Goal: Task Accomplishment & Management: Manage account settings

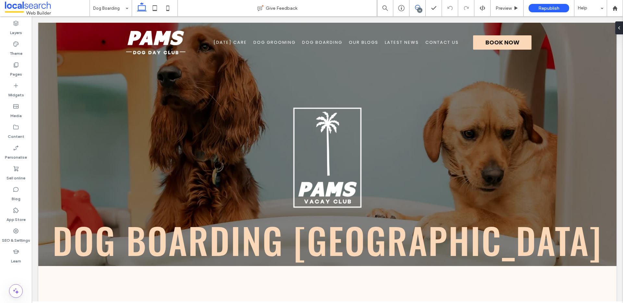
click at [418, 6] on icon at bounding box center [417, 7] width 5 height 5
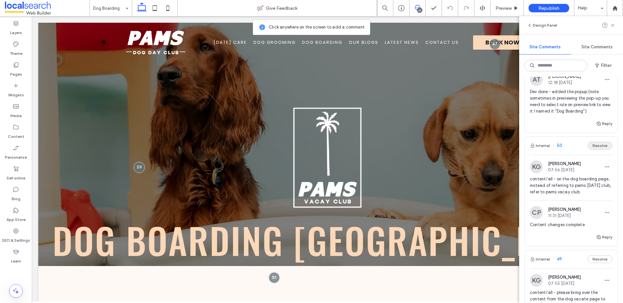
scroll to position [1980, 0]
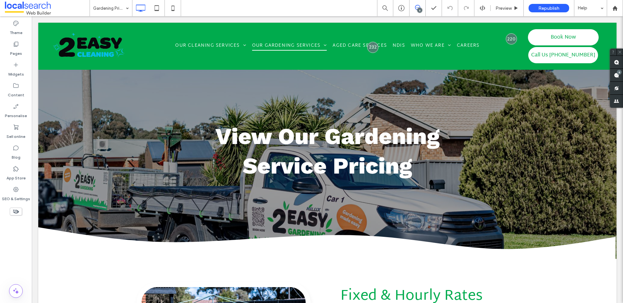
click at [419, 9] on div "6" at bounding box center [419, 10] width 5 height 5
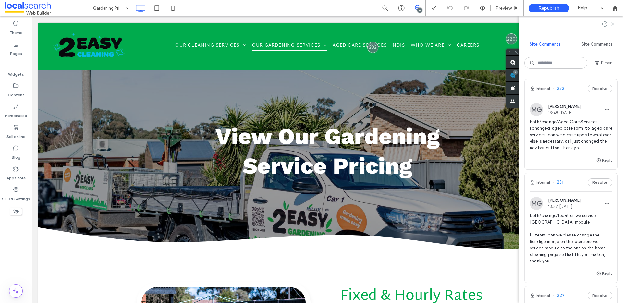
click at [566, 133] on span "both/change/Aged Care Services I changed 'aged care form' to 'aged care service…" at bounding box center [570, 135] width 82 height 32
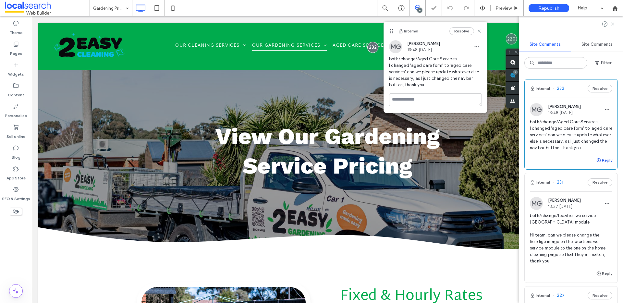
click at [604, 160] on button "Reply" at bounding box center [604, 160] width 16 height 8
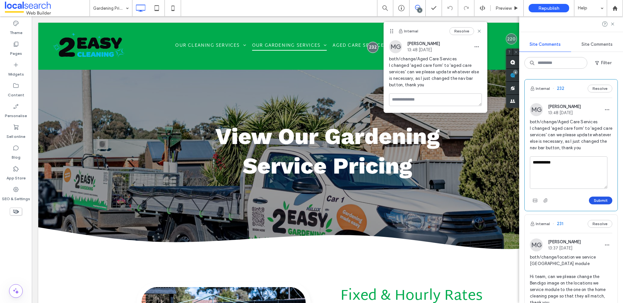
type textarea "**********"
click at [599, 200] on button "Submit" at bounding box center [599, 200] width 23 height 8
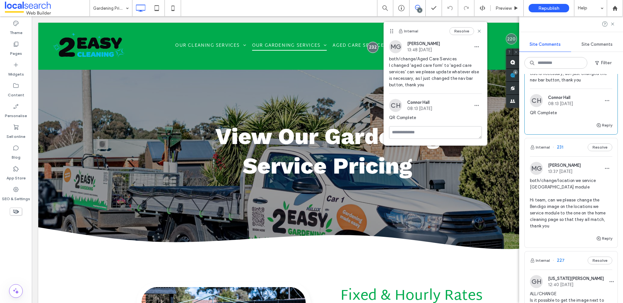
scroll to position [76, 0]
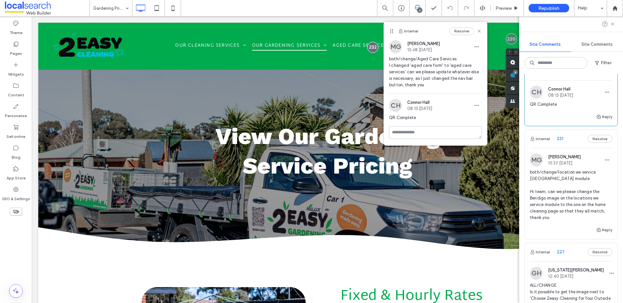
click at [566, 187] on span "both/change/location we service benidgo module Hi team, can we please change th…" at bounding box center [570, 195] width 82 height 52
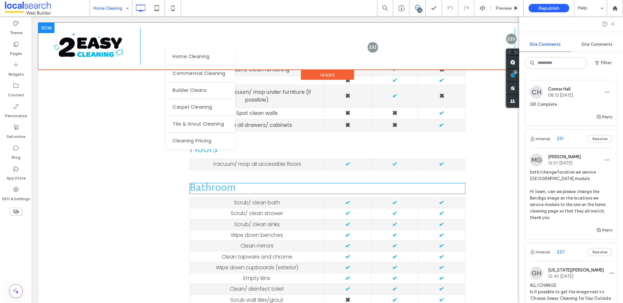
scroll to position [792, 0]
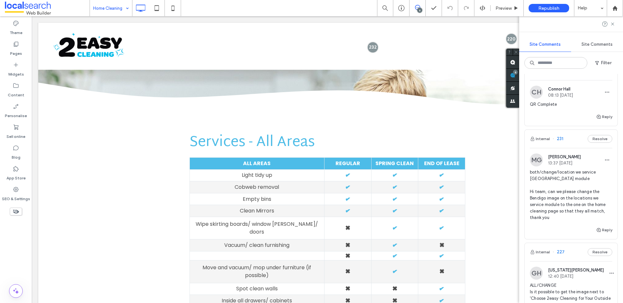
click at [124, 8] on div "Home Cleaning" at bounding box center [111, 8] width 42 height 16
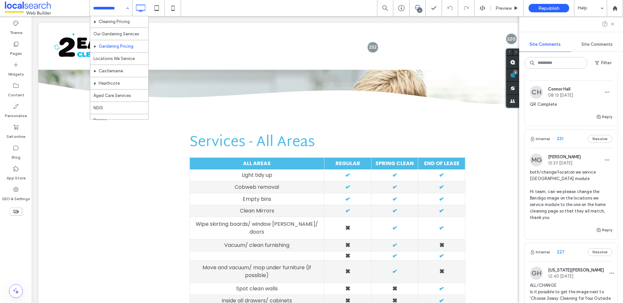
scroll to position [59, 0]
click at [568, 182] on span "both/change/location we service benidgo module Hi team, can we please change th…" at bounding box center [570, 195] width 82 height 52
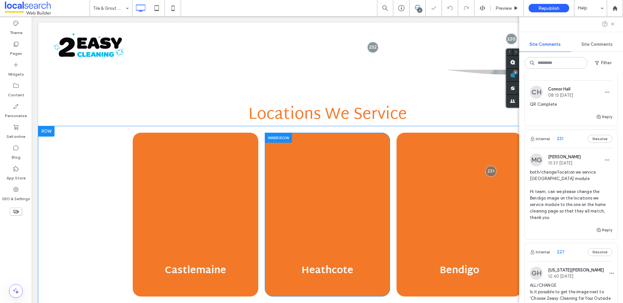
scroll to position [836, 0]
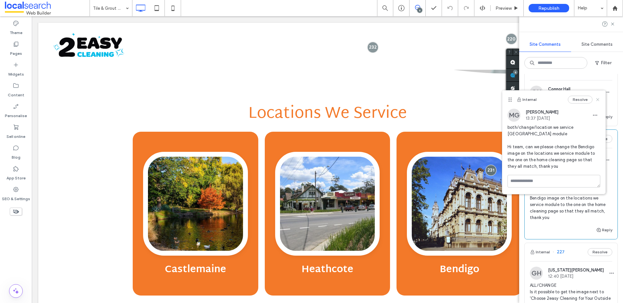
click at [597, 98] on icon at bounding box center [597, 99] width 5 height 5
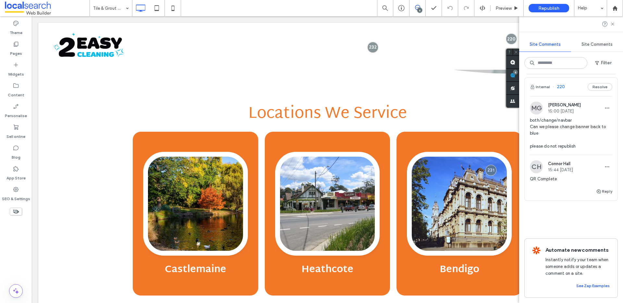
scroll to position [523, 0]
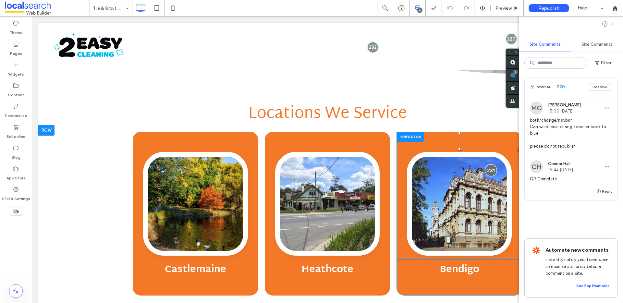
click at [489, 164] on div at bounding box center [490, 170] width 12 height 12
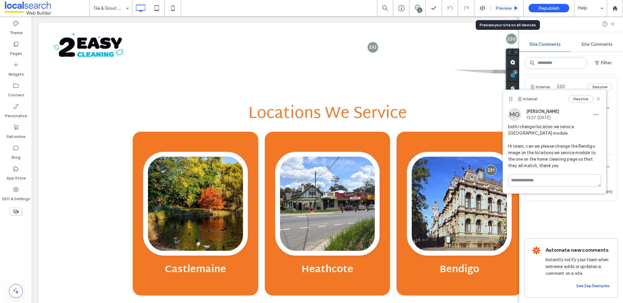
click at [505, 7] on span "Preview" at bounding box center [503, 9] width 16 height 6
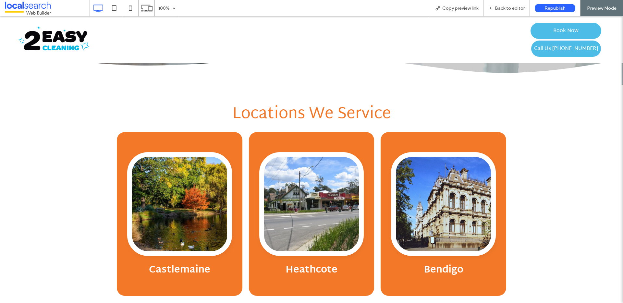
scroll to position [838, 0]
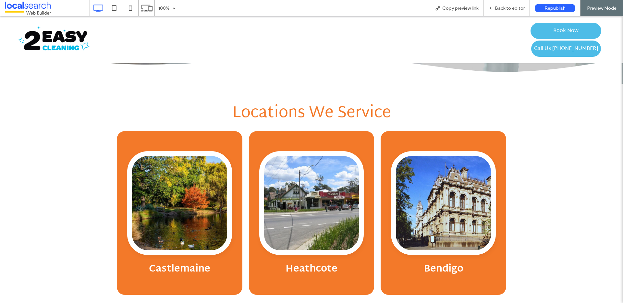
click at [444, 186] on link at bounding box center [443, 203] width 105 height 104
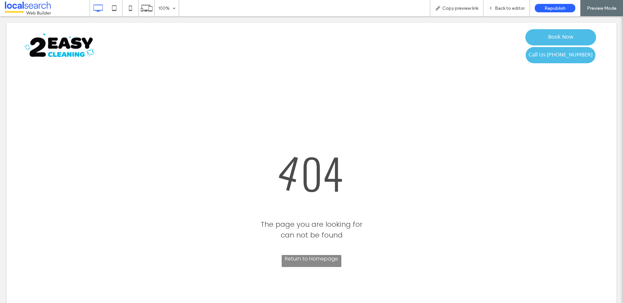
scroll to position [0, 0]
click at [512, 7] on div at bounding box center [311, 151] width 623 height 303
click at [509, 9] on div at bounding box center [311, 151] width 623 height 303
click at [504, 6] on div at bounding box center [311, 151] width 623 height 303
click at [509, 8] on div at bounding box center [311, 151] width 623 height 303
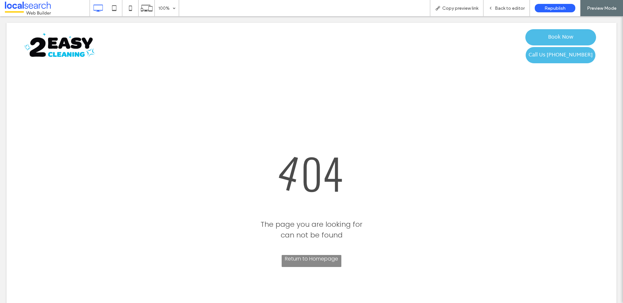
click at [466, 174] on div at bounding box center [311, 151] width 623 height 303
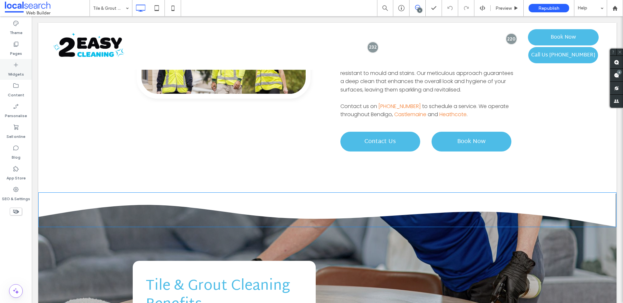
scroll to position [365, 0]
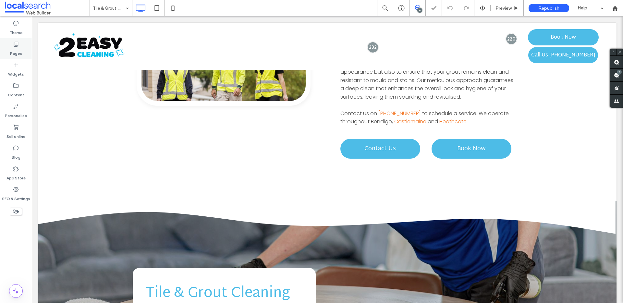
click at [20, 47] on label "Pages" at bounding box center [16, 51] width 12 height 9
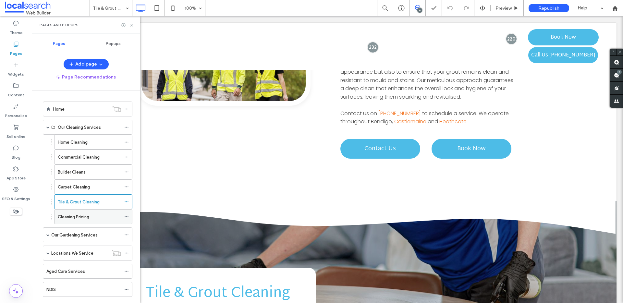
click at [87, 213] on label "Cleaning Pricing" at bounding box center [73, 216] width 31 height 11
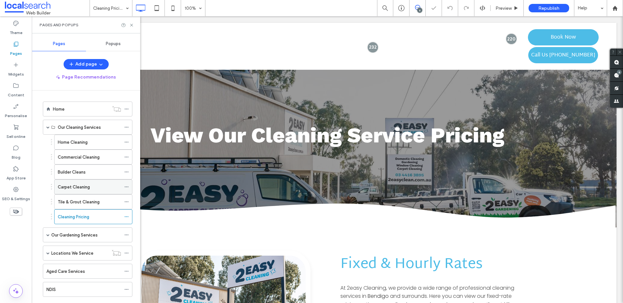
click at [88, 190] on label "Carpet Cleaning" at bounding box center [74, 186] width 32 height 11
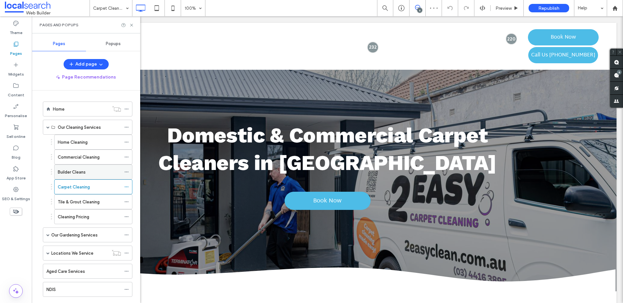
click at [83, 169] on label "Builder Cleans" at bounding box center [72, 171] width 28 height 11
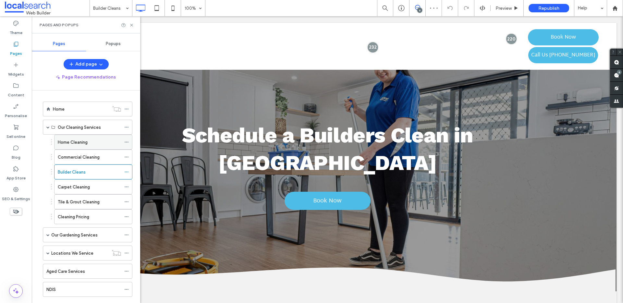
click at [96, 142] on div "Home Cleaning" at bounding box center [89, 142] width 63 height 7
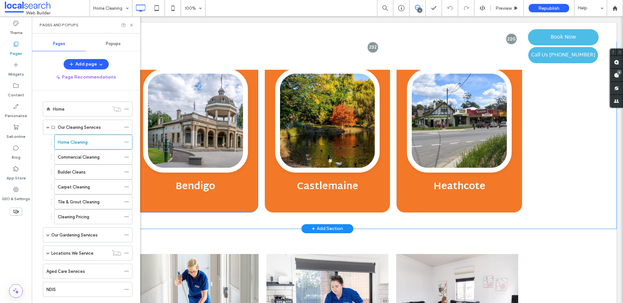
scroll to position [1434, 0]
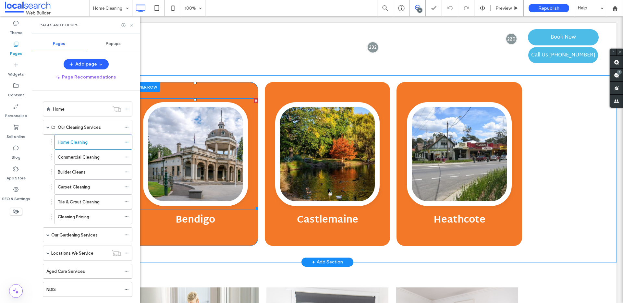
click at [182, 132] on link at bounding box center [195, 154] width 105 height 104
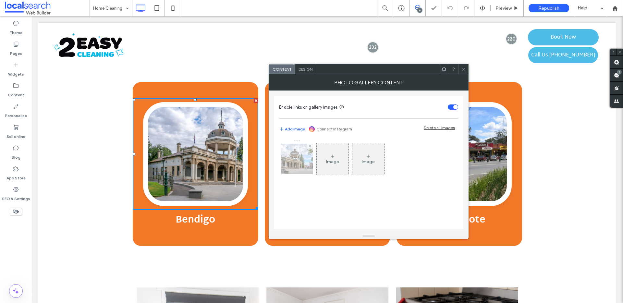
click at [297, 172] on img at bounding box center [297, 159] width 52 height 30
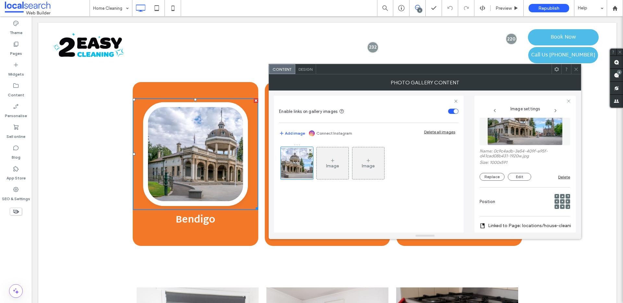
scroll to position [89, 0]
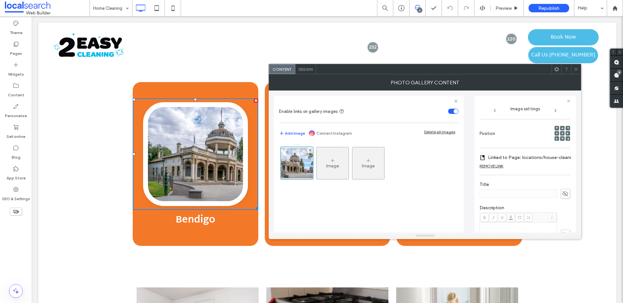
click at [575, 67] on icon at bounding box center [575, 69] width 5 height 5
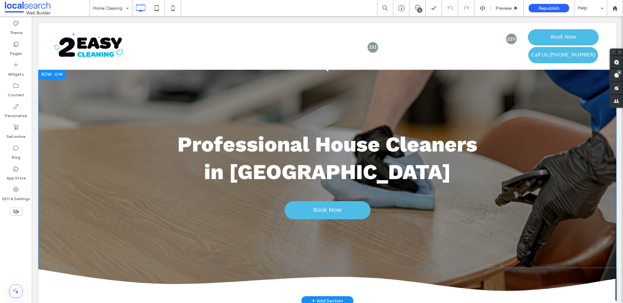
scroll to position [0, 0]
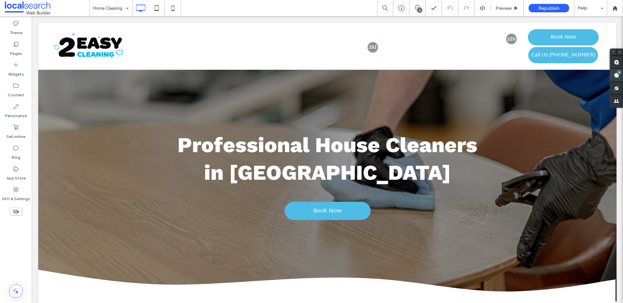
click at [615, 77] on span at bounding box center [616, 75] width 13 height 13
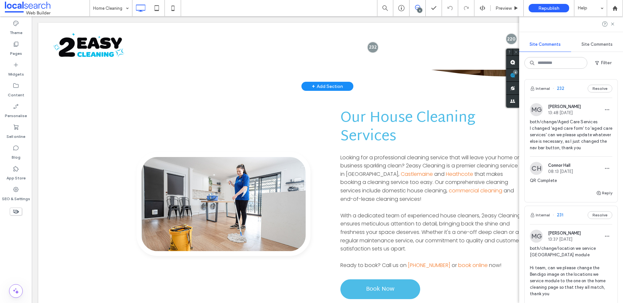
scroll to position [234, 0]
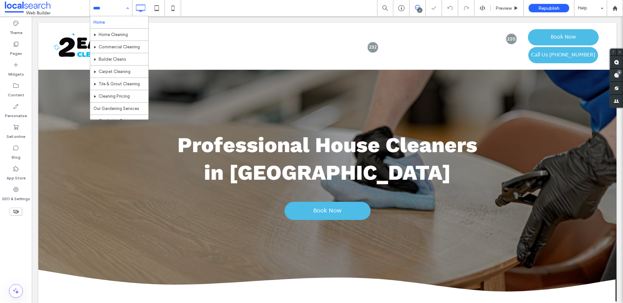
click at [126, 6] on div "Home Home Cleaning Commercial Cleaning Builder Cleans Carpet Cleaning Tile & Gr…" at bounding box center [111, 8] width 42 height 16
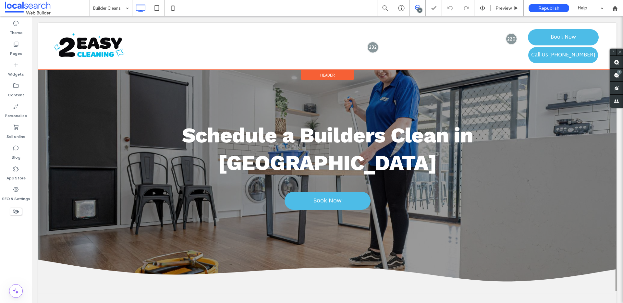
click at [331, 74] on span "Header" at bounding box center [327, 75] width 15 height 6
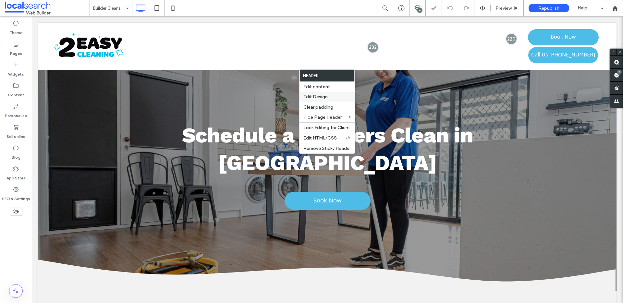
click at [321, 95] on span "Edit Design" at bounding box center [315, 97] width 24 height 6
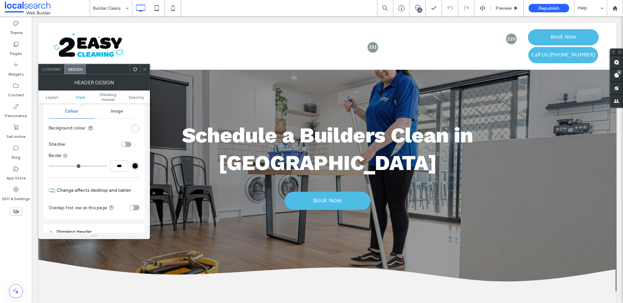
scroll to position [85, 0]
click at [134, 129] on div "rgb(255, 255, 255)" at bounding box center [135, 129] width 6 height 6
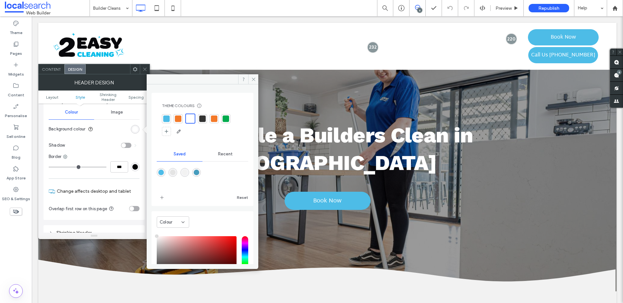
click at [169, 116] on div at bounding box center [166, 118] width 6 height 6
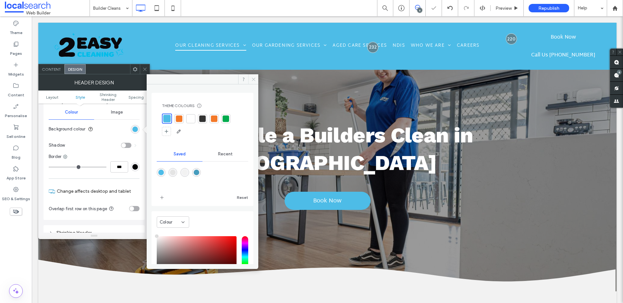
drag, startPoint x: 255, startPoint y: 80, endPoint x: 168, endPoint y: 52, distance: 91.2
click at [255, 80] on icon at bounding box center [253, 79] width 5 height 5
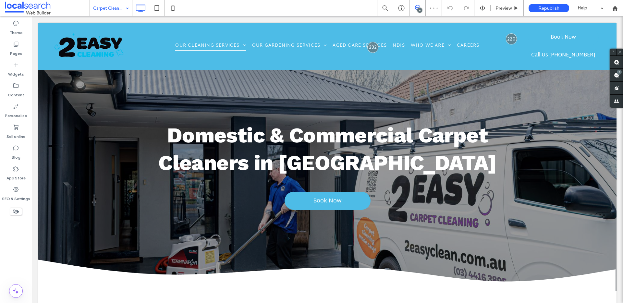
click at [116, 4] on input at bounding box center [109, 8] width 32 height 16
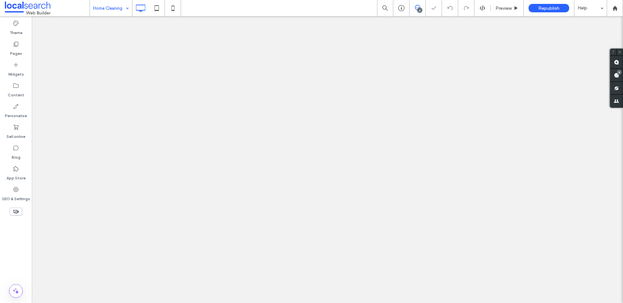
click at [128, 3] on div "Home Cleaning" at bounding box center [111, 8] width 42 height 16
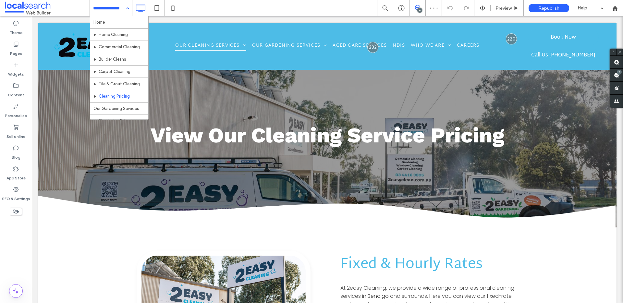
click at [125, 7] on div "Home Home Cleaning Commercial Cleaning Builder Cleans Carpet Cleaning Tile & Gr…" at bounding box center [111, 8] width 42 height 16
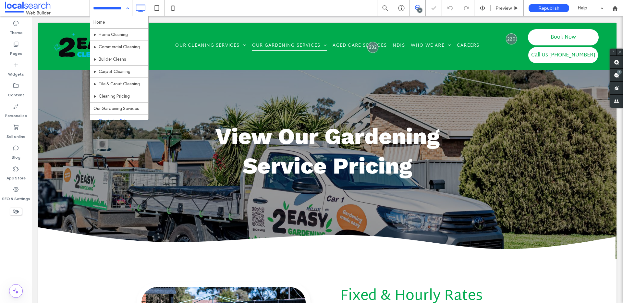
click at [123, 8] on div "Home Home Cleaning Commercial Cleaning Builder Cleans Carpet Cleaning Tile & Gr…" at bounding box center [111, 8] width 42 height 16
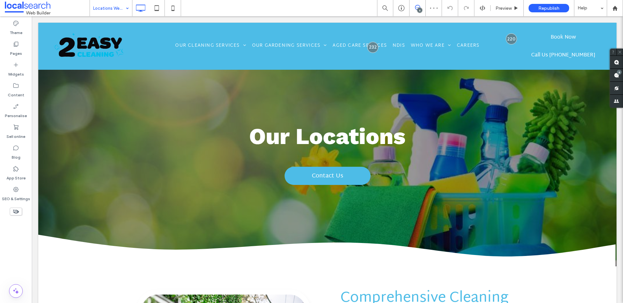
click at [115, 6] on input at bounding box center [109, 8] width 32 height 16
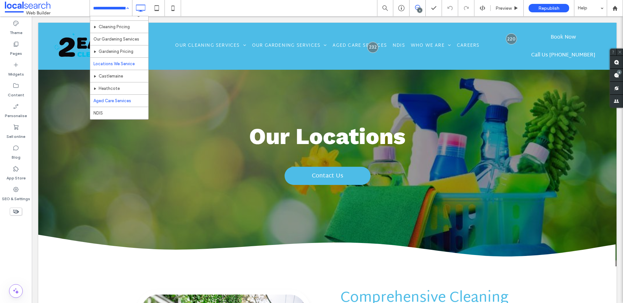
scroll to position [74, 0]
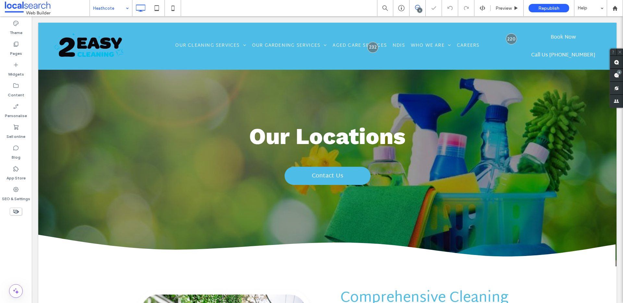
click at [121, 9] on input at bounding box center [109, 8] width 32 height 16
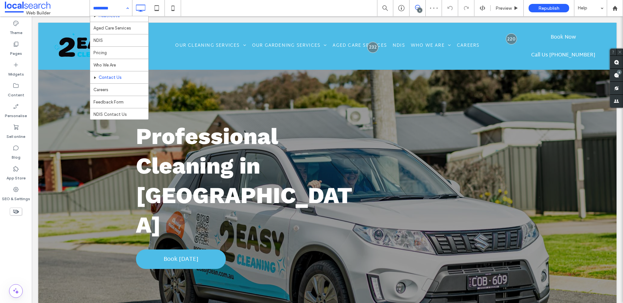
scroll to position [142, 0]
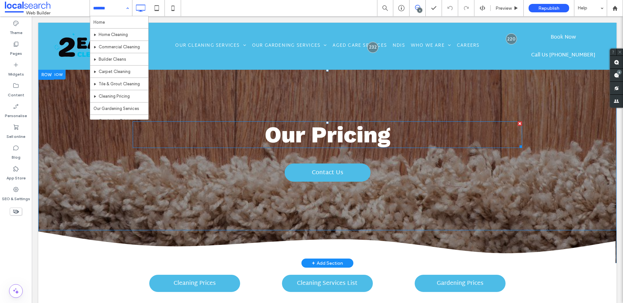
scroll to position [1, 0]
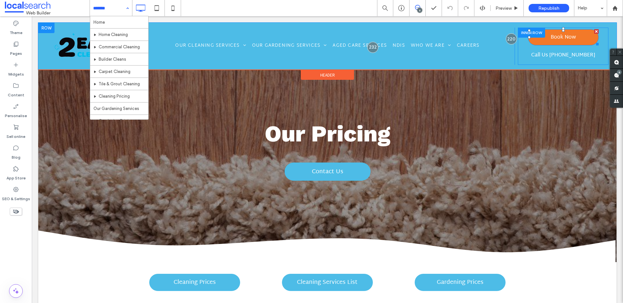
click at [570, 39] on span "Book Now" at bounding box center [562, 38] width 25 height 16
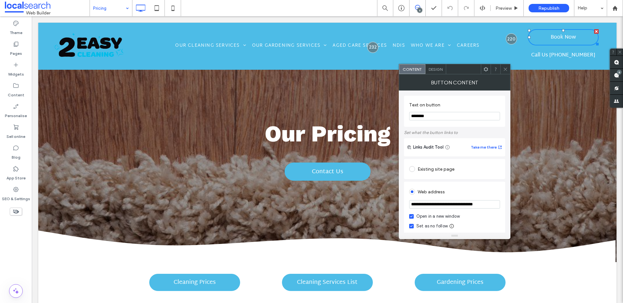
click at [435, 69] on span "Design" at bounding box center [435, 69] width 14 height 5
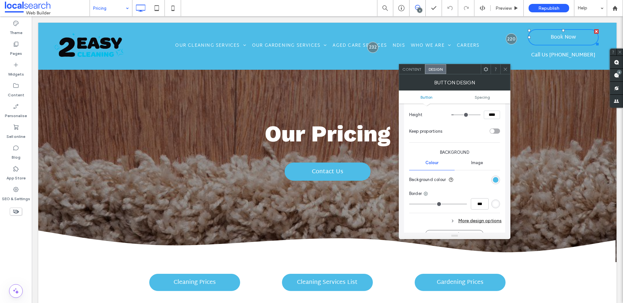
scroll to position [121, 0]
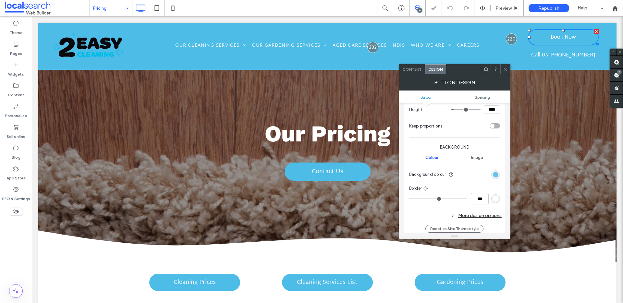
click at [496, 175] on div "rgb(77, 188, 231)" at bounding box center [496, 175] width 6 height 6
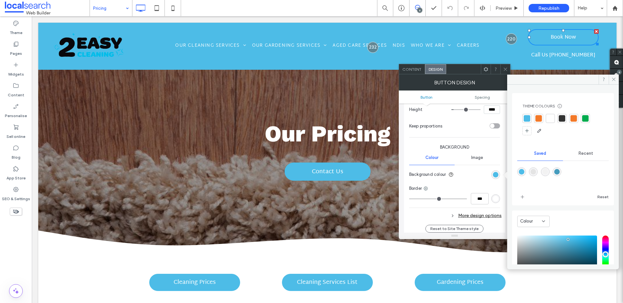
click at [552, 118] on div at bounding box center [550, 118] width 6 height 6
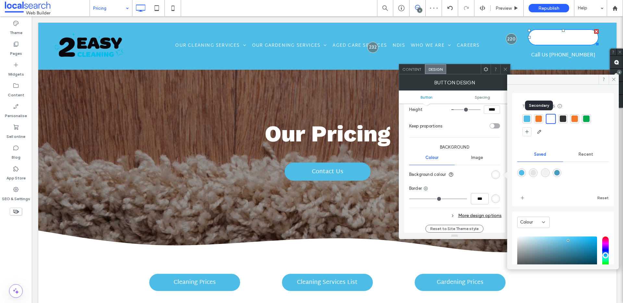
click at [538, 120] on div at bounding box center [538, 118] width 6 height 6
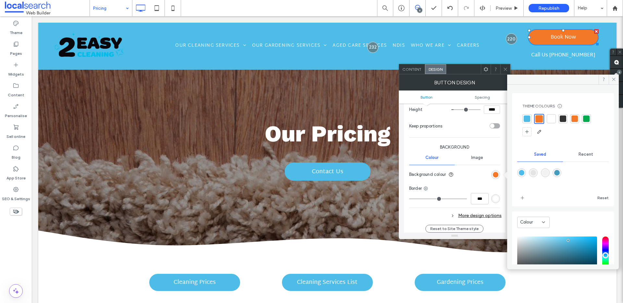
click at [525, 118] on div at bounding box center [526, 118] width 6 height 6
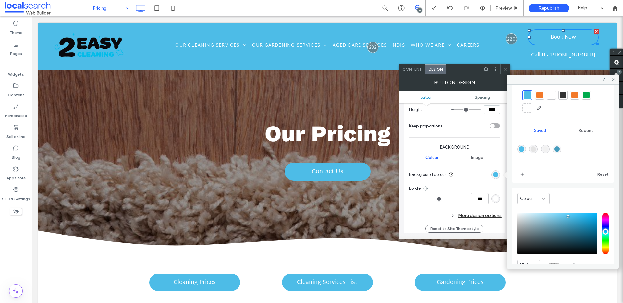
scroll to position [13, 0]
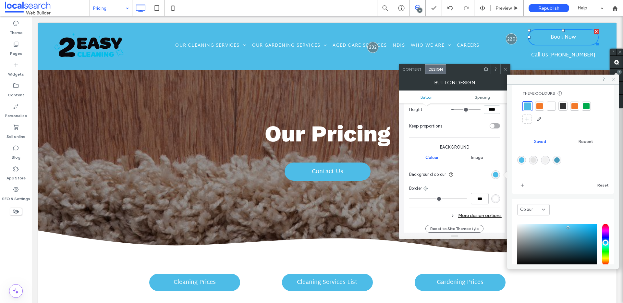
click at [612, 79] on icon at bounding box center [613, 79] width 5 height 5
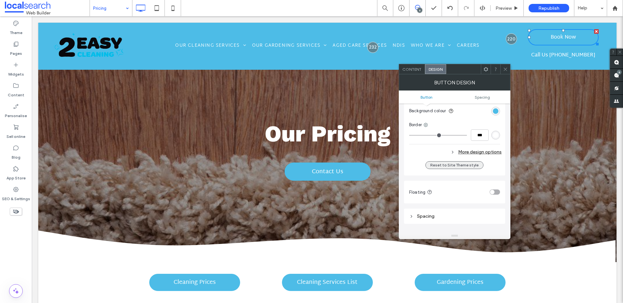
scroll to position [195, 0]
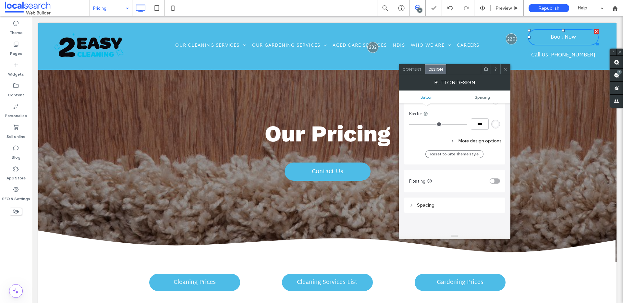
click at [493, 122] on div "rgb(255, 255, 255)" at bounding box center [496, 124] width 6 height 6
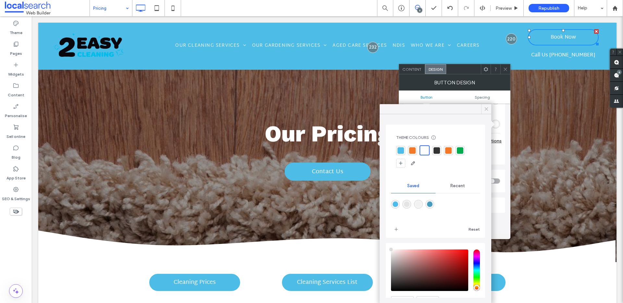
click at [488, 107] on icon at bounding box center [486, 109] width 6 height 6
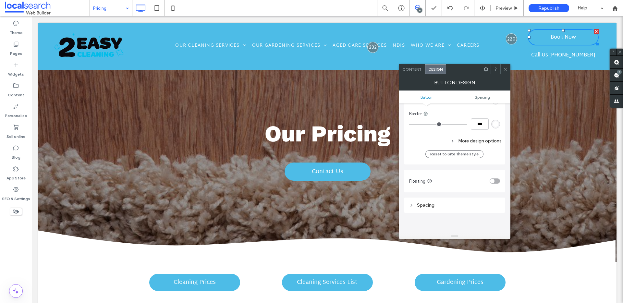
type input "*"
type input "***"
type input "*"
type input "***"
type input "*"
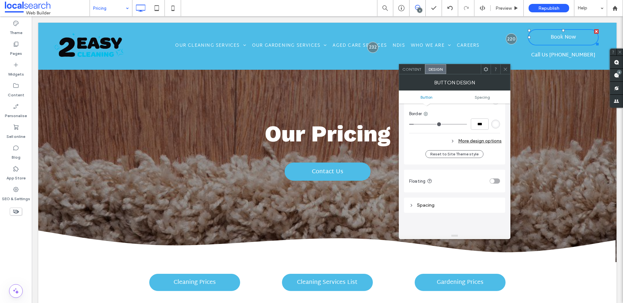
click at [415, 124] on input "range" at bounding box center [438, 124] width 58 height 1
click at [520, 55] on div "Book Now Call Us (03) 4416 3895 Click To Paste" at bounding box center [562, 46] width 90 height 37
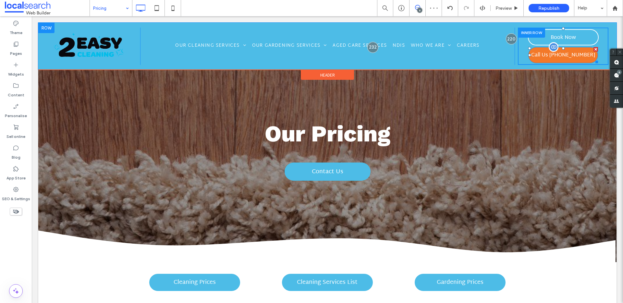
click at [568, 56] on span "Call Us (03) 4416 3895" at bounding box center [563, 55] width 64 height 16
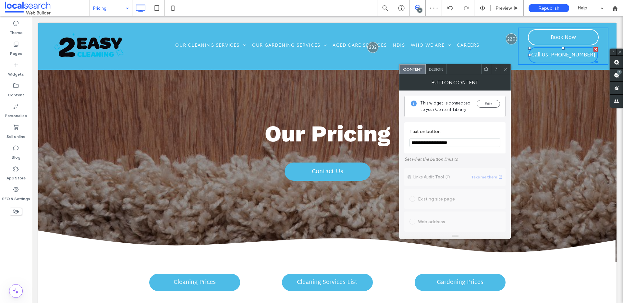
click at [433, 70] on span "Design" at bounding box center [436, 69] width 14 height 5
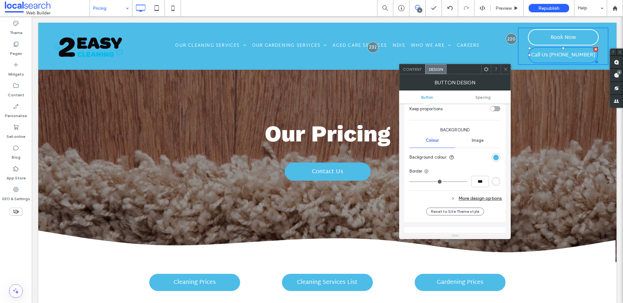
scroll to position [146, 0]
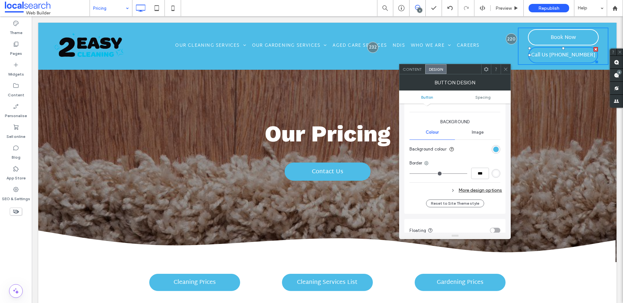
type input "*"
type input "***"
type input "*"
type input "***"
drag, startPoint x: 412, startPoint y: 172, endPoint x: 416, endPoint y: 172, distance: 3.9
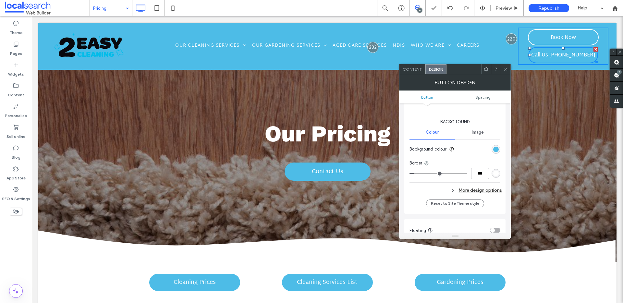
type input "*"
click at [416, 173] on input "range" at bounding box center [438, 173] width 58 height 1
click at [506, 68] on icon at bounding box center [505, 69] width 5 height 5
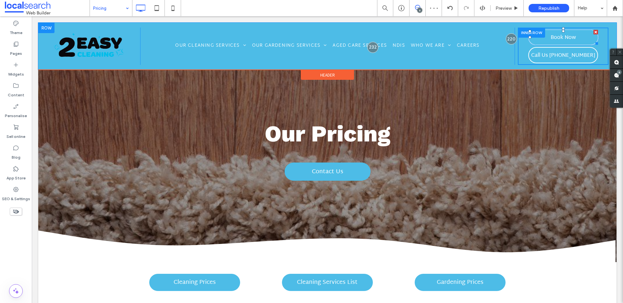
click at [554, 37] on span "Book Now" at bounding box center [562, 38] width 25 height 16
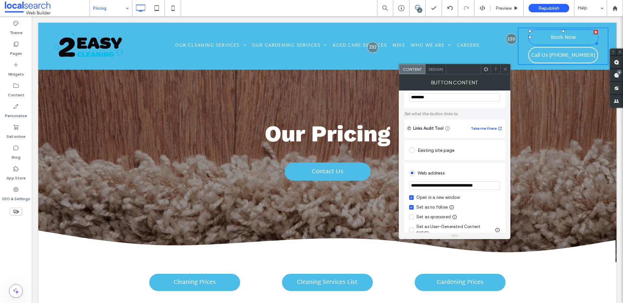
scroll to position [20, 0]
click at [430, 71] on span "Design" at bounding box center [435, 69] width 14 height 5
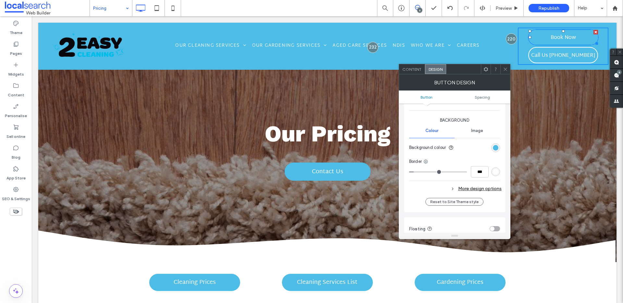
scroll to position [160, 0]
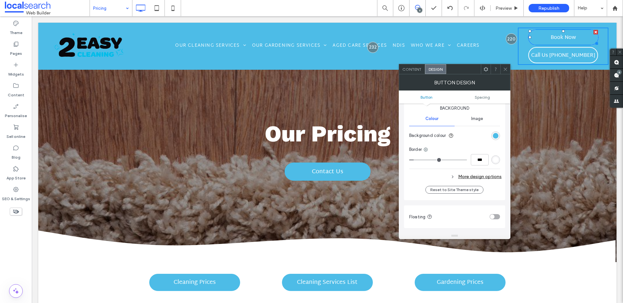
click at [481, 177] on div "More design options" at bounding box center [455, 176] width 92 height 9
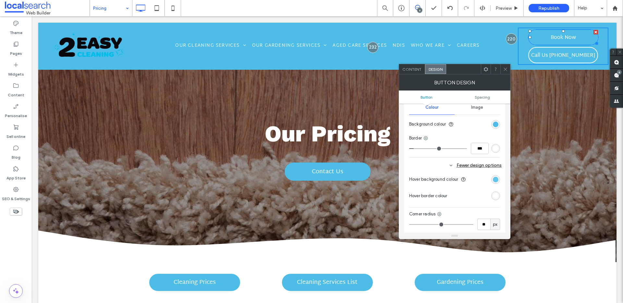
scroll to position [172, 0]
click at [496, 177] on div "rgb(77, 188, 231)" at bounding box center [496, 179] width 6 height 6
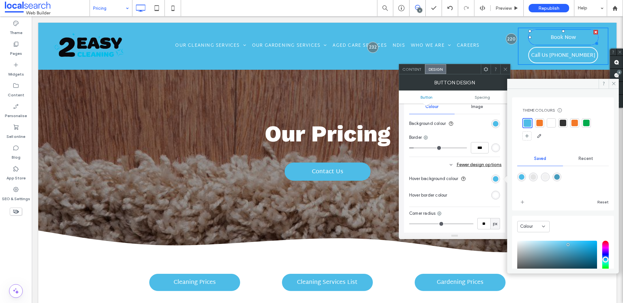
click at [540, 121] on div at bounding box center [539, 123] width 6 height 6
drag, startPoint x: 614, startPoint y: 84, endPoint x: 557, endPoint y: 70, distance: 59.0
click at [614, 84] on icon at bounding box center [613, 83] width 5 height 5
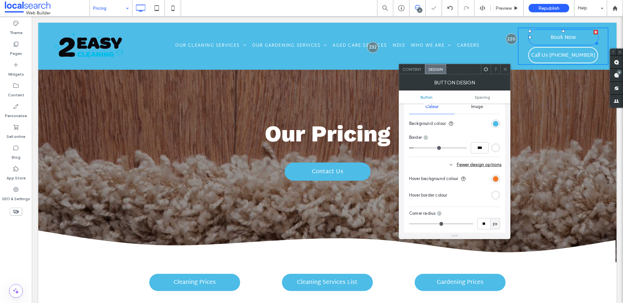
click at [504, 68] on icon at bounding box center [505, 69] width 5 height 5
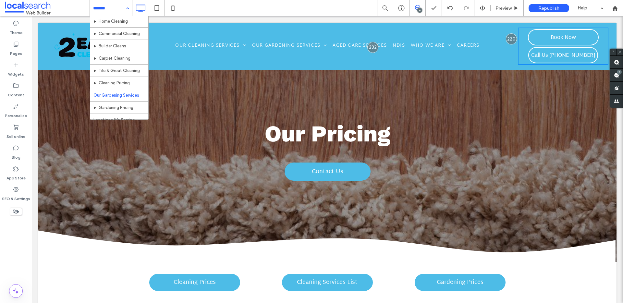
scroll to position [20, 0]
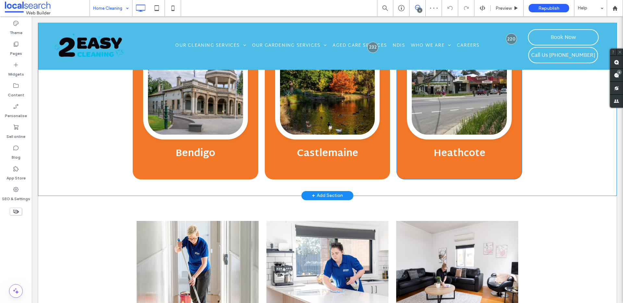
scroll to position [1419, 0]
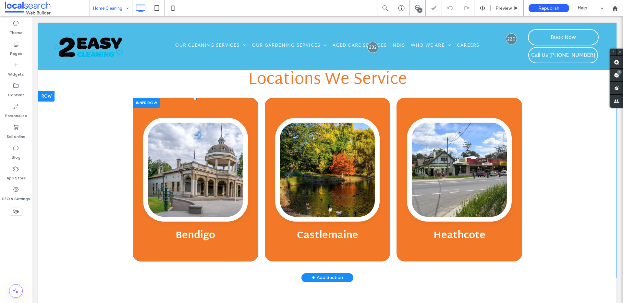
click at [238, 258] on div "Bendigo Click To Paste" at bounding box center [195, 180] width 125 height 164
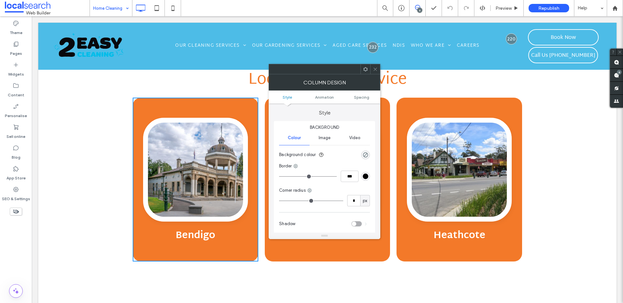
click at [366, 69] on use at bounding box center [365, 69] width 4 height 4
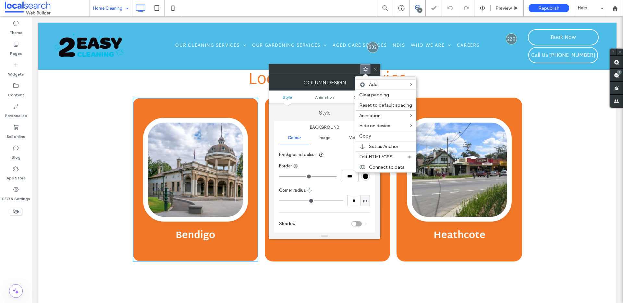
click at [374, 68] on use at bounding box center [375, 68] width 3 height 3
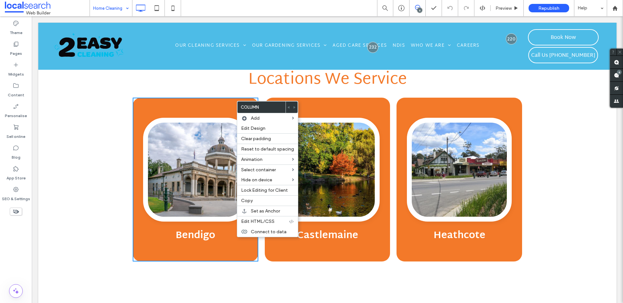
click at [206, 101] on div "Bendigo Click To Paste" at bounding box center [195, 180] width 125 height 164
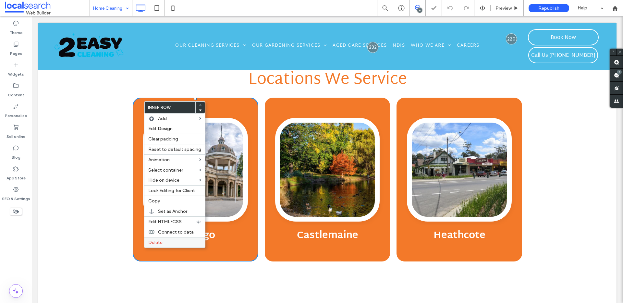
click at [170, 241] on label "Delete" at bounding box center [174, 243] width 53 height 6
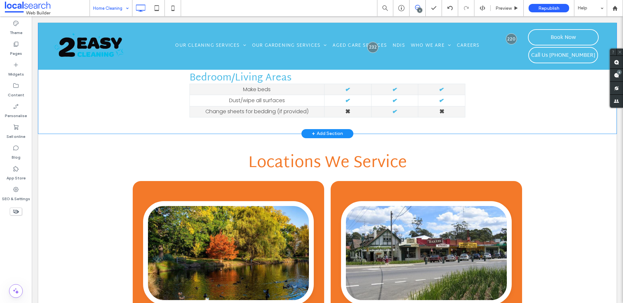
scroll to position [1222, 0]
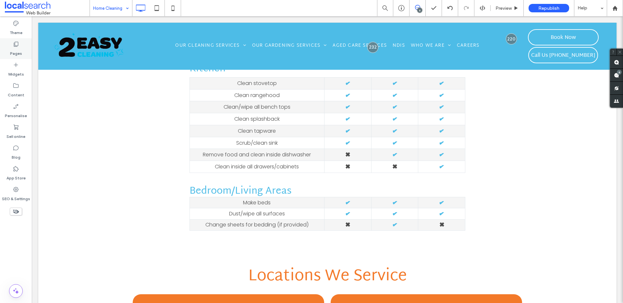
click at [15, 45] on icon at bounding box center [16, 44] width 6 height 6
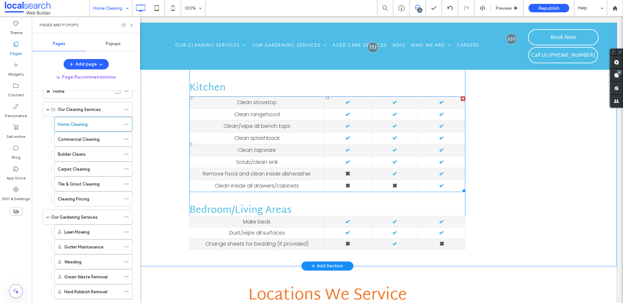
scroll to position [909, 0]
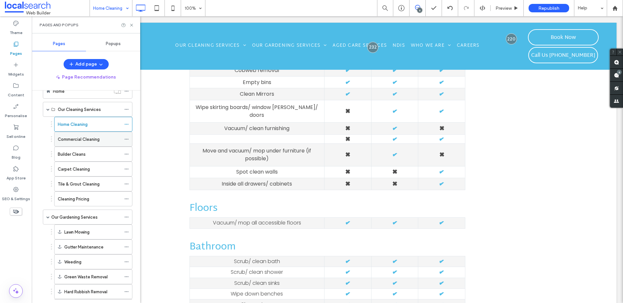
click at [92, 139] on label "Commercial Cleaning" at bounding box center [79, 139] width 42 height 11
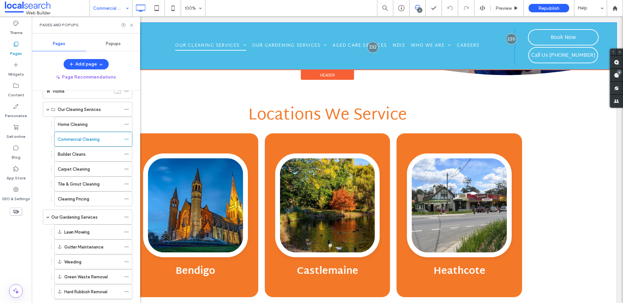
scroll to position [812, 0]
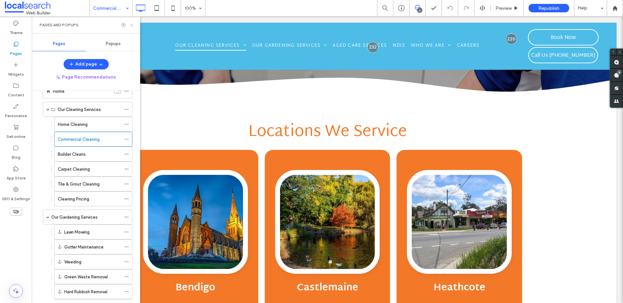
click at [129, 25] on icon at bounding box center [131, 25] width 5 height 5
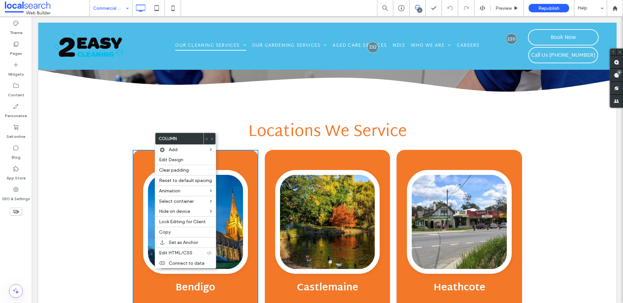
click at [150, 150] on div "Bendigo Click To Paste" at bounding box center [195, 232] width 125 height 164
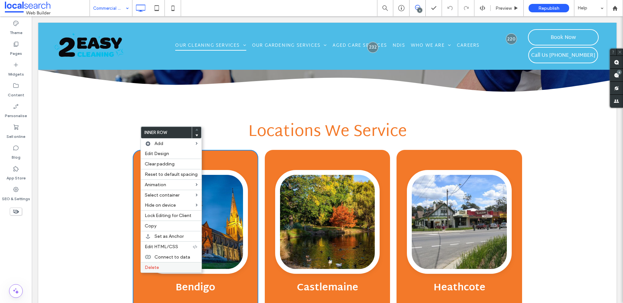
click at [159, 266] on label "Delete" at bounding box center [171, 268] width 53 height 6
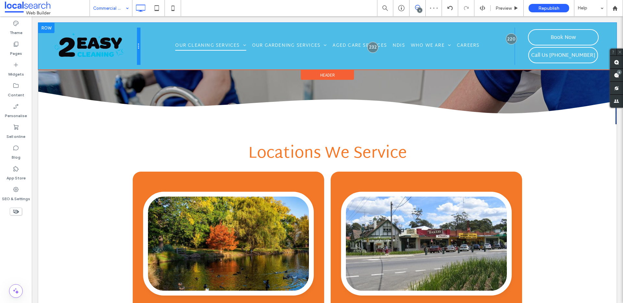
scroll to position [734, 0]
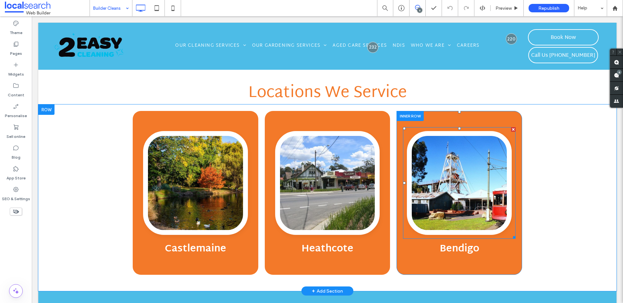
scroll to position [2113, 0]
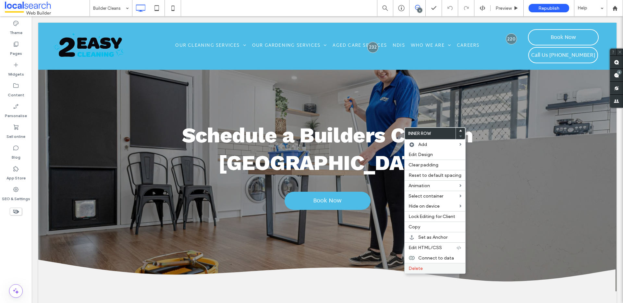
click at [439, 267] on label "Delete" at bounding box center [434, 269] width 53 height 6
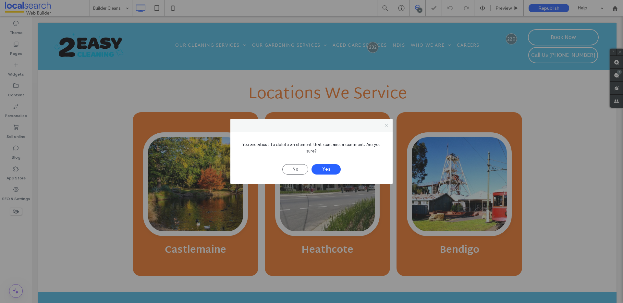
click at [386, 126] on icon at bounding box center [386, 125] width 5 height 5
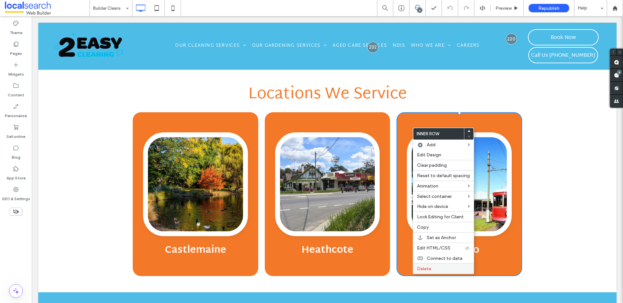
click at [439, 267] on label "Delete" at bounding box center [443, 269] width 53 height 6
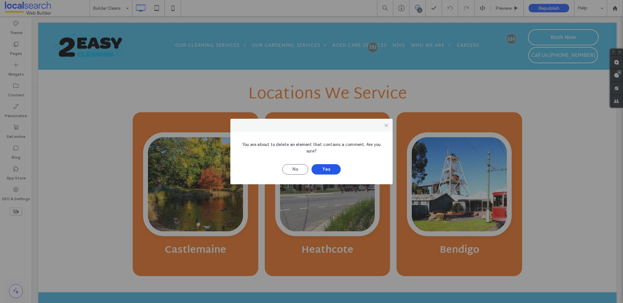
click at [332, 169] on button "Yes" at bounding box center [325, 169] width 29 height 10
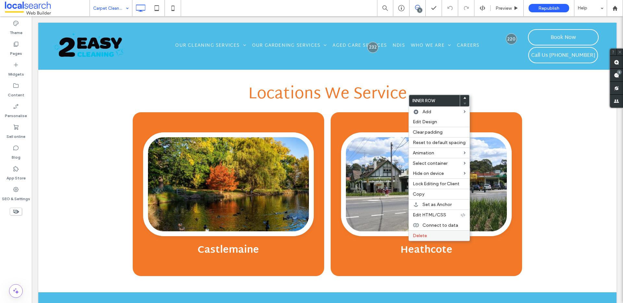
click at [427, 238] on div "Delete" at bounding box center [439, 235] width 61 height 10
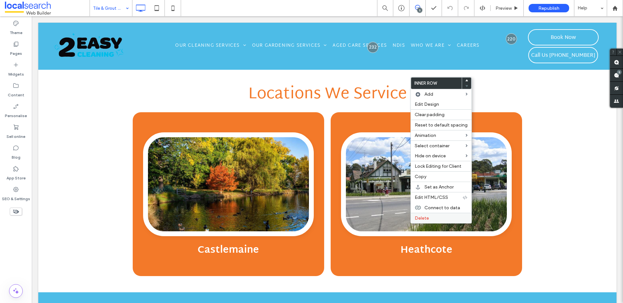
click at [437, 219] on label "Delete" at bounding box center [440, 218] width 53 height 6
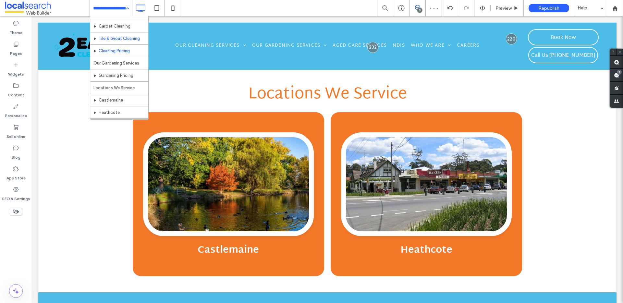
scroll to position [45, 0]
click at [110, 8] on input at bounding box center [109, 8] width 32 height 16
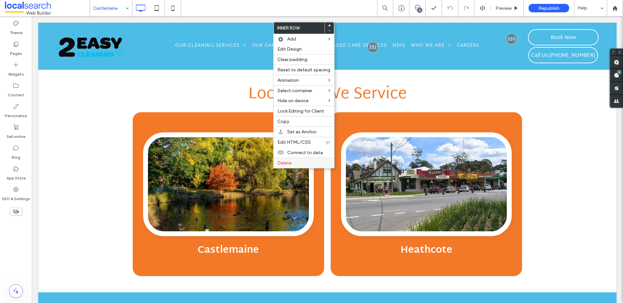
click at [289, 162] on span "Delete" at bounding box center [284, 163] width 14 height 6
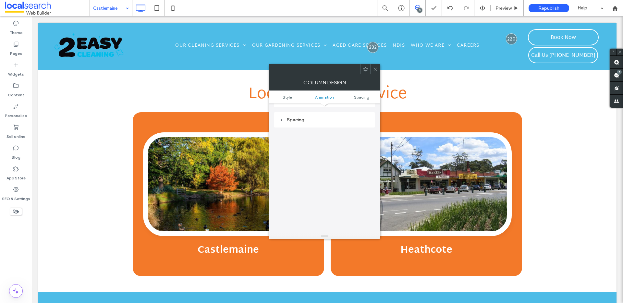
scroll to position [152, 0]
click at [373, 69] on icon at bounding box center [375, 69] width 5 height 5
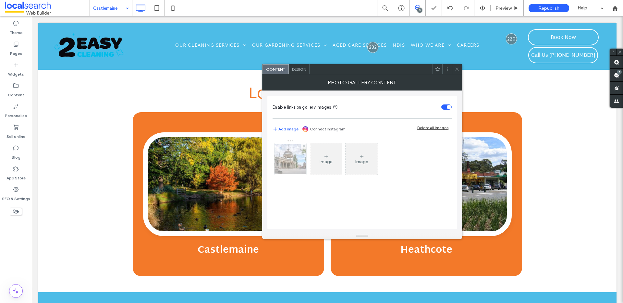
click at [292, 156] on img at bounding box center [290, 159] width 52 height 30
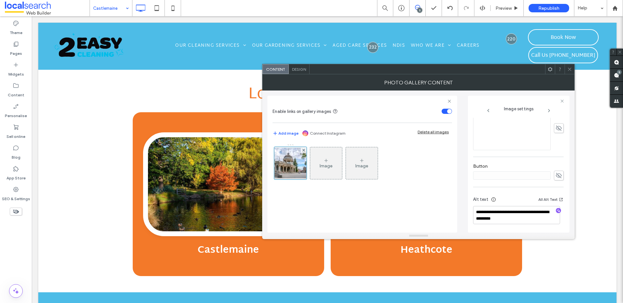
scroll to position [198, 0]
click at [570, 70] on use at bounding box center [569, 68] width 3 height 3
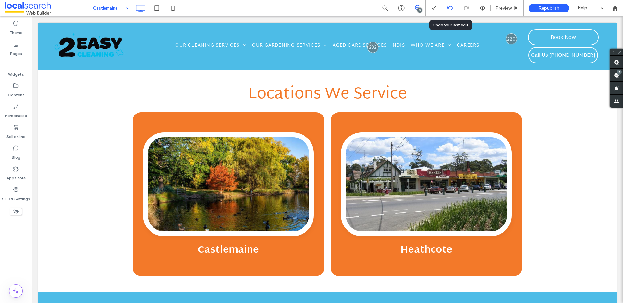
click at [453, 7] on div at bounding box center [450, 8] width 16 height 5
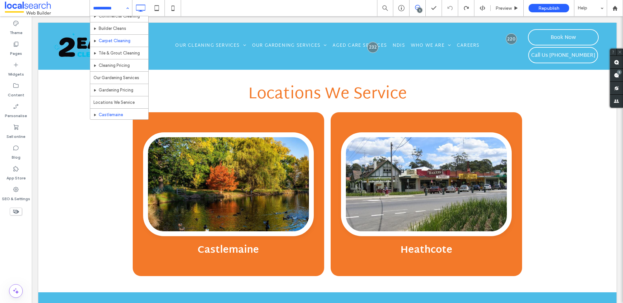
scroll to position [77, 0]
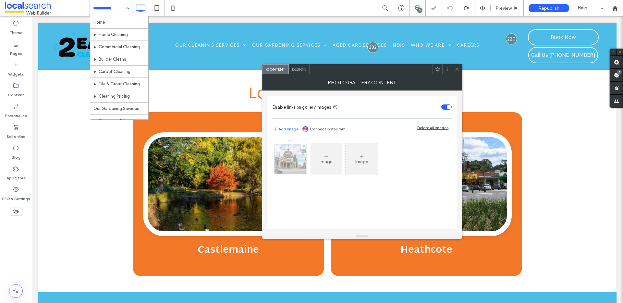
click at [295, 157] on img at bounding box center [290, 159] width 52 height 30
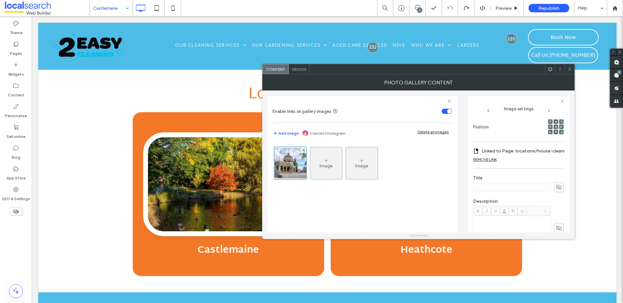
scroll to position [106, 0]
click at [497, 139] on label "Linked to Page: locations/house-cleaning-bendigo (Deleted)" at bounding box center [526, 140] width 90 height 12
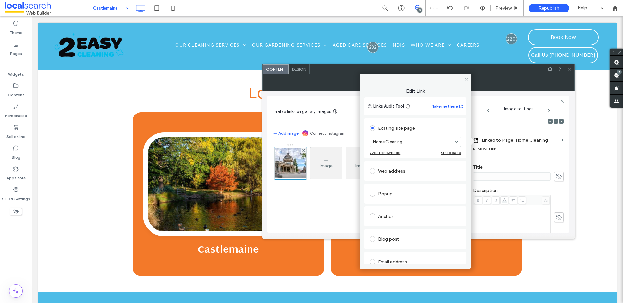
click at [467, 80] on use at bounding box center [465, 78] width 3 height 3
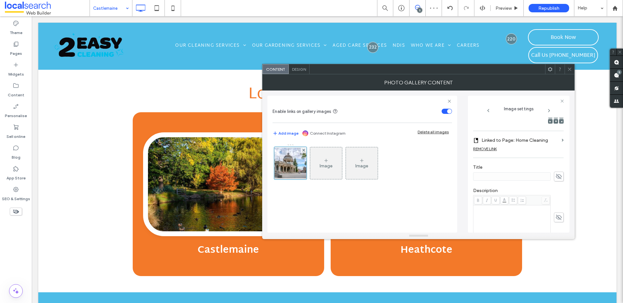
click at [569, 68] on icon at bounding box center [569, 69] width 5 height 5
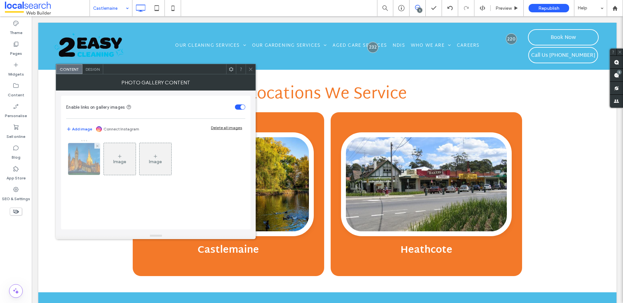
click at [85, 158] on img at bounding box center [84, 159] width 48 height 32
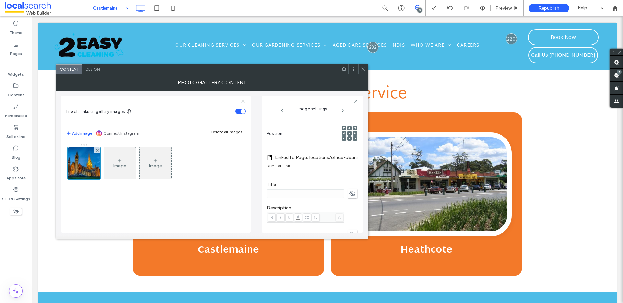
scroll to position [89, 0]
click at [305, 150] on label "Linked to Page: locations/office-cleaning-bendigo (Deleted)" at bounding box center [320, 152] width 90 height 12
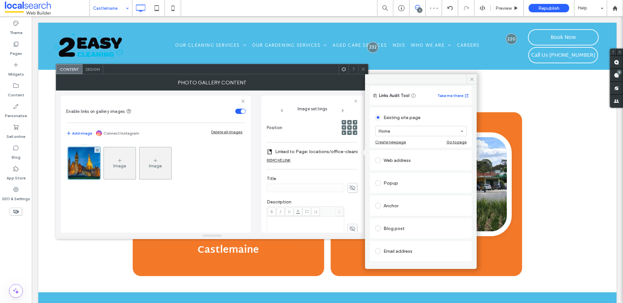
scroll to position [13, 0]
click at [468, 79] on span at bounding box center [471, 79] width 10 height 10
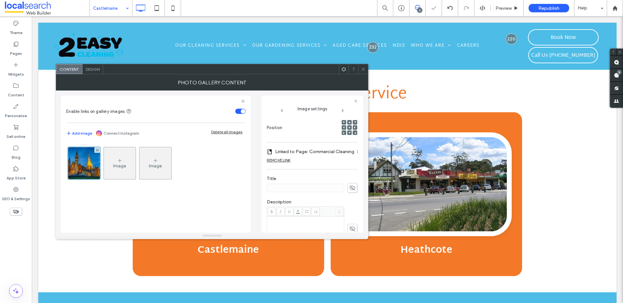
click at [363, 68] on icon at bounding box center [363, 69] width 5 height 5
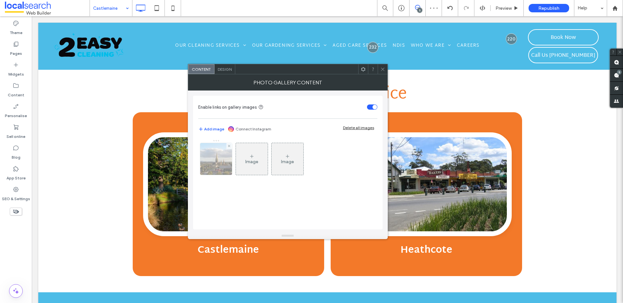
click at [209, 170] on img at bounding box center [216, 159] width 48 height 32
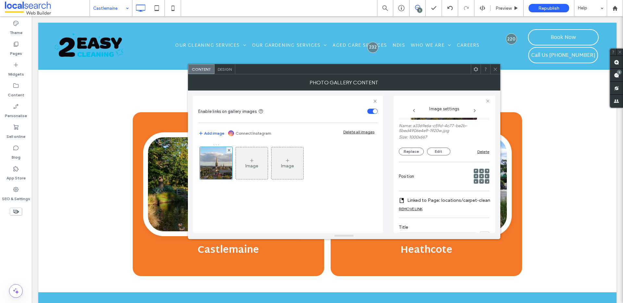
scroll to position [67, 0]
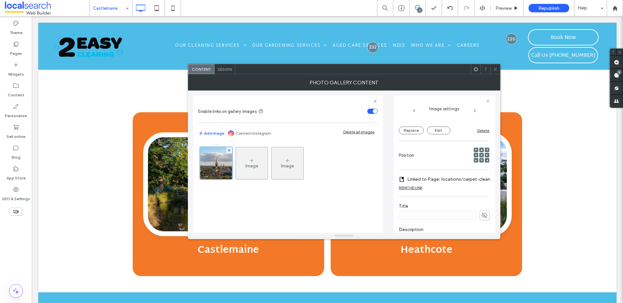
click at [424, 178] on label "Linked to Page: locations/carpet-cleaning-bendigo (Deleted)" at bounding box center [452, 179] width 90 height 12
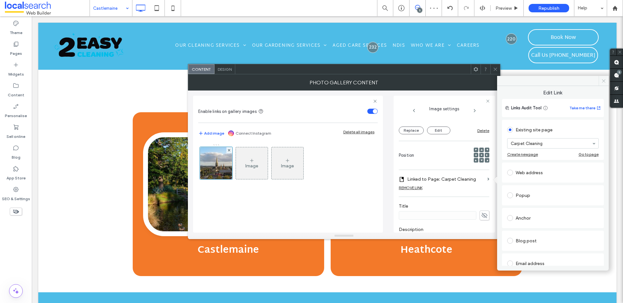
click at [604, 103] on div "Edit Link Links Audit Tool Take me there Existing site page Carpet Cleaning Cre…" at bounding box center [553, 176] width 112 height 180
click at [496, 71] on icon at bounding box center [495, 69] width 5 height 5
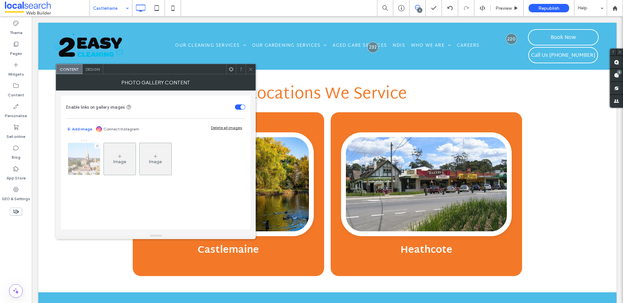
click at [79, 160] on img at bounding box center [84, 159] width 48 height 32
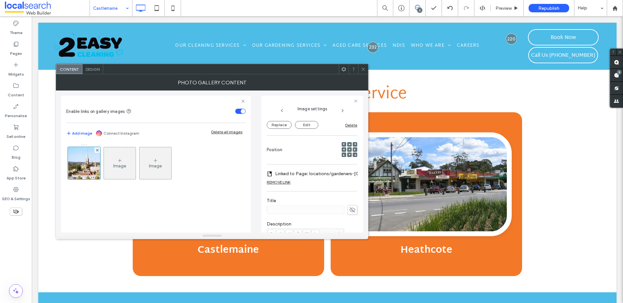
scroll to position [74, 0]
click at [303, 171] on label "Linked to Page: locations/gardeners-bendigo (Deleted)" at bounding box center [320, 172] width 90 height 12
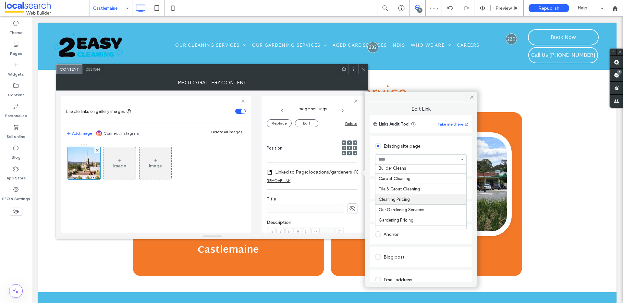
scroll to position [38, 0]
click at [474, 99] on div "Edit Link Links Audit Tool Take me there Existing site page Our Gardening Servi…" at bounding box center [421, 189] width 112 height 195
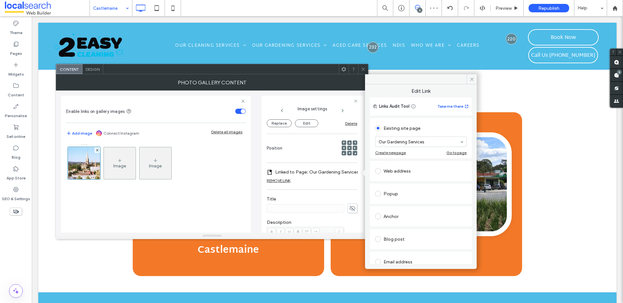
click at [362, 69] on icon at bounding box center [363, 69] width 5 height 5
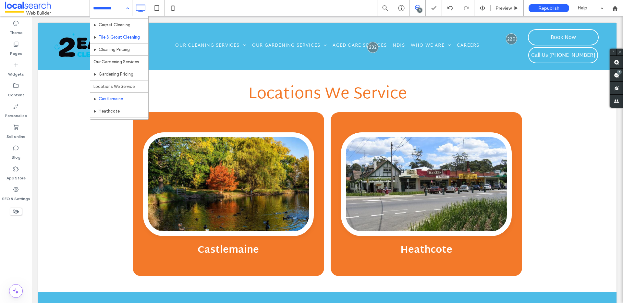
scroll to position [47, 0]
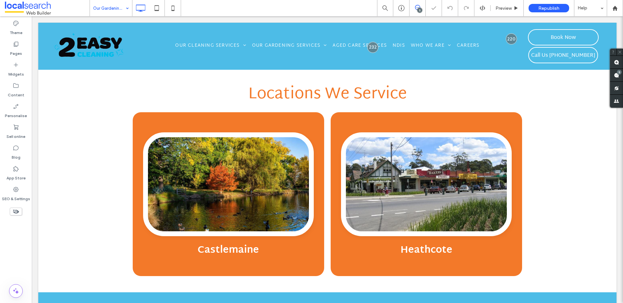
click at [108, 7] on input at bounding box center [109, 8] width 32 height 16
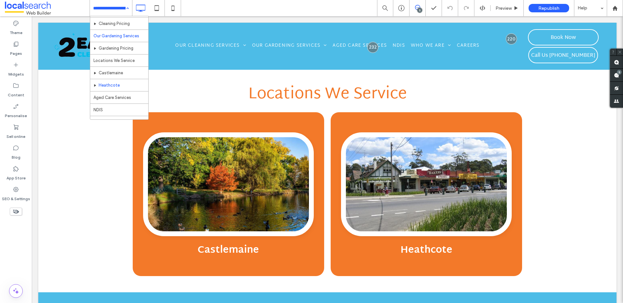
scroll to position [66, 0]
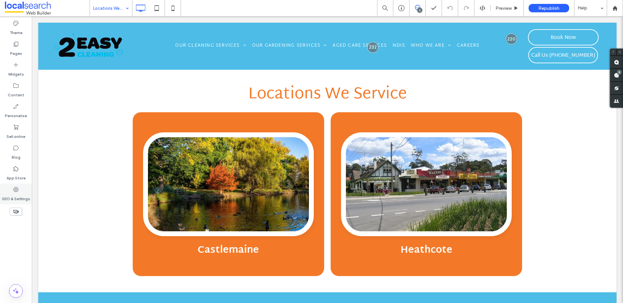
click at [16, 191] on icon at bounding box center [16, 189] width 6 height 6
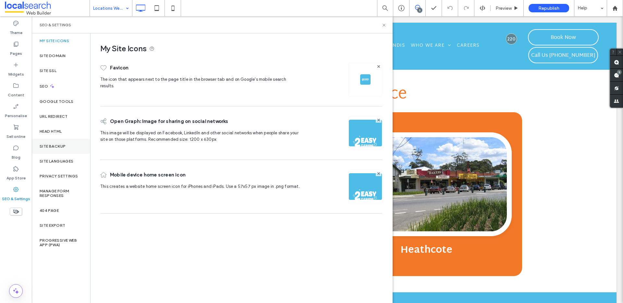
click at [63, 140] on div "Site backup" at bounding box center [61, 146] width 58 height 15
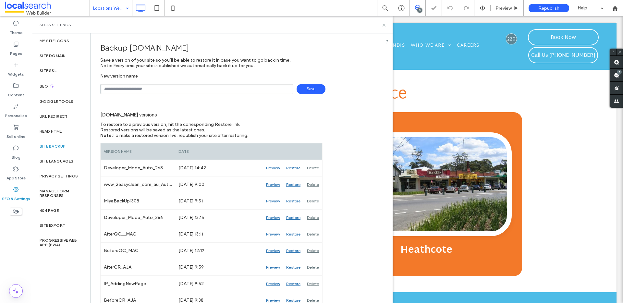
click at [386, 26] on icon at bounding box center [383, 25] width 5 height 5
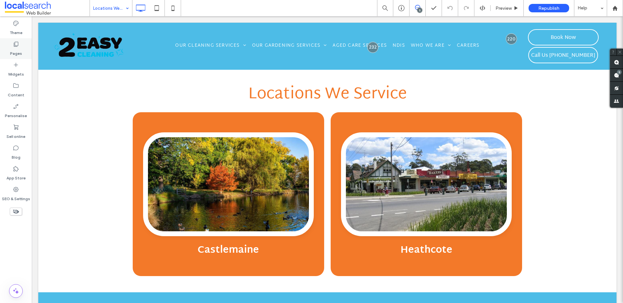
click at [16, 43] on icon at bounding box center [16, 44] width 6 height 6
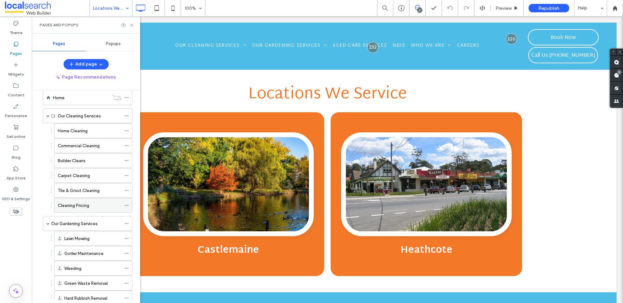
scroll to position [45, 0]
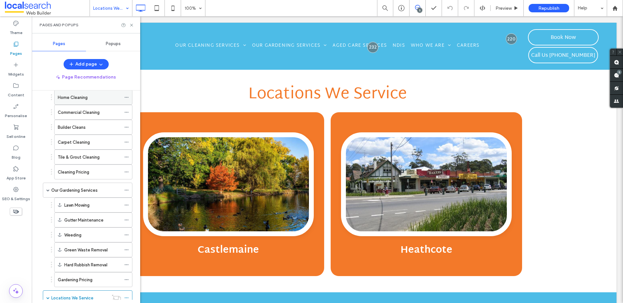
click at [95, 99] on div "Home Cleaning" at bounding box center [89, 97] width 63 height 7
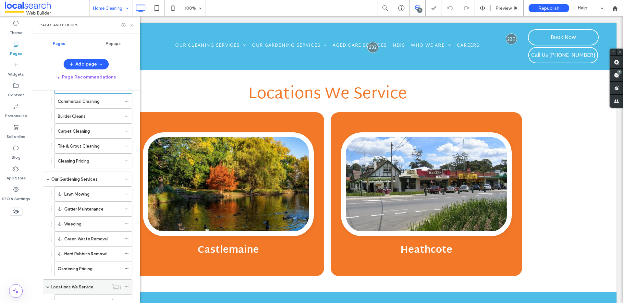
scroll to position [189, 0]
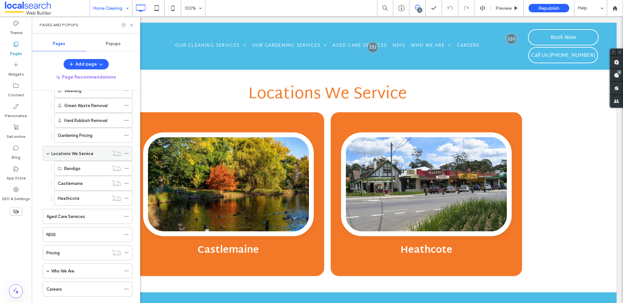
click at [78, 151] on label "Locations We Service" at bounding box center [72, 153] width 42 height 11
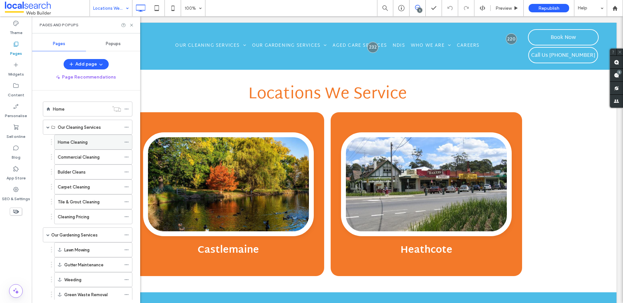
click at [78, 140] on label "Home Cleaning" at bounding box center [73, 142] width 30 height 11
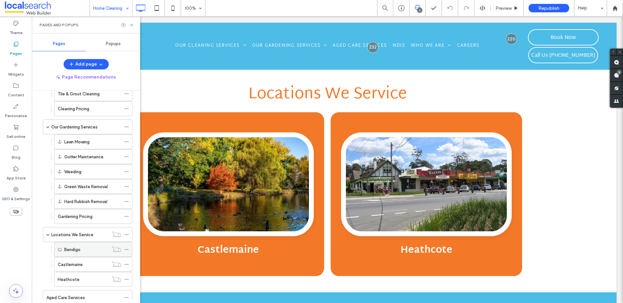
scroll to position [150, 0]
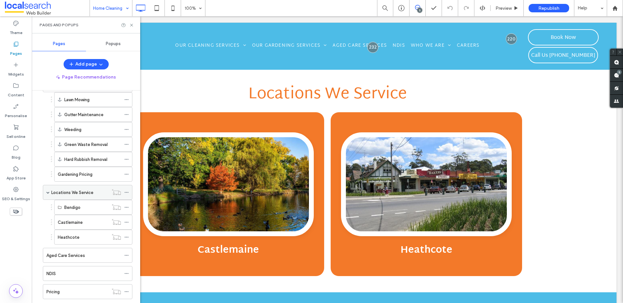
click at [78, 188] on div "Locations We Service" at bounding box center [79, 192] width 57 height 14
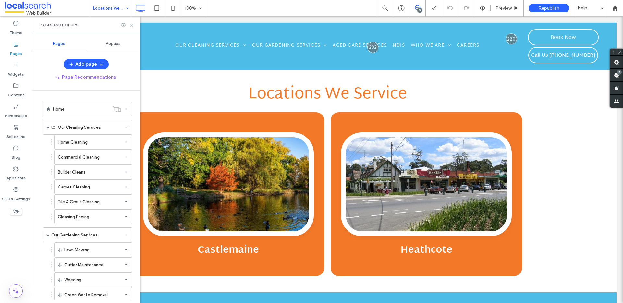
click at [12, 213] on icon at bounding box center [15, 211] width 7 height 7
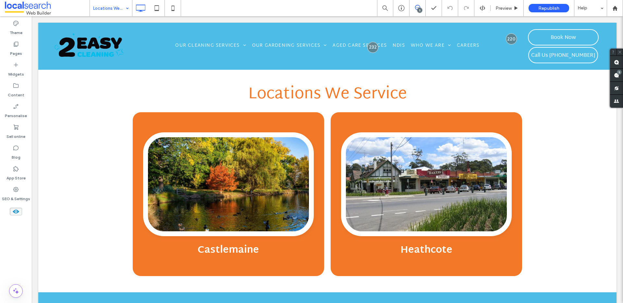
click at [14, 214] on icon at bounding box center [15, 211] width 7 height 7
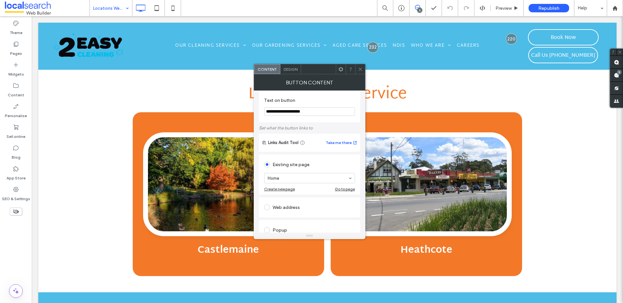
scroll to position [6, 0]
click at [359, 70] on icon at bounding box center [360, 69] width 5 height 5
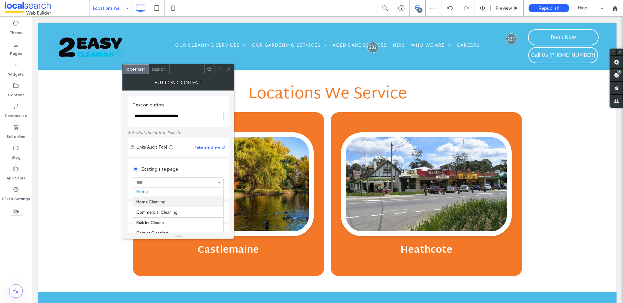
scroll to position [3, 0]
click at [227, 69] on icon at bounding box center [228, 69] width 5 height 5
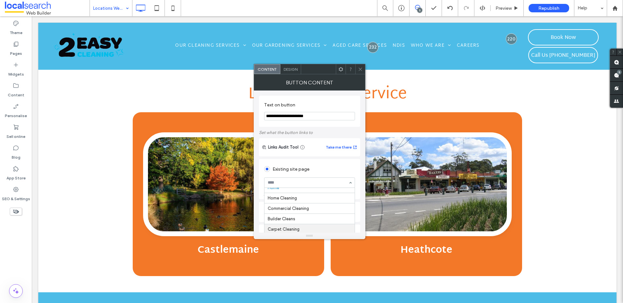
scroll to position [6, 0]
click at [360, 69] on use at bounding box center [359, 68] width 3 height 3
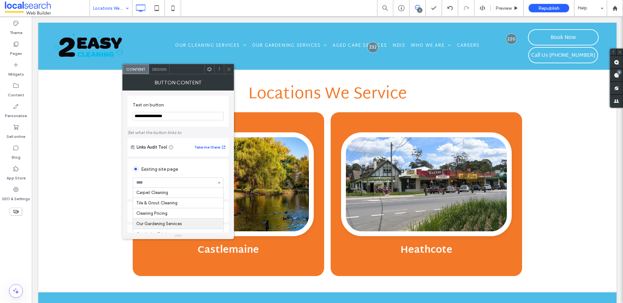
scroll to position [48, 0]
click at [230, 70] on icon at bounding box center [228, 69] width 5 height 5
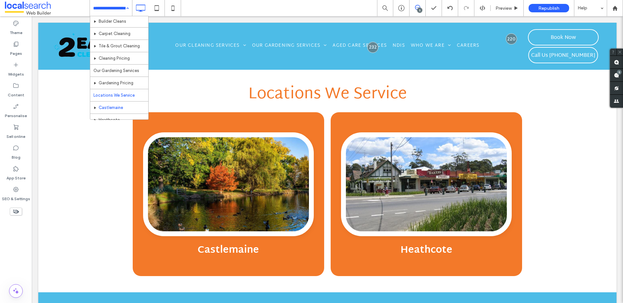
scroll to position [39, 0]
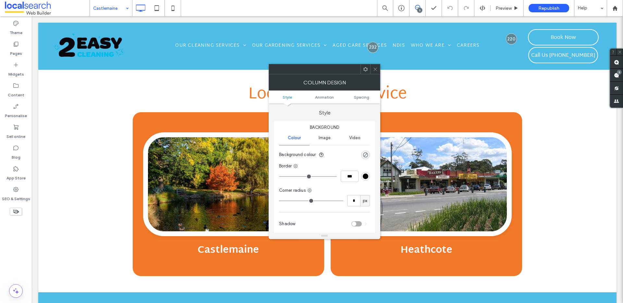
click at [374, 70] on icon at bounding box center [375, 69] width 5 height 5
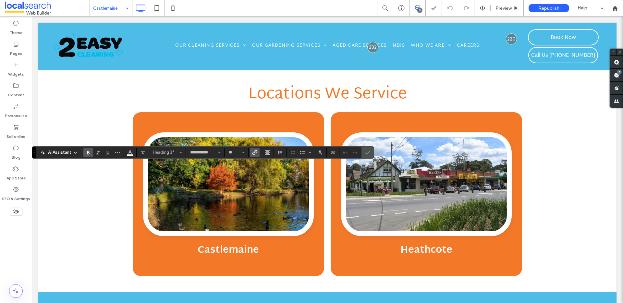
click at [255, 153] on icon "Link" at bounding box center [254, 152] width 5 height 5
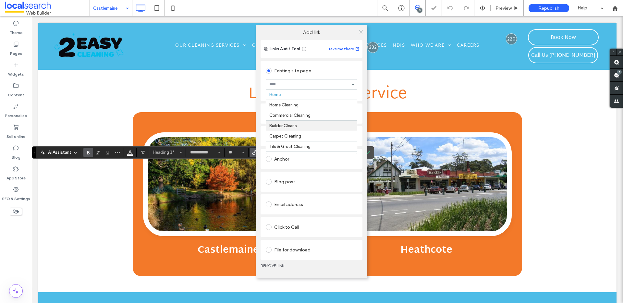
scroll to position [1, 0]
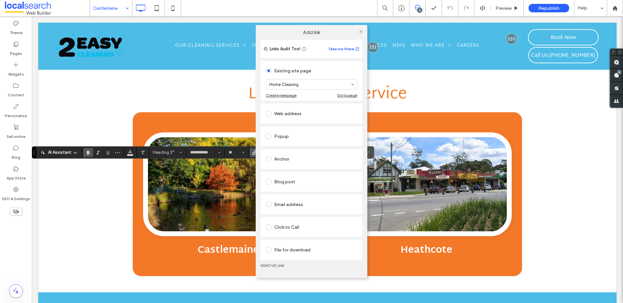
click at [205, 116] on div "Add link Links Audit Tool Take me there Existing site page Home Cleaning Create…" at bounding box center [311, 151] width 623 height 303
click at [195, 94] on div "Add link Links Audit Tool Take me there Existing site page Home Cleaning Create…" at bounding box center [311, 151] width 623 height 303
click at [359, 34] on span at bounding box center [360, 32] width 5 height 10
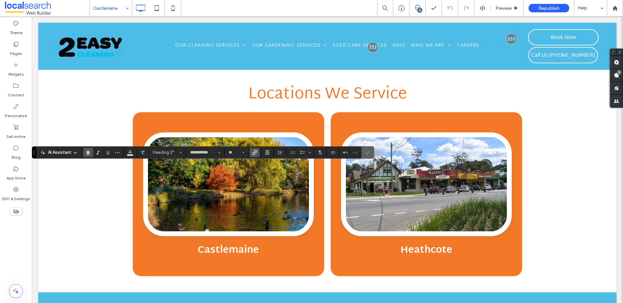
click at [368, 150] on icon "Confirm" at bounding box center [367, 152] width 5 height 5
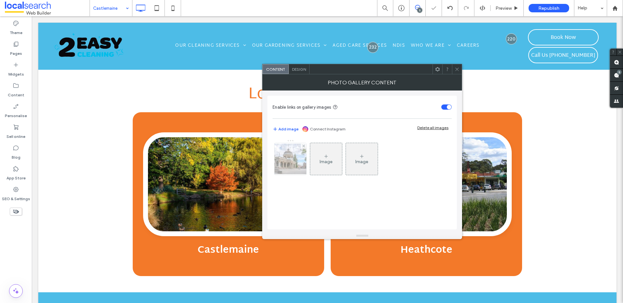
click at [293, 159] on img at bounding box center [290, 159] width 52 height 30
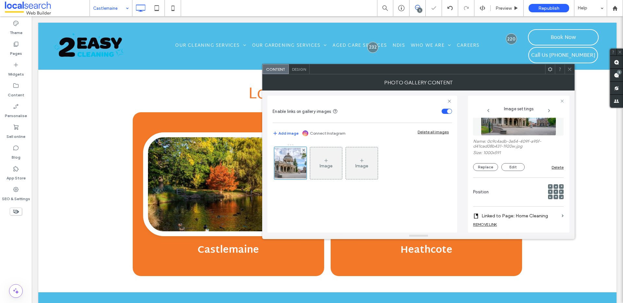
scroll to position [46, 0]
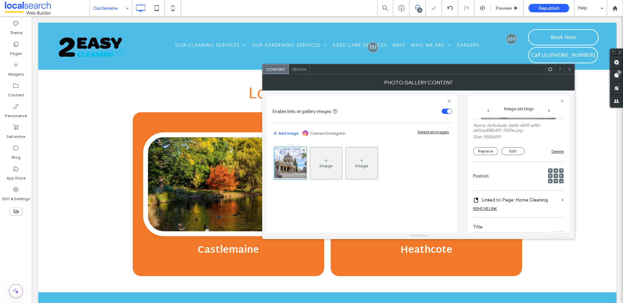
click at [512, 199] on label "Linked to Page: Home Cleaning" at bounding box center [519, 200] width 77 height 12
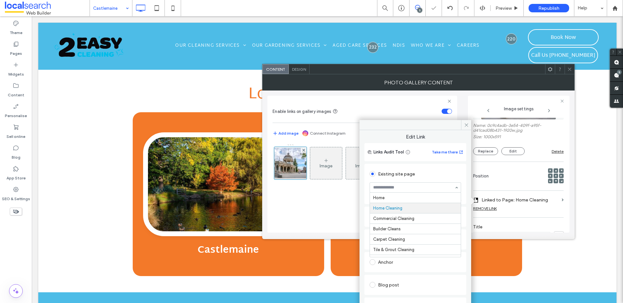
scroll to position [10, 0]
click at [465, 125] on icon at bounding box center [466, 125] width 5 height 5
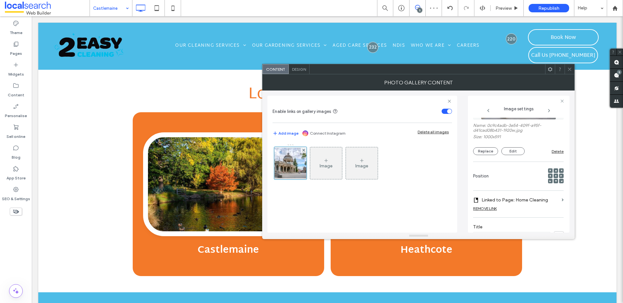
click at [567, 69] on icon at bounding box center [569, 69] width 5 height 5
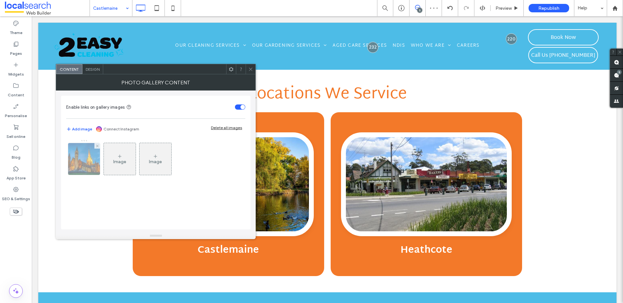
click at [84, 162] on img at bounding box center [84, 159] width 48 height 32
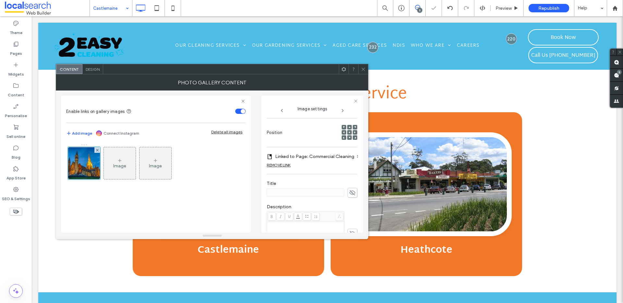
scroll to position [86, 0]
click at [363, 70] on icon at bounding box center [363, 69] width 5 height 5
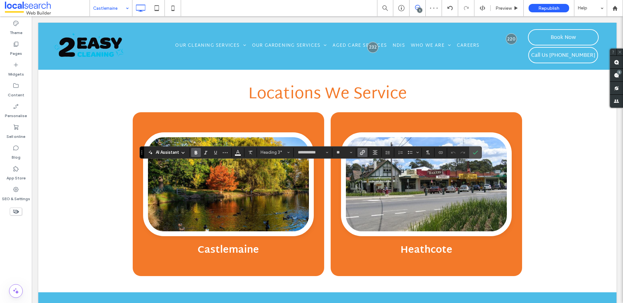
click at [365, 152] on label "Link" at bounding box center [362, 152] width 10 height 9
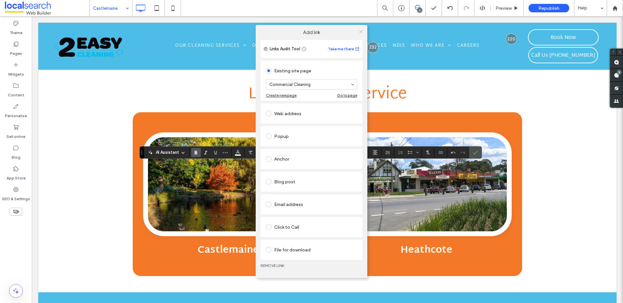
click at [359, 31] on icon at bounding box center [360, 31] width 5 height 5
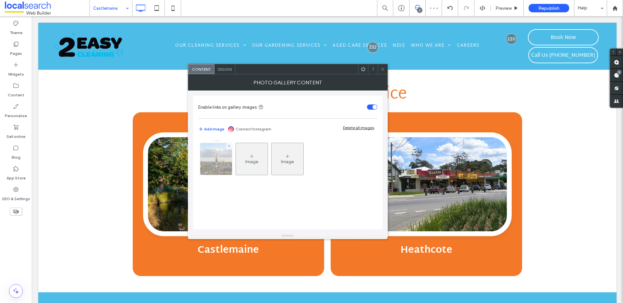
click at [225, 156] on img at bounding box center [216, 159] width 48 height 32
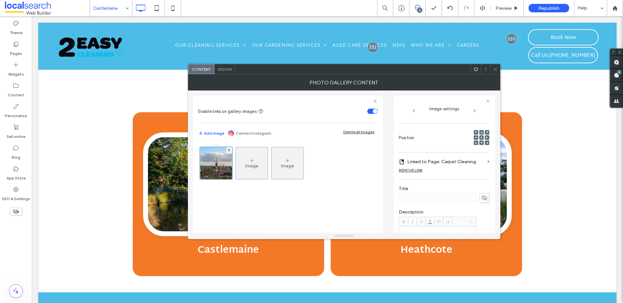
scroll to position [87, 0]
click at [446, 159] on label "Linked to Page: Carpet Cleaning" at bounding box center [445, 159] width 77 height 12
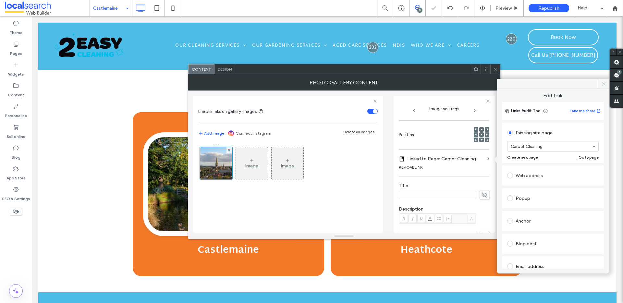
click at [604, 82] on icon at bounding box center [603, 83] width 5 height 5
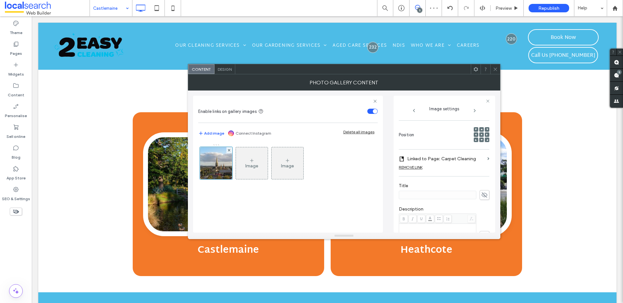
click at [497, 68] on div at bounding box center [495, 69] width 10 height 10
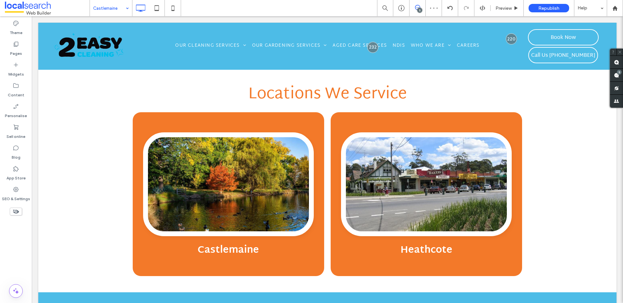
type input "**********"
type input "**"
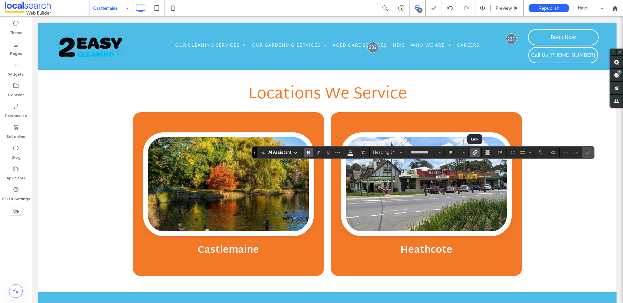
click at [477, 151] on use "Link" at bounding box center [474, 152] width 5 height 5
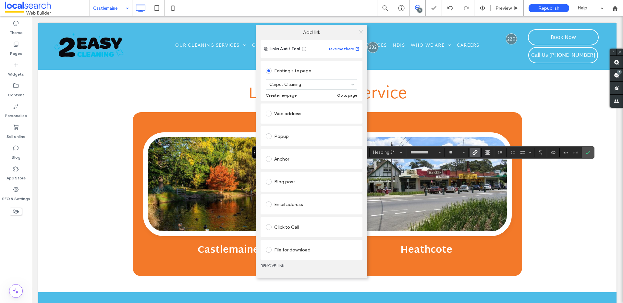
click at [359, 31] on icon at bounding box center [360, 31] width 5 height 5
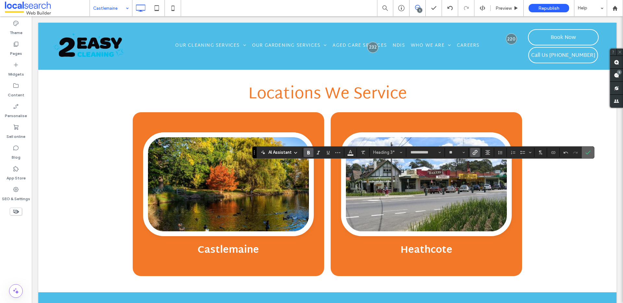
click at [588, 152] on icon "Confirm" at bounding box center [587, 152] width 5 height 5
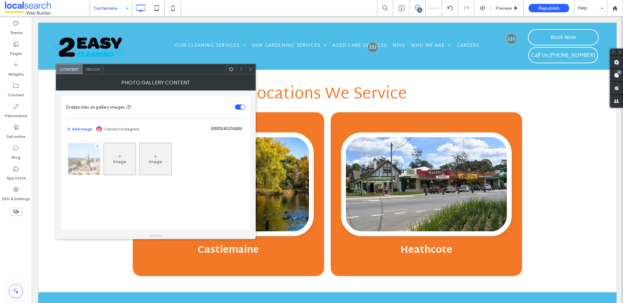
click at [86, 159] on img at bounding box center [84, 159] width 48 height 32
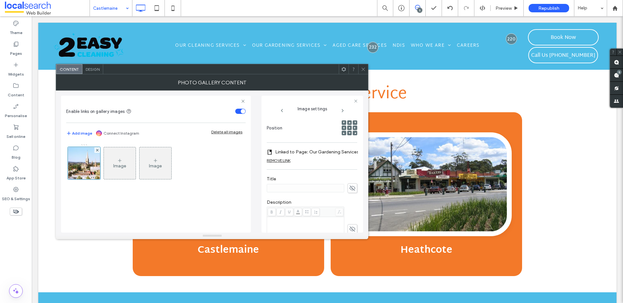
scroll to position [96, 0]
click at [363, 71] on icon at bounding box center [363, 69] width 5 height 5
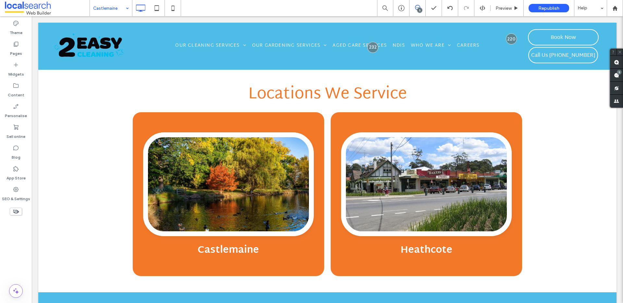
type input "**********"
type input "**"
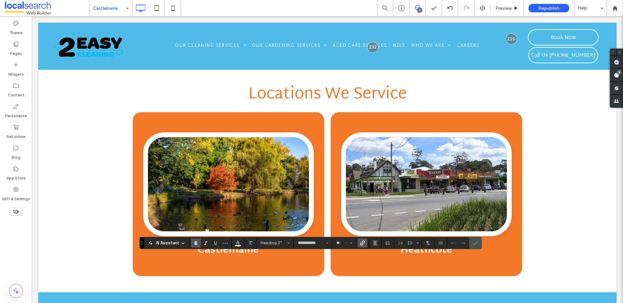
click at [364, 243] on icon "Link" at bounding box center [362, 242] width 5 height 5
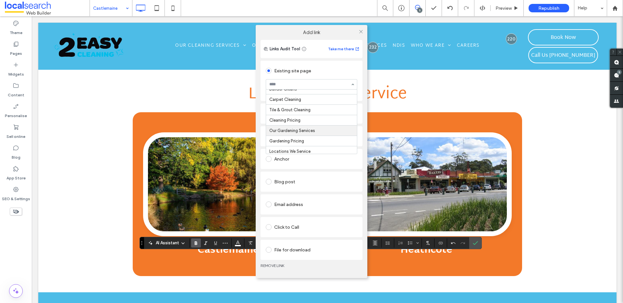
scroll to position [41, 0]
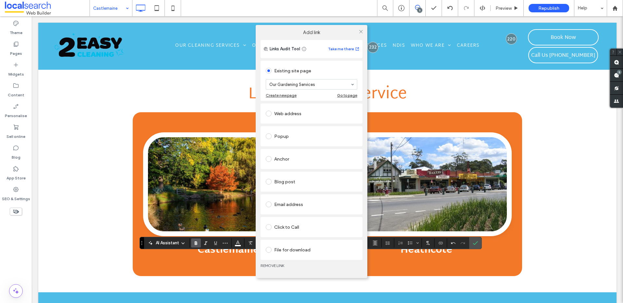
click at [477, 242] on div "Add link Links Audit Tool Take me there Existing site page Our Gardening Servic…" at bounding box center [311, 151] width 623 height 303
click at [362, 31] on icon at bounding box center [360, 31] width 5 height 5
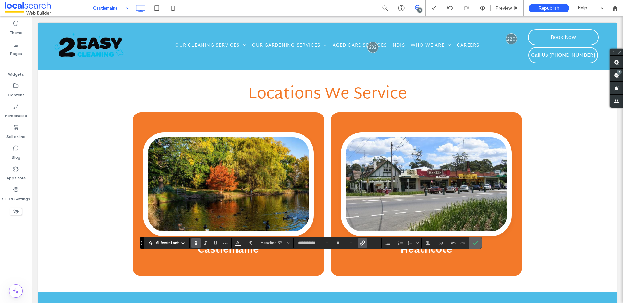
click at [475, 242] on icon "Confirm" at bounding box center [474, 242] width 5 height 5
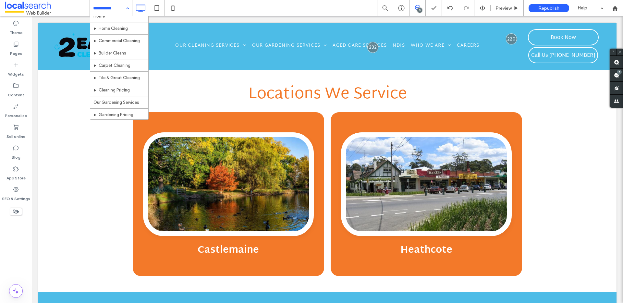
scroll to position [62, 0]
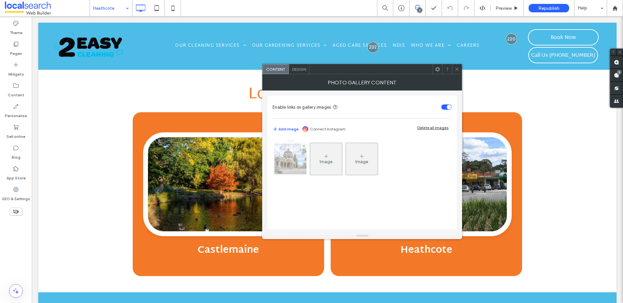
click at [283, 157] on img at bounding box center [290, 159] width 52 height 30
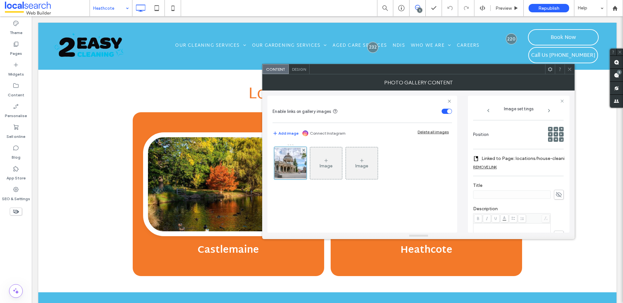
scroll to position [88, 0]
click at [520, 157] on label "Linked to Page: locations/house-cleaning-bendigo (Deleted)" at bounding box center [526, 158] width 90 height 12
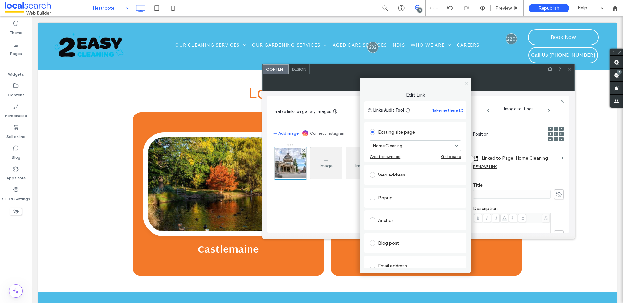
click at [467, 79] on span at bounding box center [466, 83] width 10 height 10
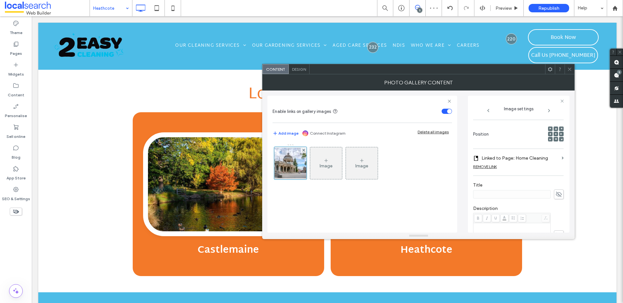
click at [572, 72] on span at bounding box center [569, 69] width 5 height 10
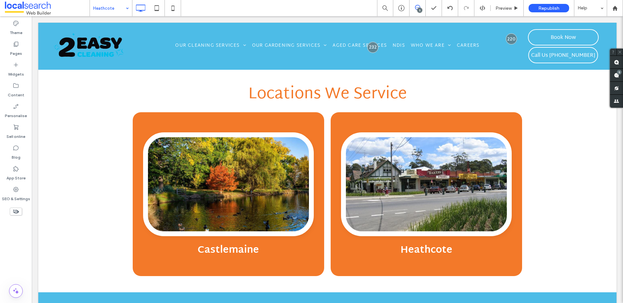
type input "**********"
type input "**"
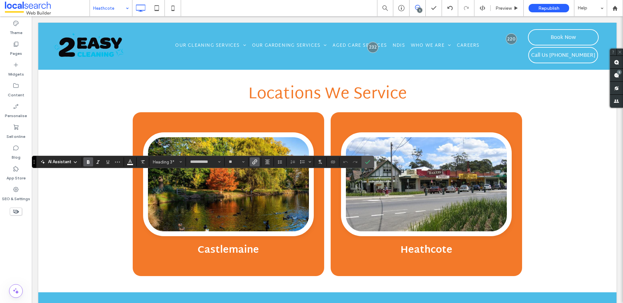
click at [255, 163] on use "Link" at bounding box center [254, 162] width 5 height 5
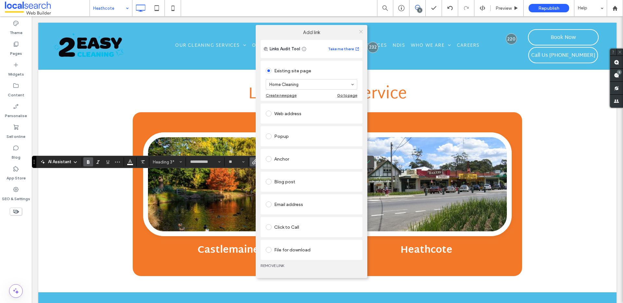
click at [361, 30] on icon at bounding box center [360, 31] width 5 height 5
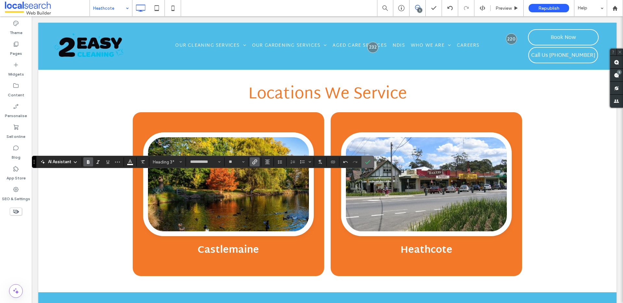
click at [372, 162] on label "Confirm" at bounding box center [367, 162] width 10 height 12
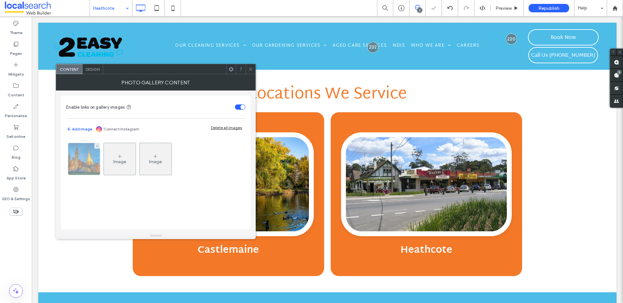
click at [88, 154] on img at bounding box center [84, 159] width 48 height 32
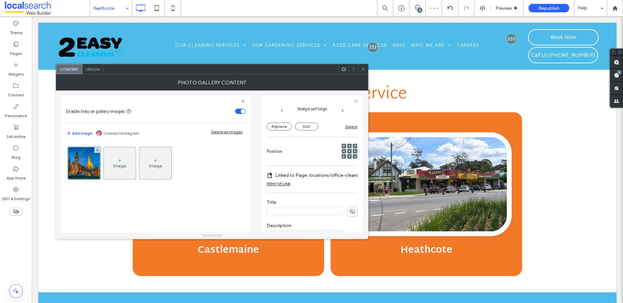
scroll to position [92, 0]
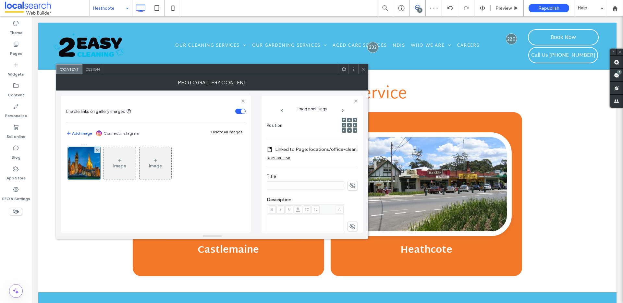
click at [325, 150] on label "Linked to Page: locations/office-cleaning-bendigo (Deleted)" at bounding box center [320, 149] width 90 height 12
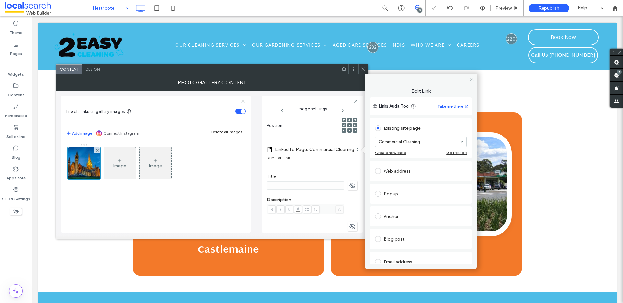
click at [470, 79] on icon at bounding box center [471, 79] width 5 height 5
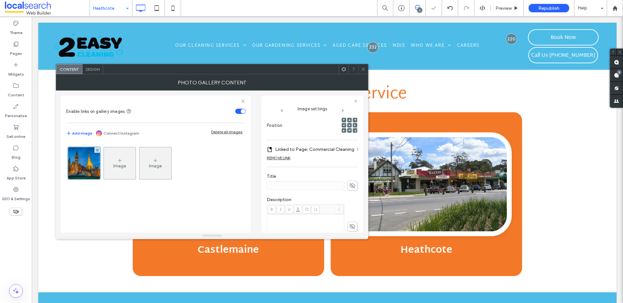
click at [363, 71] on icon at bounding box center [363, 69] width 5 height 5
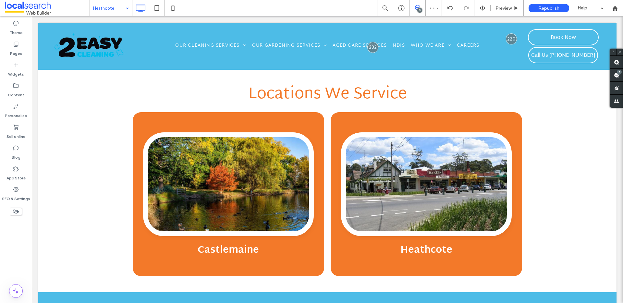
type input "**********"
type input "**"
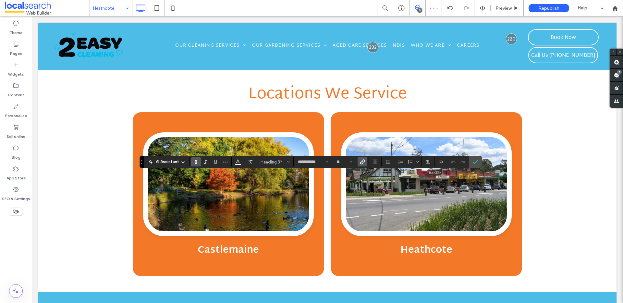
click at [360, 162] on icon "Link" at bounding box center [362, 161] width 5 height 5
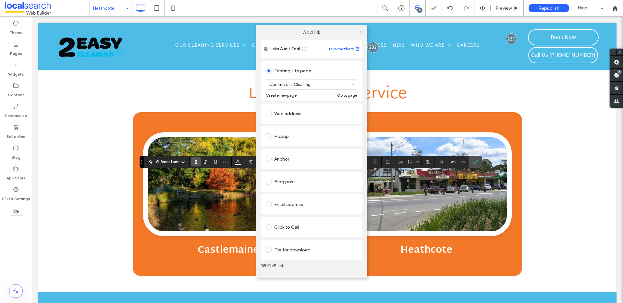
click at [361, 30] on use at bounding box center [360, 31] width 3 height 3
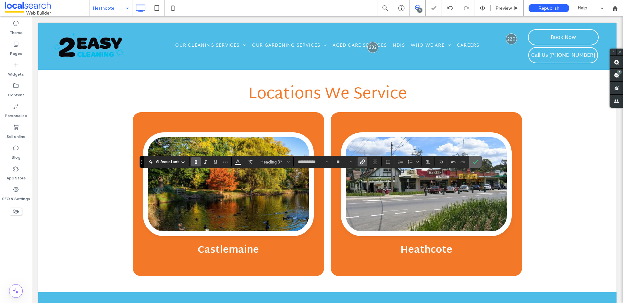
click at [474, 160] on icon "Confirm" at bounding box center [474, 161] width 5 height 5
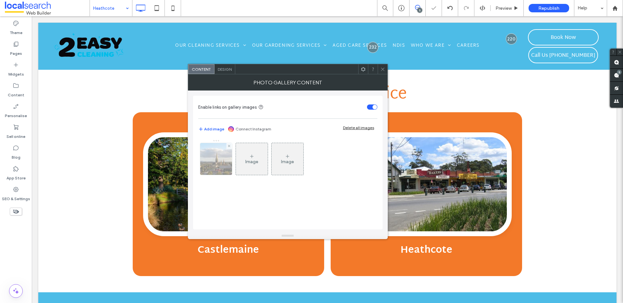
click at [220, 156] on img at bounding box center [216, 159] width 48 height 32
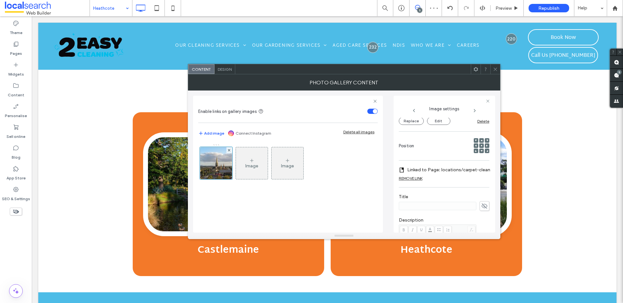
scroll to position [96, 0]
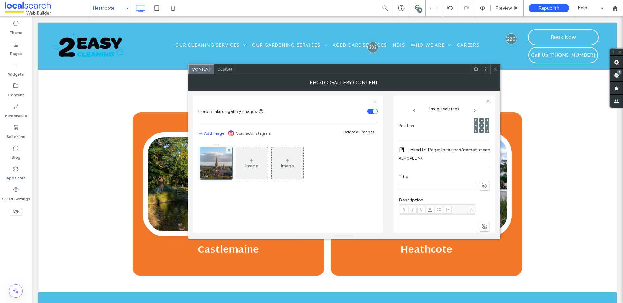
click at [443, 148] on label "Linked to Page: locations/carpet-cleaning-bendigo (Deleted)" at bounding box center [452, 150] width 90 height 12
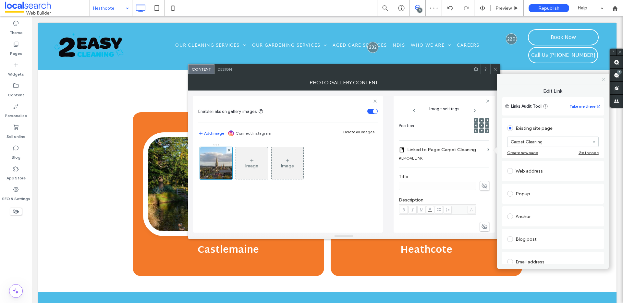
click at [604, 79] on icon at bounding box center [603, 79] width 5 height 5
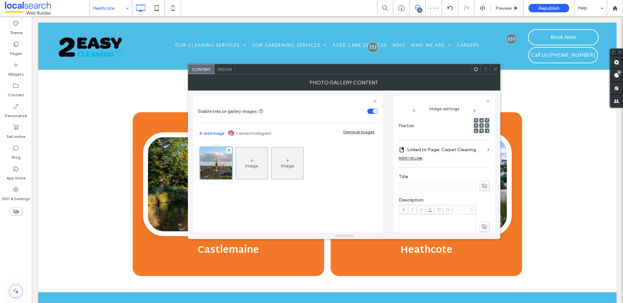
click at [495, 68] on icon at bounding box center [495, 69] width 5 height 5
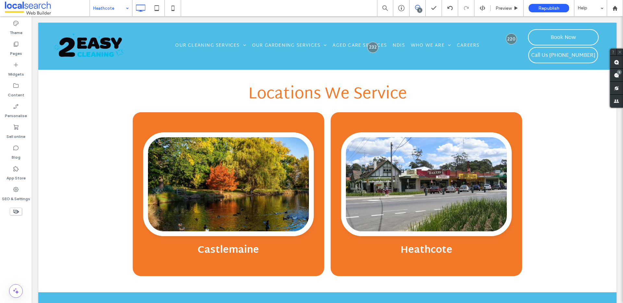
type input "**********"
type input "**"
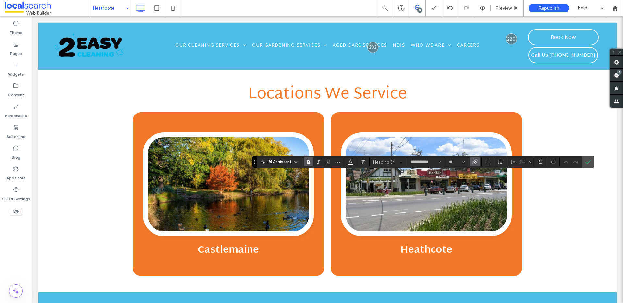
click at [477, 160] on label "Link" at bounding box center [475, 161] width 10 height 9
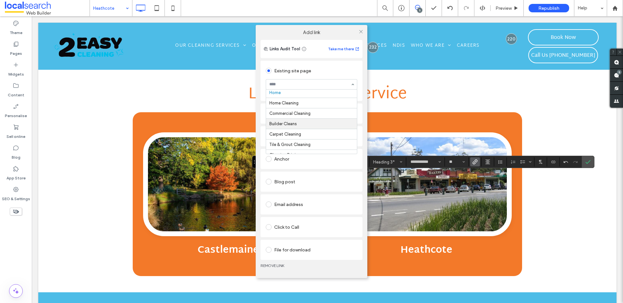
scroll to position [3, 0]
click at [586, 162] on div "Add link Links Audit Tool Take me there Existing site page Carpet Cleaning Crea…" at bounding box center [311, 151] width 623 height 303
click at [589, 162] on div "Add link Links Audit Tool Take me there Existing site page Carpet Cleaning Crea…" at bounding box center [311, 151] width 623 height 303
click at [361, 30] on icon at bounding box center [360, 31] width 5 height 5
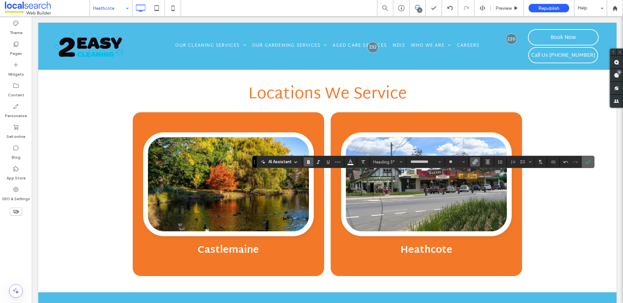
click at [585, 156] on span "Confirm" at bounding box center [586, 162] width 3 height 12
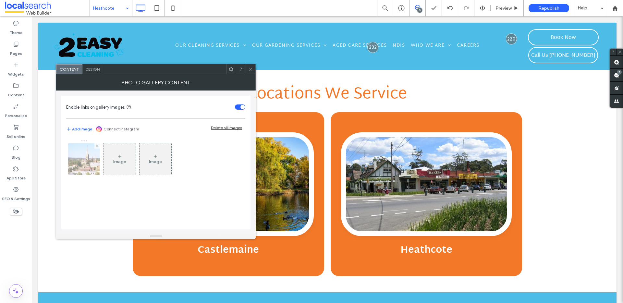
click at [90, 157] on img at bounding box center [84, 159] width 48 height 32
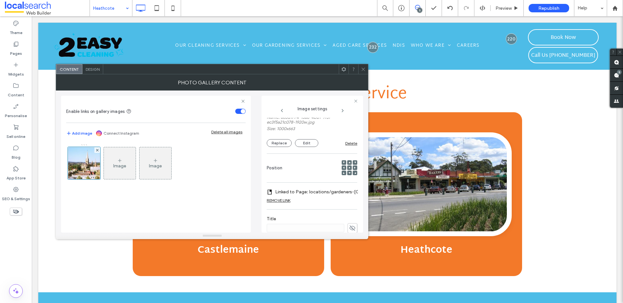
scroll to position [65, 0]
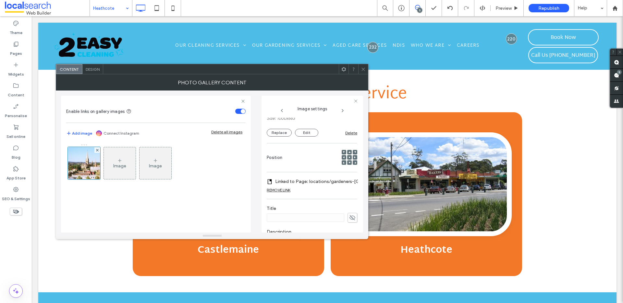
click at [319, 181] on label "Linked to Page: locations/gardeners-bendigo (Deleted)" at bounding box center [320, 181] width 90 height 12
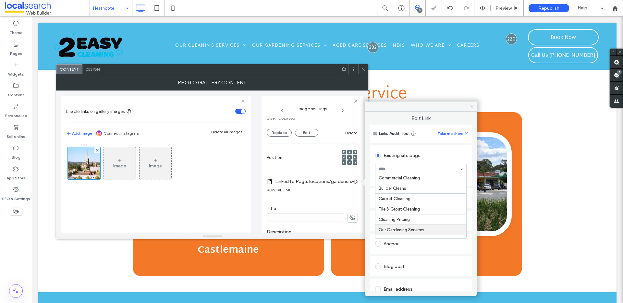
scroll to position [24, 0]
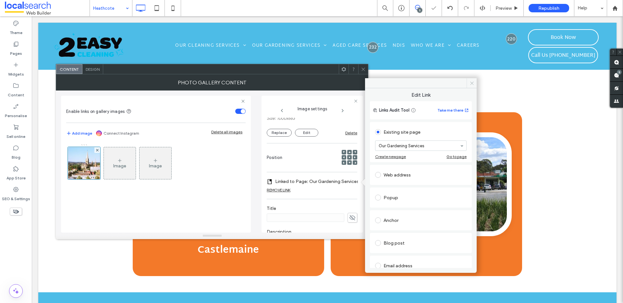
click at [473, 82] on icon at bounding box center [471, 83] width 5 height 5
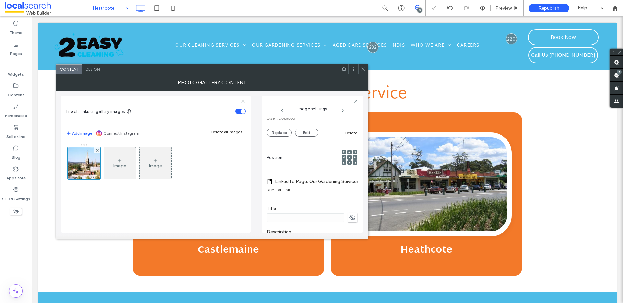
click at [365, 68] on icon at bounding box center [363, 69] width 5 height 5
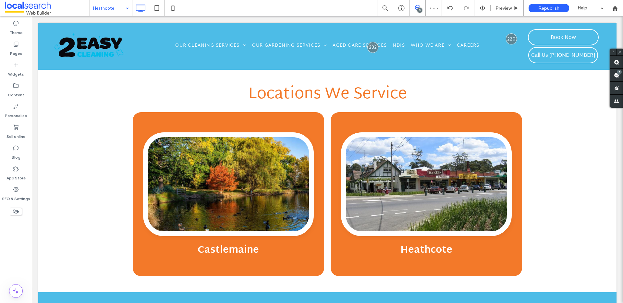
type input "**********"
type input "**"
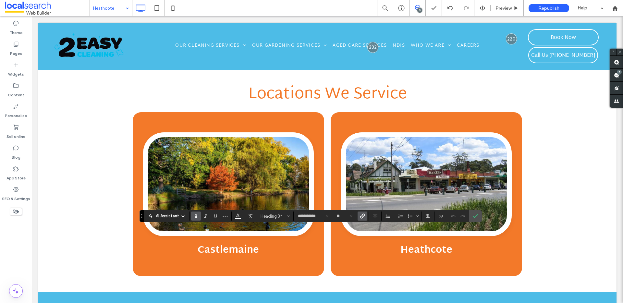
click at [365, 215] on label "Link" at bounding box center [362, 215] width 10 height 9
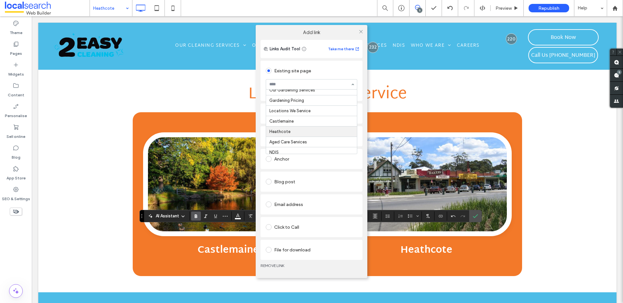
scroll to position [71, 0]
click at [360, 30] on icon at bounding box center [360, 31] width 5 height 5
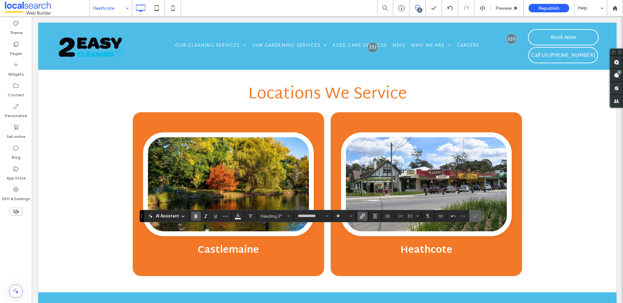
click at [476, 215] on use "Confirm" at bounding box center [474, 216] width 5 height 4
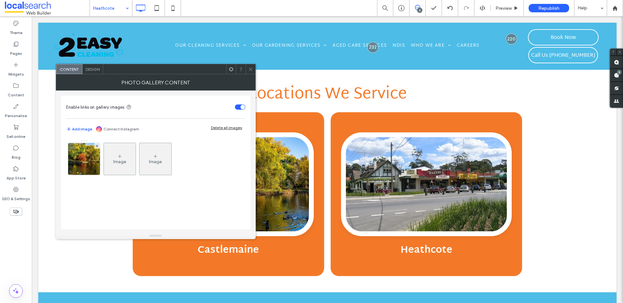
click at [252, 70] on use at bounding box center [250, 68] width 3 height 3
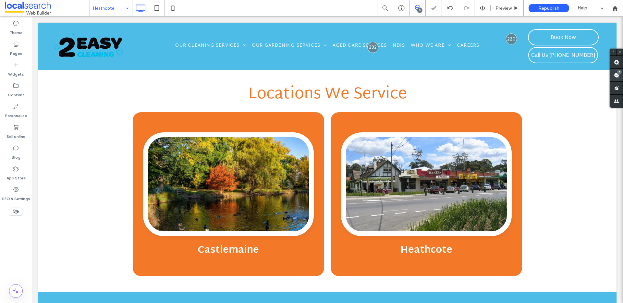
click at [618, 73] on div "5" at bounding box center [618, 72] width 5 height 5
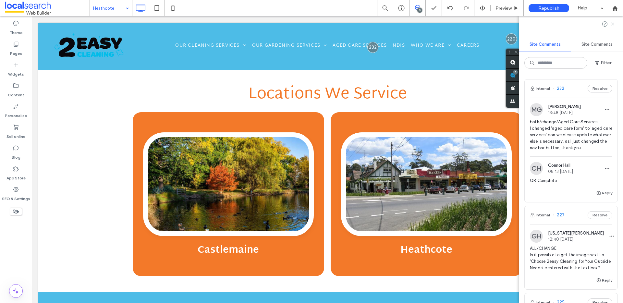
click at [613, 23] on icon at bounding box center [612, 23] width 5 height 5
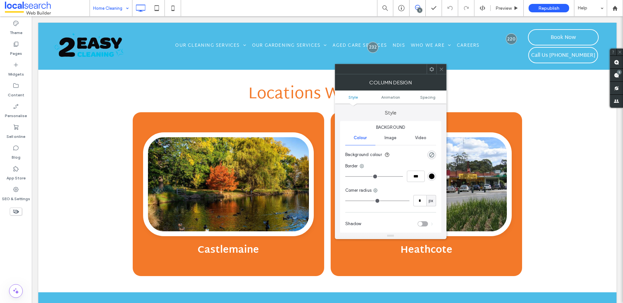
click at [444, 69] on div at bounding box center [441, 69] width 10 height 10
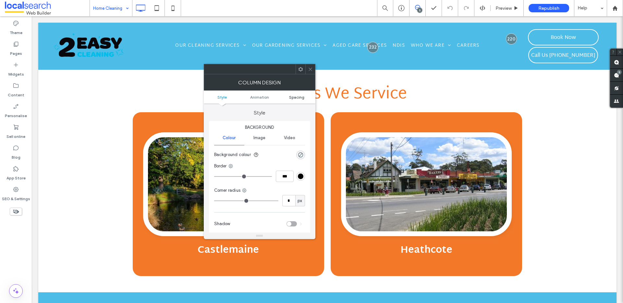
click at [295, 97] on span "Spacing" at bounding box center [296, 97] width 15 height 5
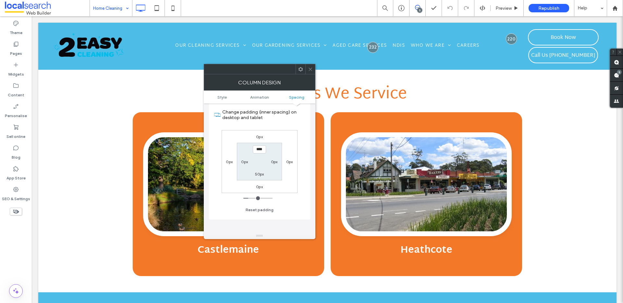
scroll to position [169, 0]
click at [273, 163] on label "0px" at bounding box center [274, 162] width 7 height 5
type input "*"
type input "***"
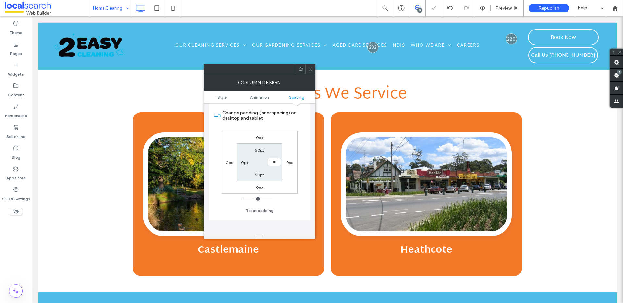
type input "*"
type input "***"
click at [287, 162] on label "0px" at bounding box center [289, 162] width 7 height 5
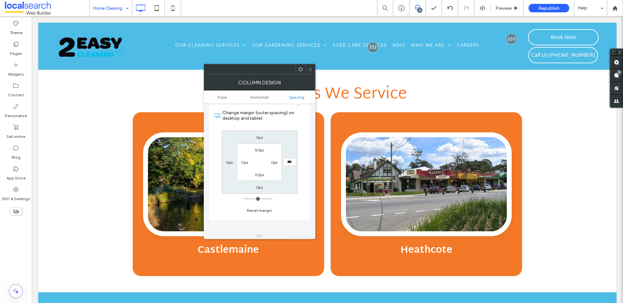
type input "***"
type input "*****"
click at [311, 69] on icon at bounding box center [310, 69] width 5 height 5
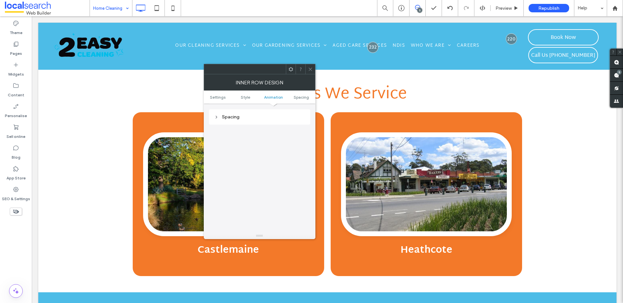
scroll to position [208, 0]
click at [241, 122] on div "Spacing" at bounding box center [259, 116] width 101 height 15
click at [243, 118] on div "Spacing" at bounding box center [259, 116] width 91 height 6
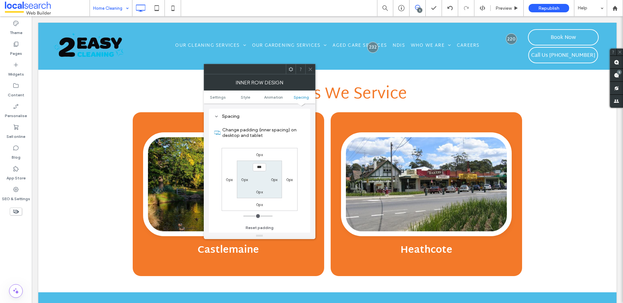
click at [313, 69] on div at bounding box center [310, 69] width 10 height 10
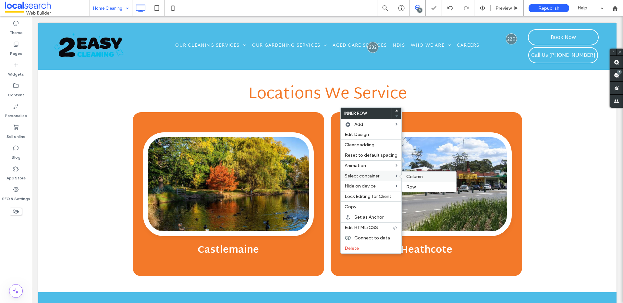
click at [418, 178] on span "Column" at bounding box center [414, 177] width 17 height 6
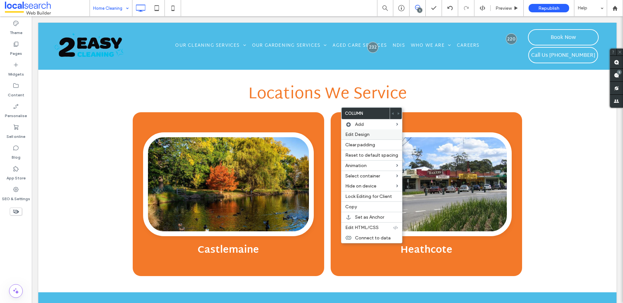
click at [363, 132] on span "Edit Design" at bounding box center [357, 135] width 24 height 6
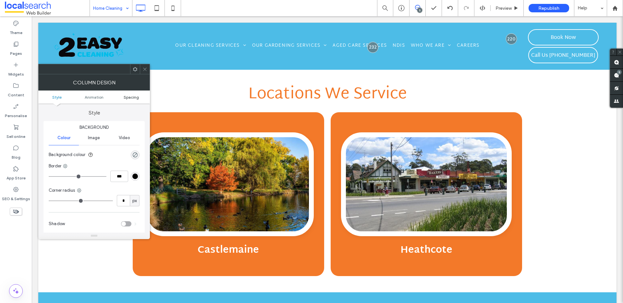
click at [125, 97] on span "Spacing" at bounding box center [131, 97] width 15 height 5
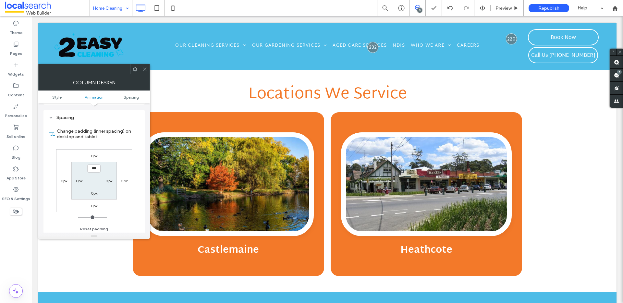
scroll to position [152, 0]
click at [146, 69] on icon at bounding box center [144, 69] width 5 height 5
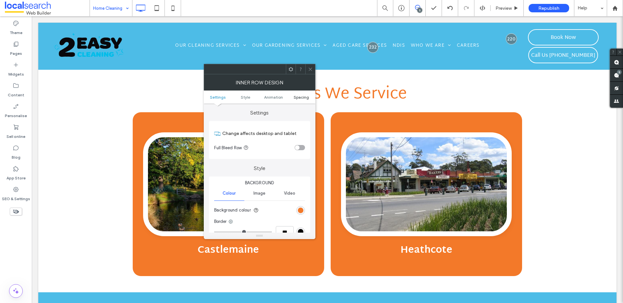
click at [307, 97] on span "Spacing" at bounding box center [300, 97] width 15 height 5
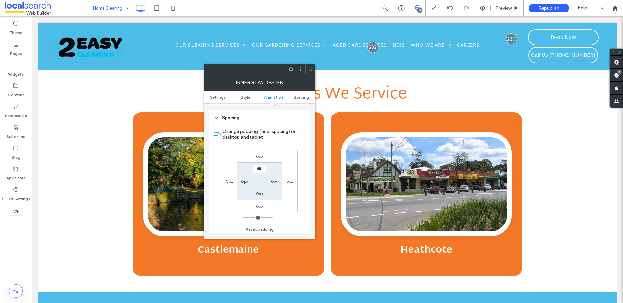
scroll to position [208, 0]
click at [309, 67] on icon at bounding box center [310, 69] width 5 height 5
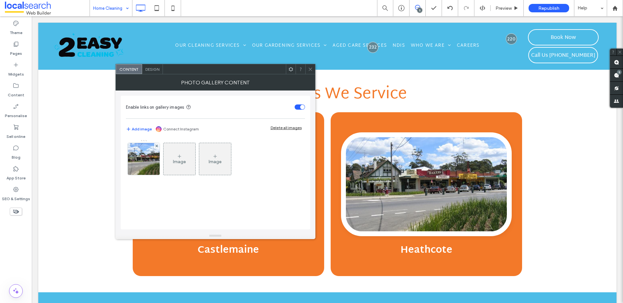
click at [154, 70] on span "Design" at bounding box center [152, 69] width 14 height 5
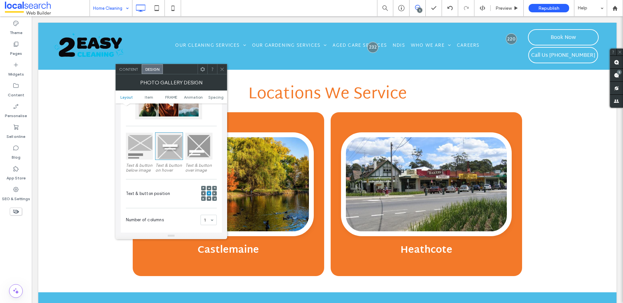
scroll to position [246, 0]
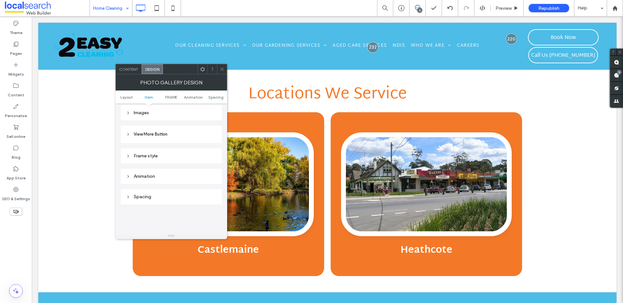
click at [157, 202] on div "Spacing" at bounding box center [171, 196] width 101 height 15
click at [155, 199] on div "Spacing" at bounding box center [171, 197] width 91 height 6
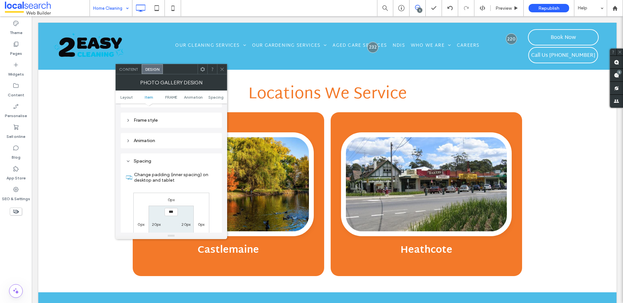
scroll to position [351, 0]
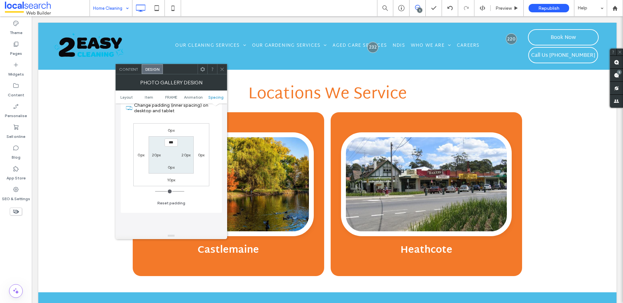
click at [221, 67] on icon at bounding box center [222, 69] width 5 height 5
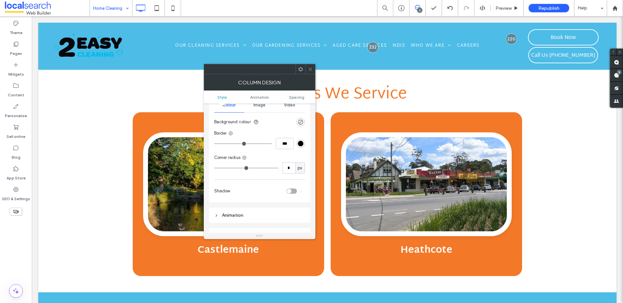
scroll to position [107, 0]
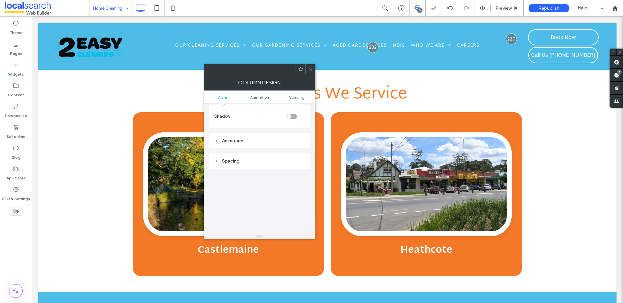
click at [240, 157] on div "Spacing" at bounding box center [259, 161] width 91 height 9
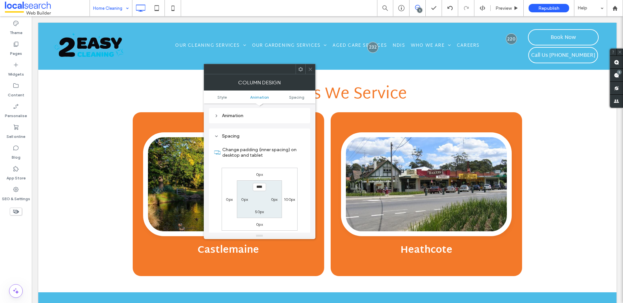
scroll to position [133, 0]
click at [287, 198] on label "100px" at bounding box center [289, 198] width 11 height 5
type input "***"
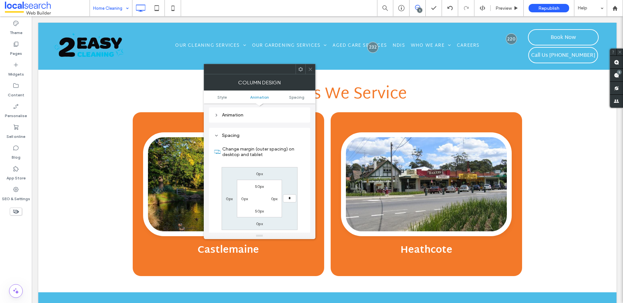
type input "*"
type input "***"
click at [310, 69] on icon at bounding box center [310, 69] width 5 height 5
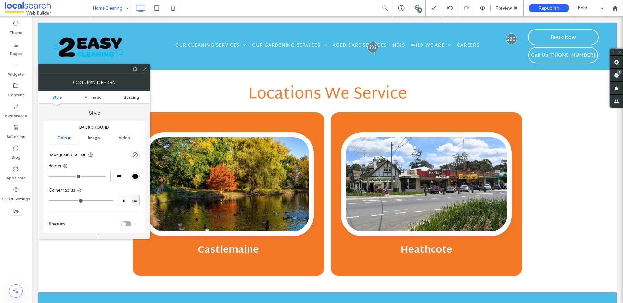
click at [132, 96] on span "Spacing" at bounding box center [131, 97] width 15 height 5
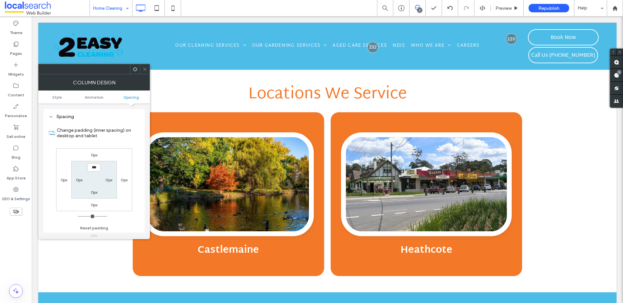
scroll to position [152, 0]
click at [107, 179] on label "0px" at bounding box center [108, 179] width 7 height 5
type input "***"
type input "*****"
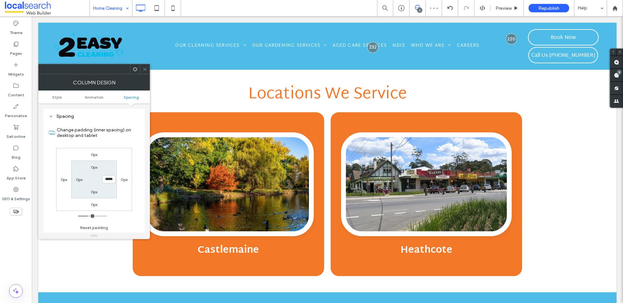
click at [80, 179] on label "0px" at bounding box center [79, 179] width 7 height 5
type input "*"
type input "***"
click at [80, 179] on input "*****" at bounding box center [79, 179] width 13 height 8
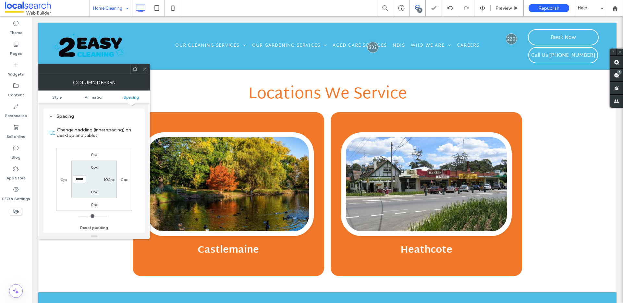
type input "*****"
click at [105, 181] on label "100px" at bounding box center [108, 179] width 11 height 5
type input "***"
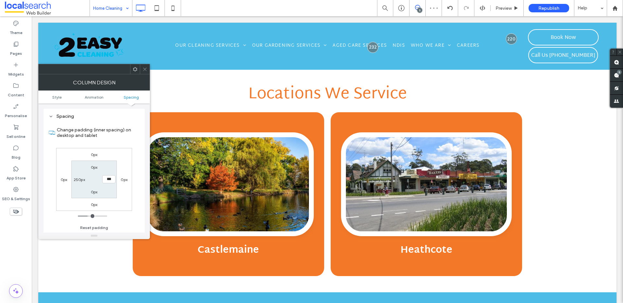
type input "*****"
click at [77, 180] on label "250px" at bounding box center [79, 179] width 11 height 5
type input "***"
type input "*****"
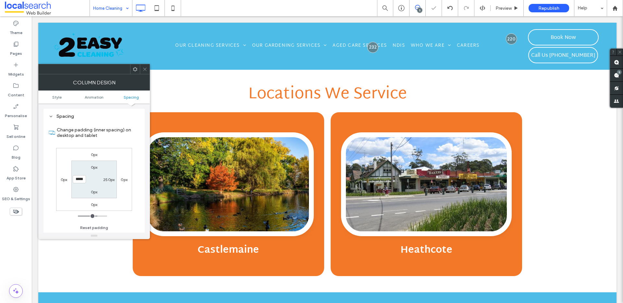
click at [104, 179] on label "250px" at bounding box center [108, 179] width 11 height 5
type input "***"
type input "*****"
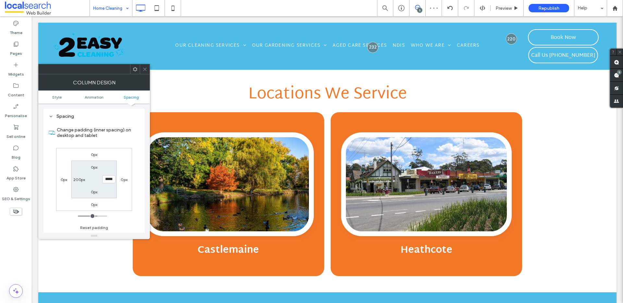
click at [93, 166] on label "0px" at bounding box center [94, 167] width 7 height 5
type input "*"
type input "***"
type input "*"
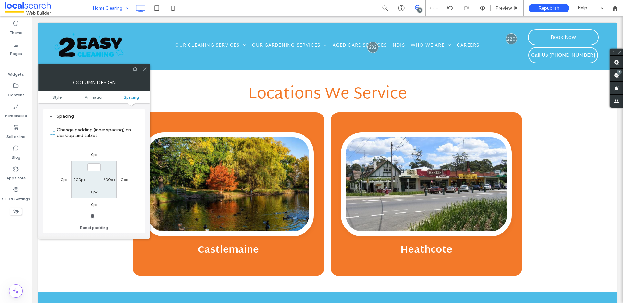
type input "*"
type input "***"
click at [116, 199] on div "0px 0px 0px 0px *** 200px 0px 200px" at bounding box center [94, 179] width 76 height 63
click at [93, 154] on label "0px" at bounding box center [94, 154] width 7 height 5
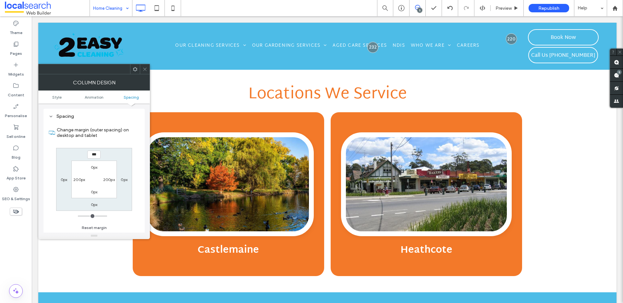
click at [91, 166] on label "0px" at bounding box center [94, 167] width 7 height 5
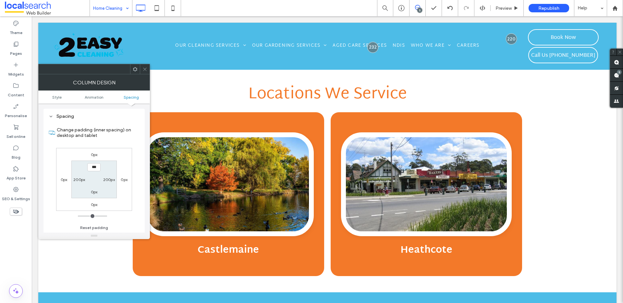
click at [92, 167] on input "***" at bounding box center [93, 167] width 13 height 8
type input "****"
click at [92, 204] on label "0px" at bounding box center [94, 204] width 7 height 5
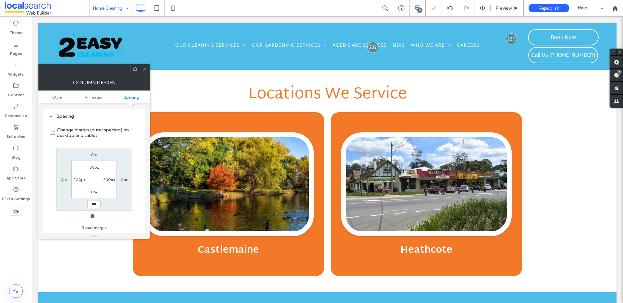
type input "*"
type input "**"
type input "*"
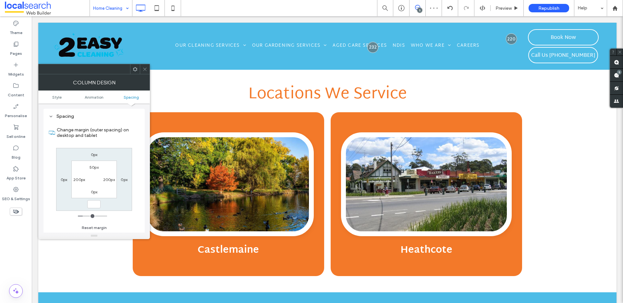
type input "***"
click at [92, 192] on label "0px" at bounding box center [94, 191] width 7 height 5
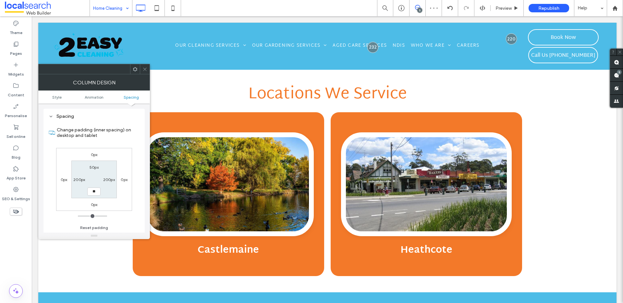
type input "**"
type input "*"
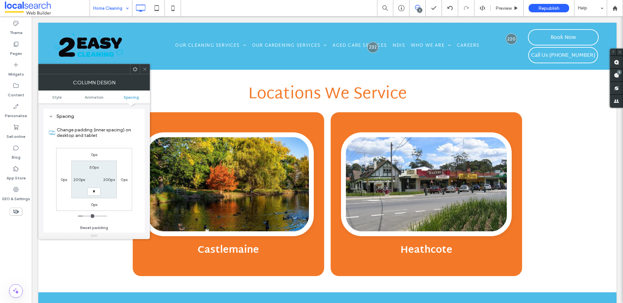
type input "***"
click at [91, 166] on label "50px" at bounding box center [93, 167] width 9 height 5
type input "**"
type input "*"
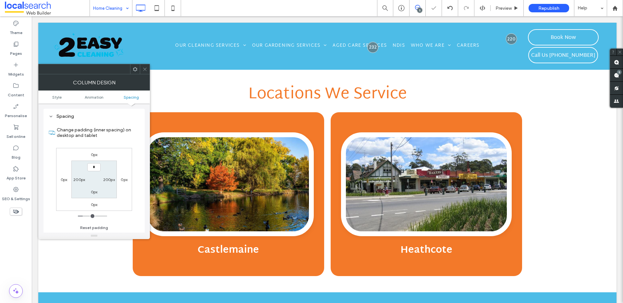
type input "***"
click at [145, 67] on icon at bounding box center [144, 69] width 5 height 5
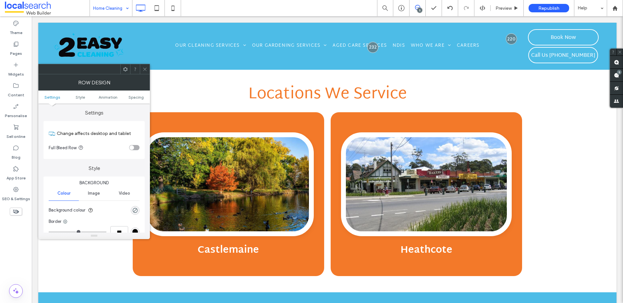
click at [147, 66] on div at bounding box center [145, 69] width 10 height 10
click at [148, 68] on div at bounding box center [145, 69] width 10 height 10
click at [145, 69] on use at bounding box center [144, 68] width 3 height 3
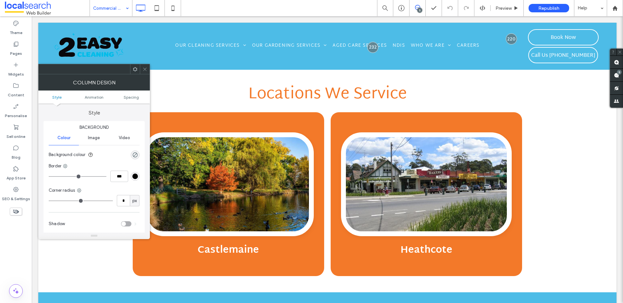
click at [128, 100] on ul "Style Animation Spacing" at bounding box center [94, 96] width 112 height 13
click at [133, 96] on span "Spacing" at bounding box center [131, 97] width 15 height 5
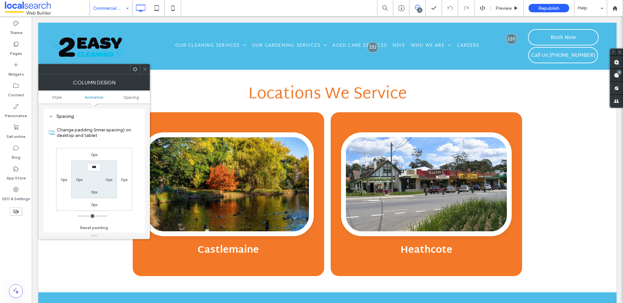
scroll to position [152, 0]
click at [77, 178] on label "0px" at bounding box center [79, 179] width 7 height 5
type input "***"
type input "*****"
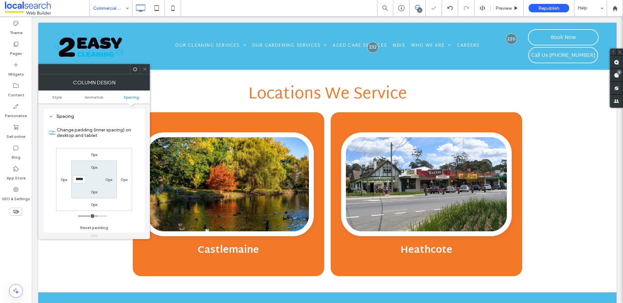
click at [107, 180] on label "0px" at bounding box center [108, 179] width 7 height 5
type input "*"
type input "***"
type input "*****"
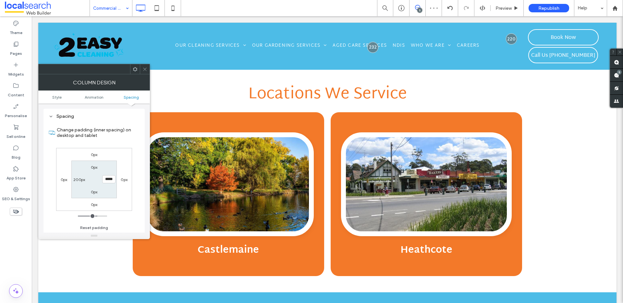
click at [147, 68] on icon at bounding box center [144, 69] width 5 height 5
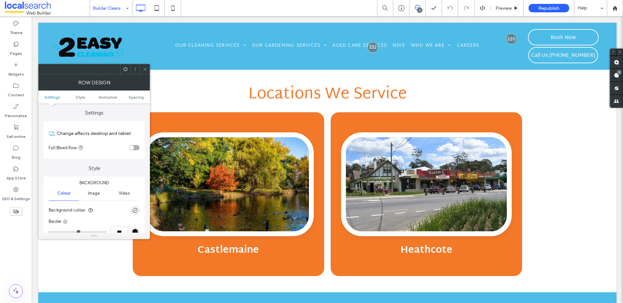
click at [147, 70] on div at bounding box center [145, 69] width 10 height 10
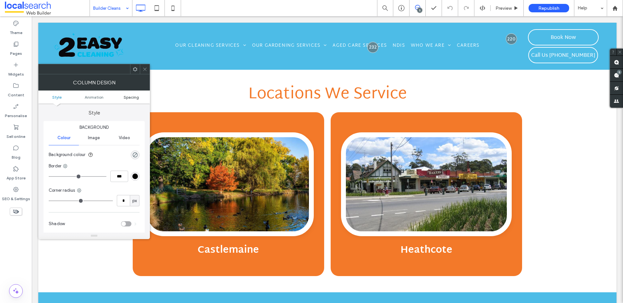
click at [136, 97] on span "Spacing" at bounding box center [131, 97] width 15 height 5
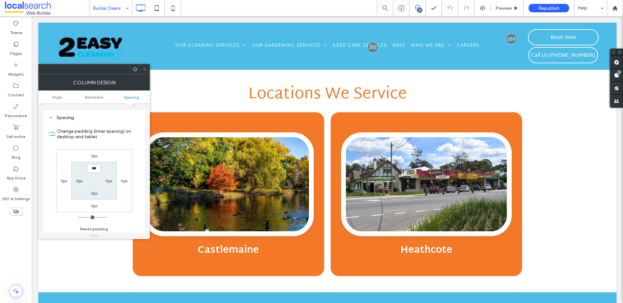
scroll to position [152, 0]
click at [76, 179] on label "0px" at bounding box center [79, 179] width 7 height 5
type input "***"
type input "*****"
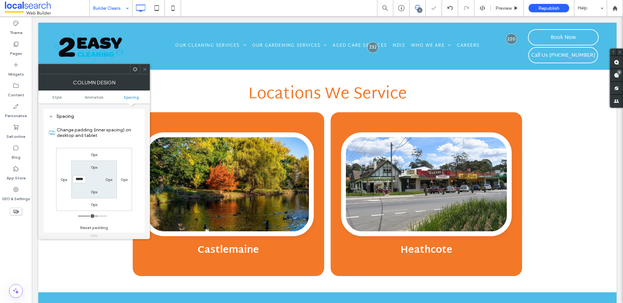
click at [108, 180] on label "0px" at bounding box center [108, 179] width 7 height 5
type input "*"
type input "***"
type input "*****"
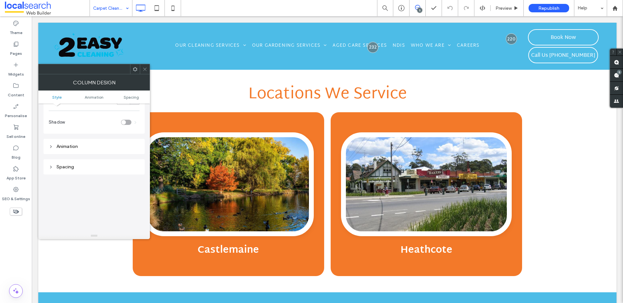
scroll to position [152, 0]
click at [76, 121] on div "Spacing" at bounding box center [93, 116] width 101 height 15
click at [72, 116] on div "Spacing" at bounding box center [94, 116] width 91 height 6
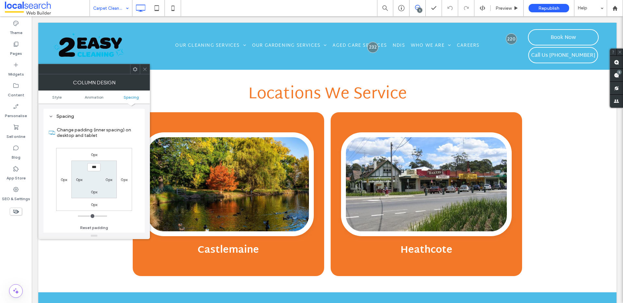
click at [77, 179] on label "0px" at bounding box center [79, 179] width 7 height 5
type input "***"
type input "*****"
click at [107, 181] on label "0px" at bounding box center [108, 179] width 7 height 5
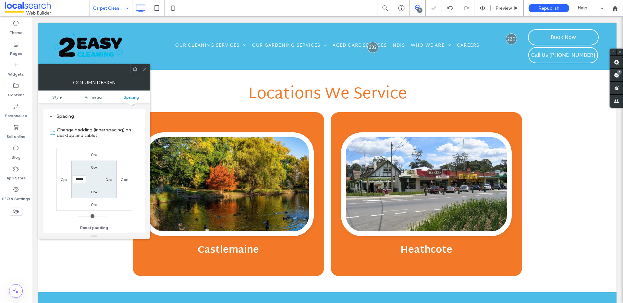
type input "*"
type input "***"
type input "*****"
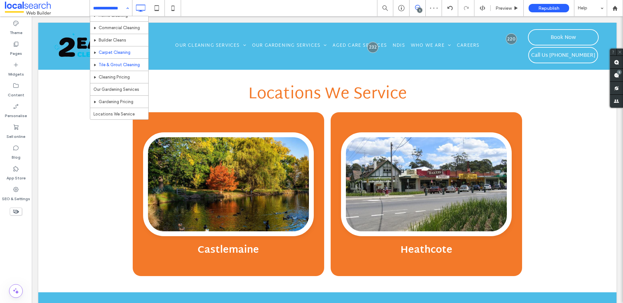
scroll to position [20, 0]
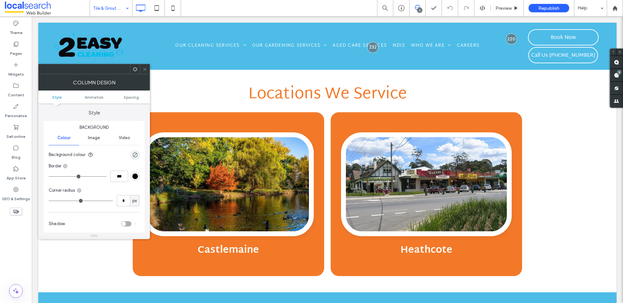
click at [130, 93] on ul "Style Animation Spacing" at bounding box center [94, 96] width 112 height 13
click at [133, 97] on span "Spacing" at bounding box center [131, 97] width 15 height 5
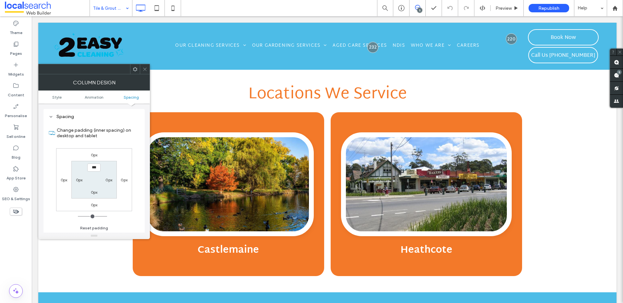
scroll to position [152, 0]
click at [79, 179] on label "0px" at bounding box center [79, 179] width 7 height 5
type input "***"
type input "*****"
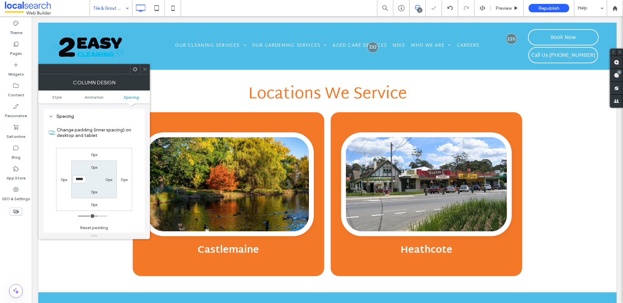
click at [109, 179] on label "0px" at bounding box center [108, 179] width 7 height 5
type input "*"
type input "***"
type input "*****"
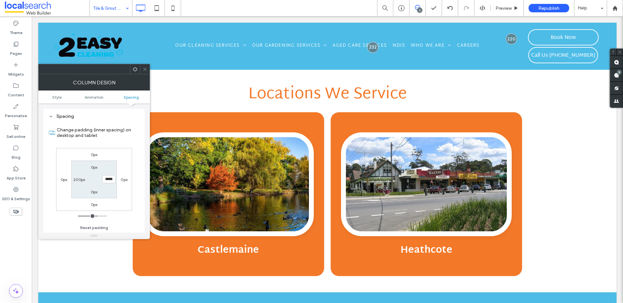
click at [144, 71] on span at bounding box center [144, 69] width 5 height 10
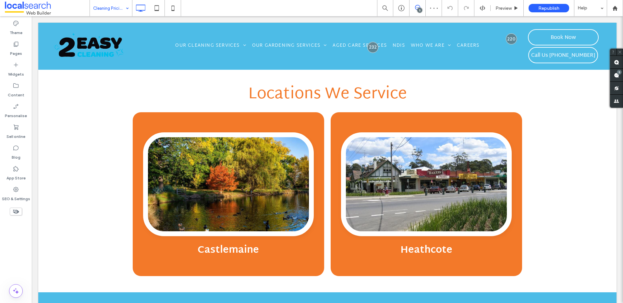
click at [124, 5] on div "Cleaning Pricing" at bounding box center [111, 8] width 42 height 16
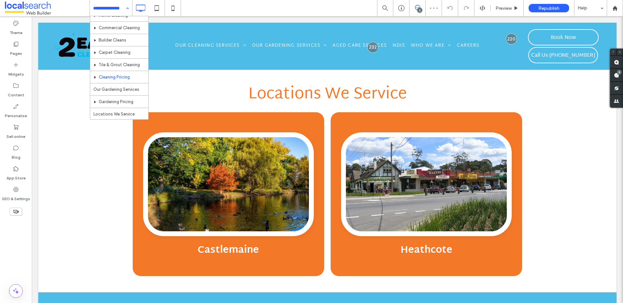
scroll to position [30, 0]
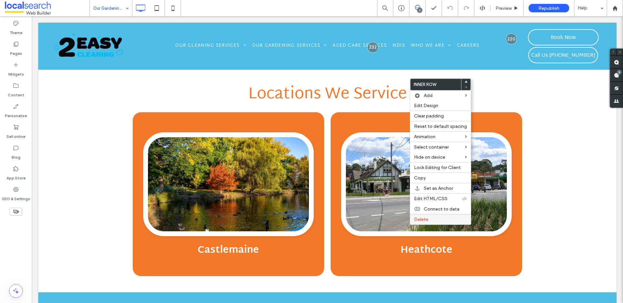
click at [427, 222] on label "Delete" at bounding box center [440, 220] width 53 height 6
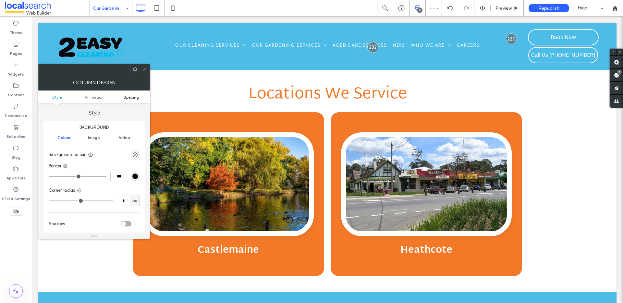
click at [131, 98] on span "Spacing" at bounding box center [131, 97] width 15 height 5
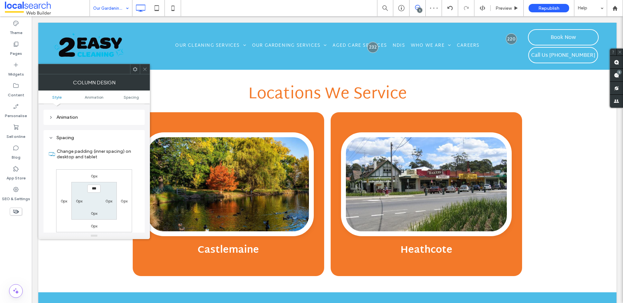
scroll to position [152, 0]
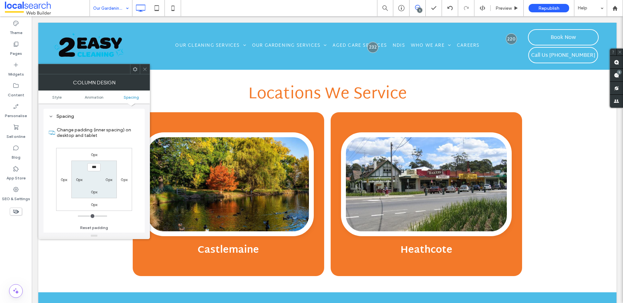
click at [79, 179] on label "0px" at bounding box center [79, 179] width 7 height 5
type input "***"
type input "*****"
click at [108, 181] on label "0px" at bounding box center [108, 179] width 7 height 5
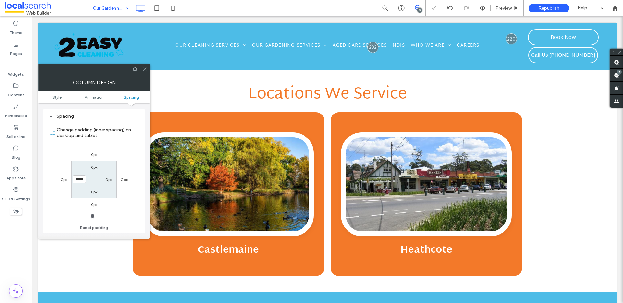
type input "*"
type input "***"
type input "*****"
click at [146, 67] on icon at bounding box center [144, 69] width 5 height 5
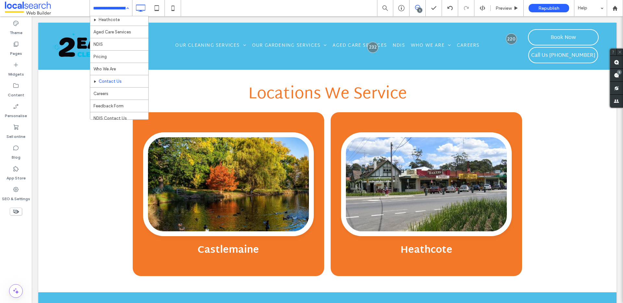
scroll to position [142, 0]
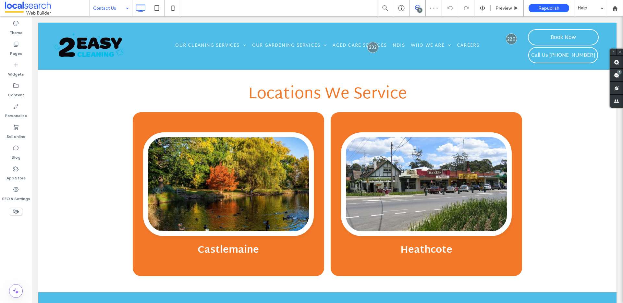
click at [120, 9] on input at bounding box center [109, 8] width 32 height 16
click at [614, 73] on use at bounding box center [615, 75] width 5 height 5
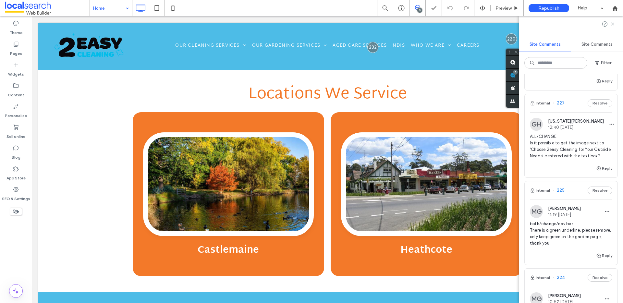
scroll to position [121, 0]
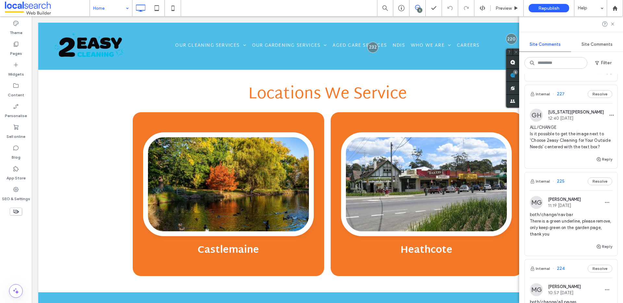
click at [561, 148] on span "ALL/CHANGE Is it possible to get the image next to 'Choose 2easy Cleaning for Y…" at bounding box center [570, 137] width 82 height 26
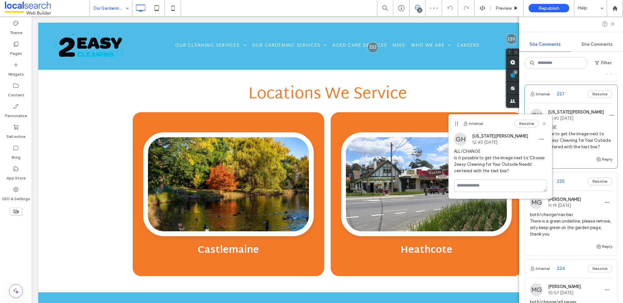
click at [575, 150] on span "ALL/CHANGE Is it possible to get the image next to 'Choose 2easy Cleaning for Y…" at bounding box center [570, 137] width 82 height 26
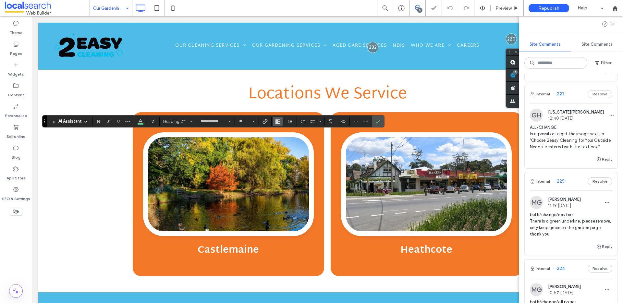
click at [276, 121] on icon "Alignment" at bounding box center [277, 121] width 5 height 5
click at [287, 139] on div "ui.textEditor.alignment.center" at bounding box center [284, 141] width 8 height 5
click at [278, 123] on icon "Alignment" at bounding box center [277, 121] width 5 height 5
click at [283, 133] on icon "ui.textEditor.alignment.left" at bounding box center [282, 131] width 5 height 5
click at [611, 26] on icon at bounding box center [612, 23] width 5 height 5
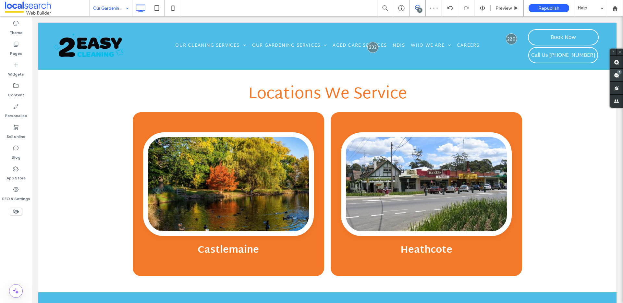
click at [614, 75] on use at bounding box center [615, 75] width 5 height 5
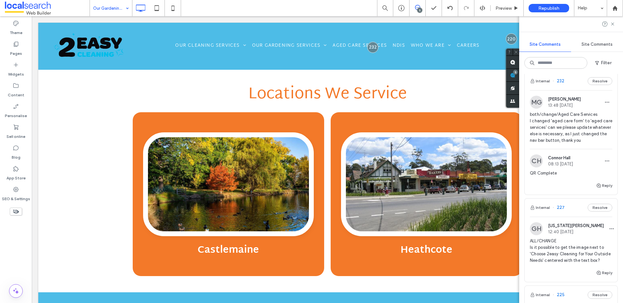
scroll to position [68, 0]
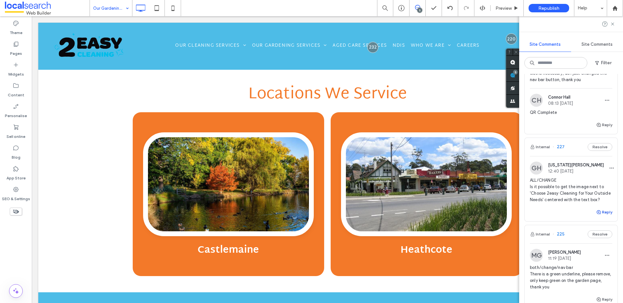
click at [599, 216] on button "Reply" at bounding box center [604, 212] width 16 height 8
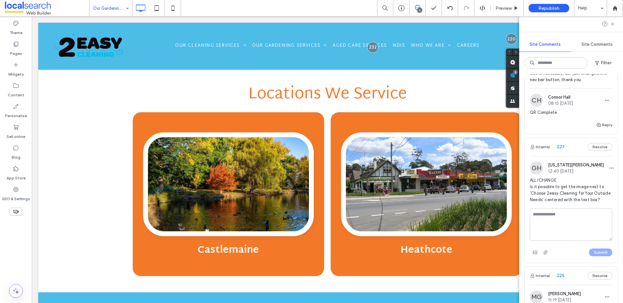
click at [562, 229] on textarea at bounding box center [570, 224] width 82 height 32
type textarea "**********"
click at [592, 256] on button "Submit" at bounding box center [599, 252] width 23 height 8
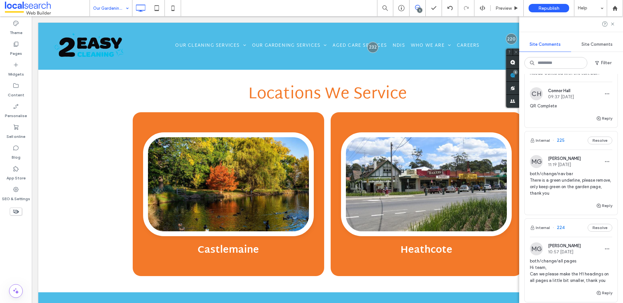
scroll to position [195, 0]
click at [579, 195] on span "both/change/nav bar There is a green underline, please remove, only keep green …" at bounding box center [570, 183] width 82 height 26
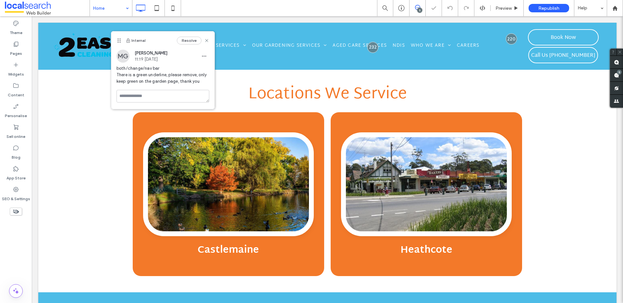
click at [416, 8] on icon at bounding box center [417, 7] width 5 height 5
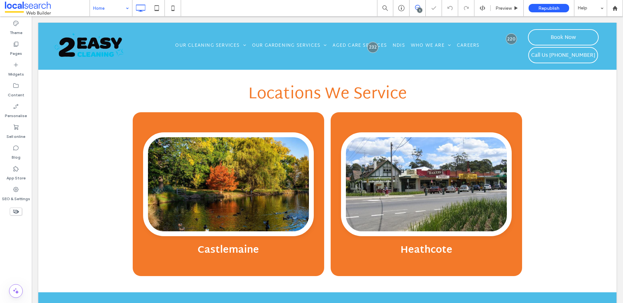
click at [416, 8] on icon at bounding box center [417, 7] width 5 height 5
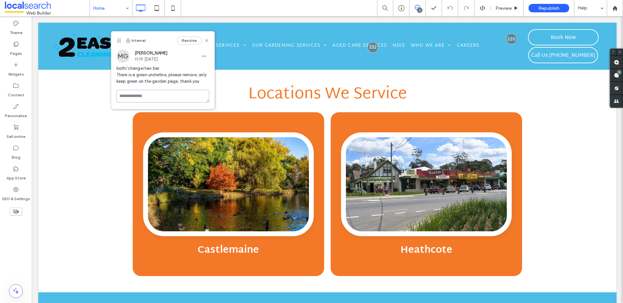
click at [167, 98] on textarea at bounding box center [162, 96] width 93 height 13
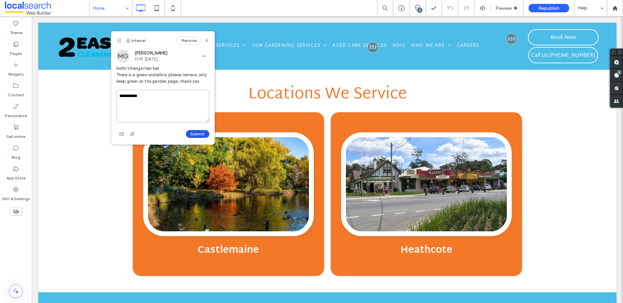
type textarea "**********"
click at [196, 131] on button "Submit" at bounding box center [197, 134] width 23 height 8
click at [420, 9] on div "5" at bounding box center [419, 10] width 5 height 5
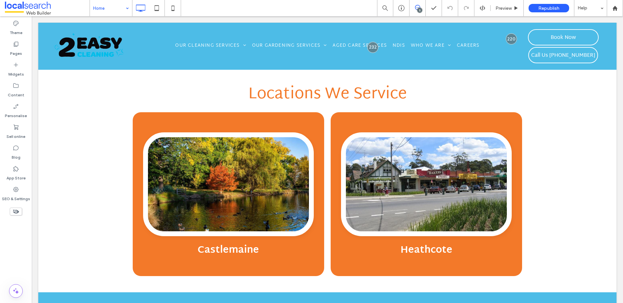
click at [419, 7] on icon at bounding box center [417, 7] width 5 height 5
click at [616, 70] on div "5" at bounding box center [618, 72] width 5 height 5
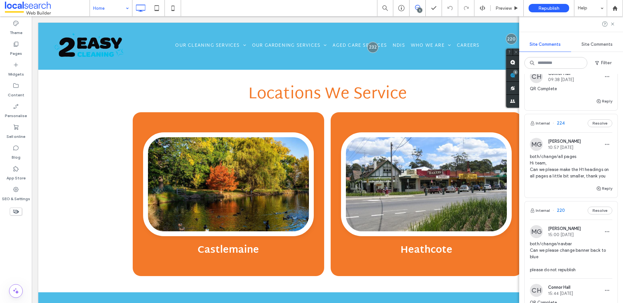
scroll to position [333, 0]
click at [599, 191] on button "Reply" at bounding box center [604, 188] width 16 height 8
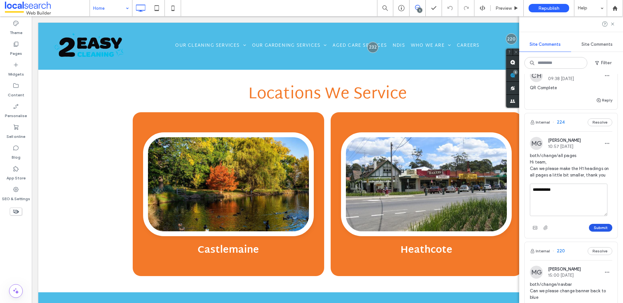
type textarea "**********"
click at [595, 231] on button "Submit" at bounding box center [599, 228] width 23 height 8
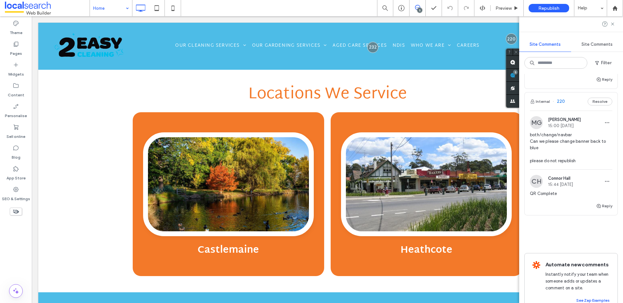
scroll to position [327, 0]
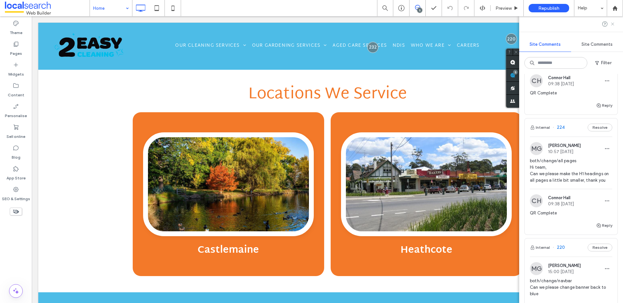
click at [613, 24] on use at bounding box center [612, 23] width 3 height 3
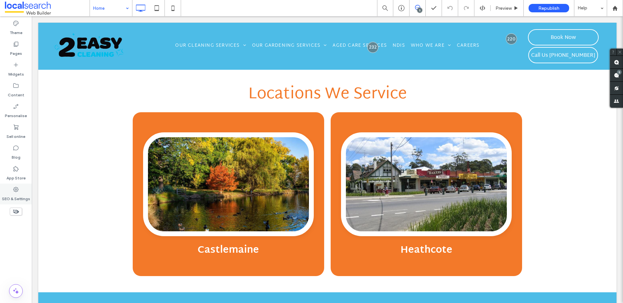
click at [18, 193] on label "SEO & Settings" at bounding box center [16, 197] width 28 height 9
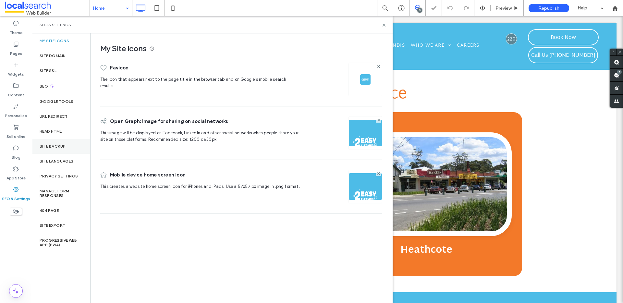
click at [69, 148] on div "Site backup" at bounding box center [61, 146] width 58 height 15
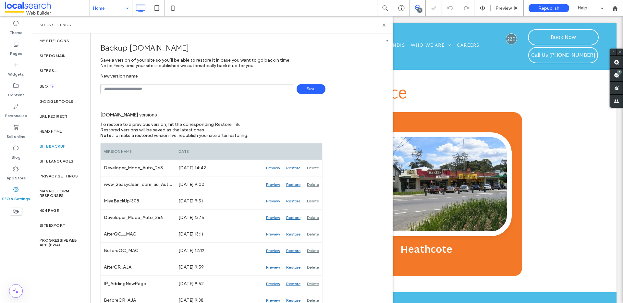
click at [174, 87] on input "text" at bounding box center [196, 89] width 193 height 10
type input "********"
click at [310, 90] on span "Save" at bounding box center [310, 89] width 29 height 10
click at [384, 23] on icon at bounding box center [383, 25] width 5 height 5
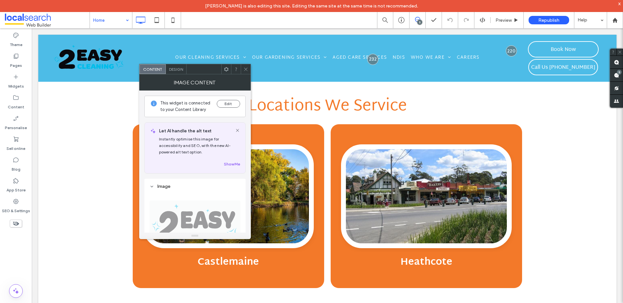
scroll to position [50, 0]
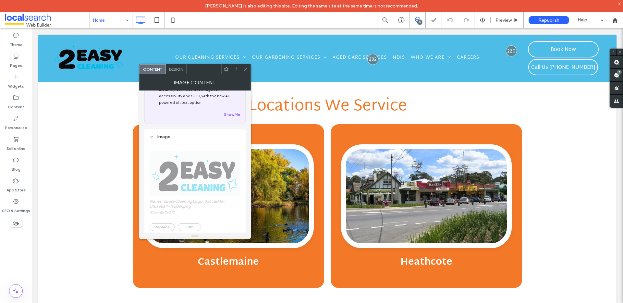
click at [247, 68] on icon at bounding box center [245, 69] width 5 height 5
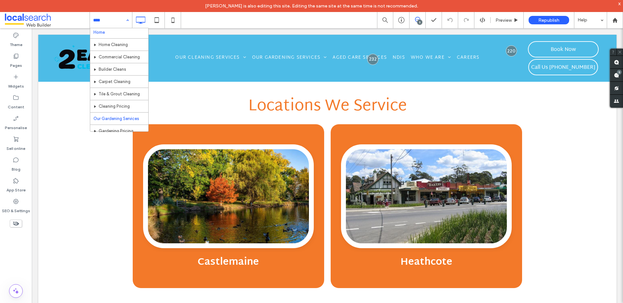
scroll to position [5, 0]
click at [230, 16] on div "Home Home Cleaning Commercial Cleaning Builder Cleans Carpet Cleaning Tile & Gr…" at bounding box center [355, 20] width 533 height 16
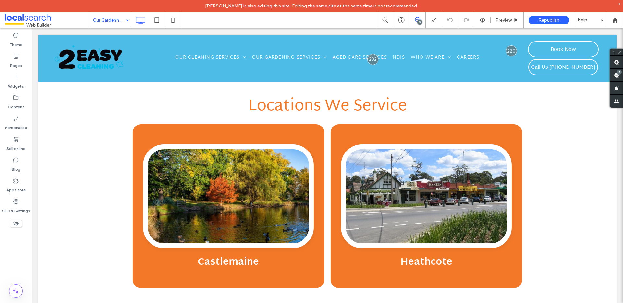
click at [18, 220] on icon at bounding box center [15, 223] width 7 height 7
click at [18, 224] on use at bounding box center [16, 223] width 6 height 4
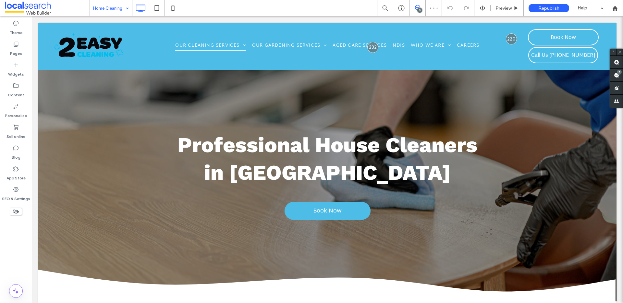
click at [102, 11] on input at bounding box center [109, 8] width 32 height 16
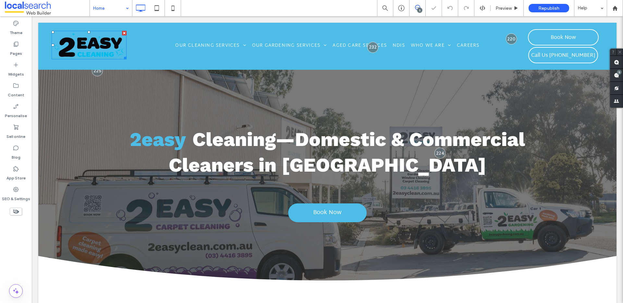
click at [99, 46] on img at bounding box center [89, 45] width 75 height 29
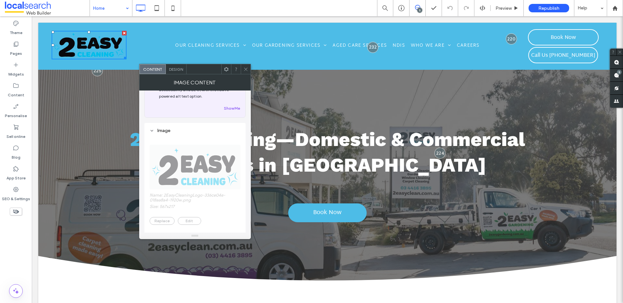
scroll to position [36, 0]
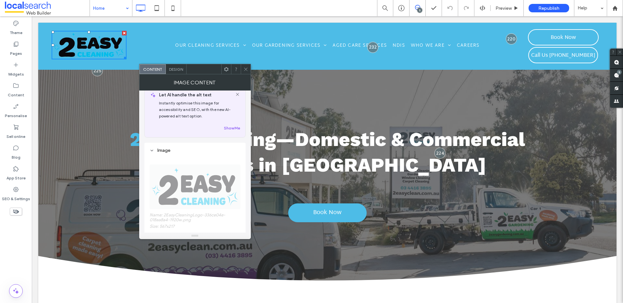
click at [247, 67] on icon at bounding box center [245, 69] width 5 height 5
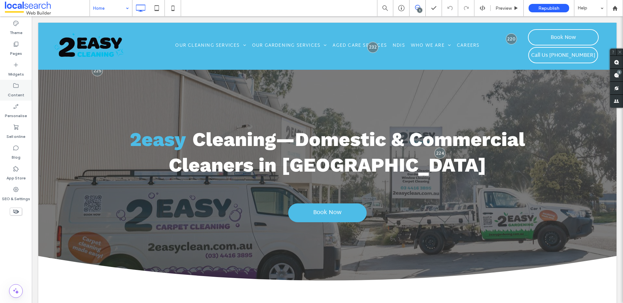
click at [12, 88] on div "Content" at bounding box center [16, 90] width 32 height 21
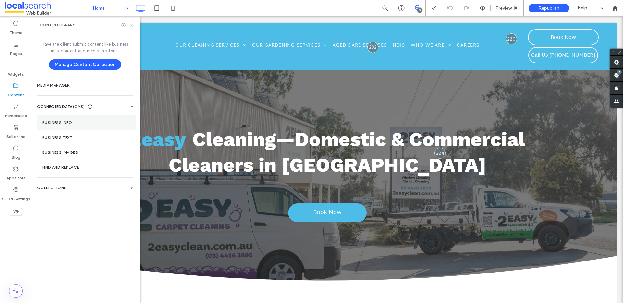
click at [66, 120] on label "Business info" at bounding box center [86, 122] width 88 height 5
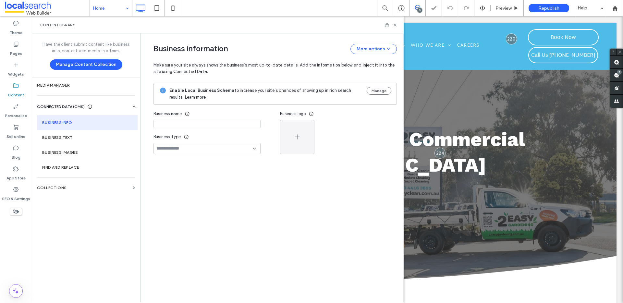
type input "**********"
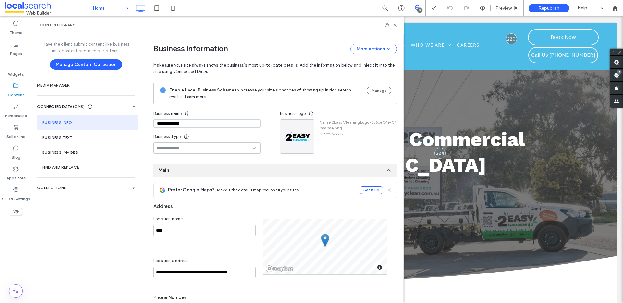
scroll to position [0, 0]
click at [397, 25] on icon at bounding box center [394, 25] width 5 height 5
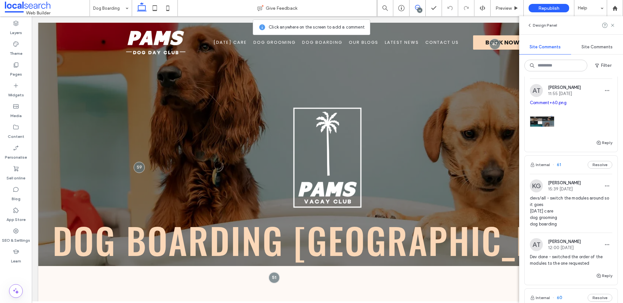
scroll to position [6, 0]
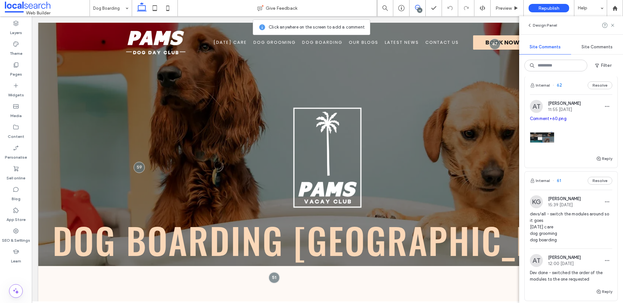
click at [541, 134] on img at bounding box center [541, 137] width 24 height 24
click at [544, 137] on div at bounding box center [311, 151] width 623 height 303
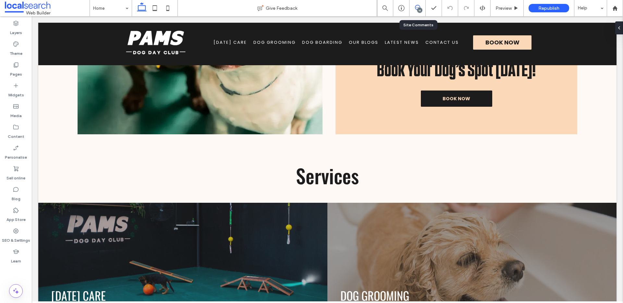
click at [419, 5] on icon at bounding box center [417, 7] width 5 height 5
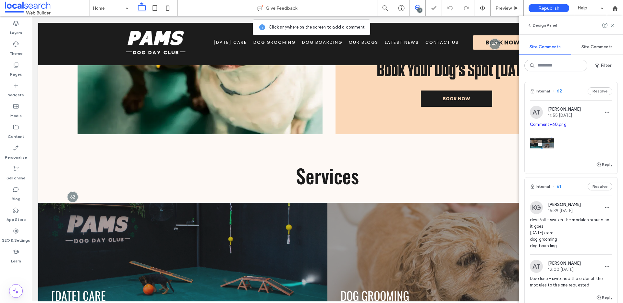
click at [550, 122] on link "Comment+60.png" at bounding box center [547, 124] width 37 height 5
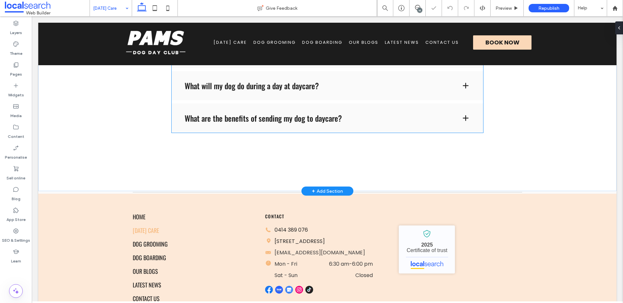
scroll to position [846, 0]
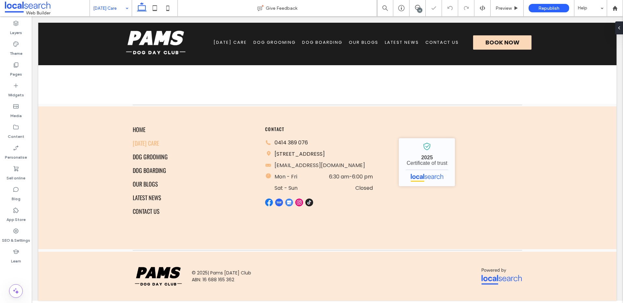
click at [122, 8] on input at bounding box center [109, 8] width 32 height 16
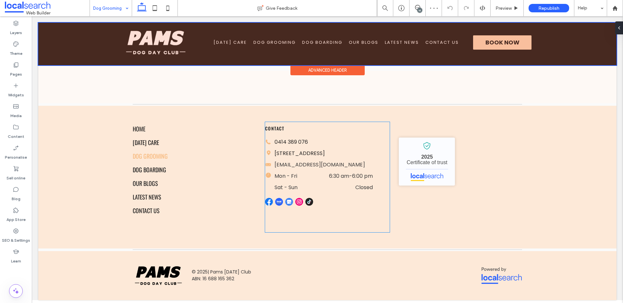
scroll to position [1039, 0]
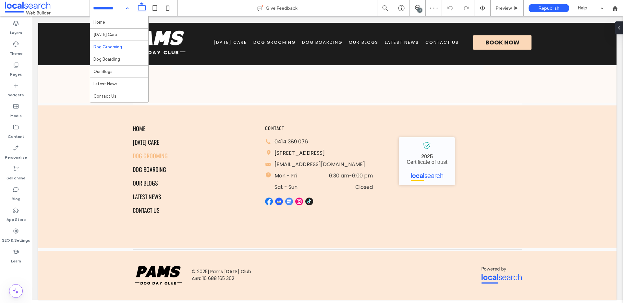
click at [122, 14] on input at bounding box center [109, 8] width 32 height 16
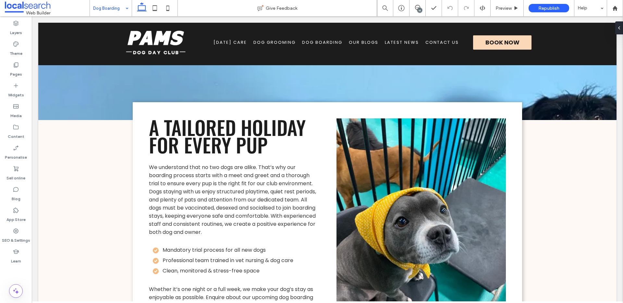
scroll to position [529, 0]
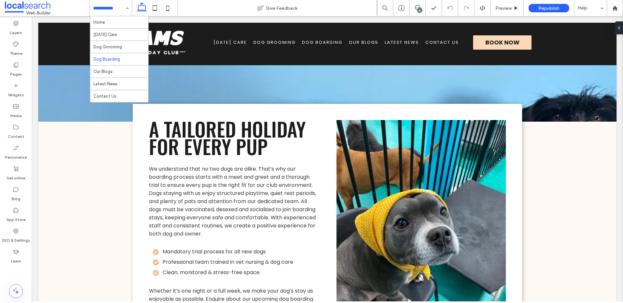
click at [106, 3] on input at bounding box center [109, 8] width 32 height 16
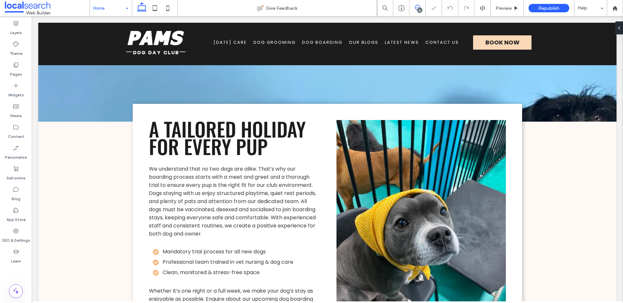
click at [419, 7] on use at bounding box center [417, 7] width 5 height 5
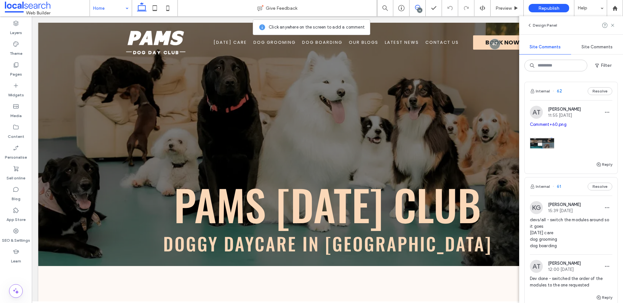
click at [548, 124] on link "Comment+60.png" at bounding box center [547, 124] width 37 height 5
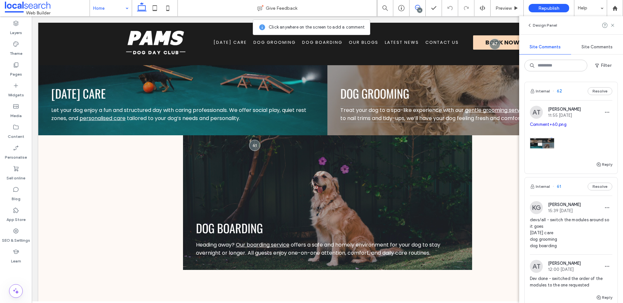
scroll to position [822, 0]
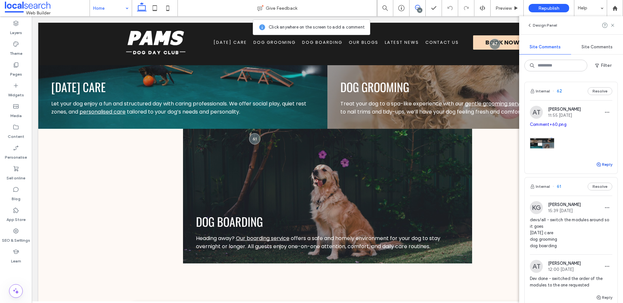
click at [603, 165] on button "Reply" at bounding box center [604, 164] width 16 height 8
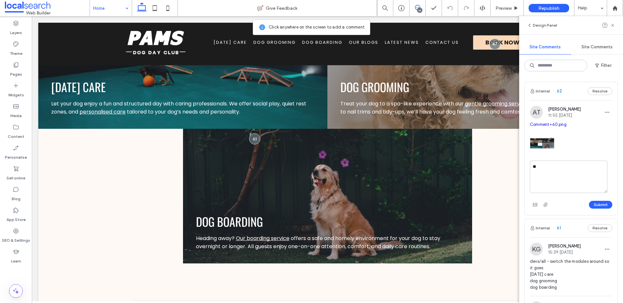
type textarea "*"
type textarea "**********"
click at [595, 206] on button "Submit" at bounding box center [599, 205] width 23 height 8
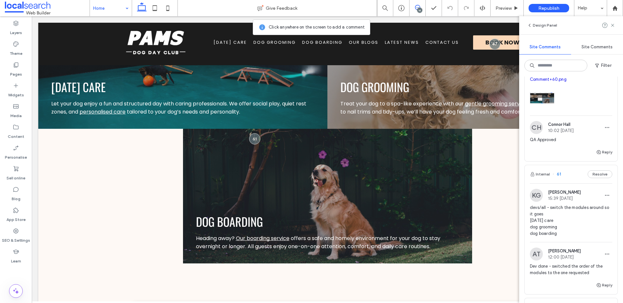
scroll to position [67, 0]
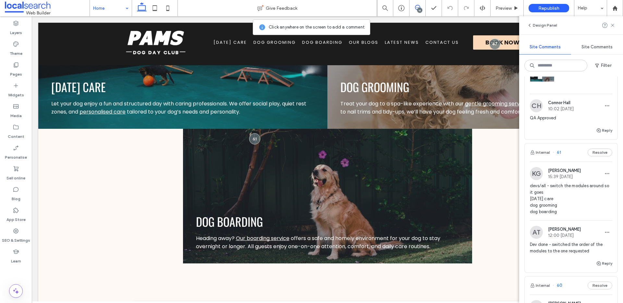
click at [574, 202] on span "devs/all - switch the modules around so it goes [DATE] care dog grooming dog bo…" at bounding box center [570, 199] width 82 height 32
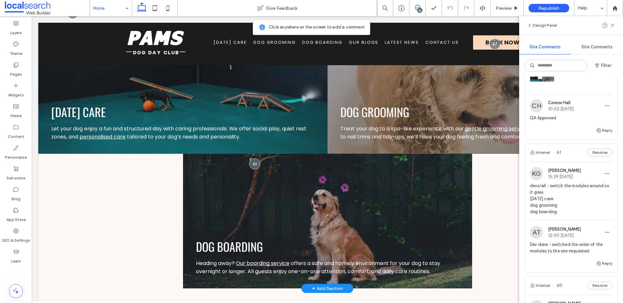
scroll to position [814, 0]
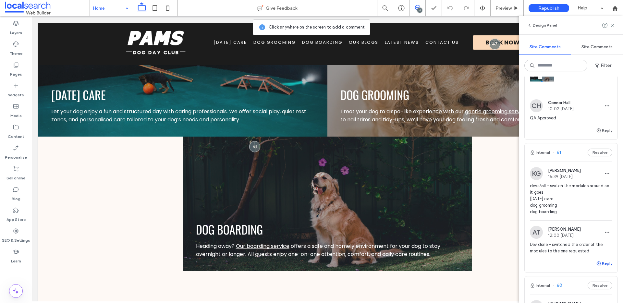
click at [596, 261] on icon "button" at bounding box center [598, 263] width 5 height 5
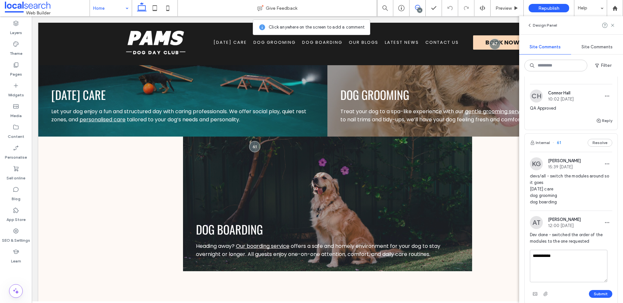
scroll to position [107, 0]
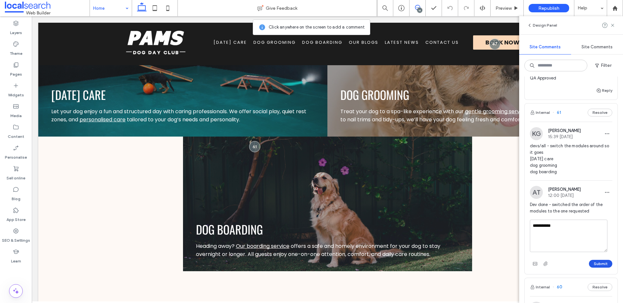
type textarea "**********"
click at [601, 263] on button "Submit" at bounding box center [599, 264] width 23 height 8
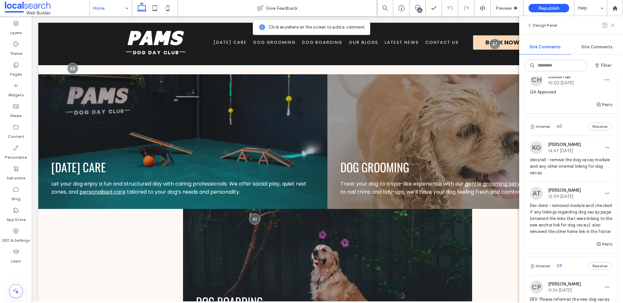
scroll to position [241, 0]
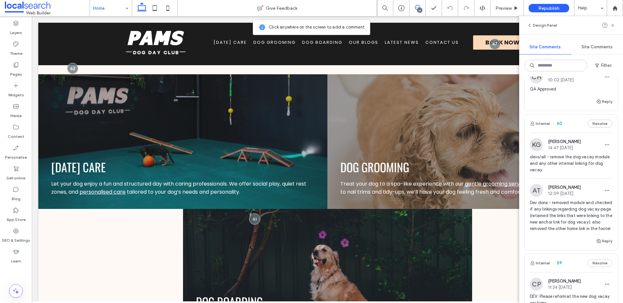
click at [570, 211] on span "Dev done - removed module and checked if any linkings regarding dog vacay page …" at bounding box center [570, 215] width 82 height 32
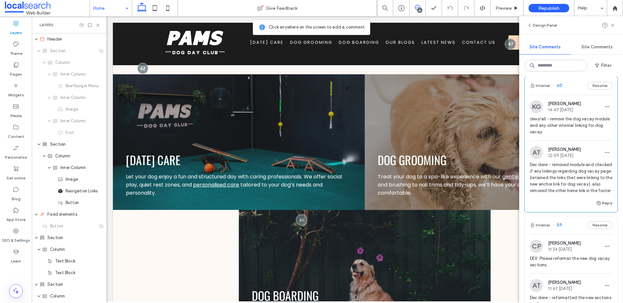
scroll to position [286, 0]
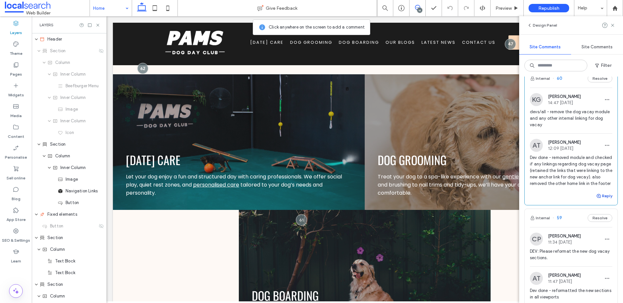
click at [599, 200] on button "Reply" at bounding box center [604, 196] width 16 height 8
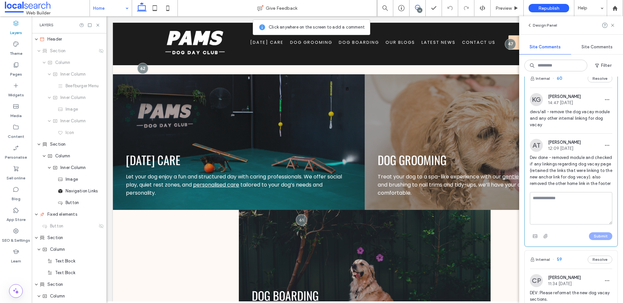
click at [570, 214] on textarea at bounding box center [570, 208] width 82 height 32
type textarea "**********"
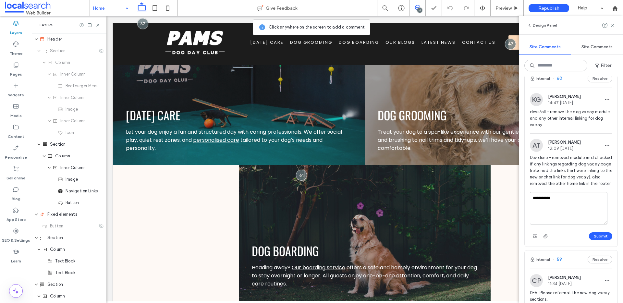
scroll to position [842, 0]
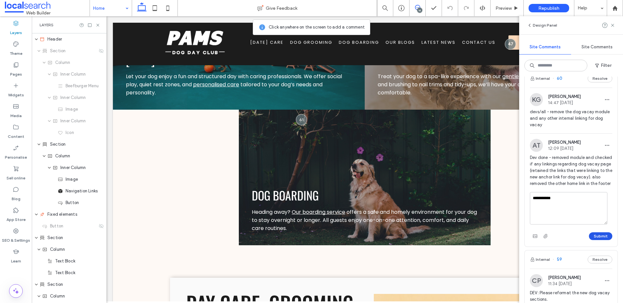
click at [600, 240] on button "Submit" at bounding box center [599, 236] width 23 height 8
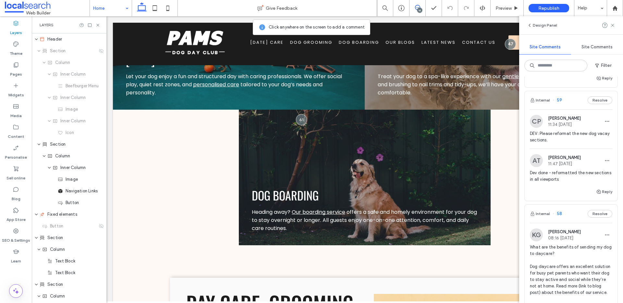
scroll to position [398, 0]
click at [563, 139] on span "DEV: Please reformat the new dog vacay sections." at bounding box center [570, 136] width 82 height 13
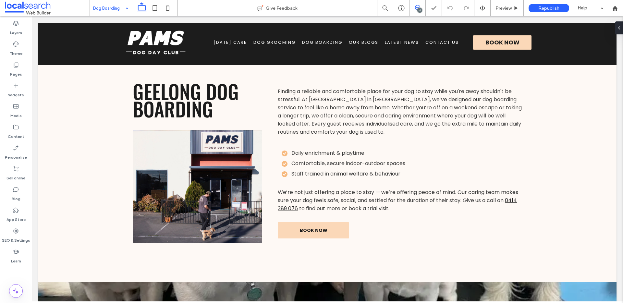
click at [416, 10] on use at bounding box center [417, 7] width 5 height 5
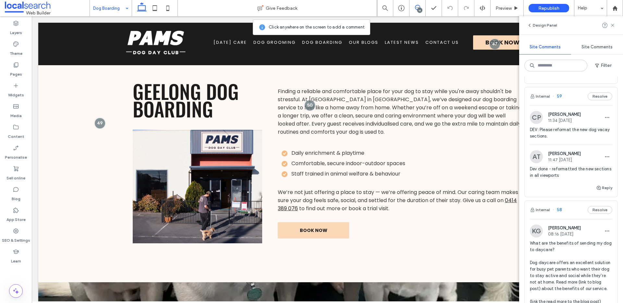
scroll to position [394, 0]
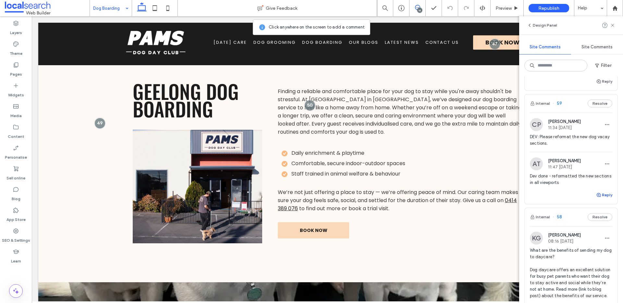
click at [597, 194] on button "Reply" at bounding box center [604, 195] width 16 height 8
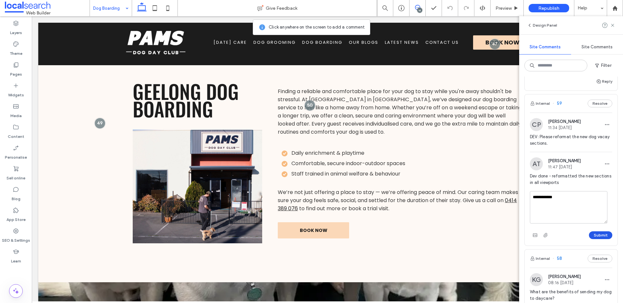
type textarea "**********"
click at [593, 236] on button "Submit" at bounding box center [599, 235] width 23 height 8
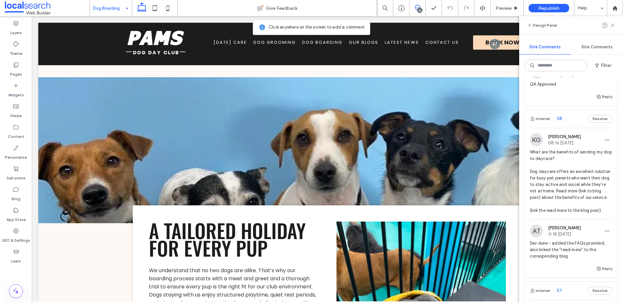
scroll to position [521, 0]
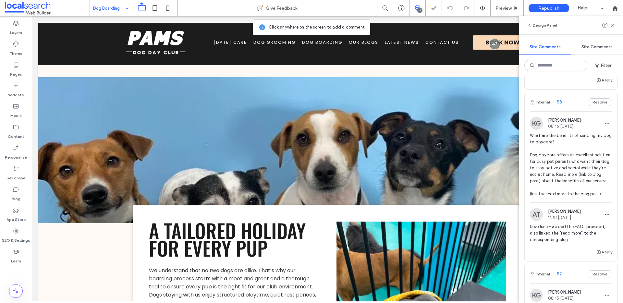
click at [563, 183] on span "What are the benefits of sending my dog to daycare? Dog daycare offers an excel…" at bounding box center [570, 164] width 82 height 65
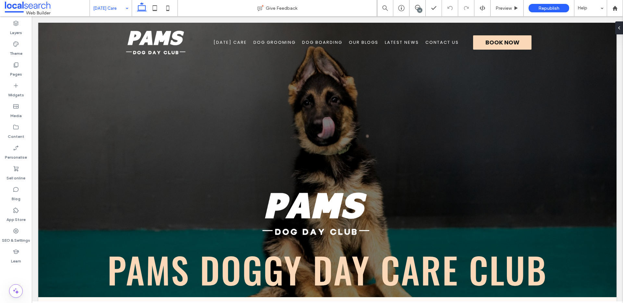
scroll to position [0, 0]
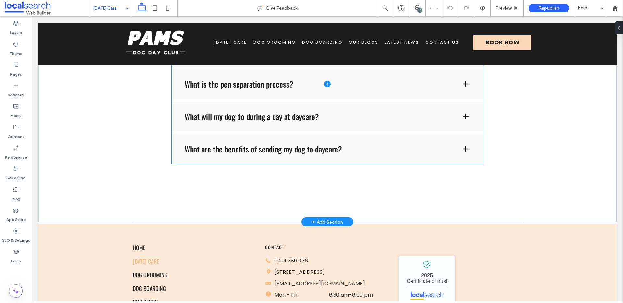
scroll to position [643, 0]
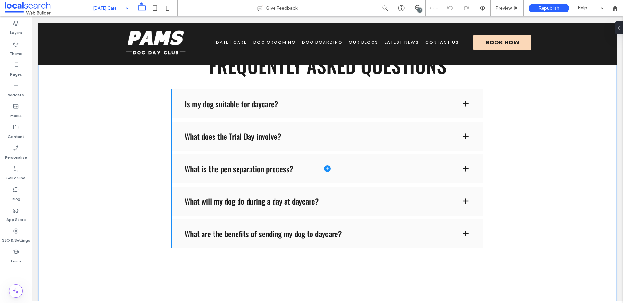
click at [467, 239] on span at bounding box center [327, 168] width 311 height 159
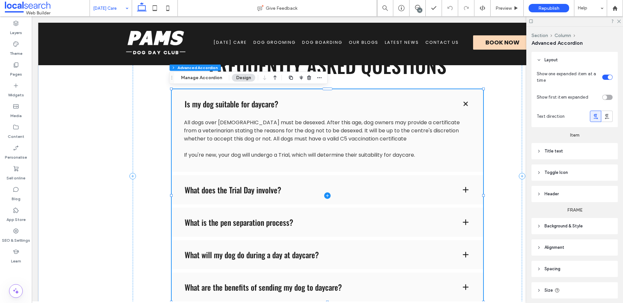
click at [466, 280] on span at bounding box center [327, 195] width 311 height 212
click at [431, 277] on span at bounding box center [327, 195] width 311 height 212
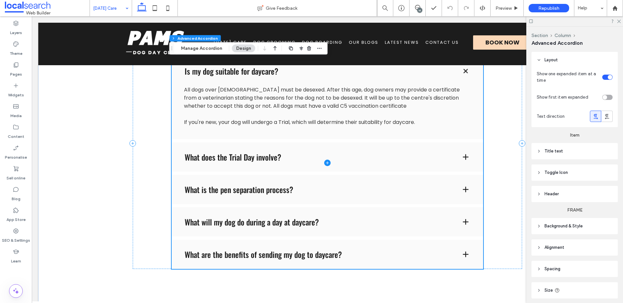
scroll to position [746, 0]
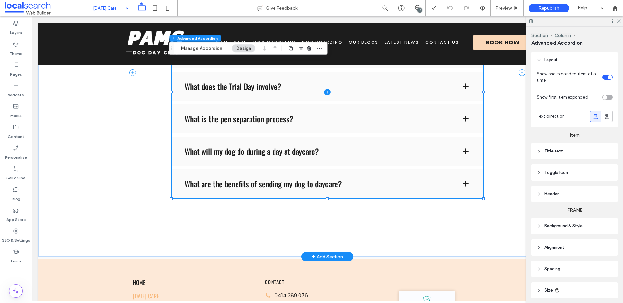
click at [308, 182] on span at bounding box center [327, 92] width 311 height 212
click at [464, 182] on span at bounding box center [327, 92] width 311 height 212
click at [201, 47] on button "Manage Accordion" at bounding box center [202, 48] width 50 height 8
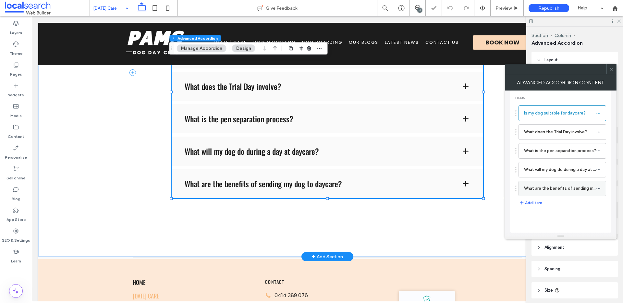
click at [558, 185] on label "What are the benefits of sending my dog to daycare?" at bounding box center [560, 188] width 72 height 13
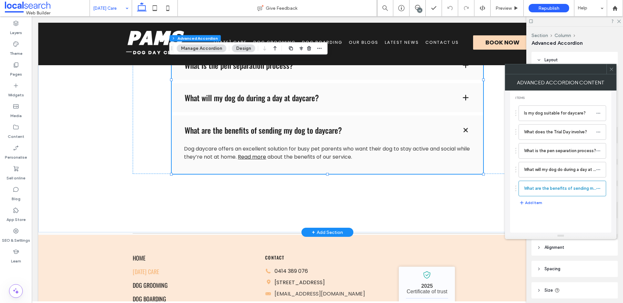
click at [611, 66] on span at bounding box center [611, 69] width 5 height 10
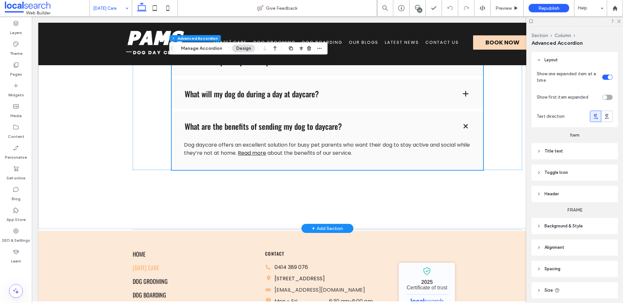
scroll to position [753, 0]
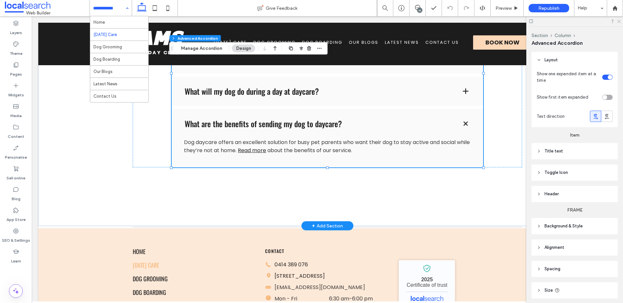
click at [618, 21] on icon at bounding box center [618, 21] width 4 height 4
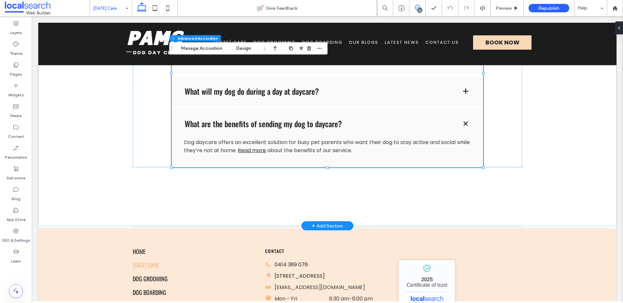
click at [415, 7] on use at bounding box center [417, 7] width 5 height 5
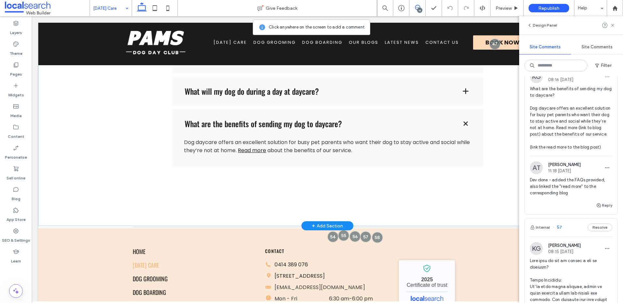
scroll to position [543, 0]
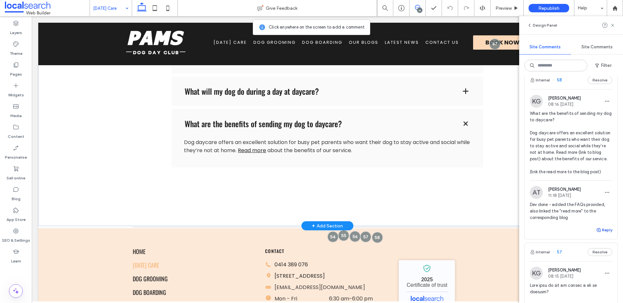
click at [601, 234] on button "Reply" at bounding box center [604, 230] width 16 height 8
type textarea "**********"
click at [596, 274] on button "Submit" at bounding box center [599, 270] width 23 height 8
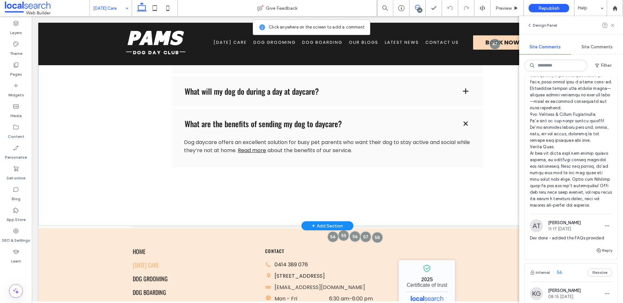
scroll to position [940, 0]
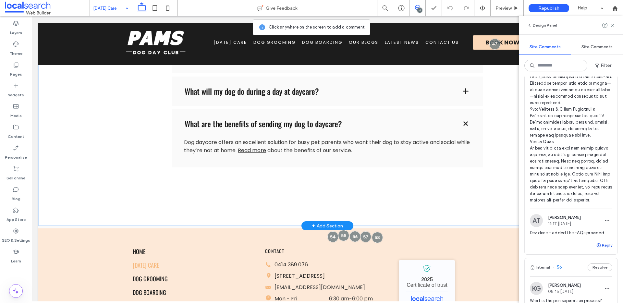
click at [599, 249] on button "Reply" at bounding box center [604, 245] width 16 height 8
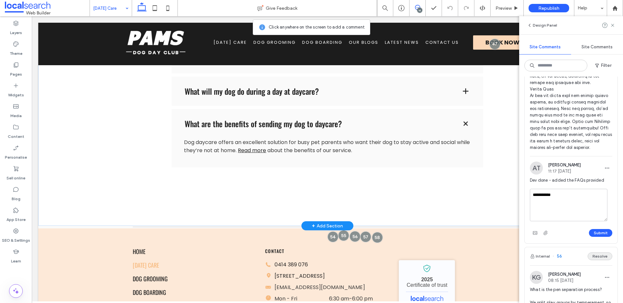
scroll to position [1003, 0]
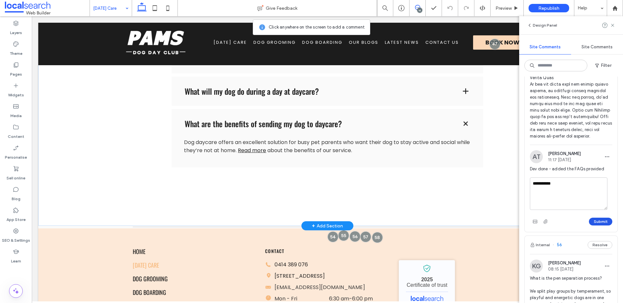
type textarea "**********"
click at [594, 225] on button "Submit" at bounding box center [599, 222] width 23 height 8
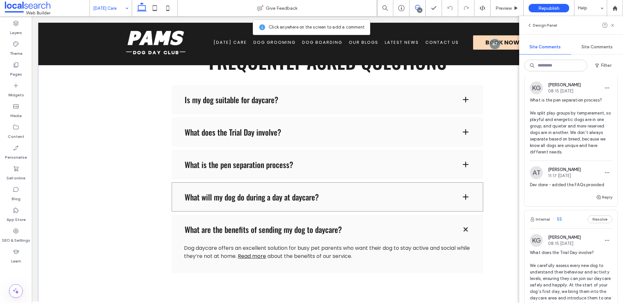
scroll to position [641, 0]
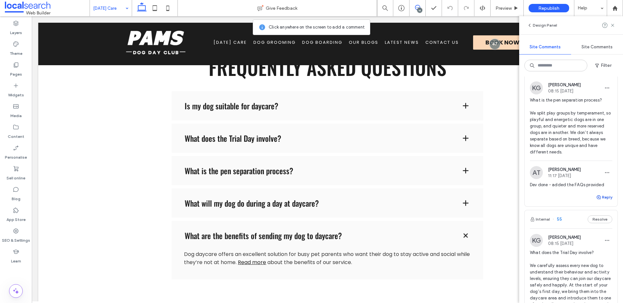
click at [604, 201] on button "Reply" at bounding box center [604, 197] width 16 height 8
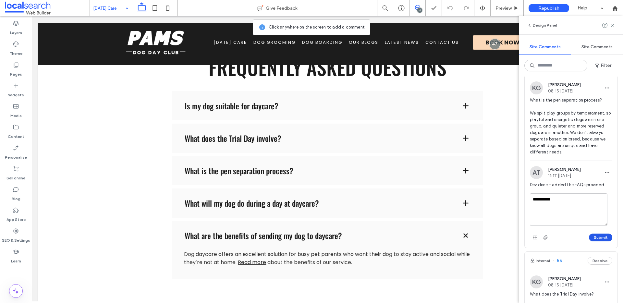
type textarea "**********"
click at [597, 241] on button "Submit" at bounding box center [599, 237] width 23 height 8
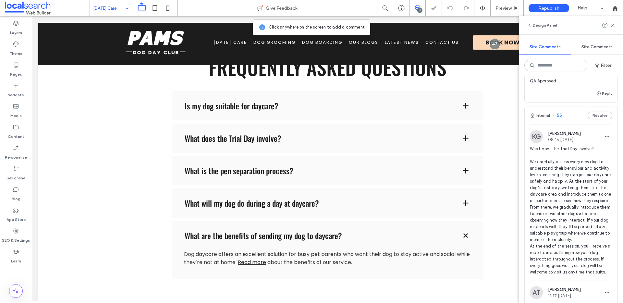
scroll to position [1346, 0]
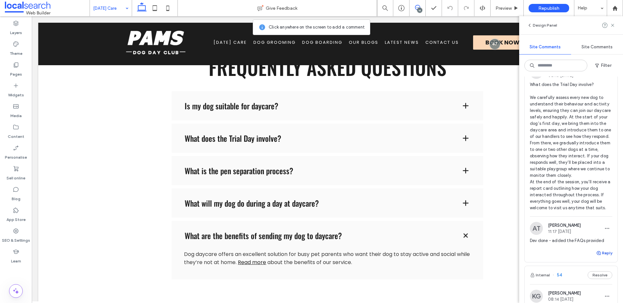
click at [601, 257] on button "Reply" at bounding box center [604, 253] width 16 height 8
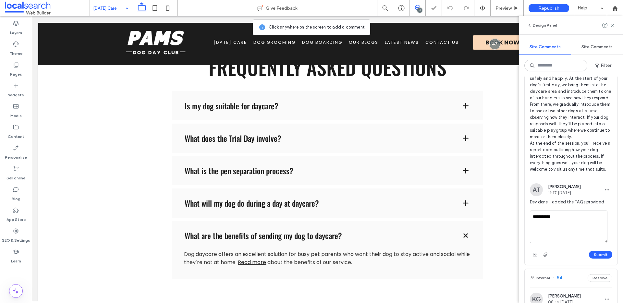
scroll to position [1386, 0]
type textarea "**********"
click at [599, 257] on button "Submit" at bounding box center [599, 253] width 23 height 8
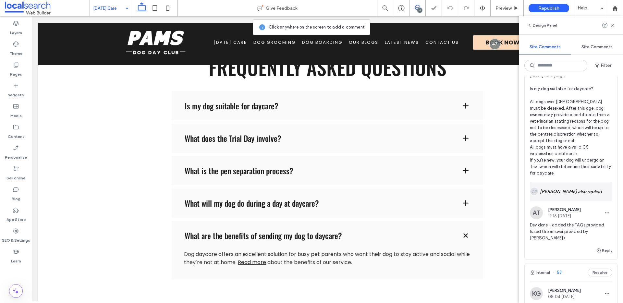
scroll to position [1628, 0]
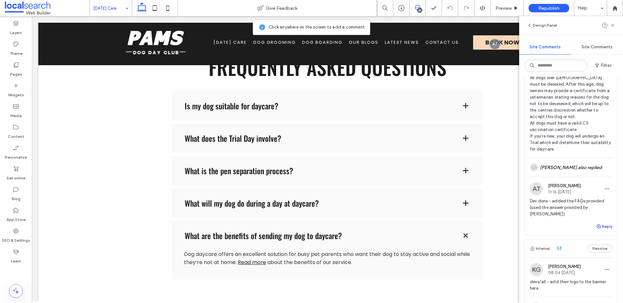
click at [602, 230] on button "Reply" at bounding box center [604, 226] width 16 height 8
type textarea "**********"
click at [601, 270] on button "Submit" at bounding box center [599, 267] width 23 height 8
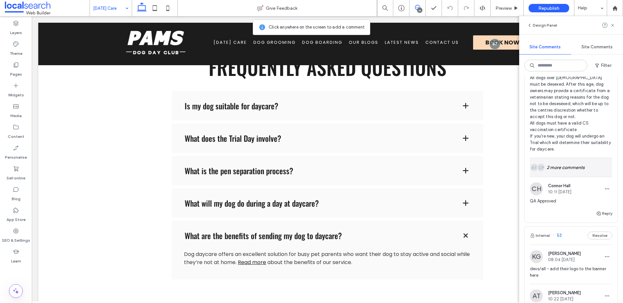
click at [571, 177] on div "CP AT 2 more comments" at bounding box center [570, 167] width 82 height 19
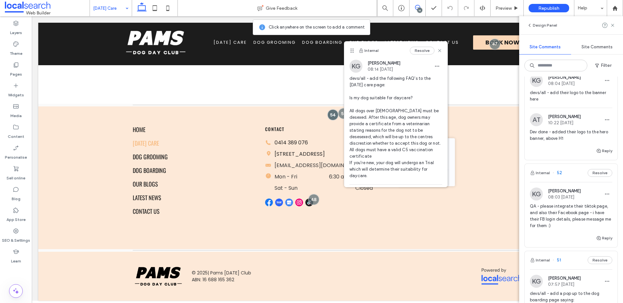
scroll to position [1947, 0]
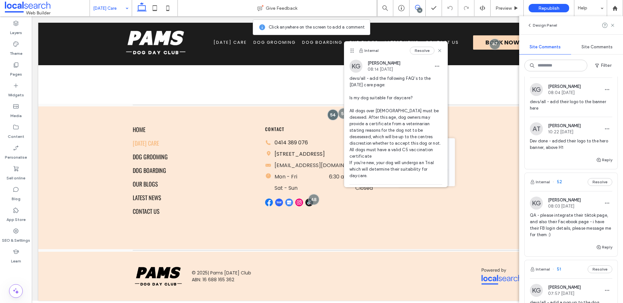
click at [579, 112] on span "devs/all - add their logo to the banner here" at bounding box center [570, 105] width 82 height 13
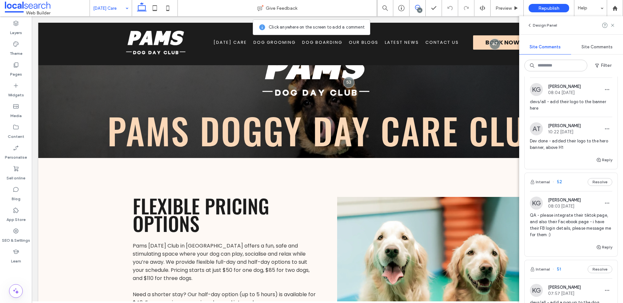
scroll to position [25, 0]
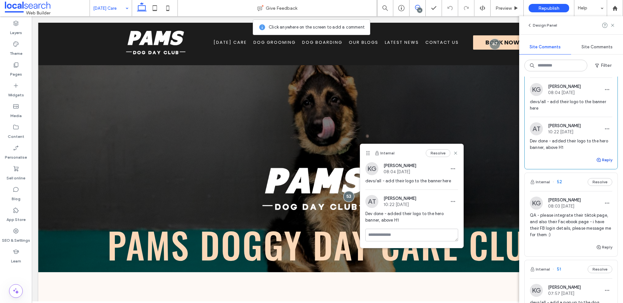
click at [602, 164] on button "Reply" at bounding box center [604, 160] width 16 height 8
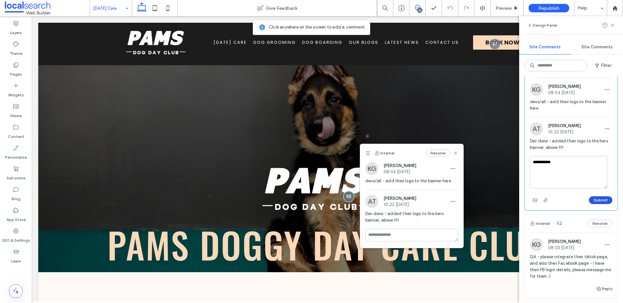
type textarea "**********"
click at [598, 204] on button "Submit" at bounding box center [599, 200] width 23 height 8
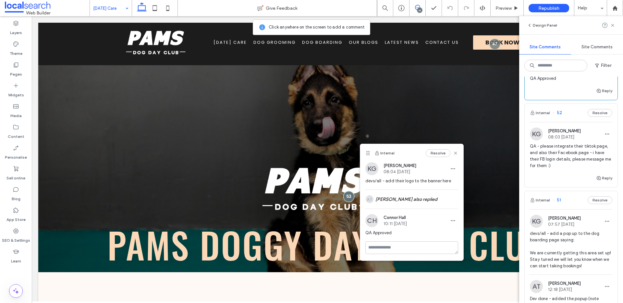
scroll to position [2029, 0]
click at [550, 169] on span "QA - please integrate their tiktok page, and also their Facebook page - i have …" at bounding box center [570, 156] width 82 height 26
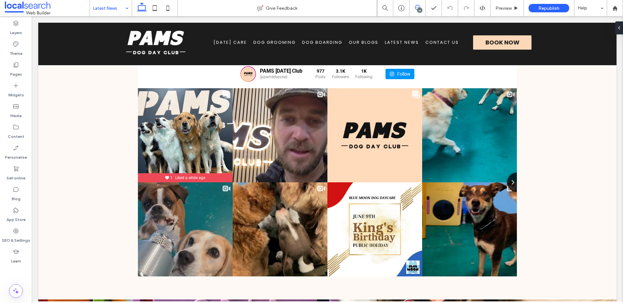
click at [418, 6] on icon at bounding box center [417, 7] width 5 height 5
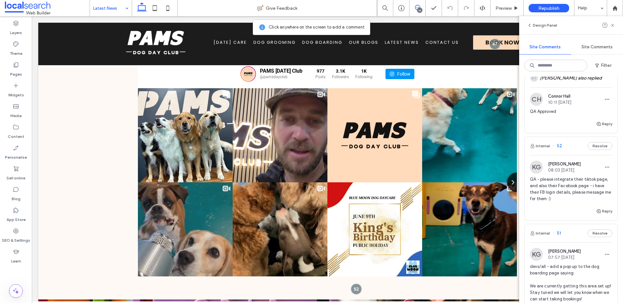
scroll to position [1858, 0]
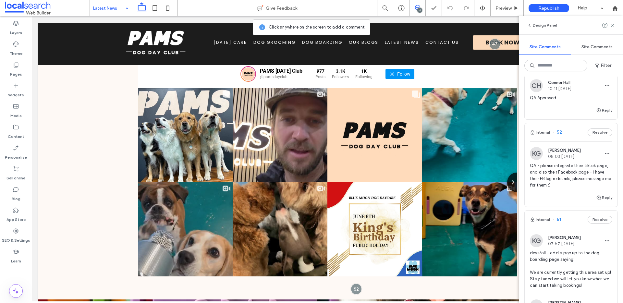
click at [570, 188] on span "QA - please integrate their tiktok page, and also their Facebook page - i have …" at bounding box center [570, 175] width 82 height 26
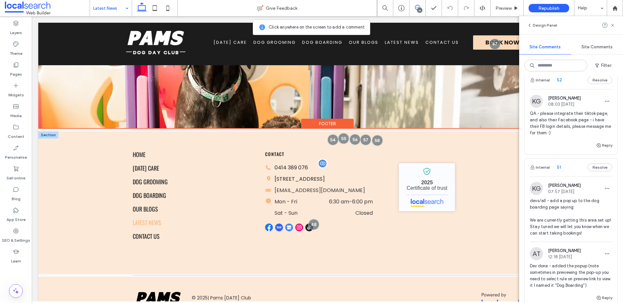
scroll to position [1157, 0]
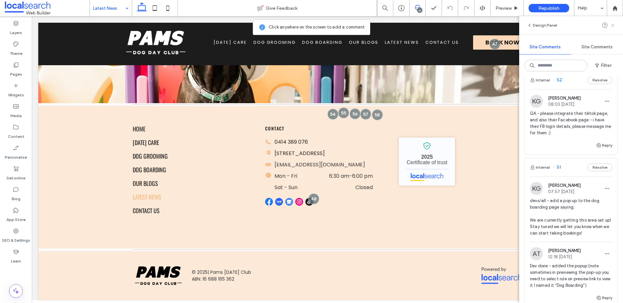
drag, startPoint x: 611, startPoint y: 26, endPoint x: 447, endPoint y: 108, distance: 182.8
click at [611, 26] on icon at bounding box center [612, 25] width 5 height 5
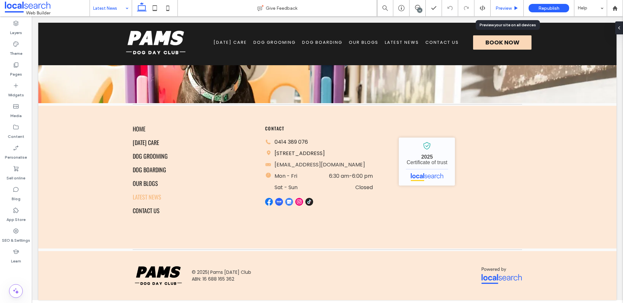
click at [501, 9] on span "Preview" at bounding box center [503, 9] width 16 height 6
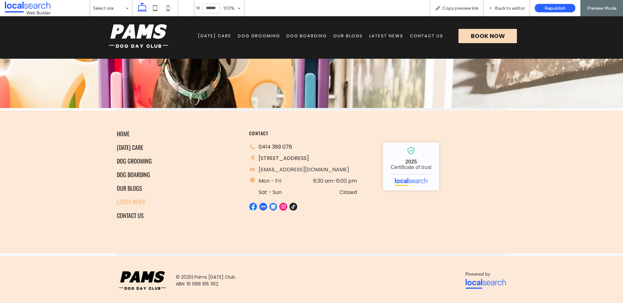
scroll to position [1151, 0]
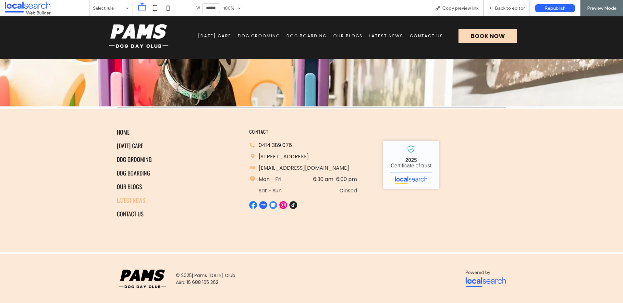
click at [291, 209] on img at bounding box center [293, 205] width 8 height 8
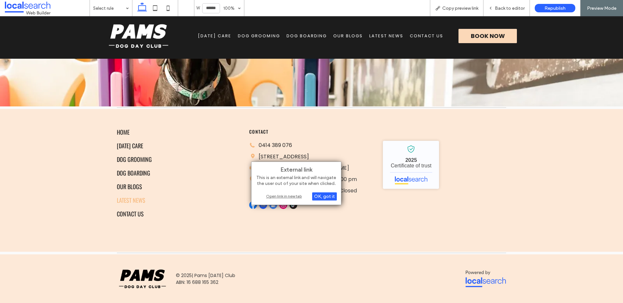
click at [290, 195] on div "Open link in new tab" at bounding box center [295, 196] width 81 height 7
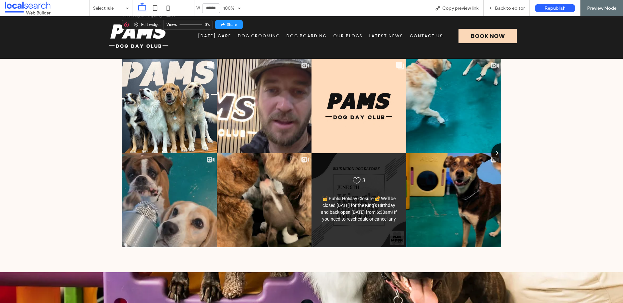
scroll to position [886, 0]
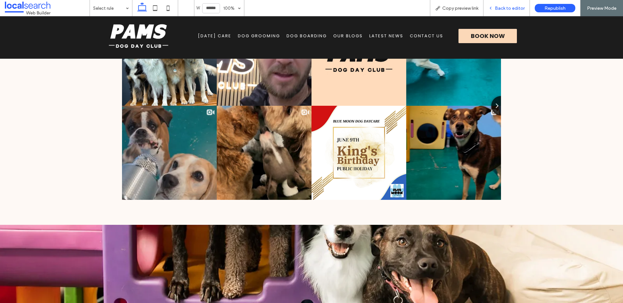
click at [503, 9] on span "Back to editor" at bounding box center [509, 9] width 30 height 6
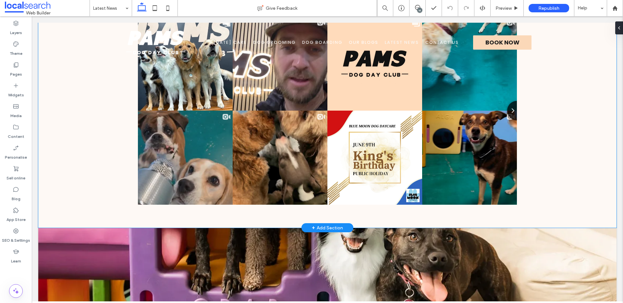
scroll to position [885, 0]
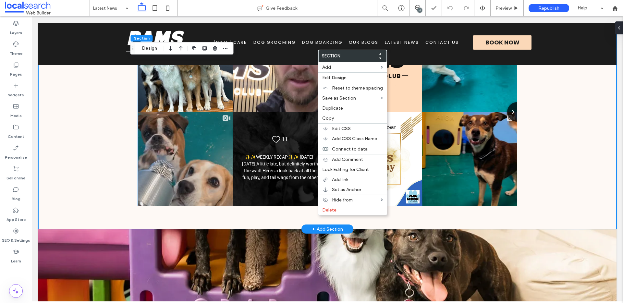
click at [288, 201] on div "Likes Count 11 ✨✨WEEKLY RECAP✨✨ 2/6/25 - 6/6/25 A little late, but definitely w…" at bounding box center [279, 159] width 95 height 95
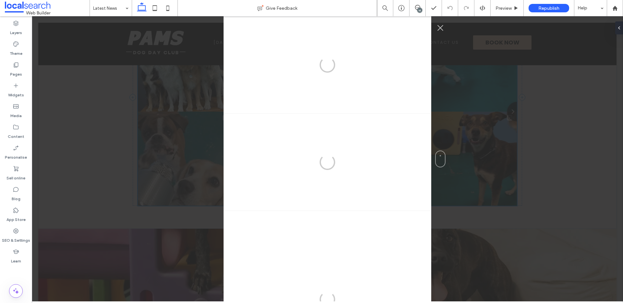
scroll to position [566, 0]
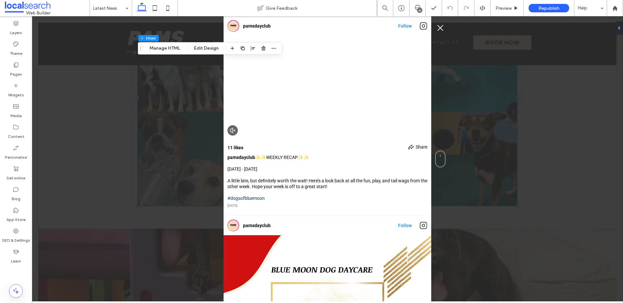
click at [443, 29] on button "Close Instagram Feed Popup" at bounding box center [440, 28] width 10 height 10
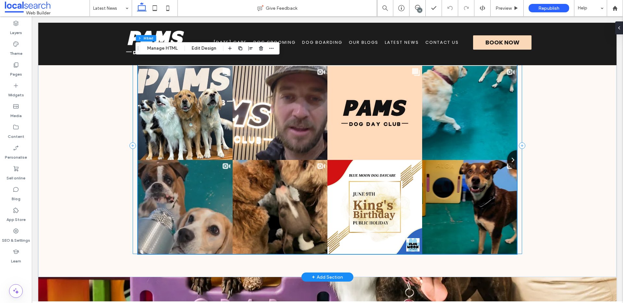
scroll to position [872, 0]
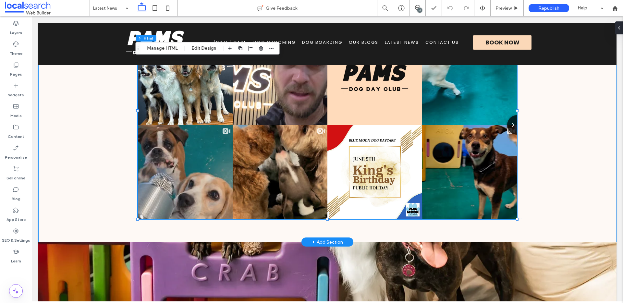
click at [525, 181] on div "PAMS Dog Day Club @pamsdayclub 977 Posts 3.1K 1K" at bounding box center [327, 110] width 578 height 263
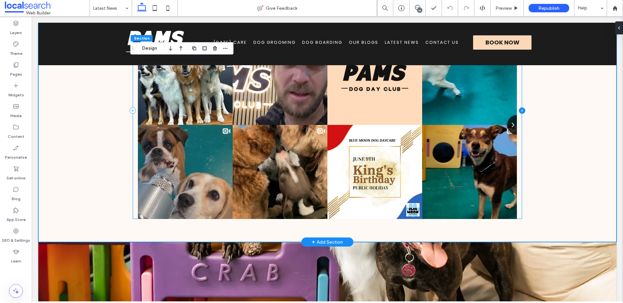
click at [521, 111] on icon at bounding box center [521, 110] width 6 height 6
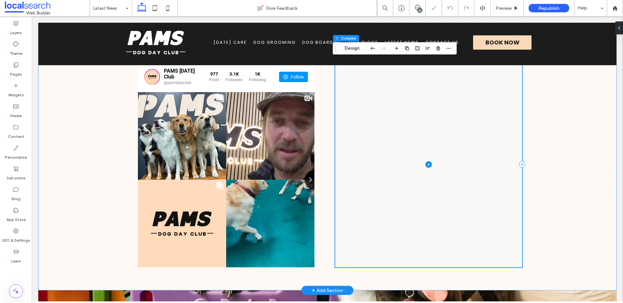
scroll to position [769, 0]
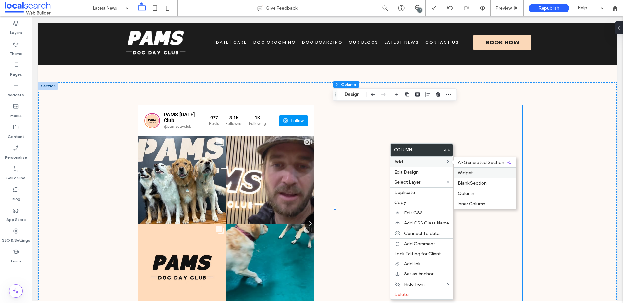
click at [478, 171] on label "Widget" at bounding box center [484, 173] width 54 height 6
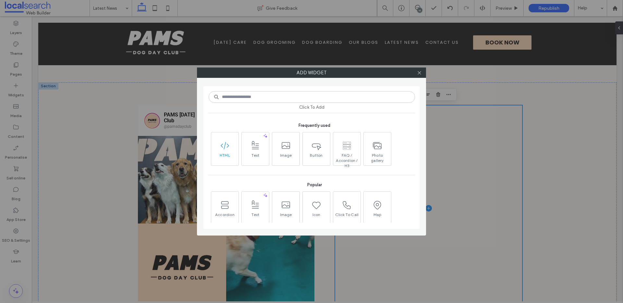
click at [222, 152] on span at bounding box center [224, 145] width 27 height 15
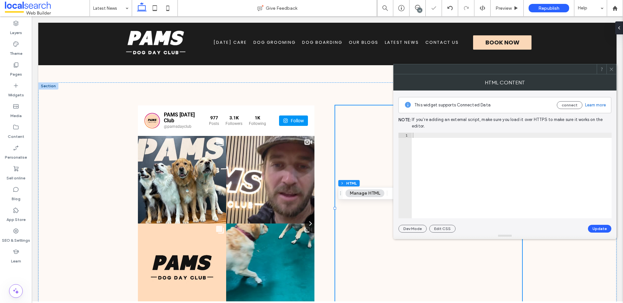
scroll to position [566, 0]
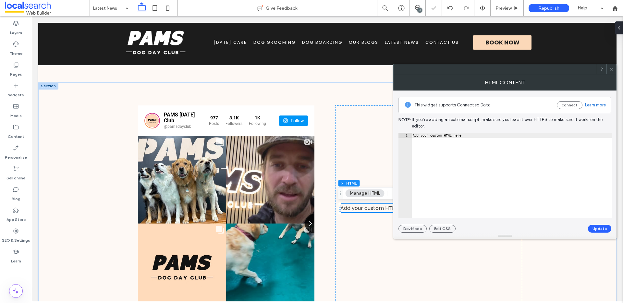
click at [469, 138] on div "Add your custom HTML here" at bounding box center [511, 181] width 200 height 96
paste textarea "**********"
type textarea "**********"
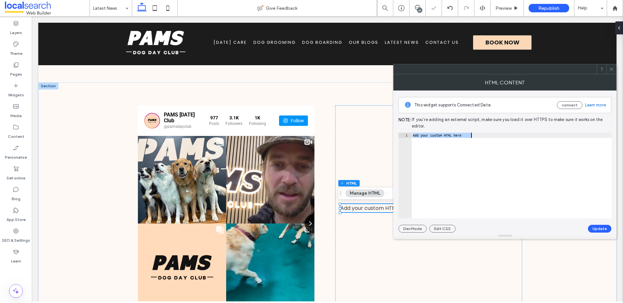
scroll to position [0, 18]
click at [602, 229] on button "Update" at bounding box center [599, 229] width 23 height 8
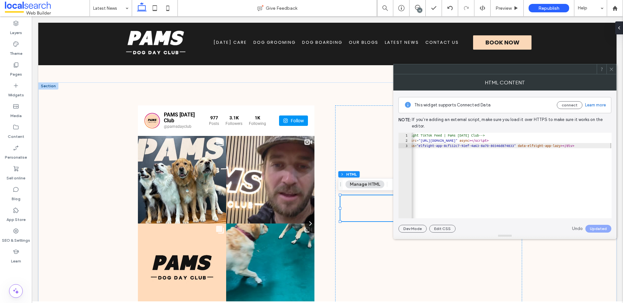
click at [611, 69] on icon at bounding box center [611, 69] width 5 height 5
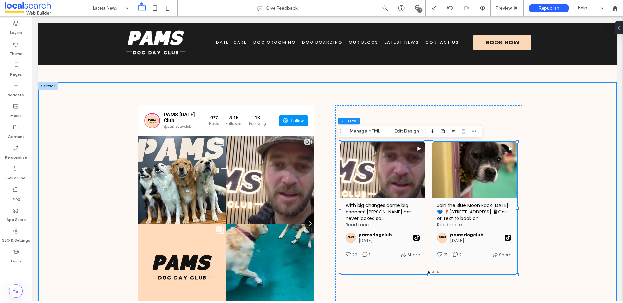
click at [324, 108] on div "PAMS [DATE] Club @pamsdayclub 977 Posts 3.1K 1K" at bounding box center [327, 208] width 389 height 252
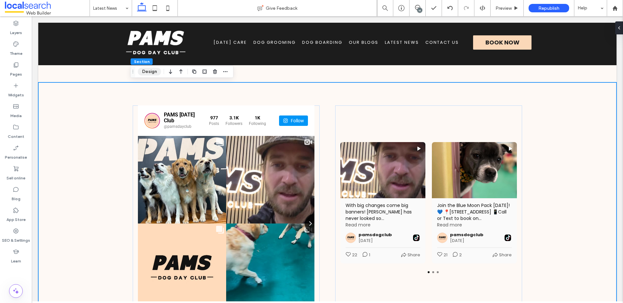
click at [149, 68] on button "Design" at bounding box center [149, 72] width 23 height 8
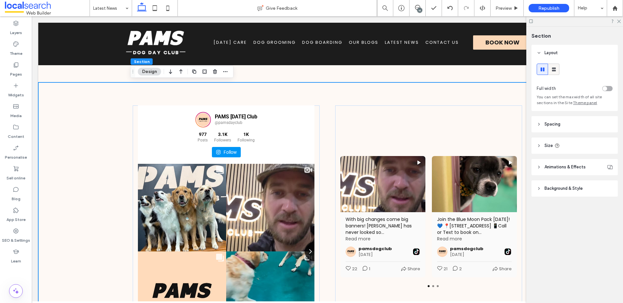
click at [555, 68] on use at bounding box center [554, 69] width 4 height 4
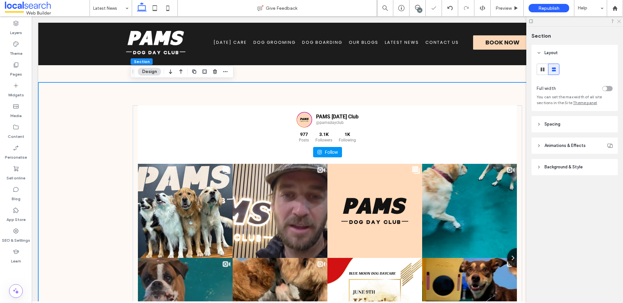
click at [619, 19] on icon at bounding box center [618, 21] width 4 height 4
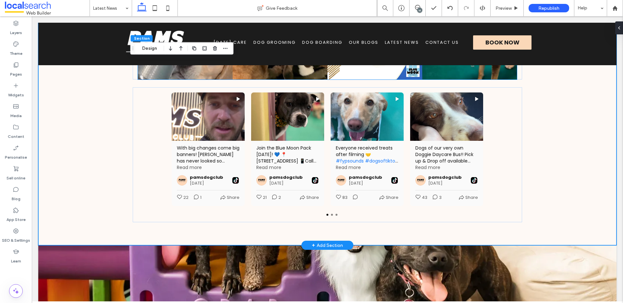
scroll to position [1011, 0]
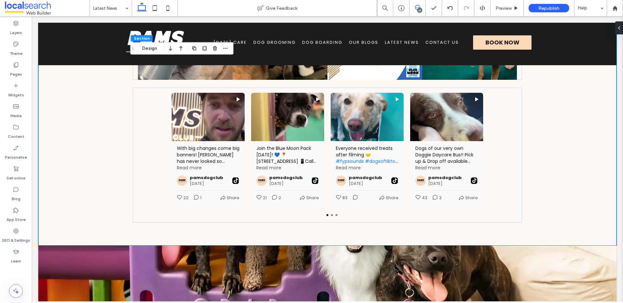
click at [420, 6] on span at bounding box center [417, 7] width 16 height 5
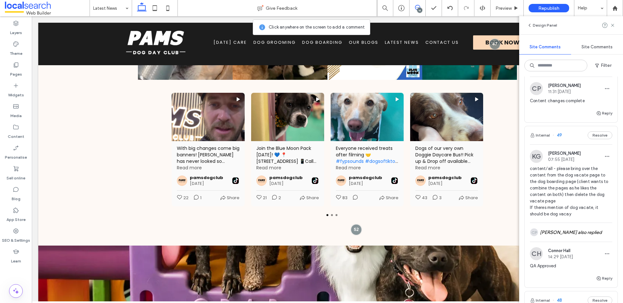
scroll to position [2143, 0]
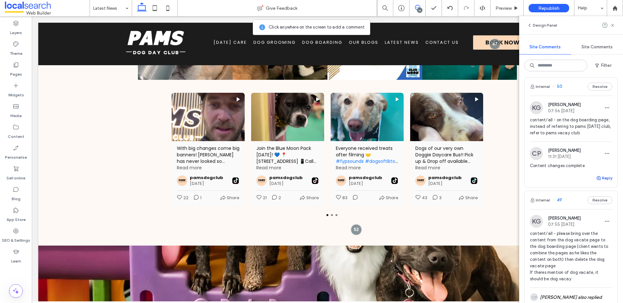
click at [597, 182] on button "Reply" at bounding box center [604, 178] width 16 height 8
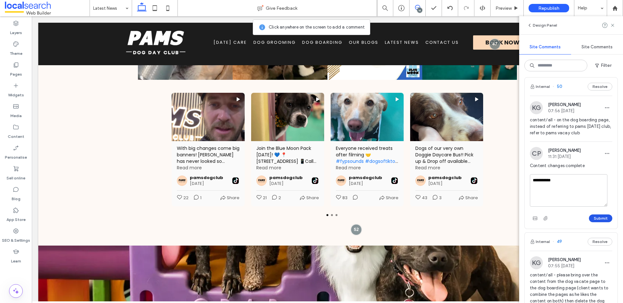
type textarea "**********"
click at [592, 222] on button "Submit" at bounding box center [599, 218] width 23 height 8
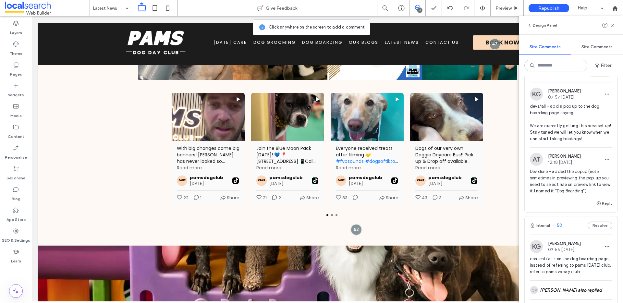
scroll to position [1990, 0]
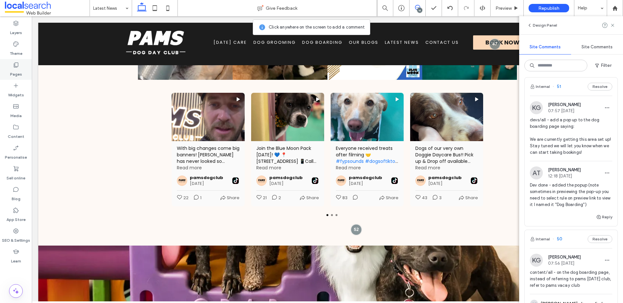
click at [22, 63] on div "Pages" at bounding box center [16, 69] width 32 height 21
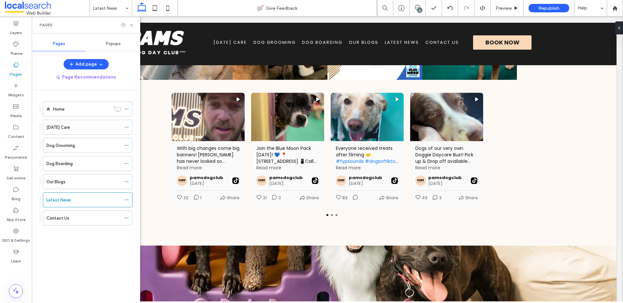
scroll to position [0, 0]
click at [109, 43] on span "Popups" at bounding box center [113, 43] width 15 height 5
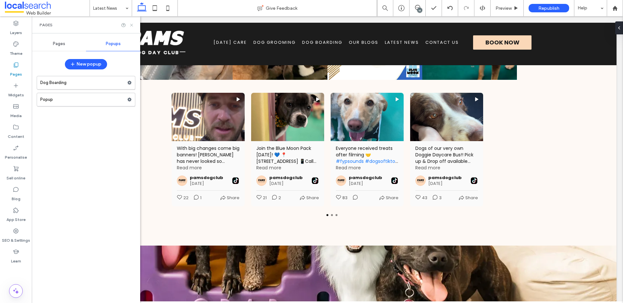
click at [131, 26] on icon at bounding box center [131, 25] width 5 height 5
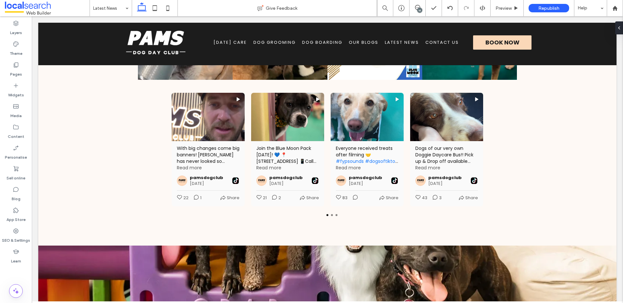
click at [421, 11] on div "16" at bounding box center [419, 10] width 5 height 5
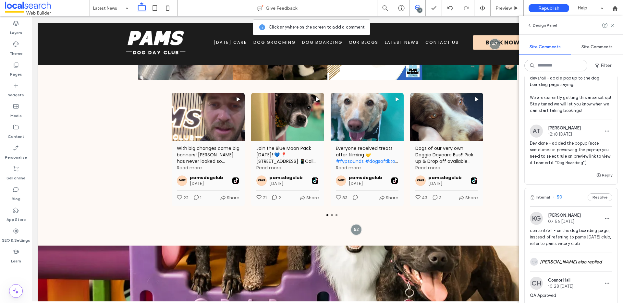
scroll to position [2051, 0]
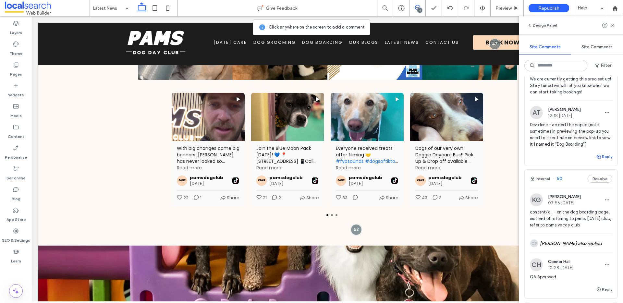
click at [596, 159] on icon "button" at bounding box center [598, 156] width 5 height 5
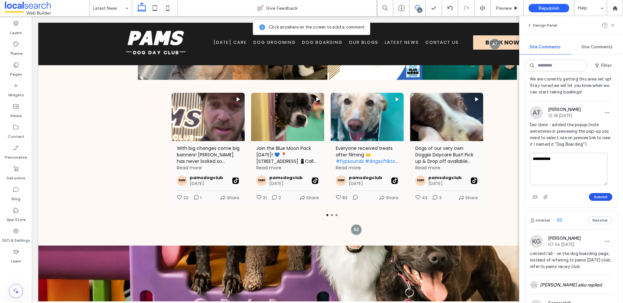
type textarea "**********"
click at [591, 201] on button "Submit" at bounding box center [599, 197] width 23 height 8
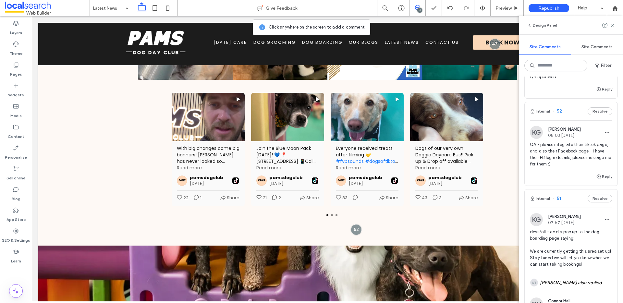
scroll to position [1877, 0]
click at [597, 182] on button "Reply" at bounding box center [604, 178] width 16 height 8
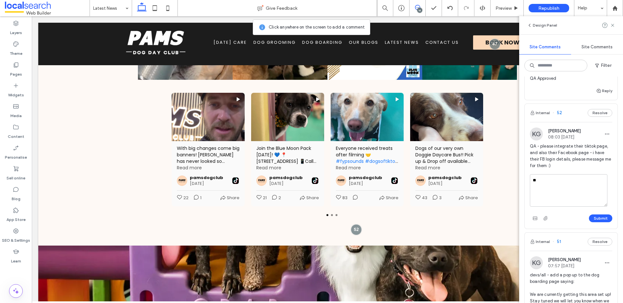
type textarea "*"
type textarea "**********"
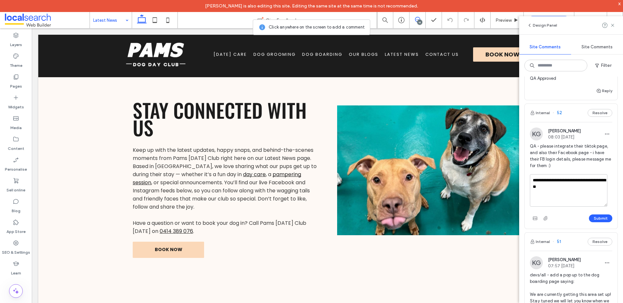
scroll to position [0, 0]
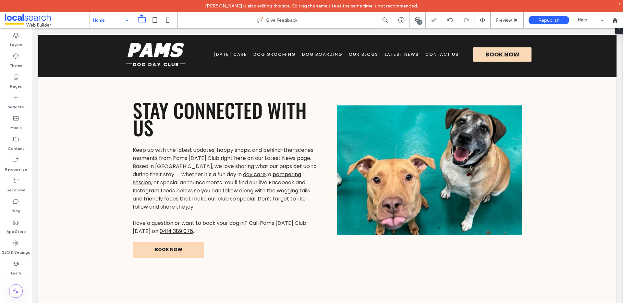
click at [129, 20] on div "Home" at bounding box center [111, 20] width 42 height 16
click at [255, 115] on icon "button" at bounding box center [255, 116] width 5 height 5
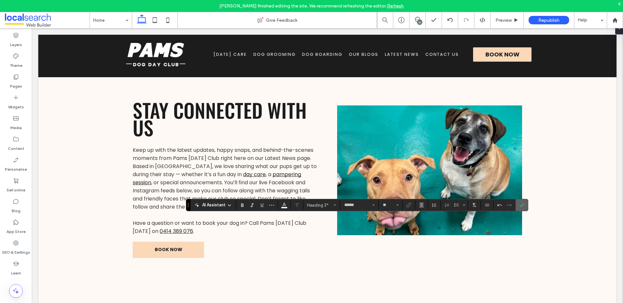
click at [524, 206] on icon "Confirm" at bounding box center [521, 204] width 5 height 5
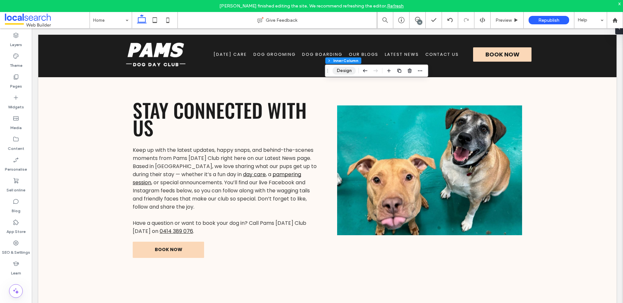
click at [346, 69] on button "Design" at bounding box center [343, 71] width 23 height 8
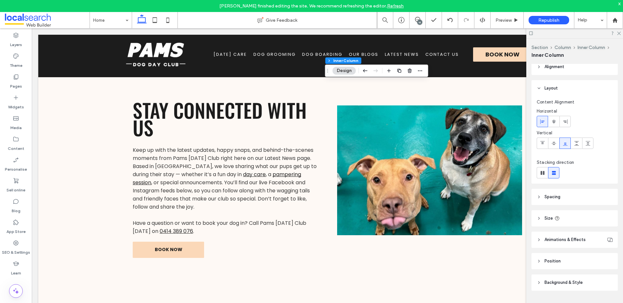
scroll to position [9, 0]
click at [566, 279] on span "Background & Style" at bounding box center [563, 278] width 38 height 6
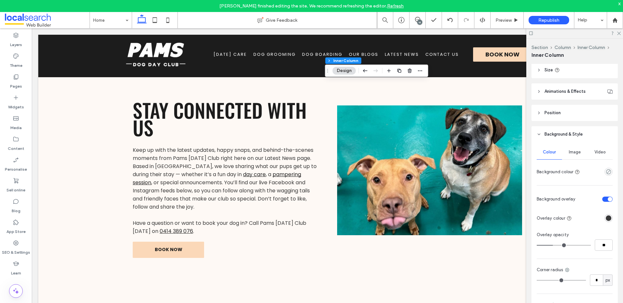
scroll to position [155, 0]
click at [574, 153] on span "Image" at bounding box center [574, 150] width 12 height 5
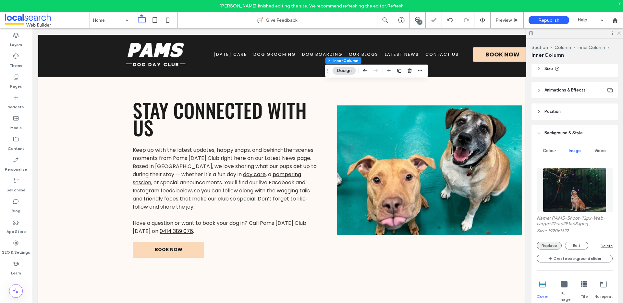
click at [554, 246] on button "Replace" at bounding box center [548, 246] width 25 height 8
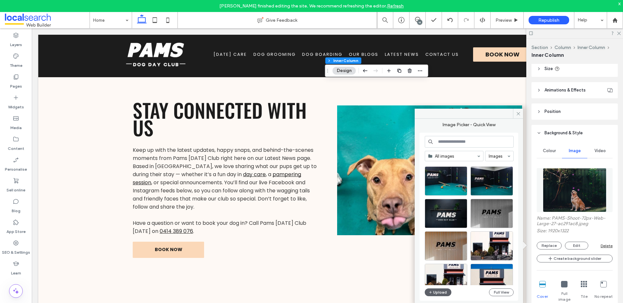
scroll to position [551, 0]
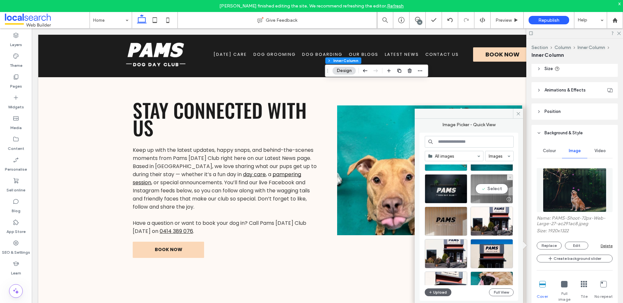
click at [494, 189] on div "Select" at bounding box center [491, 188] width 42 height 29
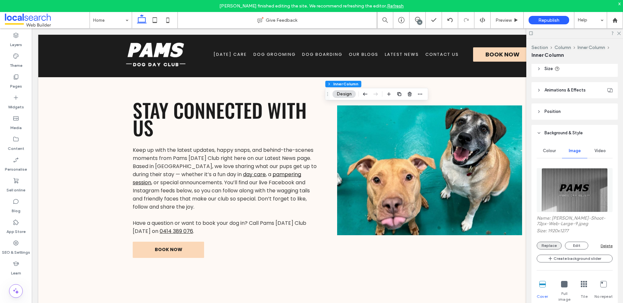
click at [544, 245] on button "Replace" at bounding box center [548, 246] width 25 height 8
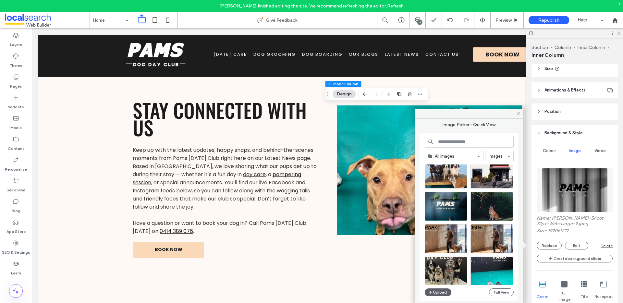
scroll to position [136, 0]
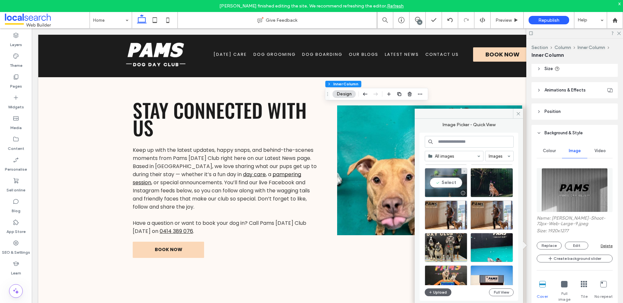
click at [443, 182] on div "Select" at bounding box center [445, 182] width 42 height 29
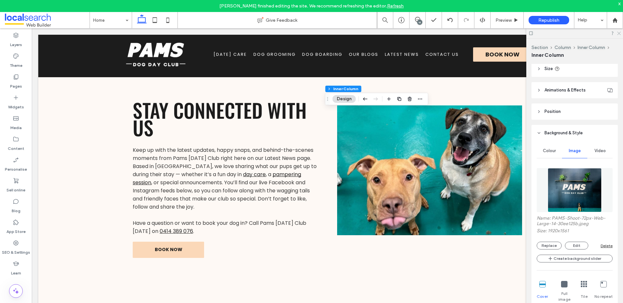
click at [617, 33] on icon at bounding box center [618, 33] width 4 height 4
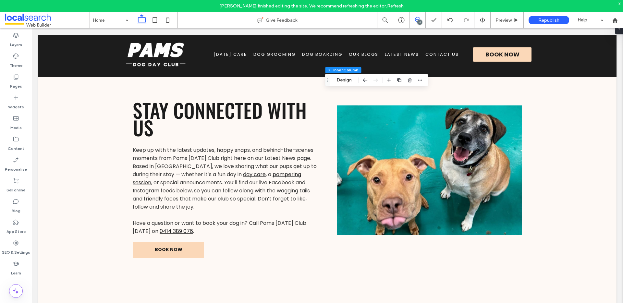
click at [419, 18] on icon at bounding box center [417, 19] width 5 height 5
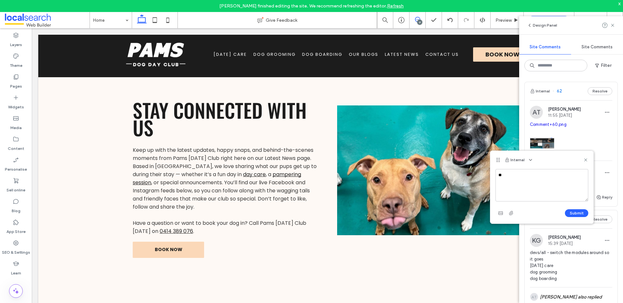
type textarea "*"
type textarea "**********"
click at [582, 212] on button "Submit" at bounding box center [575, 213] width 23 height 8
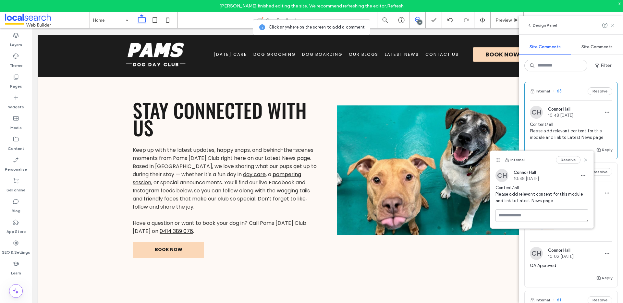
click at [611, 25] on icon at bounding box center [612, 25] width 5 height 5
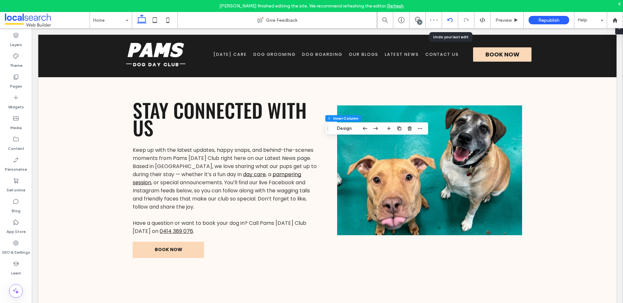
click at [451, 19] on use at bounding box center [449, 20] width 5 height 4
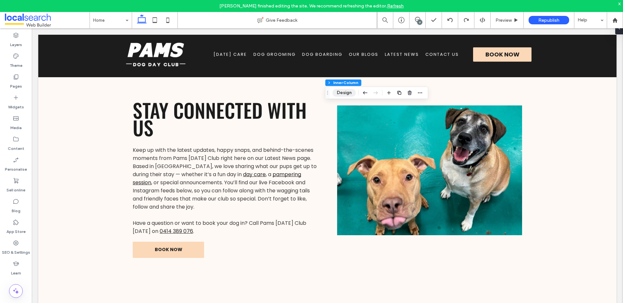
click at [348, 94] on button "Design" at bounding box center [343, 93] width 23 height 8
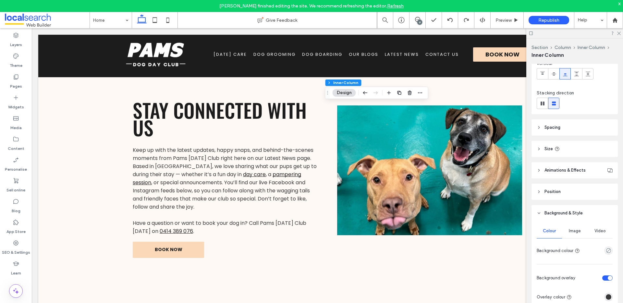
scroll to position [103, 0]
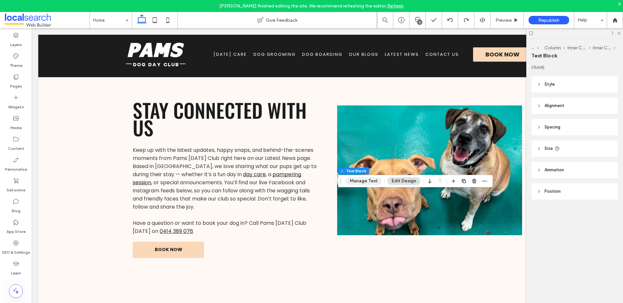
click at [356, 181] on button "Manage Text" at bounding box center [363, 181] width 36 height 8
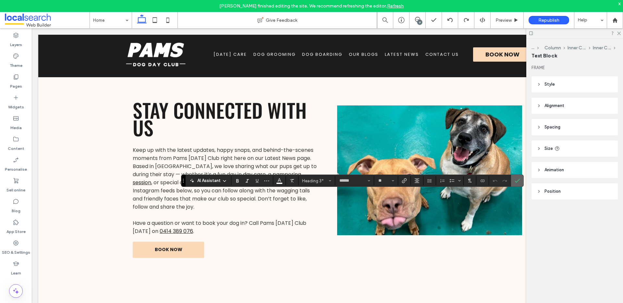
click at [518, 179] on icon "Confirm" at bounding box center [516, 180] width 5 height 5
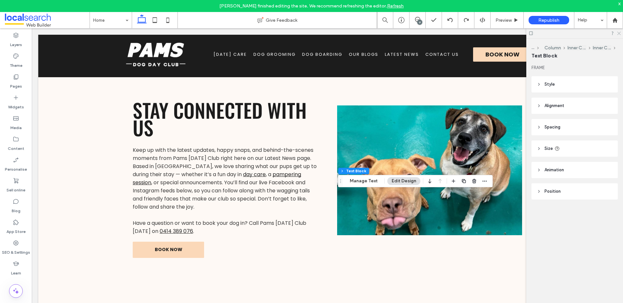
click at [619, 33] on icon at bounding box center [618, 33] width 4 height 4
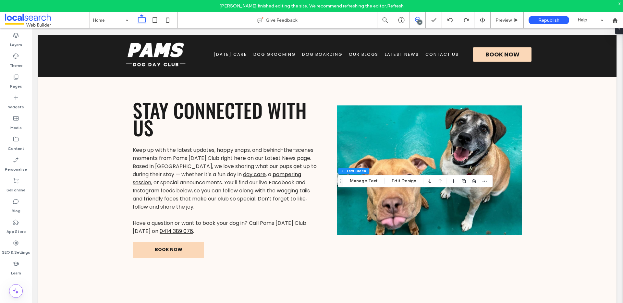
click at [415, 17] on icon at bounding box center [417, 19] width 5 height 5
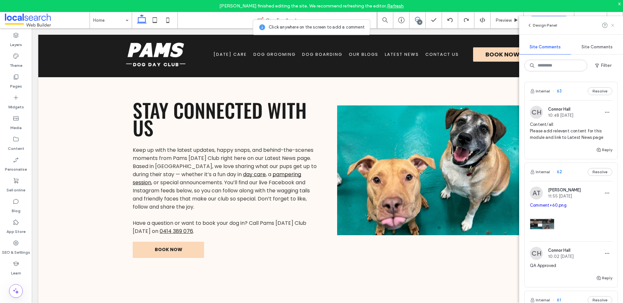
click at [613, 27] on icon at bounding box center [612, 25] width 5 height 5
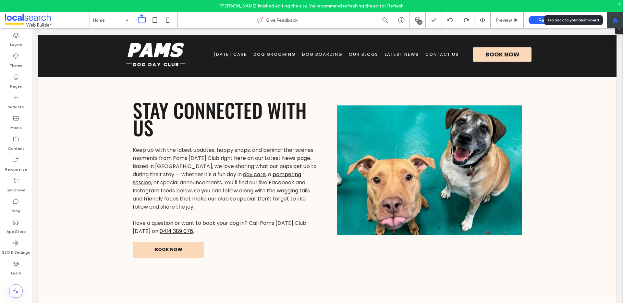
click at [612, 21] on icon at bounding box center [615, 21] width 6 height 6
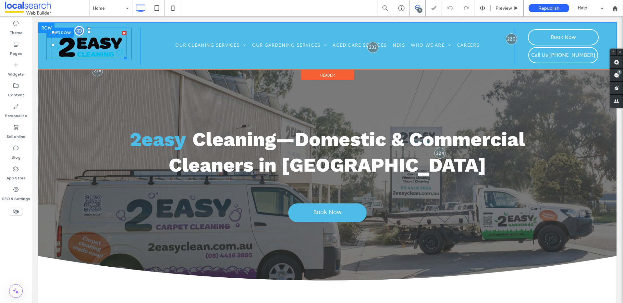
click at [74, 40] on img at bounding box center [89, 45] width 75 height 29
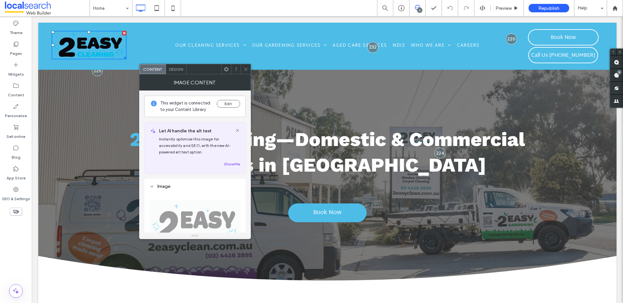
click at [247, 68] on icon at bounding box center [245, 69] width 5 height 5
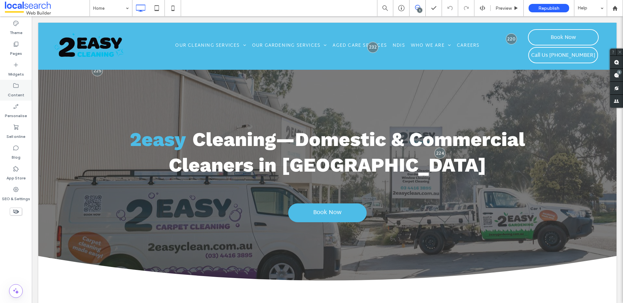
click at [16, 89] on icon at bounding box center [16, 85] width 6 height 6
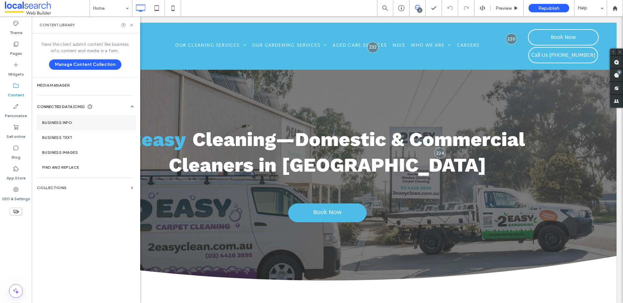
click at [73, 123] on label "Business info" at bounding box center [86, 122] width 88 height 5
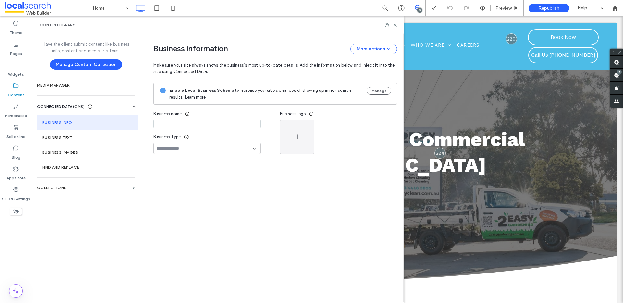
type input "**********"
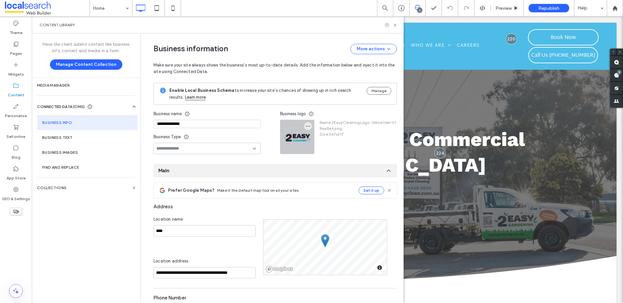
click at [297, 139] on div at bounding box center [297, 137] width 34 height 34
click at [305, 127] on icon "button" at bounding box center [307, 126] width 5 height 5
click at [322, 143] on span "Replace image" at bounding box center [329, 141] width 30 height 6
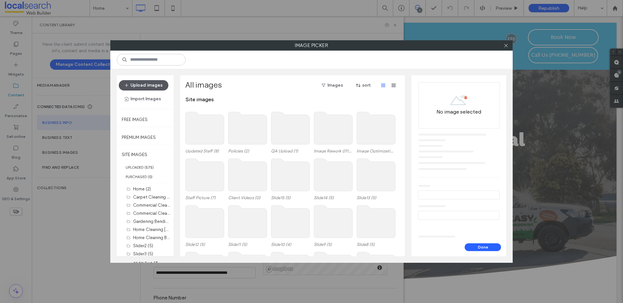
click at [152, 86] on button "Upload images" at bounding box center [144, 85] width 50 height 10
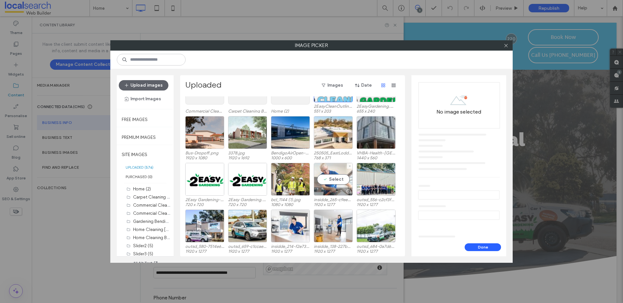
scroll to position [110, 0]
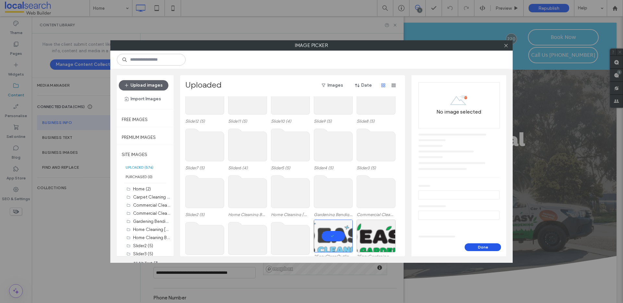
click at [490, 247] on button "Done" at bounding box center [482, 247] width 36 height 8
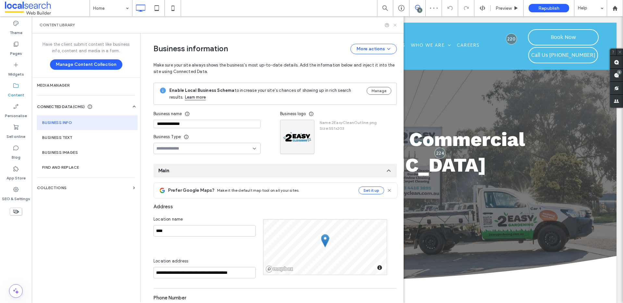
click at [395, 24] on use at bounding box center [394, 25] width 3 height 3
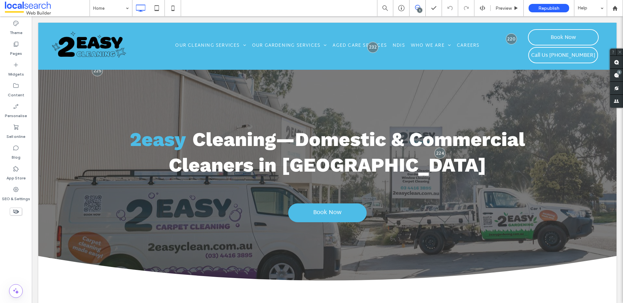
scroll to position [0, 0]
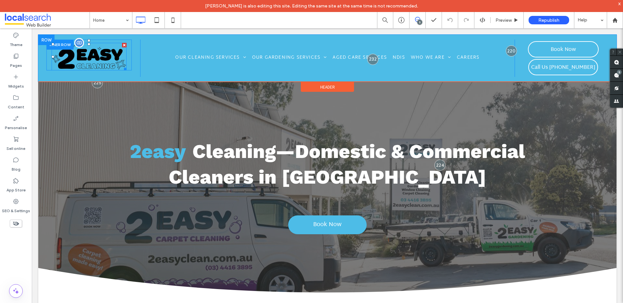
click at [86, 57] on img at bounding box center [89, 57] width 75 height 28
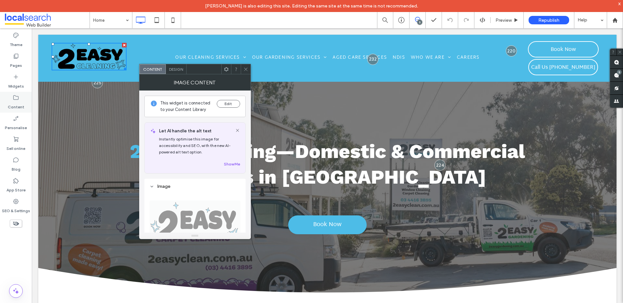
click at [16, 96] on icon at bounding box center [16, 97] width 6 height 6
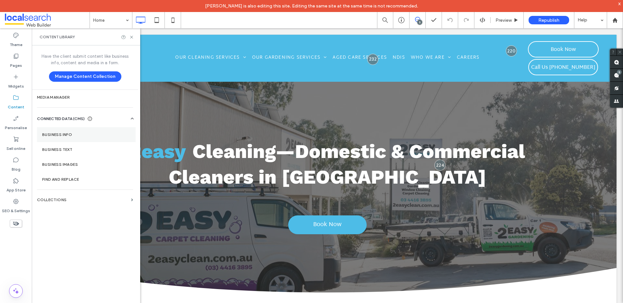
click at [89, 133] on label "Business info" at bounding box center [86, 134] width 88 height 5
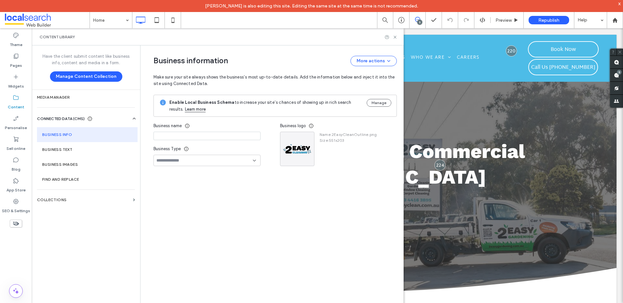
type input "**********"
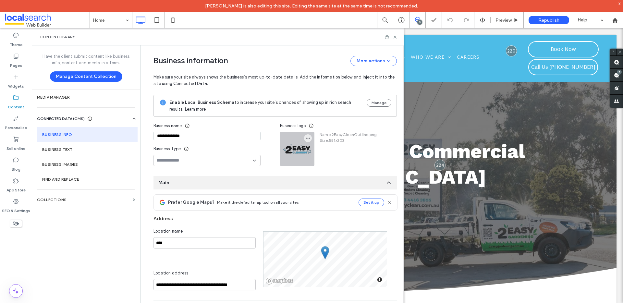
click at [291, 151] on div at bounding box center [297, 149] width 34 height 34
click at [306, 138] on use "button" at bounding box center [308, 138] width 4 height 1
click at [315, 151] on span "Replace image" at bounding box center [329, 153] width 30 height 6
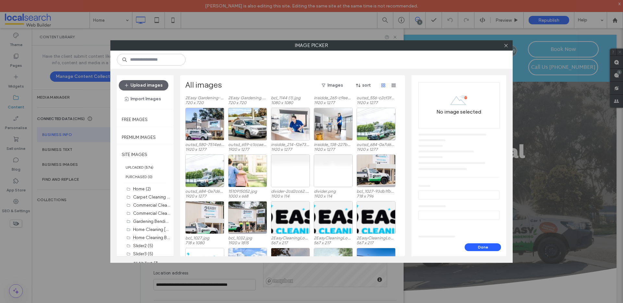
scroll to position [372, 0]
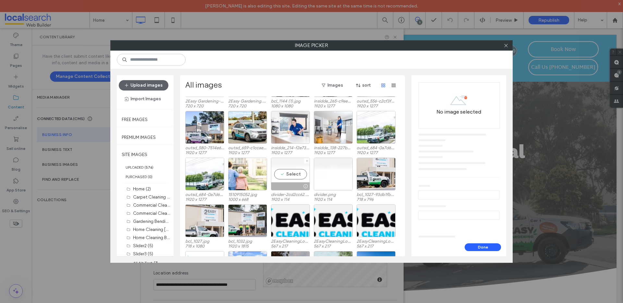
click at [292, 162] on div "Select" at bounding box center [290, 174] width 39 height 33
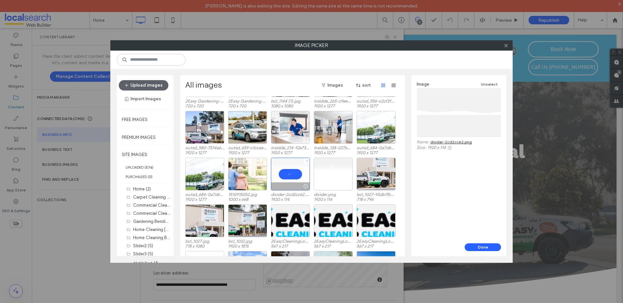
click at [286, 170] on div at bounding box center [290, 174] width 39 height 33
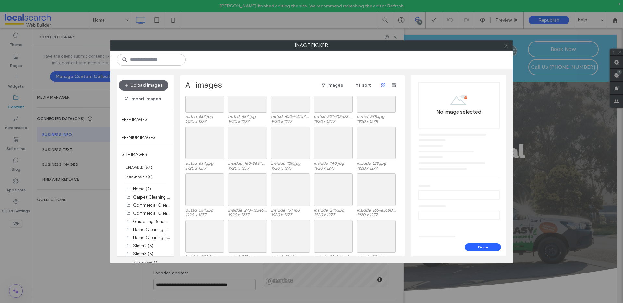
scroll to position [1523, 0]
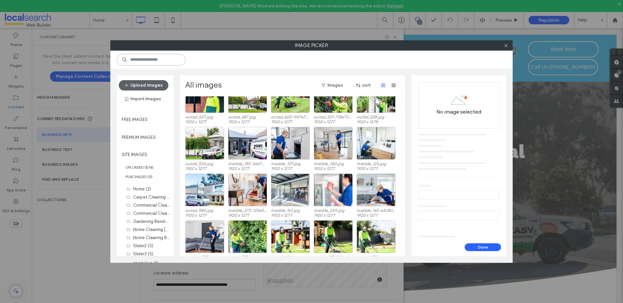
click at [147, 60] on input at bounding box center [151, 60] width 69 height 12
type input "*****"
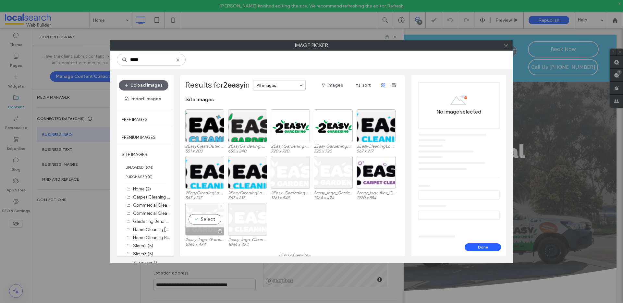
click at [205, 219] on div "Select" at bounding box center [204, 219] width 39 height 33
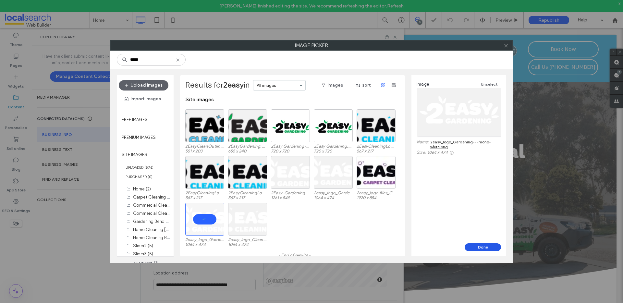
click at [488, 246] on button "Done" at bounding box center [482, 247] width 36 height 8
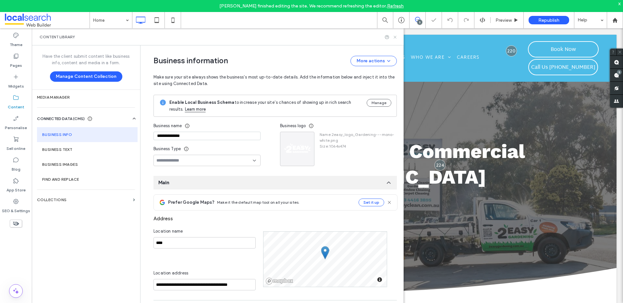
click at [395, 37] on use at bounding box center [394, 37] width 3 height 3
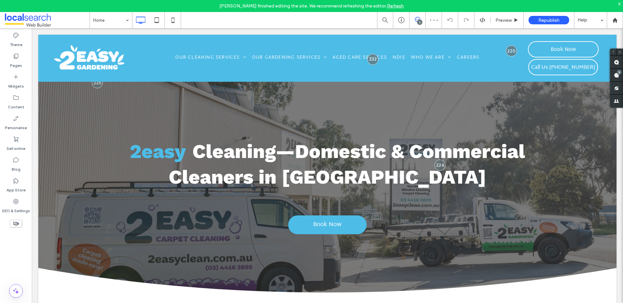
scroll to position [0, 0]
click at [15, 101] on label "Content" at bounding box center [16, 105] width 17 height 9
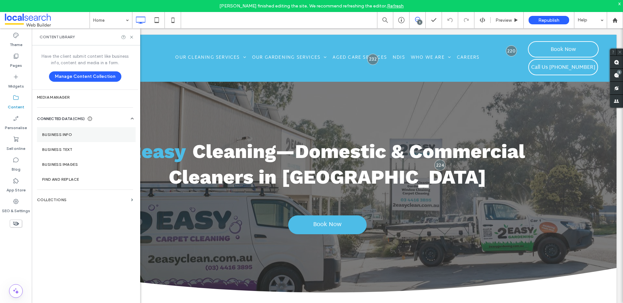
click at [82, 132] on section "Business info" at bounding box center [86, 134] width 99 height 15
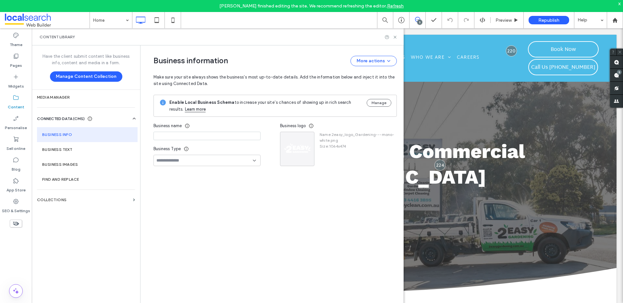
type input "**********"
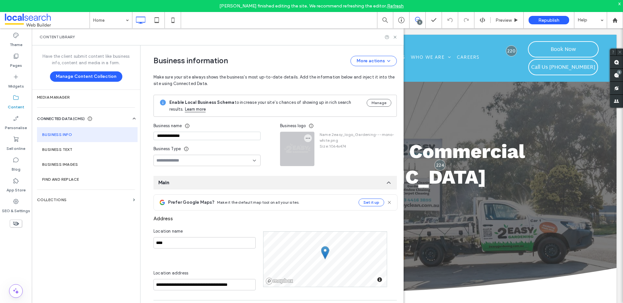
click at [297, 148] on div at bounding box center [297, 149] width 34 height 34
click at [305, 138] on icon "button" at bounding box center [307, 138] width 5 height 5
click at [315, 154] on span "Replace image" at bounding box center [329, 153] width 30 height 6
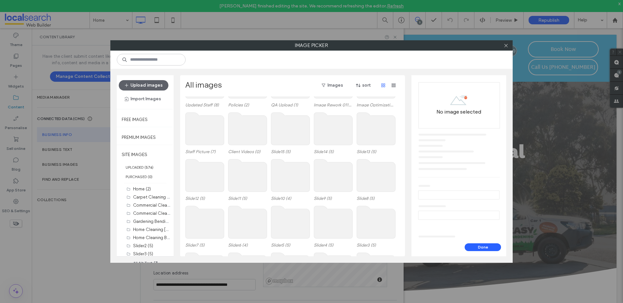
scroll to position [193, 0]
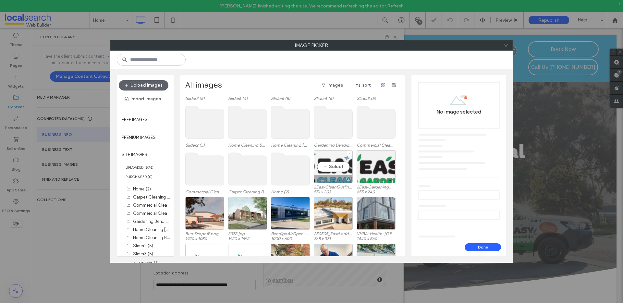
click at [331, 168] on div "Select" at bounding box center [333, 166] width 39 height 33
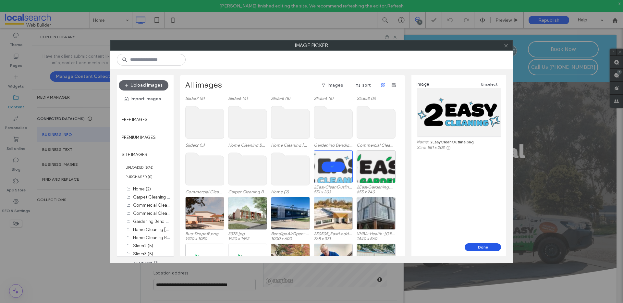
click at [484, 246] on button "Done" at bounding box center [482, 247] width 36 height 8
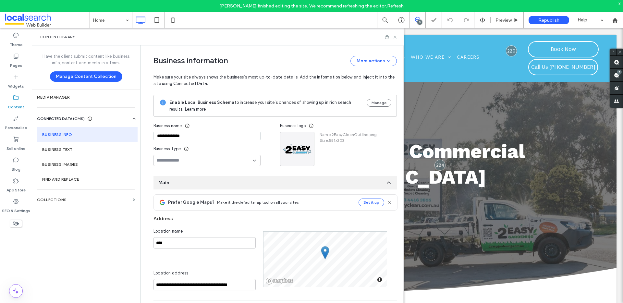
click at [397, 36] on icon at bounding box center [394, 37] width 5 height 5
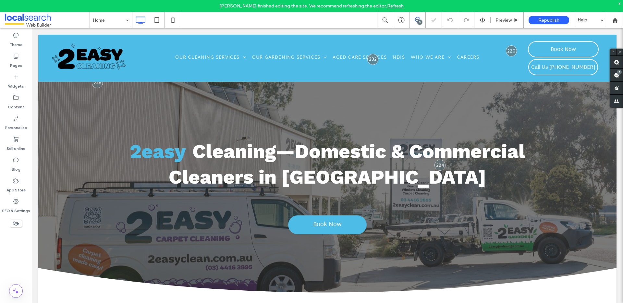
scroll to position [0, 0]
click at [615, 25] on div at bounding box center [614, 20] width 16 height 16
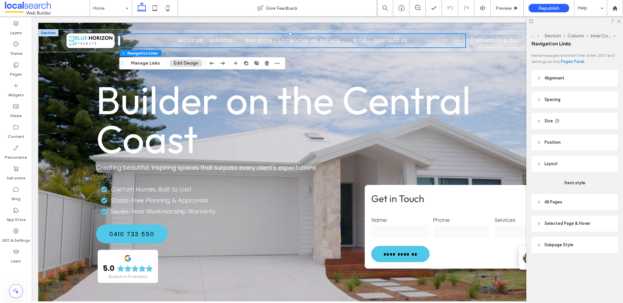
click at [185, 64] on button "Edit Design" at bounding box center [185, 63] width 33 height 8
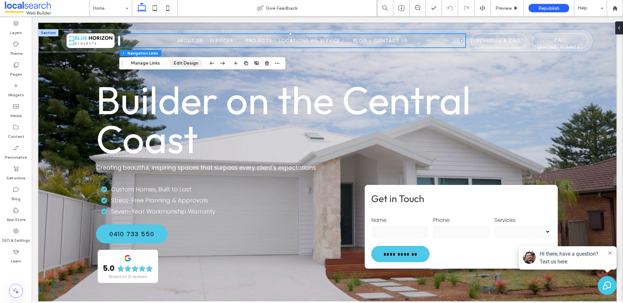
click at [182, 63] on button "Edit Design" at bounding box center [185, 63] width 33 height 8
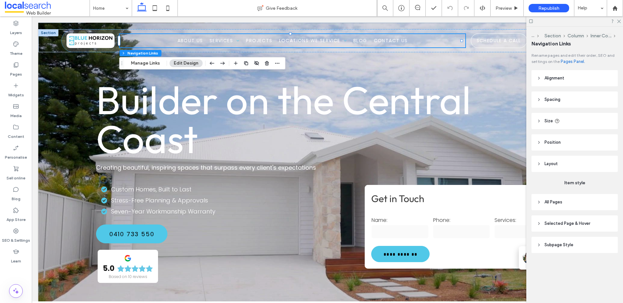
click at [563, 196] on header "All Pages" at bounding box center [574, 202] width 86 height 16
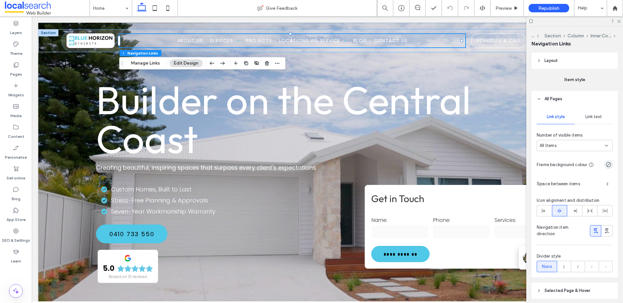
scroll to position [103, 0]
click at [594, 185] on span "Space between items" at bounding box center [568, 183] width 64 height 6
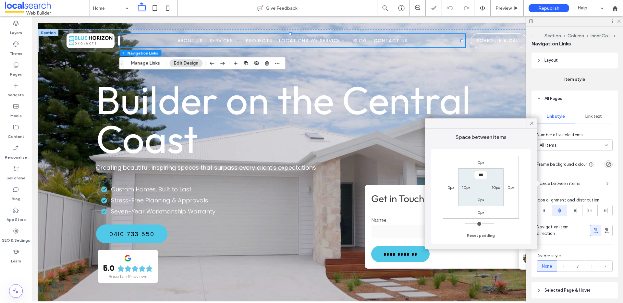
click at [494, 187] on label "10px" at bounding box center [495, 187] width 8 height 5
type input "**"
click at [494, 188] on input "****" at bounding box center [495, 187] width 13 height 8
type input "****"
click at [463, 187] on label "10px" at bounding box center [465, 187] width 8 height 5
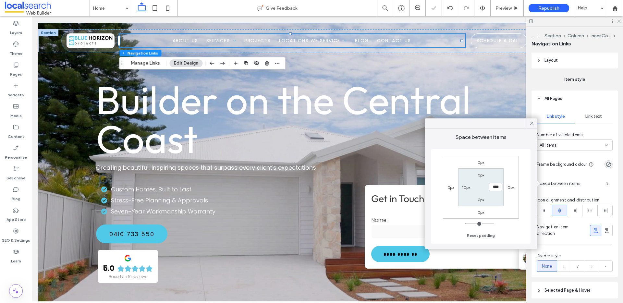
type input "**"
click at [466, 188] on input "****" at bounding box center [465, 187] width 13 height 8
type input "****"
type input "**"
click at [532, 122] on icon at bounding box center [531, 123] width 6 height 6
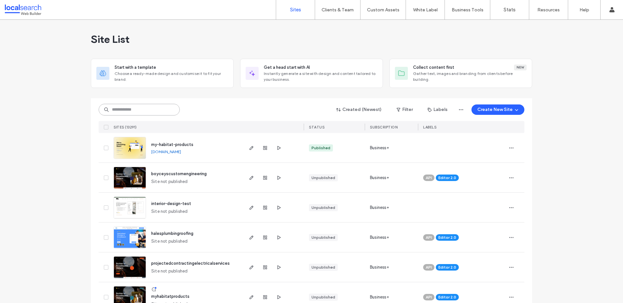
click at [155, 104] on input at bounding box center [139, 110] width 81 height 12
click at [154, 110] on input at bounding box center [139, 110] width 81 height 12
paste input "********"
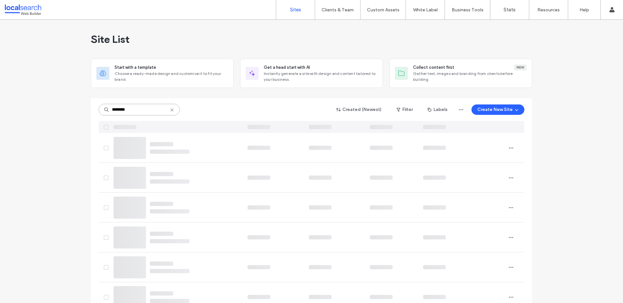
type input "********"
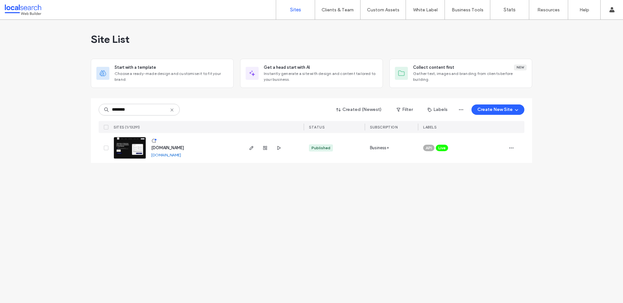
click at [172, 147] on span "[DOMAIN_NAME]" at bounding box center [167, 147] width 33 height 5
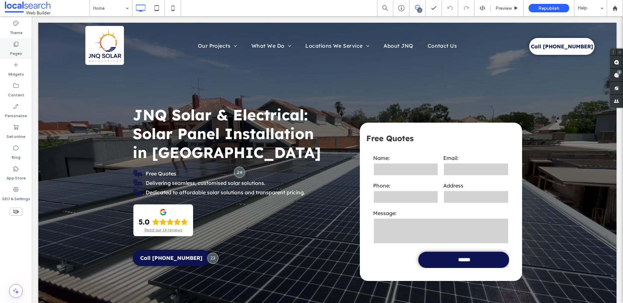
click at [20, 46] on div "Pages" at bounding box center [16, 48] width 32 height 21
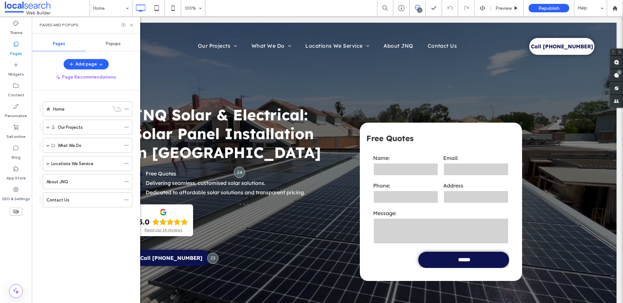
click at [116, 46] on span "Popups" at bounding box center [113, 43] width 15 height 5
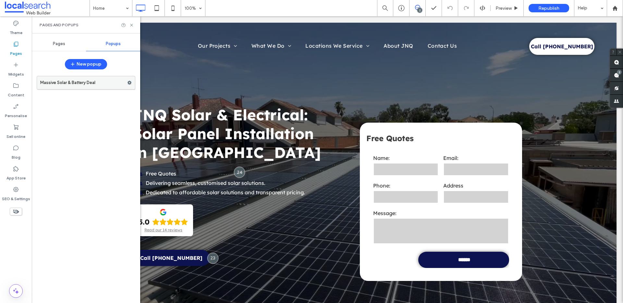
click at [98, 85] on label "Massive Solar & Battery Deal" at bounding box center [83, 82] width 87 height 13
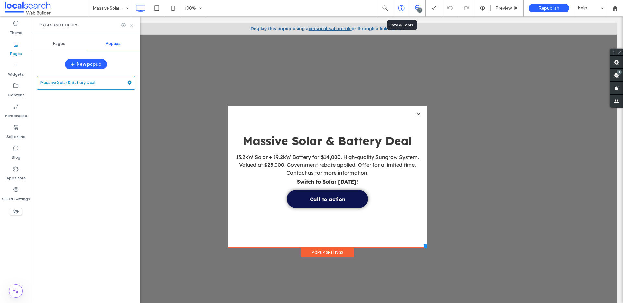
click at [404, 7] on div at bounding box center [401, 8] width 16 height 6
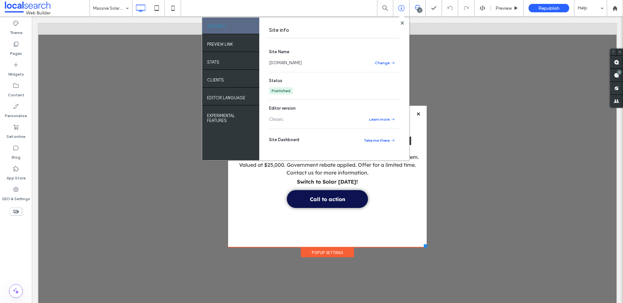
click at [289, 64] on link "[DOMAIN_NAME]" at bounding box center [285, 63] width 33 height 6
click at [506, 197] on div at bounding box center [327, 166] width 578 height 287
click at [400, 23] on icon at bounding box center [401, 22] width 3 height 3
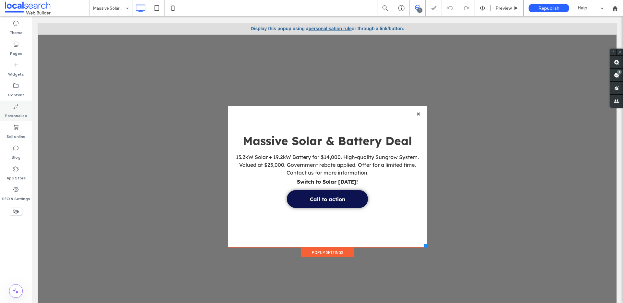
click at [10, 110] on label "Personalise" at bounding box center [16, 114] width 22 height 9
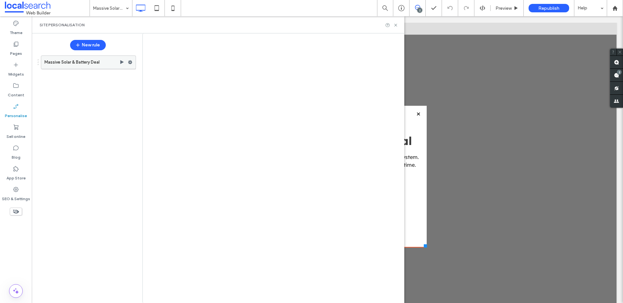
click at [91, 56] on label "Massive Solar & Battery Deal" at bounding box center [81, 62] width 75 height 13
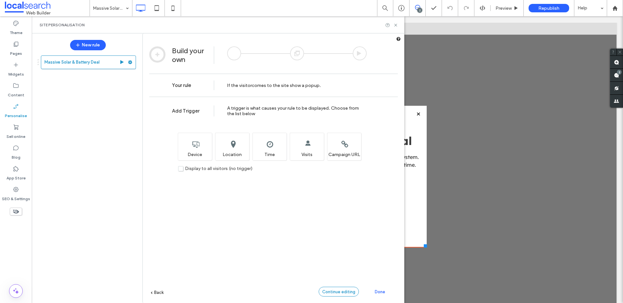
click at [348, 290] on span "Continue editing" at bounding box center [338, 291] width 33 height 5
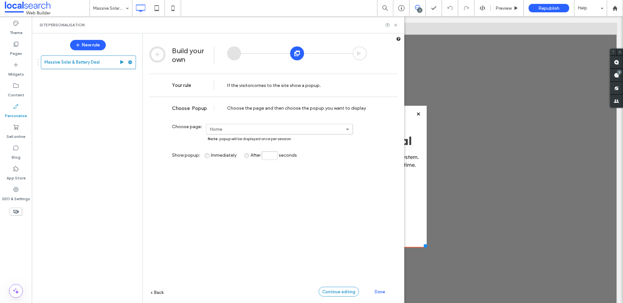
click at [337, 290] on span "Continue editing" at bounding box center [338, 291] width 33 height 5
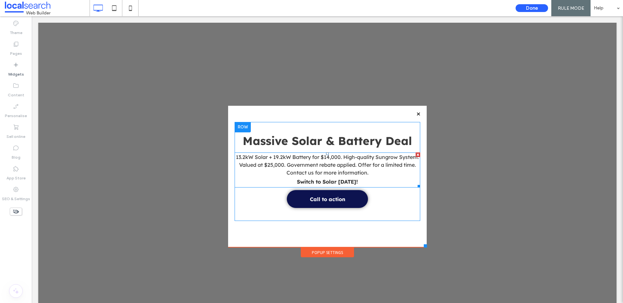
click at [377, 164] on span "13.2kW Solar + 19.2kW Battery for $14,000. High-quality Sungrow System. Valued …" at bounding box center [327, 165] width 183 height 22
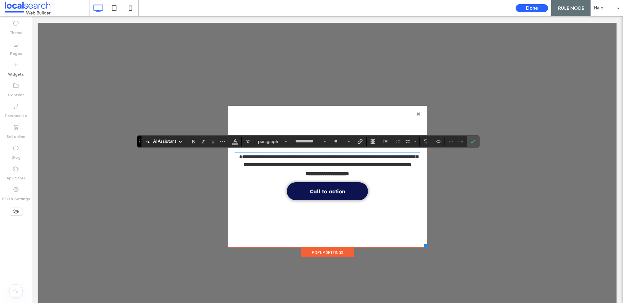
click at [390, 200] on div "**********" at bounding box center [326, 168] width 185 height 72
click at [528, 7] on button "Done" at bounding box center [531, 8] width 32 height 8
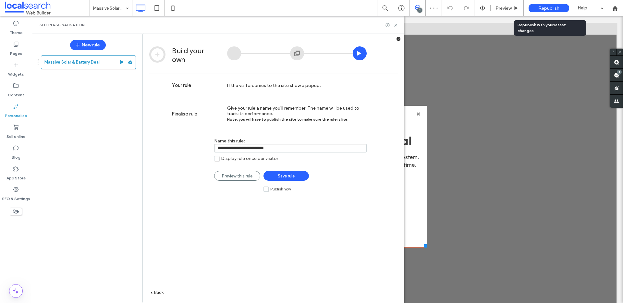
click at [542, 8] on span "Republish" at bounding box center [548, 9] width 21 height 6
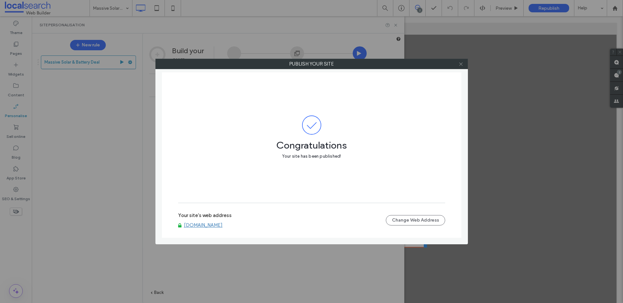
click at [461, 65] on icon at bounding box center [460, 64] width 5 height 5
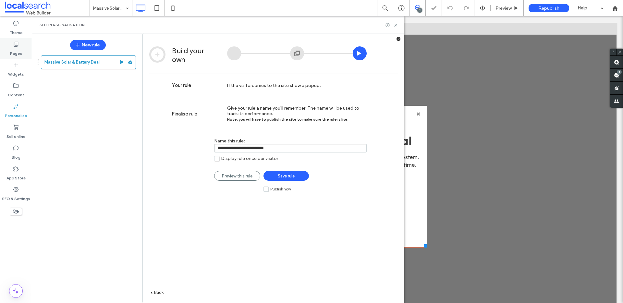
click at [20, 45] on div "Pages" at bounding box center [16, 48] width 32 height 21
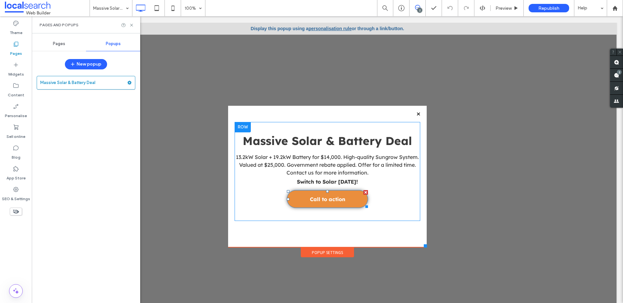
click at [339, 197] on link "Call to action" at bounding box center [327, 199] width 81 height 18
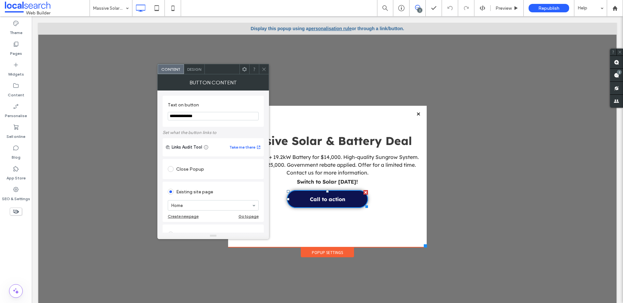
drag, startPoint x: 265, startPoint y: 68, endPoint x: 256, endPoint y: 89, distance: 21.9
click at [265, 68] on icon at bounding box center [263, 69] width 5 height 5
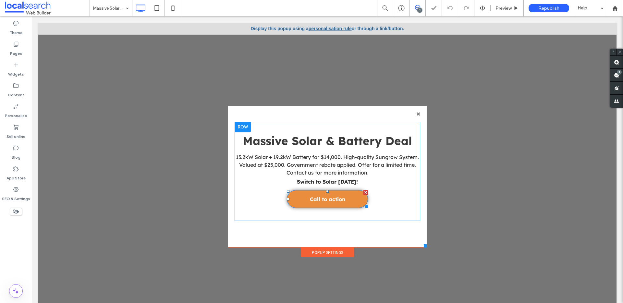
click at [324, 197] on span "Call to action" at bounding box center [327, 199] width 35 height 13
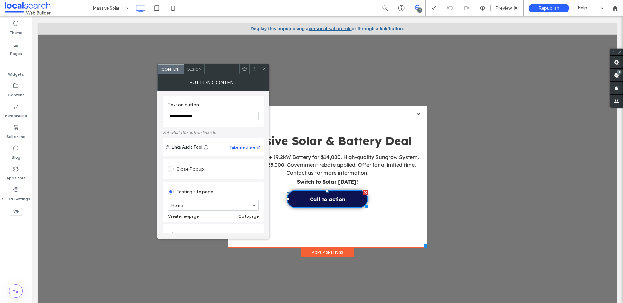
click at [213, 116] on input "**********" at bounding box center [213, 116] width 91 height 8
click at [264, 68] on icon at bounding box center [263, 69] width 5 height 5
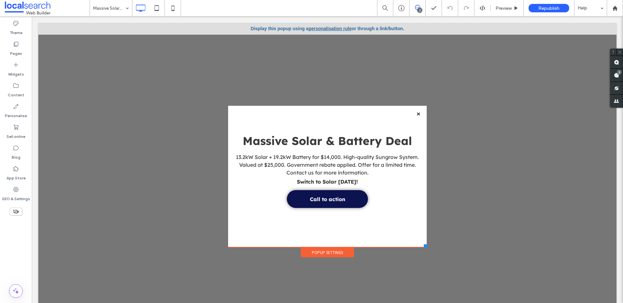
click at [317, 255] on div "Popup Settings" at bounding box center [327, 252] width 53 height 10
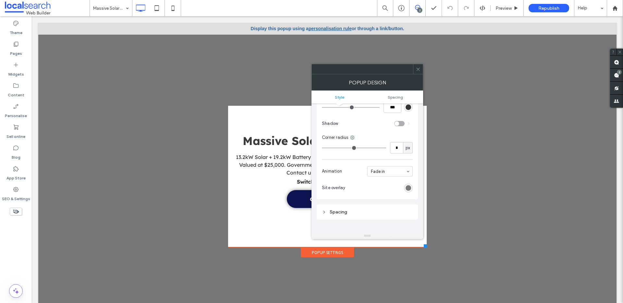
scroll to position [232, 0]
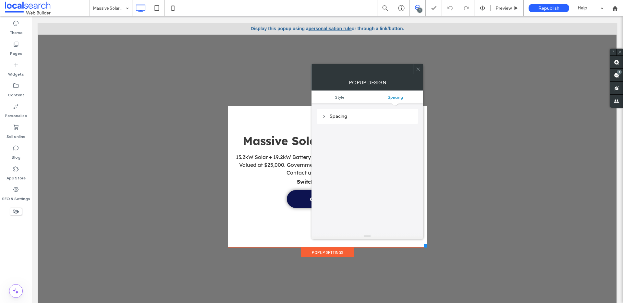
click at [420, 70] on icon at bounding box center [417, 69] width 5 height 5
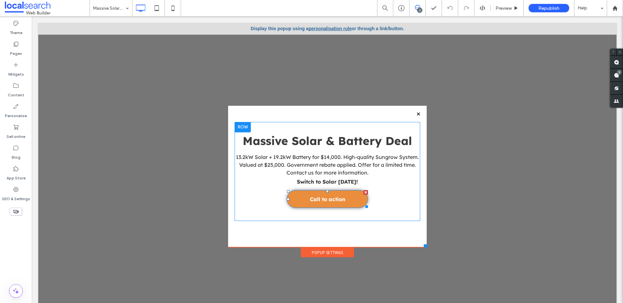
click at [346, 202] on link "Call to action" at bounding box center [327, 199] width 81 height 18
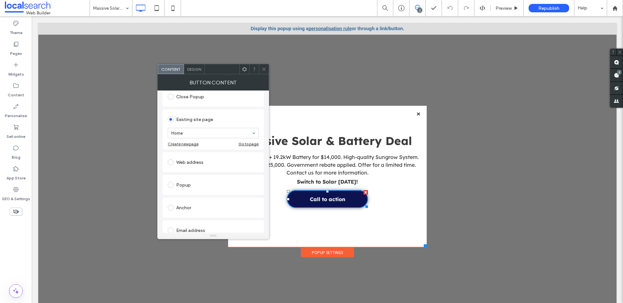
scroll to position [0, 0]
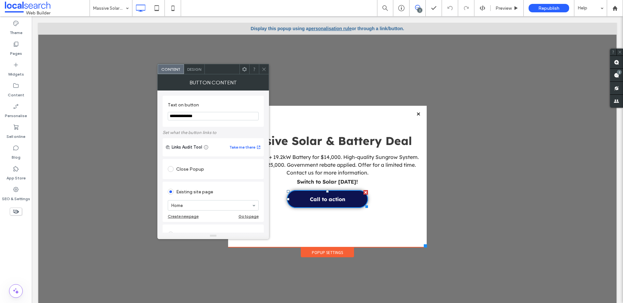
drag, startPoint x: 240, startPoint y: 131, endPoint x: 150, endPoint y: 112, distance: 91.8
type input "*"
type input "**********"
click at [264, 67] on icon at bounding box center [263, 69] width 5 height 5
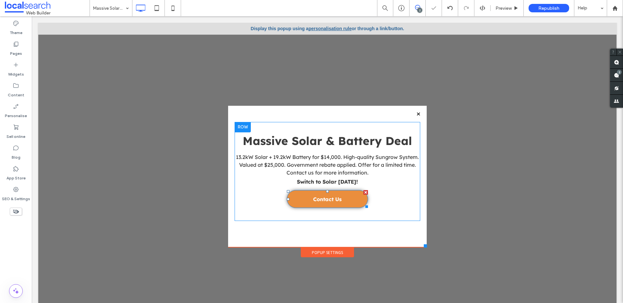
click at [330, 202] on span "Contact Us" at bounding box center [327, 199] width 29 height 13
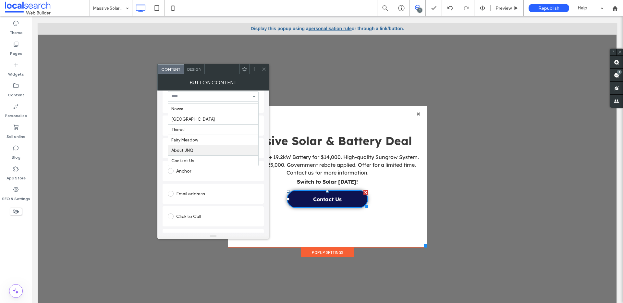
scroll to position [126, 0]
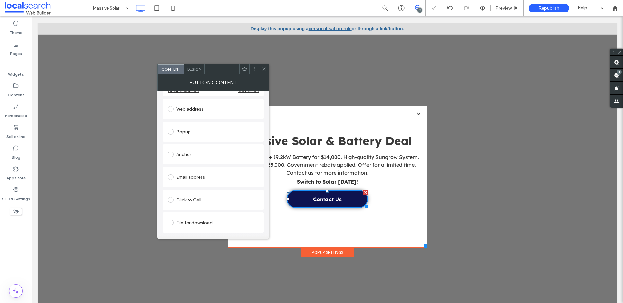
click at [264, 65] on span at bounding box center [263, 69] width 5 height 10
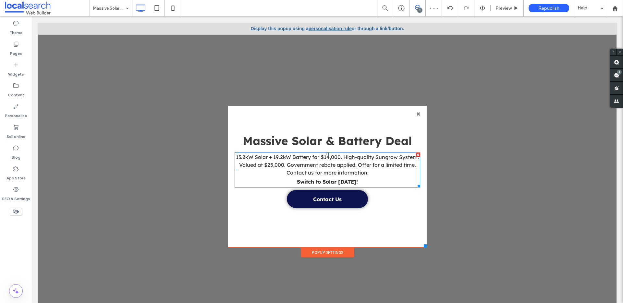
click at [361, 169] on span "13.2kW Solar + 19.2kW Battery for $14,000. High-quality Sungrow System. Valued …" at bounding box center [327, 165] width 183 height 22
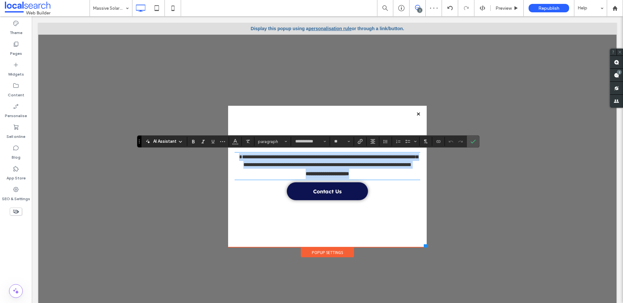
click at [398, 179] on p "**********" at bounding box center [326, 174] width 185 height 10
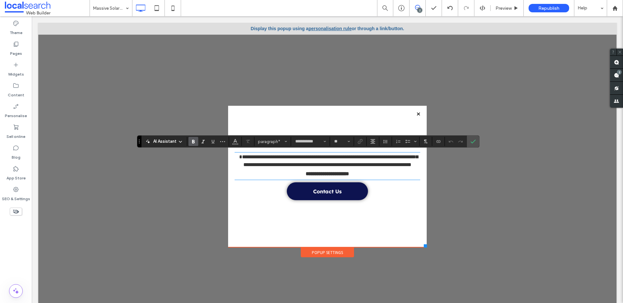
click at [401, 179] on p "**********" at bounding box center [326, 174] width 185 height 10
click at [476, 140] on label "Confirm" at bounding box center [473, 142] width 10 height 12
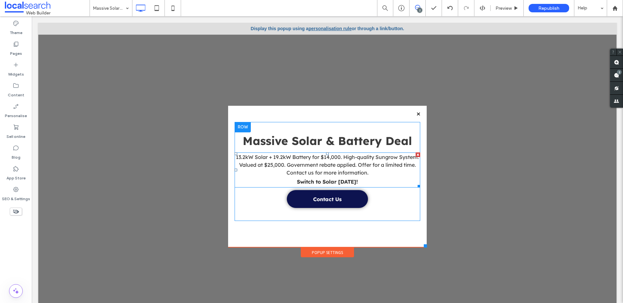
click at [385, 179] on p "Switch to Solar Today!" at bounding box center [326, 181] width 185 height 10
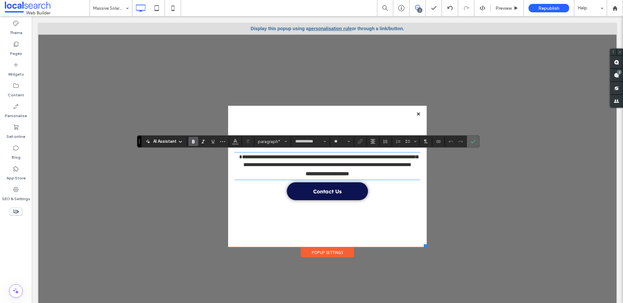
click at [473, 137] on span "Confirm" at bounding box center [472, 141] width 5 height 11
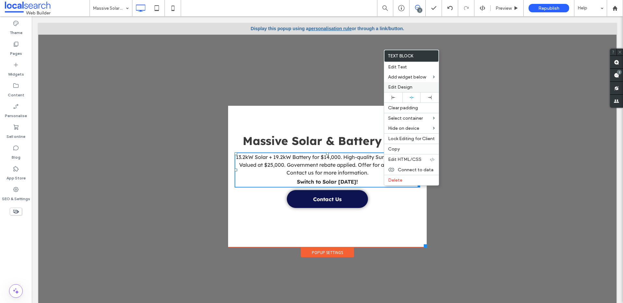
click at [408, 84] on span "Edit Design" at bounding box center [400, 87] width 24 height 6
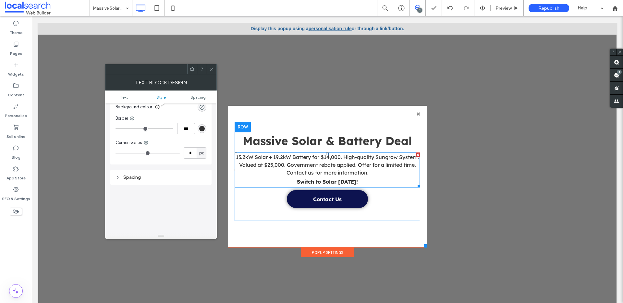
scroll to position [74, 0]
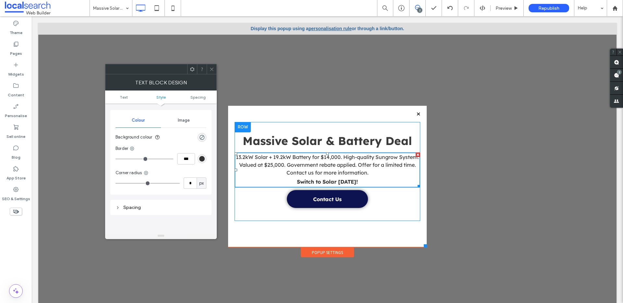
click at [201, 140] on div "rgba(0, 0, 0, 0)" at bounding box center [201, 137] width 9 height 9
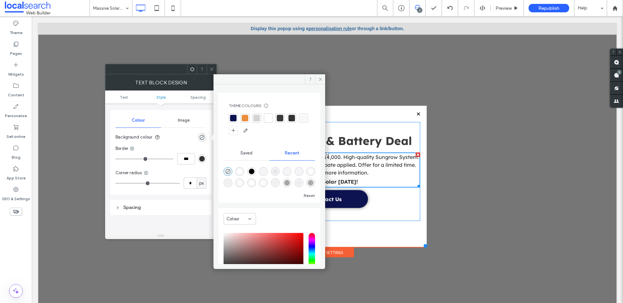
click at [271, 118] on div at bounding box center [268, 118] width 6 height 6
click at [321, 77] on icon at bounding box center [320, 79] width 5 height 5
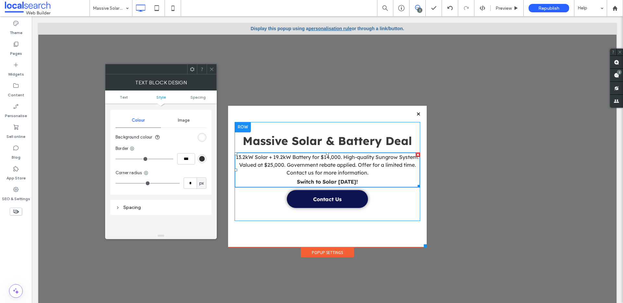
click at [271, 127] on div "Massive Solar & Battery Deal 13.2kW Solar + 19.2kW Battery for $14,000. High-qu…" at bounding box center [326, 171] width 185 height 99
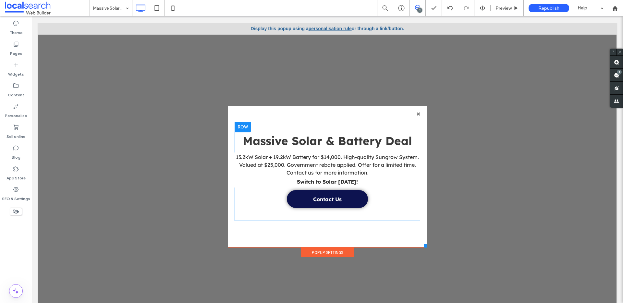
click at [242, 125] on div at bounding box center [242, 127] width 16 height 10
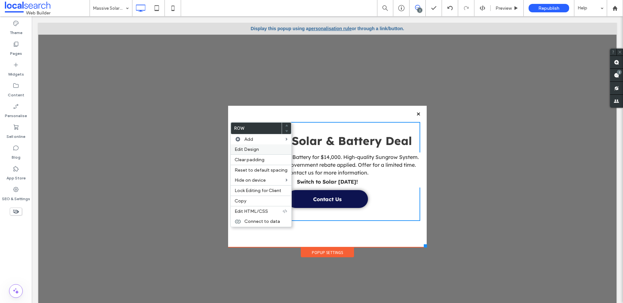
click at [255, 150] on span "Edit Design" at bounding box center [246, 150] width 24 height 6
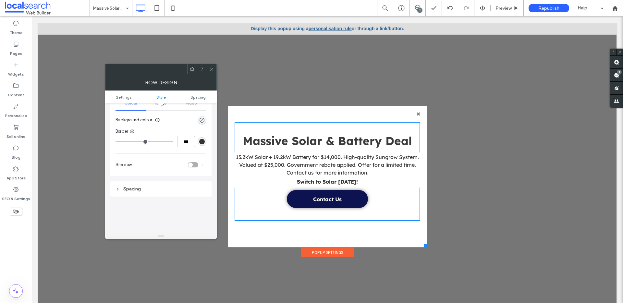
scroll to position [96, 0]
click at [202, 115] on div "rgba(0, 0, 0, 0)" at bounding box center [202, 114] width 6 height 6
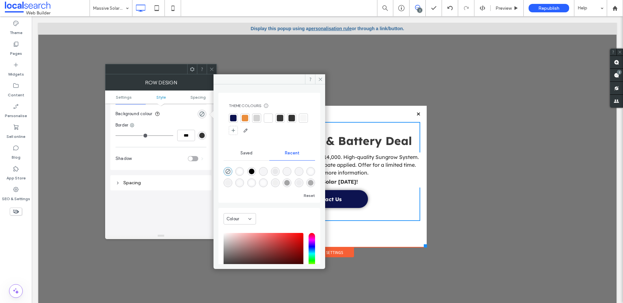
click at [266, 120] on div at bounding box center [268, 118] width 6 height 6
click at [319, 77] on icon at bounding box center [320, 79] width 5 height 5
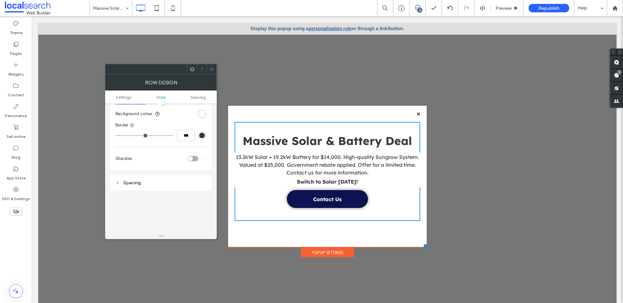
drag, startPoint x: 208, startPoint y: 68, endPoint x: 249, endPoint y: 32, distance: 55.1
click at [208, 68] on div at bounding box center [212, 69] width 10 height 10
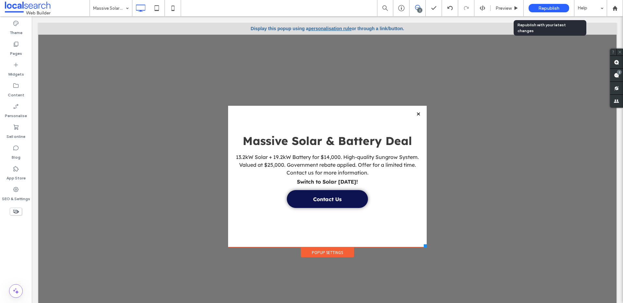
click at [551, 8] on span "Republish" at bounding box center [548, 9] width 21 height 6
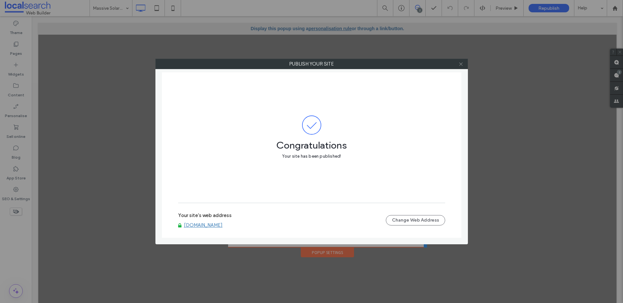
click at [461, 64] on icon at bounding box center [460, 64] width 5 height 5
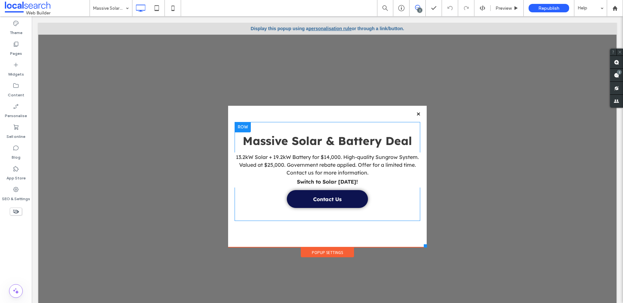
click at [266, 126] on div "Massive Solar & Battery Deal 13.2kW Solar + 19.2kW Battery for $14,000. High-qu…" at bounding box center [326, 171] width 185 height 99
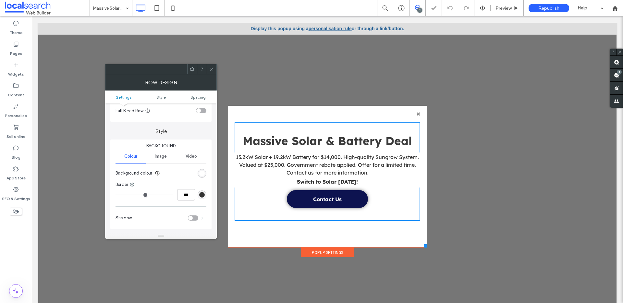
scroll to position [42, 0]
click at [202, 67] on use at bounding box center [202, 68] width 2 height 3
click at [214, 68] on div at bounding box center [212, 69] width 10 height 10
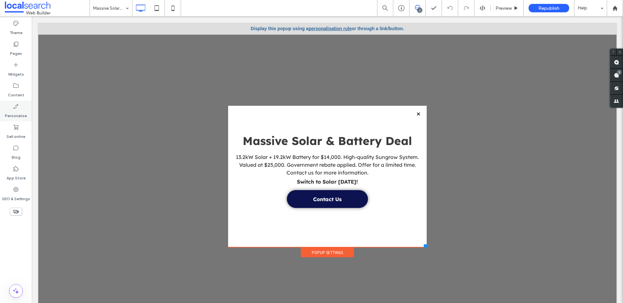
click at [18, 116] on label "Personalise" at bounding box center [16, 114] width 22 height 9
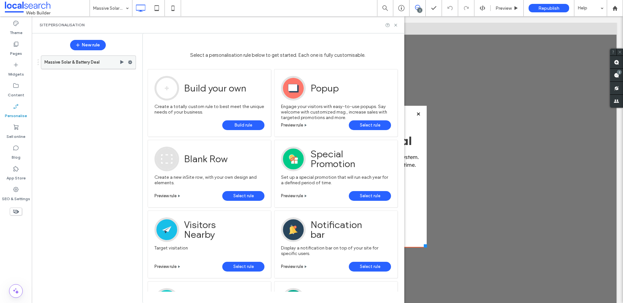
click at [70, 57] on label "Massive Solar & Battery Deal" at bounding box center [81, 62] width 75 height 13
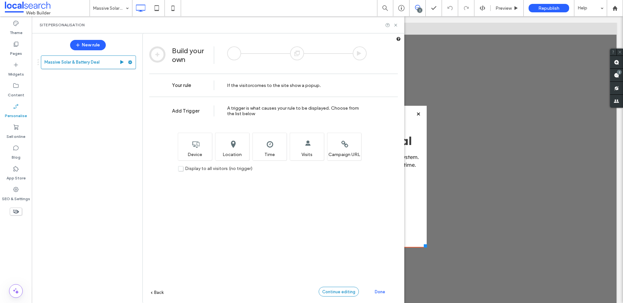
click at [340, 289] on span "Continue editing" at bounding box center [338, 291] width 33 height 5
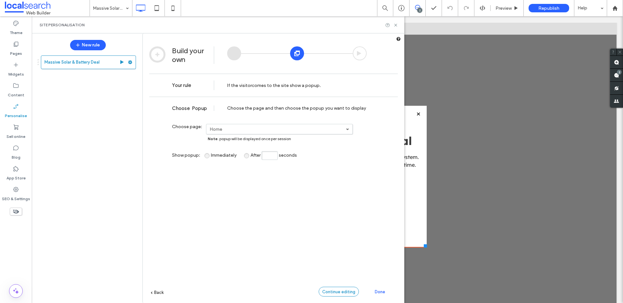
click at [334, 291] on span "Continue editing" at bounding box center [338, 291] width 33 height 5
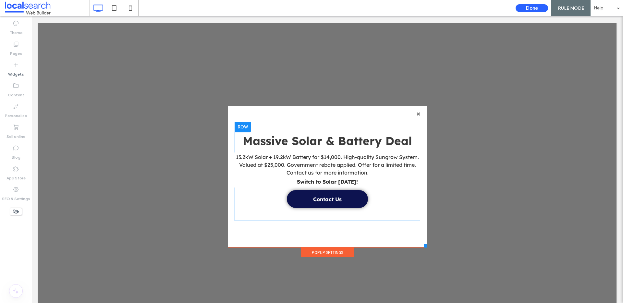
scroll to position [0, 0]
click at [321, 258] on div "Click To Paste Our Projects Why Go Solar What We Do Residential Solar Commercia…" at bounding box center [327, 162] width 205 height 211
click at [321, 254] on div "Popup Settings" at bounding box center [327, 252] width 53 height 10
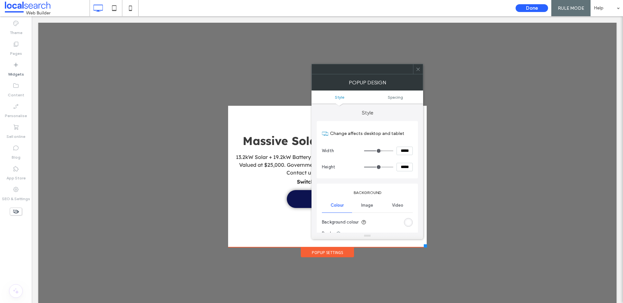
click at [513, 10] on div "Done RULE MODE Help" at bounding box center [567, 8] width 111 height 16
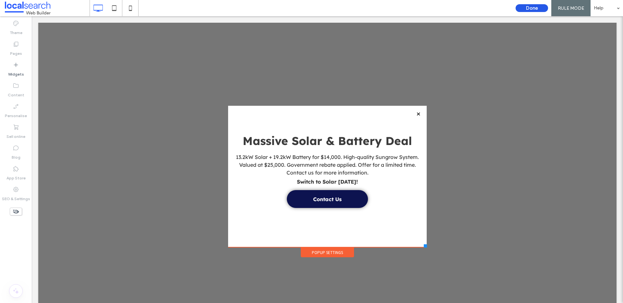
click at [533, 10] on button "Done" at bounding box center [531, 8] width 32 height 8
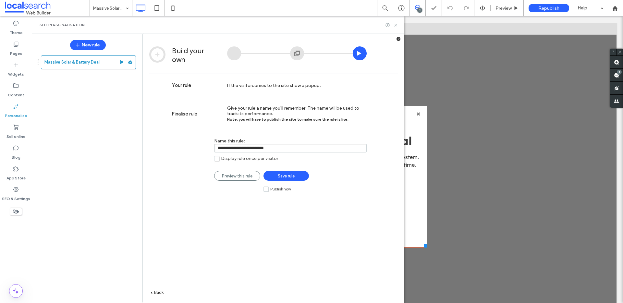
click at [395, 27] on icon at bounding box center [395, 25] width 5 height 5
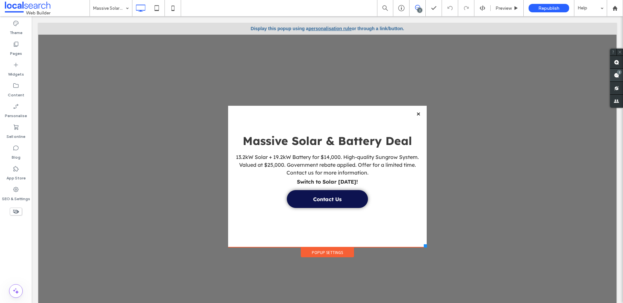
click at [615, 77] on use at bounding box center [615, 75] width 5 height 5
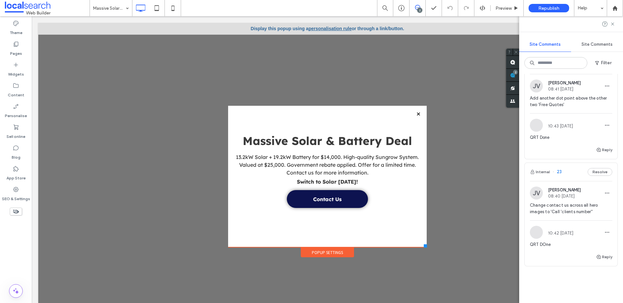
scroll to position [29, 0]
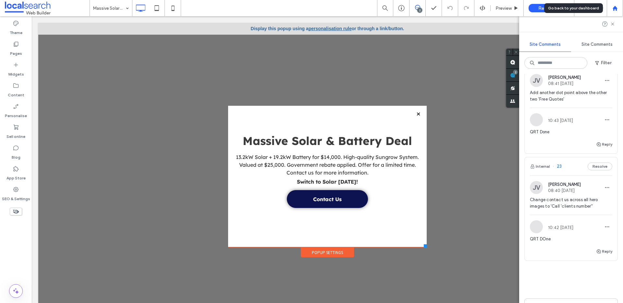
click at [614, 3] on div at bounding box center [614, 8] width 16 height 16
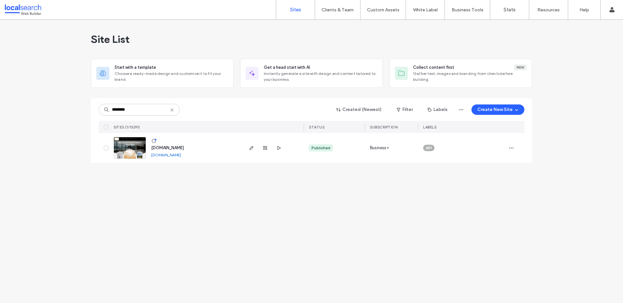
type input "********"
click at [175, 146] on span "www.nbmconstructions.com.au" at bounding box center [167, 147] width 33 height 5
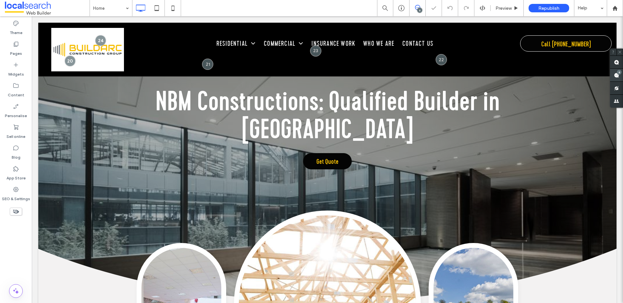
click at [618, 73] on div "6" at bounding box center [616, 75] width 13 height 13
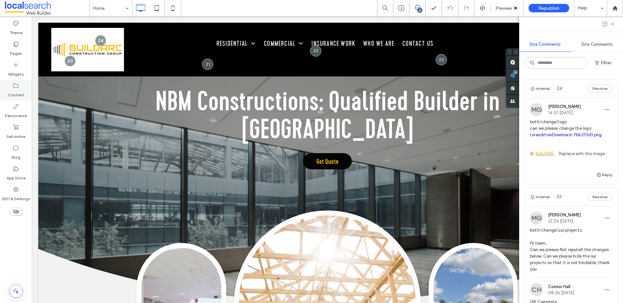
click at [16, 88] on icon at bounding box center [16, 85] width 6 height 6
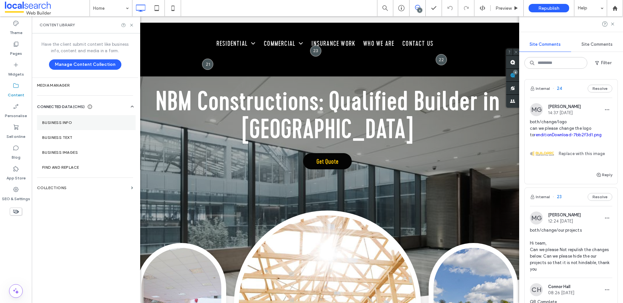
click at [70, 123] on label "Business info" at bounding box center [86, 122] width 88 height 5
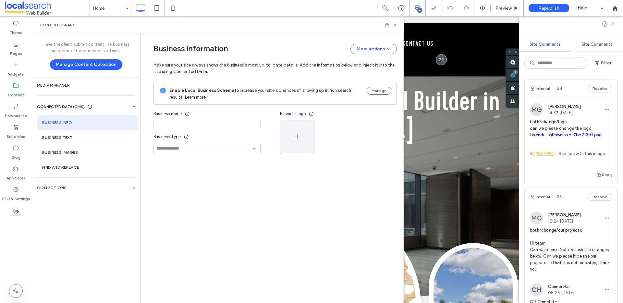
type input "**********"
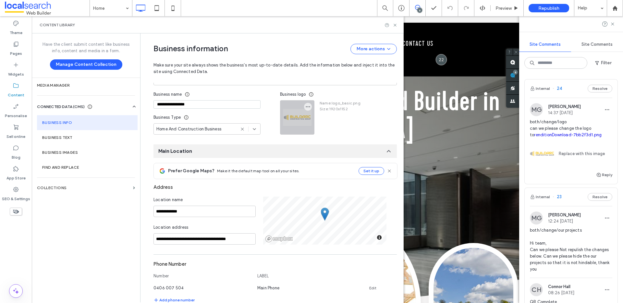
scroll to position [3, 0]
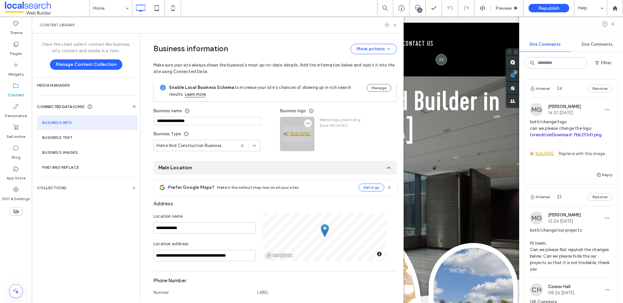
click at [305, 125] on icon "button" at bounding box center [307, 123] width 5 height 5
click at [315, 136] on span "Replace image" at bounding box center [329, 139] width 30 height 6
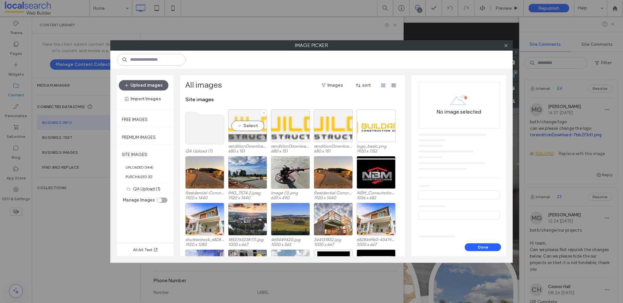
click at [246, 127] on div "Select" at bounding box center [247, 125] width 39 height 33
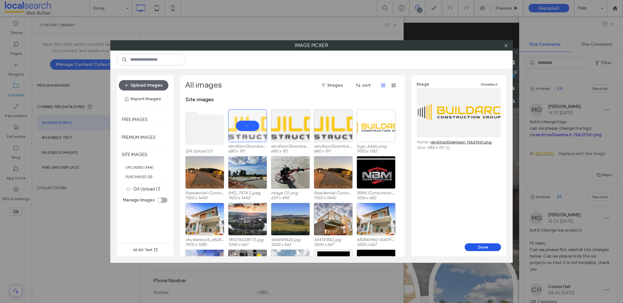
click at [487, 247] on button "Done" at bounding box center [482, 247] width 36 height 8
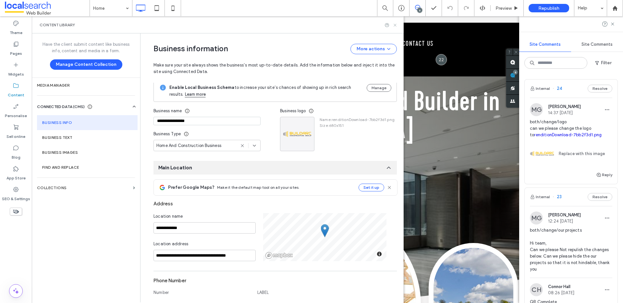
click at [396, 24] on icon at bounding box center [394, 25] width 5 height 5
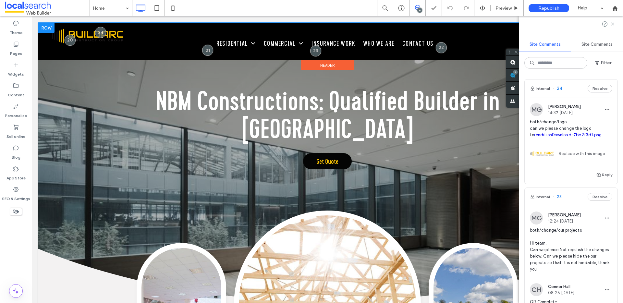
scroll to position [0, 0]
click at [88, 46] on div "Click To Paste" at bounding box center [90, 41] width 95 height 27
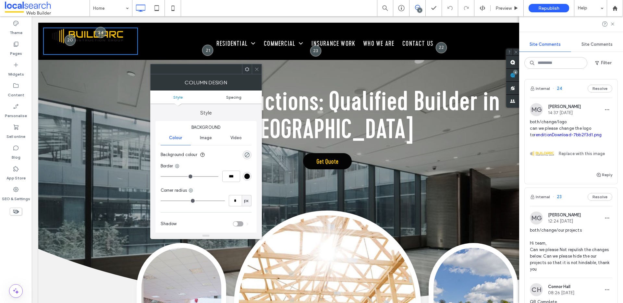
click at [237, 97] on span "Spacing" at bounding box center [233, 97] width 15 height 5
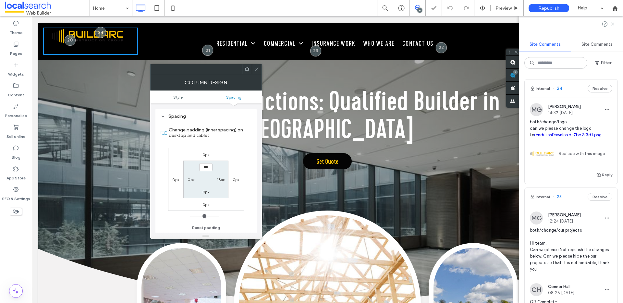
scroll to position [132, 0]
click at [205, 166] on input "***" at bounding box center [205, 167] width 13 height 8
type input "****"
click at [207, 189] on div "0px" at bounding box center [205, 191] width 7 height 6
click at [205, 192] on label "0px" at bounding box center [205, 191] width 7 height 5
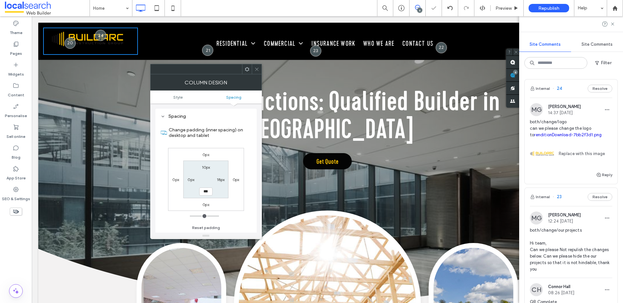
click at [207, 168] on label "10px" at bounding box center [206, 167] width 8 height 5
type input "**"
click at [204, 168] on input "****" at bounding box center [205, 167] width 13 height 8
type input "****"
click at [204, 192] on label "0px" at bounding box center [205, 191] width 7 height 5
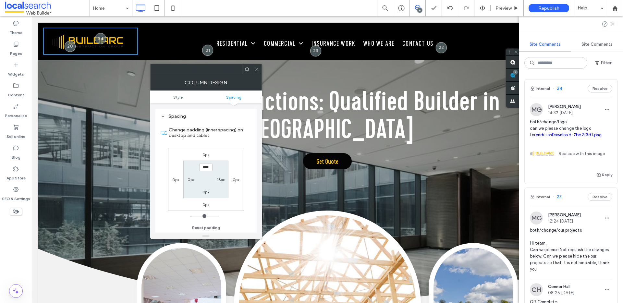
type input "*"
type input "**"
type input "****"
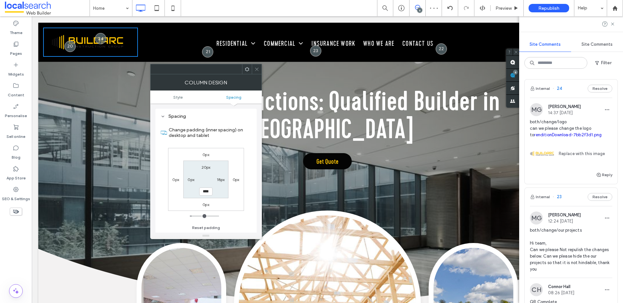
click at [257, 69] on icon at bounding box center [256, 69] width 5 height 5
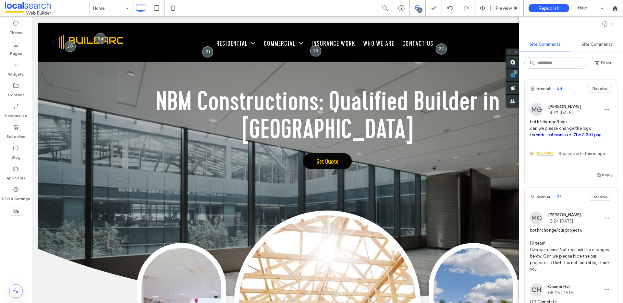
click at [419, 7] on use at bounding box center [417, 7] width 5 height 5
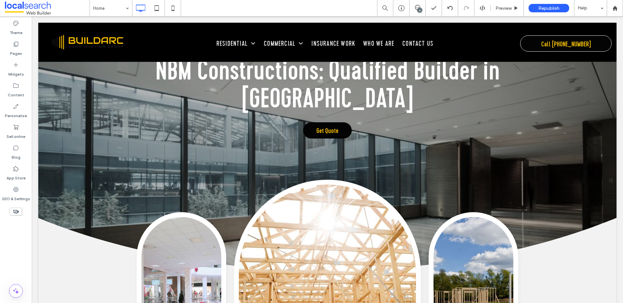
scroll to position [0, 0]
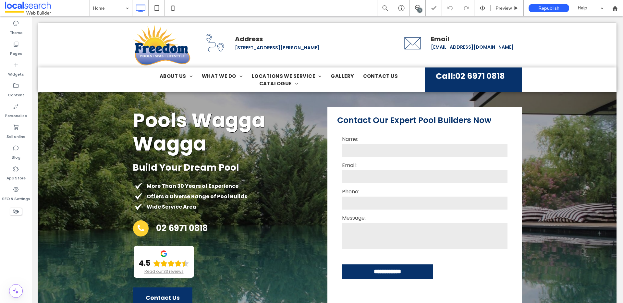
click at [419, 8] on div "3" at bounding box center [419, 10] width 5 height 5
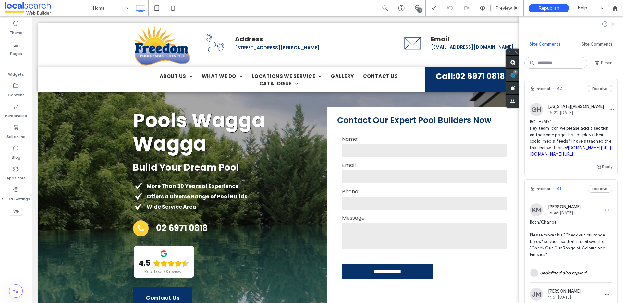
click at [519, 77] on span at bounding box center [512, 75] width 13 height 13
click at [562, 131] on span "BOTH/ADD Hey team, can we please add a section on the home page that displays t…" at bounding box center [570, 138] width 82 height 39
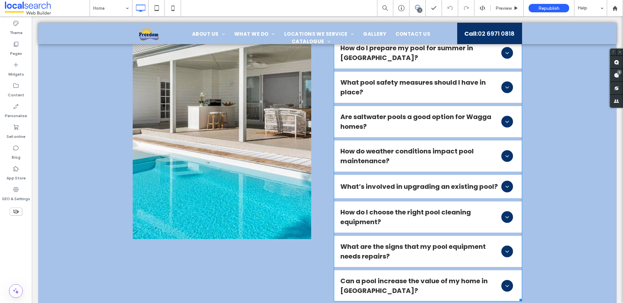
scroll to position [6046, 0]
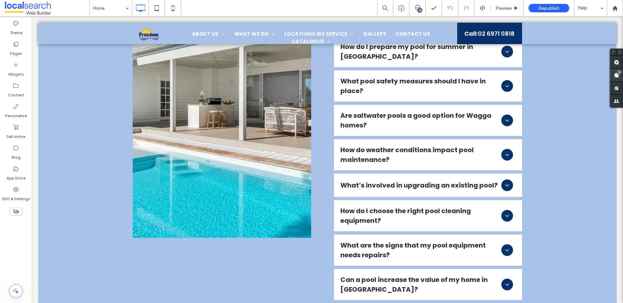
click at [618, 75] on span at bounding box center [616, 75] width 13 height 13
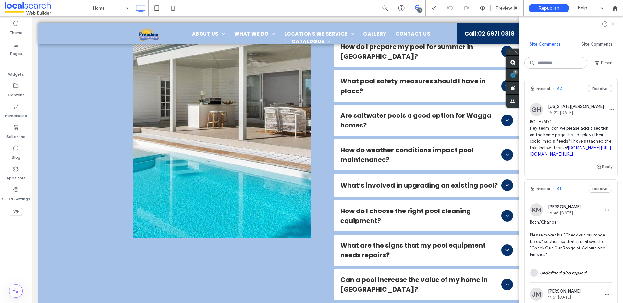
click at [562, 132] on span "BOTH/ADD Hey team, can we please add a section on the home page that displays t…" at bounding box center [570, 138] width 82 height 39
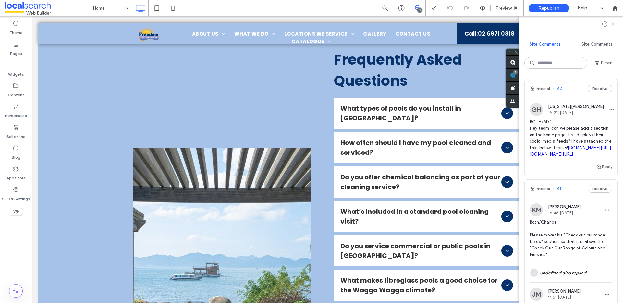
scroll to position [5568, 0]
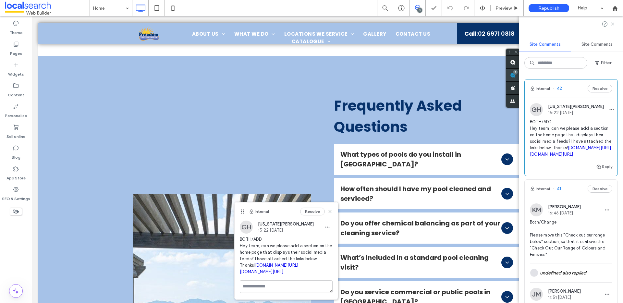
click at [515, 76] on use at bounding box center [512, 75] width 5 height 5
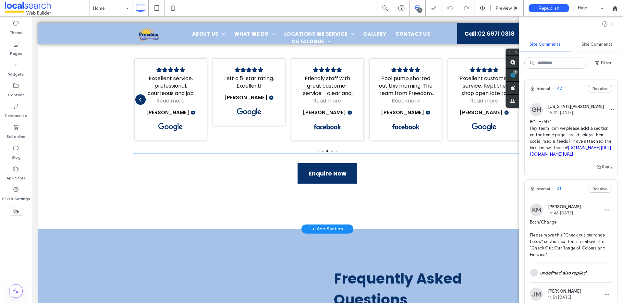
scroll to position [5385, 0]
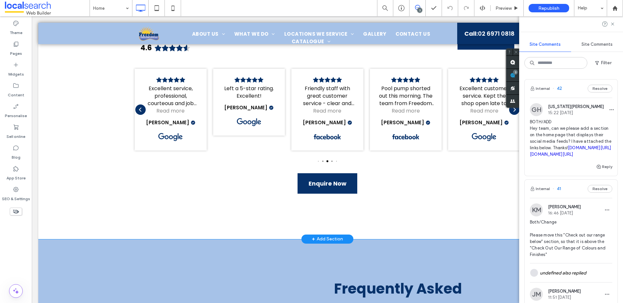
click at [329, 235] on div "+ Add Section" at bounding box center [327, 238] width 31 height 7
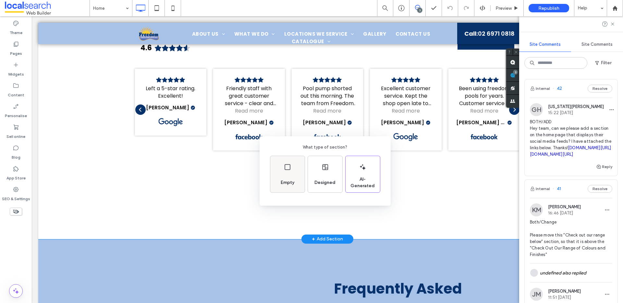
click at [291, 166] on div "Empty" at bounding box center [287, 174] width 34 height 36
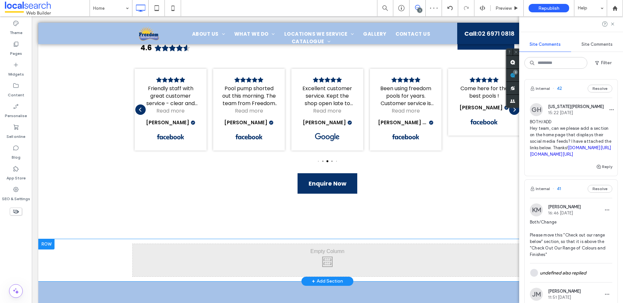
click at [320, 244] on div "Click To Paste Click To Paste" at bounding box center [327, 260] width 389 height 32
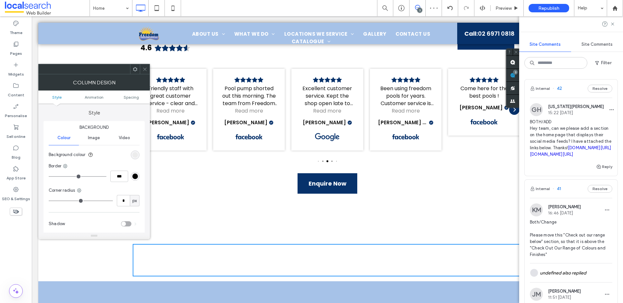
click at [146, 70] on icon at bounding box center [144, 69] width 5 height 5
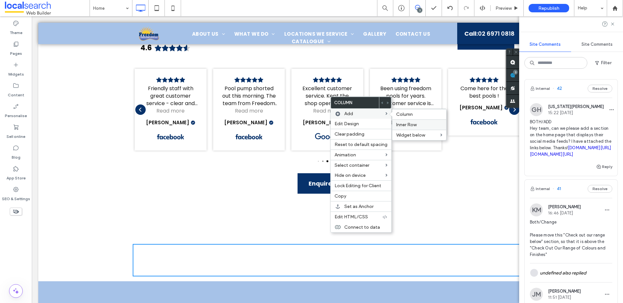
click at [419, 125] on label "Inner Row" at bounding box center [419, 125] width 46 height 6
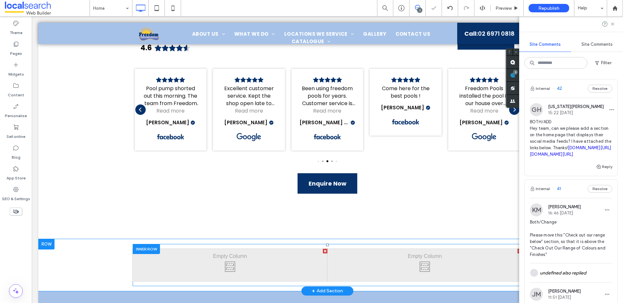
click at [280, 249] on div "Click To Paste Click To Paste" at bounding box center [230, 265] width 195 height 32
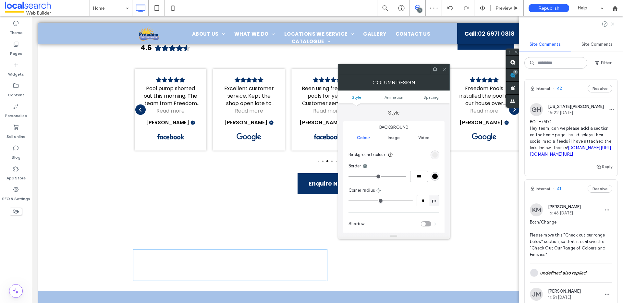
click at [444, 70] on icon at bounding box center [444, 69] width 5 height 5
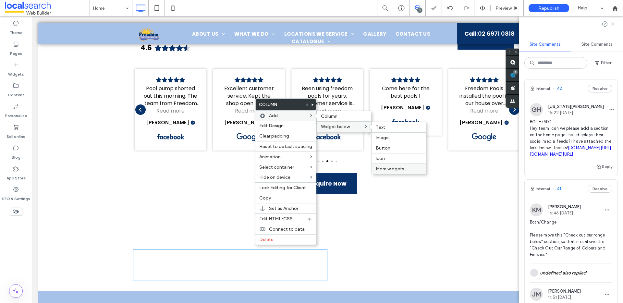
click at [398, 168] on span "More widgets" at bounding box center [389, 169] width 29 height 6
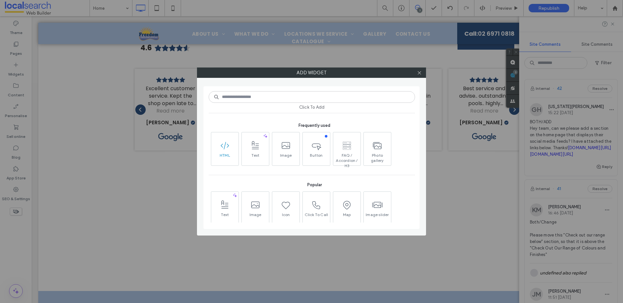
click at [227, 155] on span "HTML" at bounding box center [224, 157] width 27 height 9
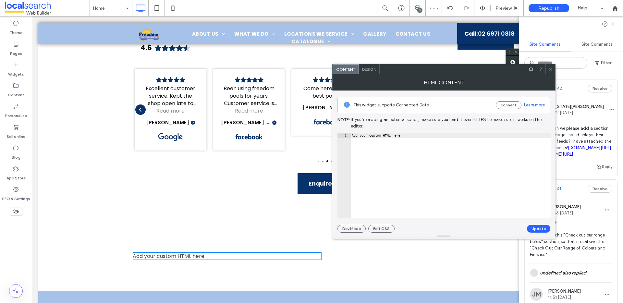
click at [551, 70] on icon at bounding box center [550, 69] width 5 height 5
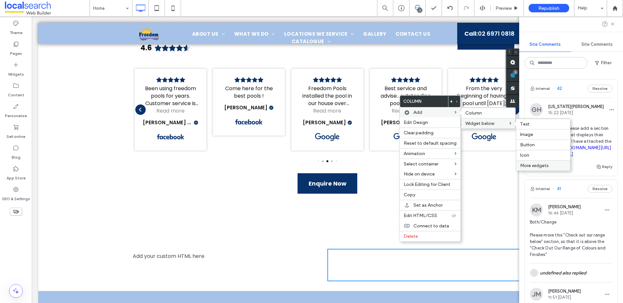
click at [547, 166] on label "More widgets" at bounding box center [543, 166] width 46 height 6
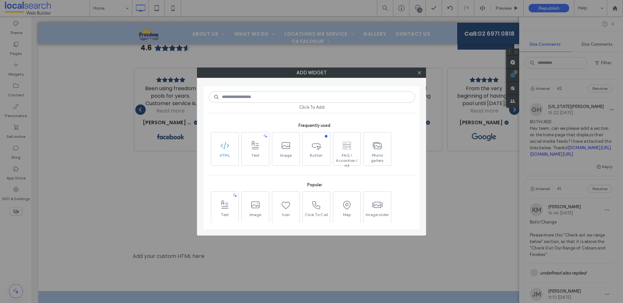
click at [223, 145] on icon at bounding box center [225, 145] width 10 height 10
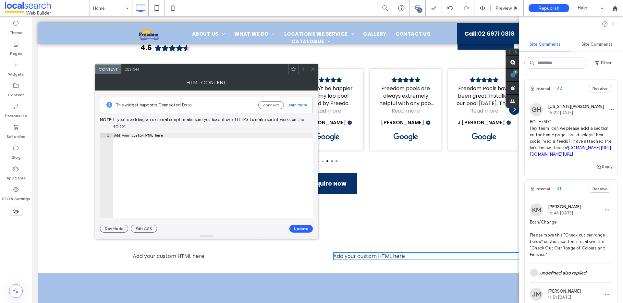
click at [315, 72] on div at bounding box center [313, 69] width 10 height 10
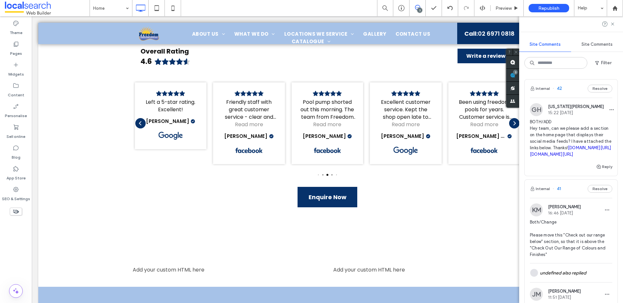
scroll to position [5478, 0]
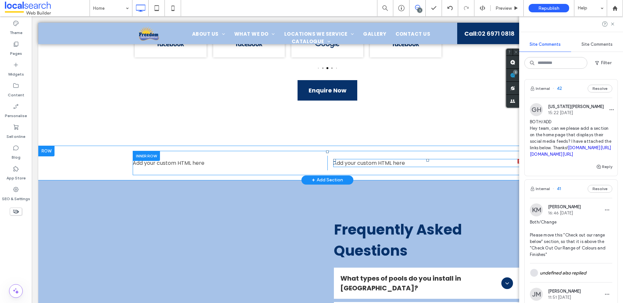
click at [517, 159] on div at bounding box center [519, 161] width 5 height 5
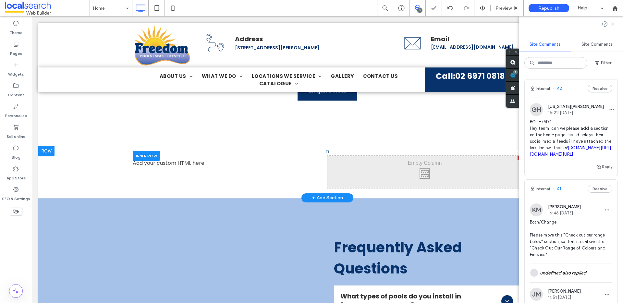
click at [517, 156] on div at bounding box center [519, 158] width 5 height 5
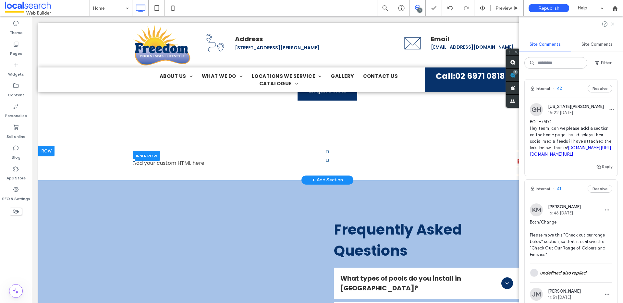
click at [179, 159] on span at bounding box center [327, 163] width 389 height 8
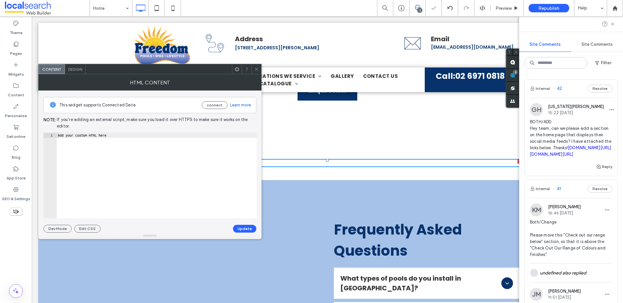
click at [123, 135] on div "Add your custom HTML here" at bounding box center [156, 181] width 200 height 96
paste textarea "**********"
type textarea "**********"
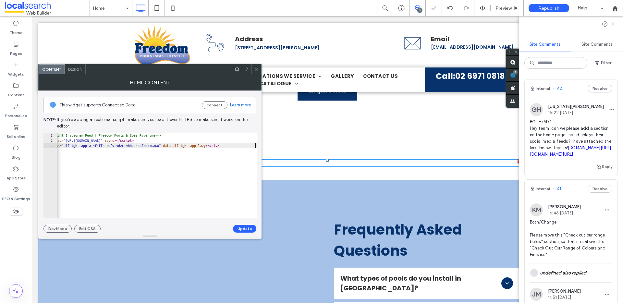
scroll to position [0, 18]
click at [247, 229] on button "Update" at bounding box center [244, 229] width 23 height 8
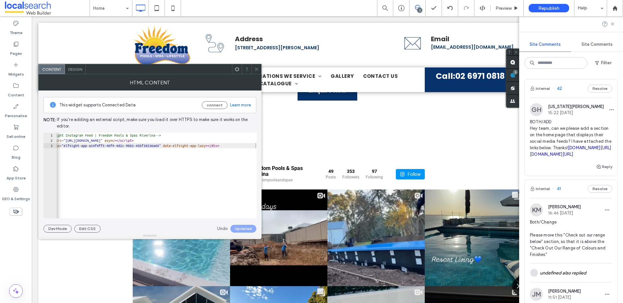
click at [255, 68] on icon at bounding box center [256, 69] width 5 height 5
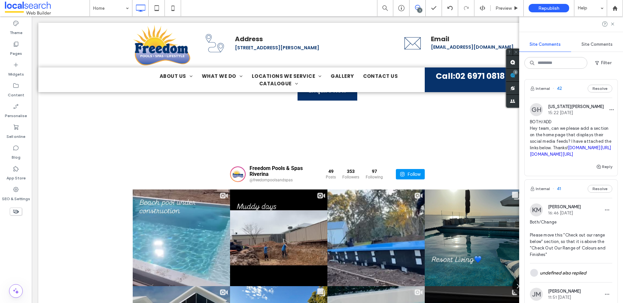
click at [415, 9] on icon at bounding box center [417, 7] width 5 height 5
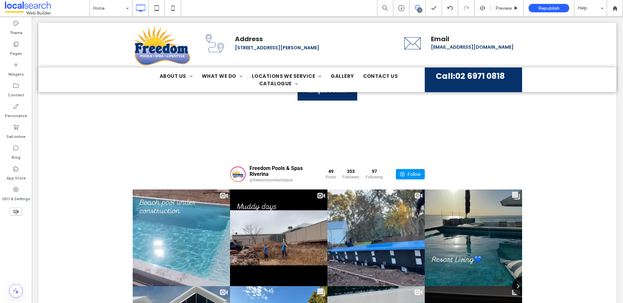
click at [415, 9] on icon at bounding box center [417, 7] width 5 height 5
click at [406, 6] on div at bounding box center [401, 8] width 16 height 6
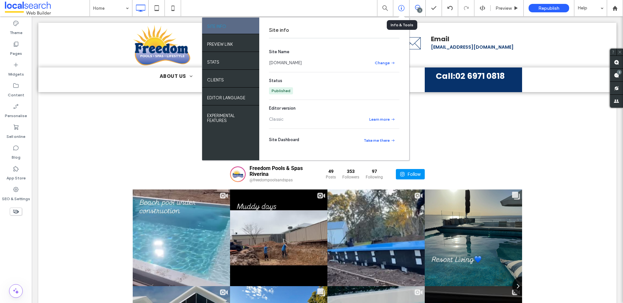
click at [404, 6] on icon at bounding box center [401, 8] width 6 height 6
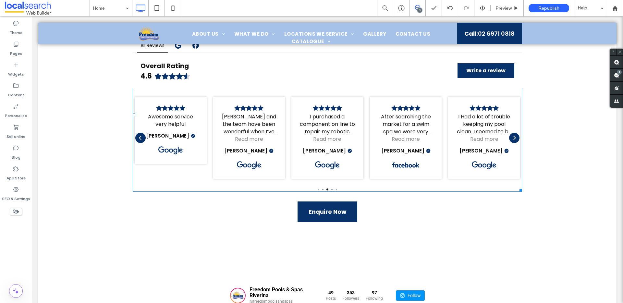
scroll to position [5294, 0]
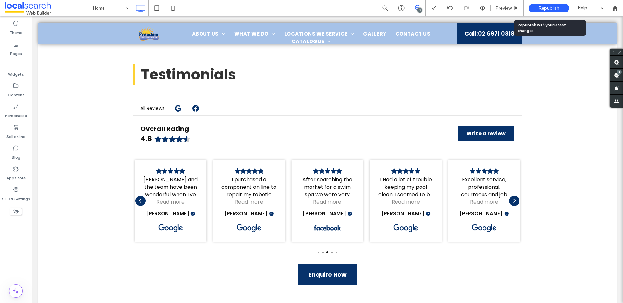
click at [556, 9] on span "Republish" at bounding box center [548, 9] width 21 height 6
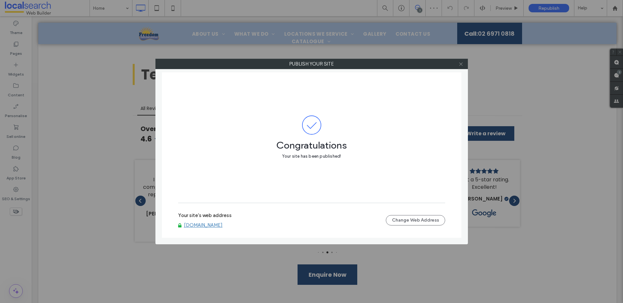
click at [462, 62] on icon at bounding box center [460, 64] width 5 height 5
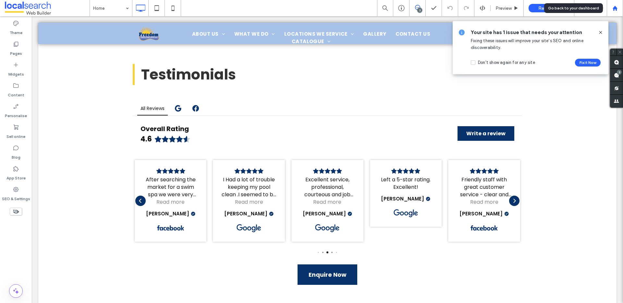
click at [614, 6] on icon at bounding box center [615, 9] width 6 height 6
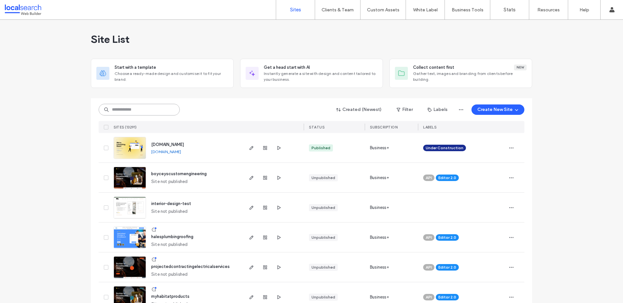
click at [155, 108] on input at bounding box center [139, 110] width 81 height 12
paste input "********"
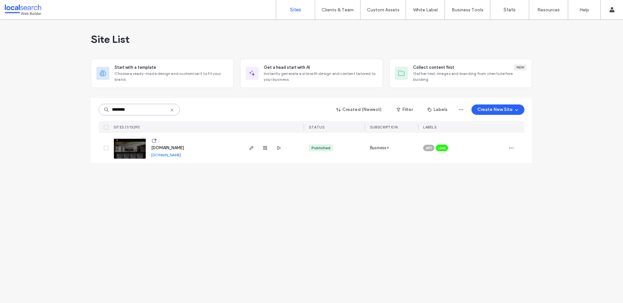
type input "********"
click at [184, 145] on span "[DOMAIN_NAME]" at bounding box center [167, 147] width 33 height 5
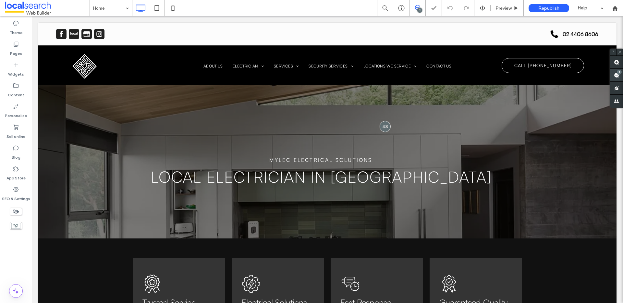
click at [613, 80] on span at bounding box center [616, 75] width 13 height 13
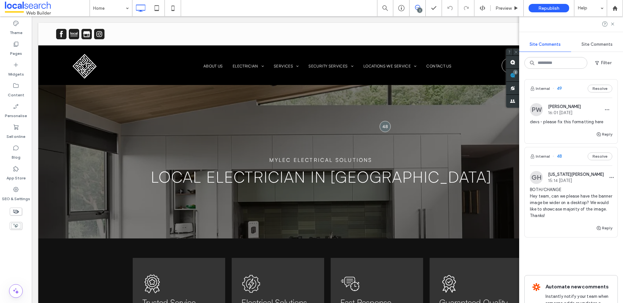
click at [569, 206] on span "BOTH/CHANGE Hey team, can we please have the banner image be wider on a desktop…" at bounding box center [570, 202] width 82 height 32
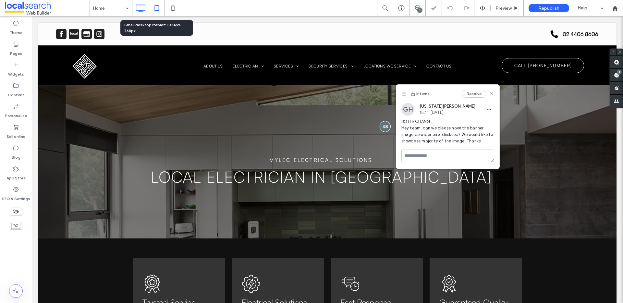
click at [157, 8] on icon at bounding box center [156, 8] width 13 height 13
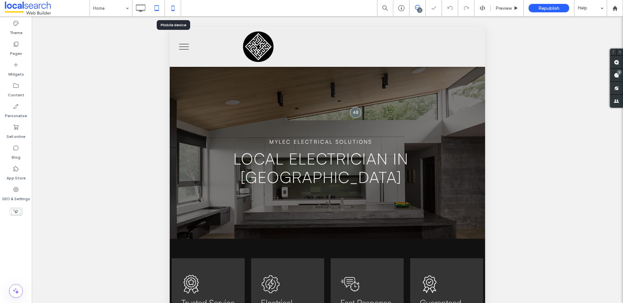
click at [176, 9] on icon at bounding box center [172, 8] width 13 height 13
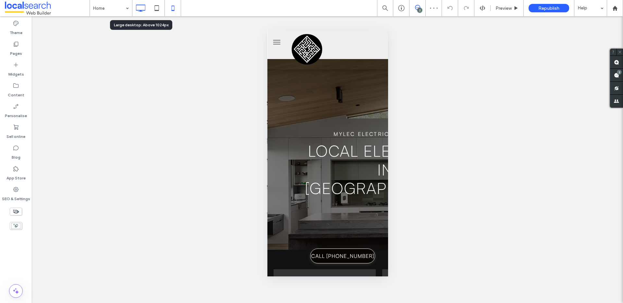
click at [143, 8] on icon at bounding box center [140, 8] width 13 height 13
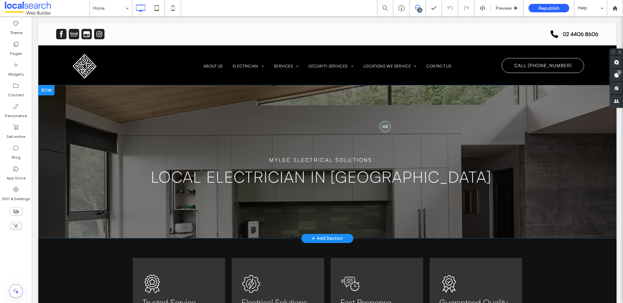
click at [560, 135] on div "MYLEC Electrical Solutions LOCAL ELECTRICIAN in [GEOGRAPHIC_DATA] Click To Paste" at bounding box center [327, 150] width 513 height 85
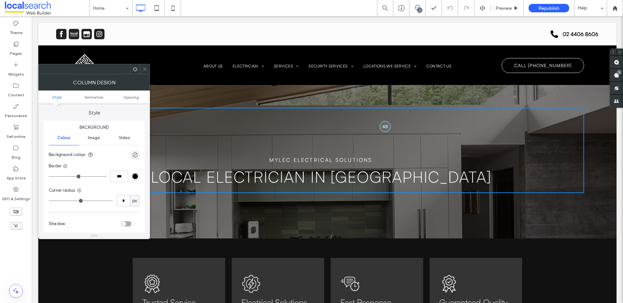
click at [211, 89] on div "MYLEC Electrical Solutions LOCAL ELECTRICIAN in [GEOGRAPHIC_DATA] Click To Past…" at bounding box center [327, 161] width 578 height 153
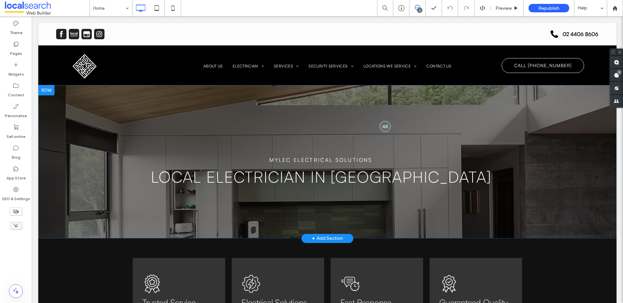
click at [159, 99] on div "MYLEC Electrical Solutions LOCAL ELECTRICIAN in Wollongong Click To Paste Row +…" at bounding box center [327, 161] width 578 height 153
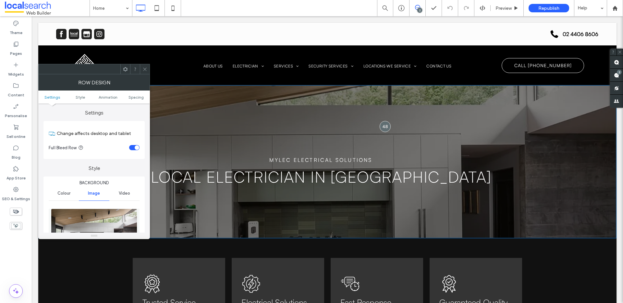
click at [133, 99] on ul "Settings Style Animation Spacing" at bounding box center [94, 96] width 112 height 13
click at [137, 96] on span "Spacing" at bounding box center [135, 97] width 15 height 5
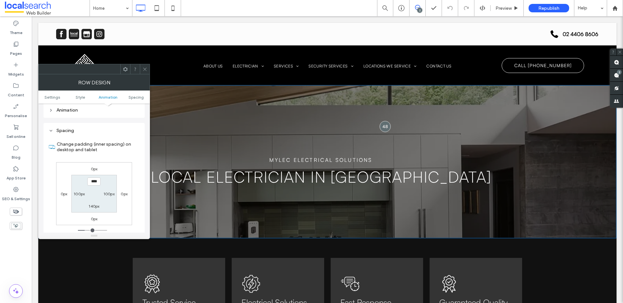
scroll to position [422, 0]
click at [92, 174] on input "****" at bounding box center [93, 178] width 13 height 8
click at [93, 174] on input "****" at bounding box center [93, 178] width 13 height 8
click at [92, 174] on input "****" at bounding box center [93, 178] width 13 height 8
type input "*****"
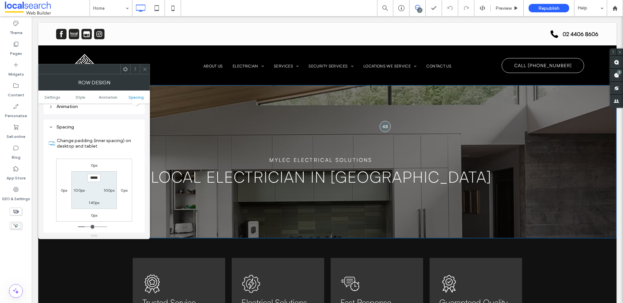
type input "***"
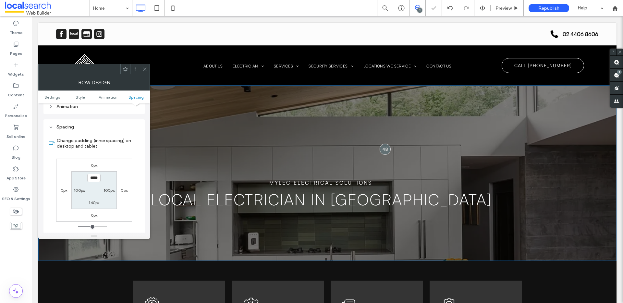
click at [91, 200] on label "140px" at bounding box center [94, 202] width 11 height 5
click at [94, 198] on input "*****" at bounding box center [93, 202] width 13 height 8
type input "*****"
type input "***"
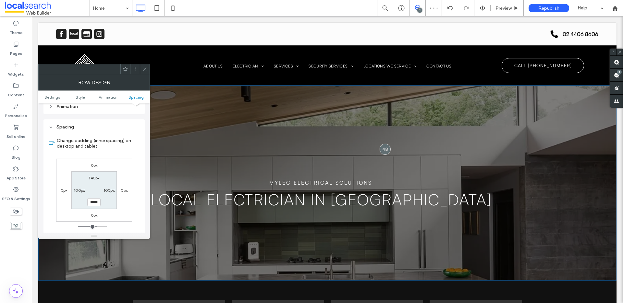
click at [94, 198] on input "*****" at bounding box center [93, 202] width 13 height 8
type input "*****"
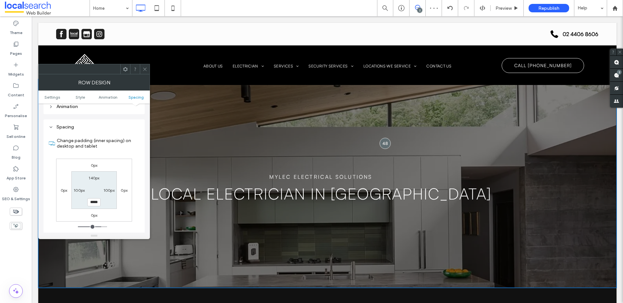
scroll to position [0, 0]
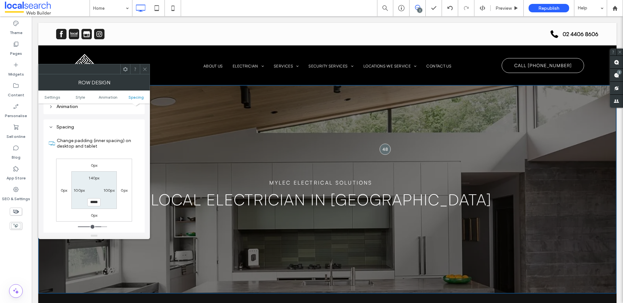
click at [92, 175] on label "140px" at bounding box center [94, 177] width 11 height 5
type input "***"
click at [92, 174] on input "*****" at bounding box center [93, 178] width 13 height 8
type input "*****"
type input "***"
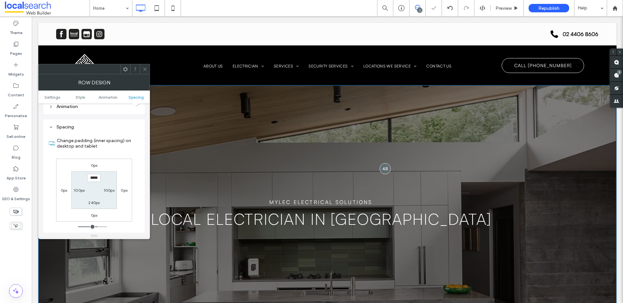
click at [144, 67] on icon at bounding box center [144, 69] width 5 height 5
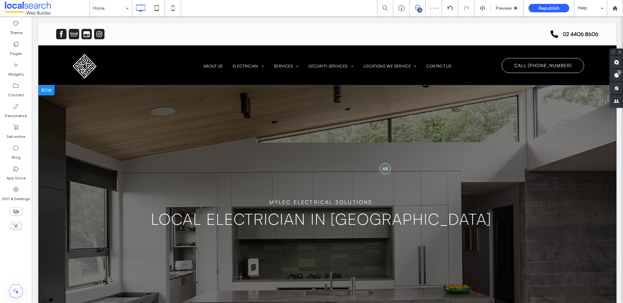
click at [554, 157] on div "MYLEC Electrical Solutions LOCAL ELECTRICIAN in Wollongong Click To Paste" at bounding box center [327, 192] width 513 height 85
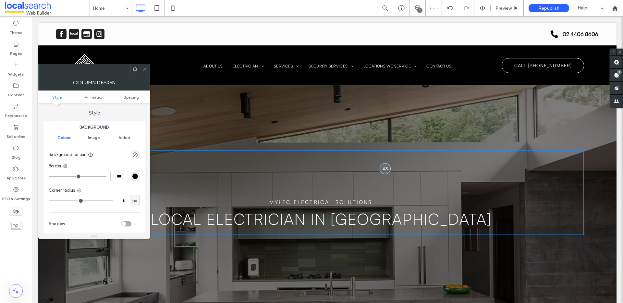
click at [391, 103] on div "MYLEC Electrical Solutions LOCAL ELECTRICIAN in Wollongong Click To Paste Row +…" at bounding box center [327, 199] width 578 height 228
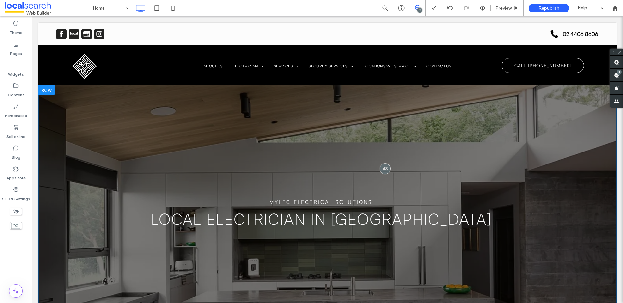
click at [199, 109] on div "MYLEC Electrical Solutions LOCAL ELECTRICIAN in Wollongong Click To Paste Row +…" at bounding box center [327, 199] width 578 height 228
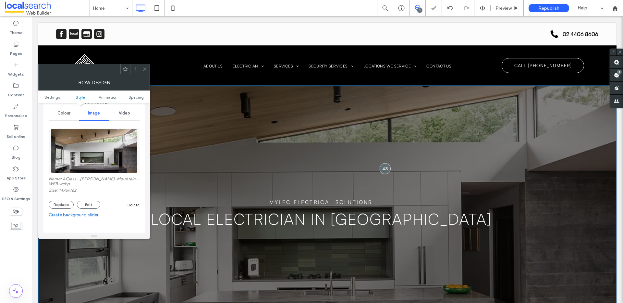
scroll to position [142, 0]
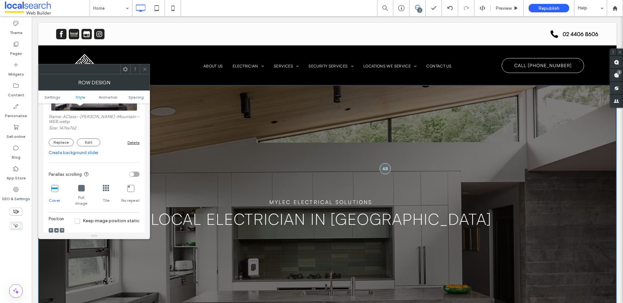
click at [107, 185] on icon at bounding box center [106, 188] width 6 height 6
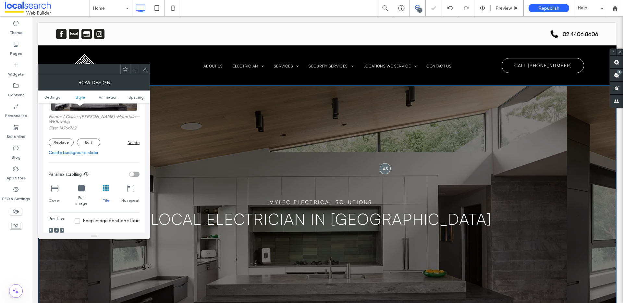
click at [55, 185] on icon at bounding box center [54, 188] width 6 height 6
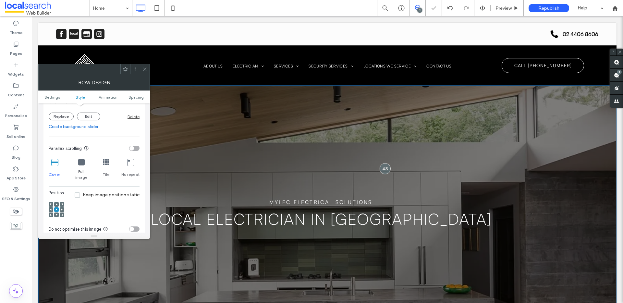
scroll to position [184, 0]
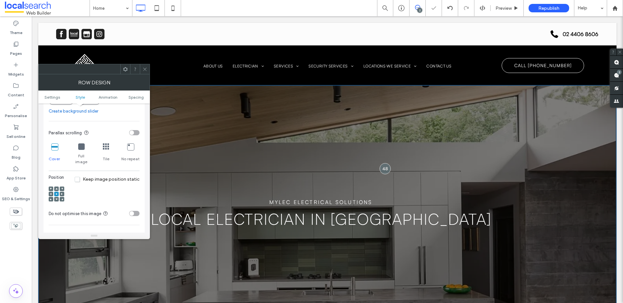
click at [57, 198] on icon at bounding box center [56, 199] width 2 height 2
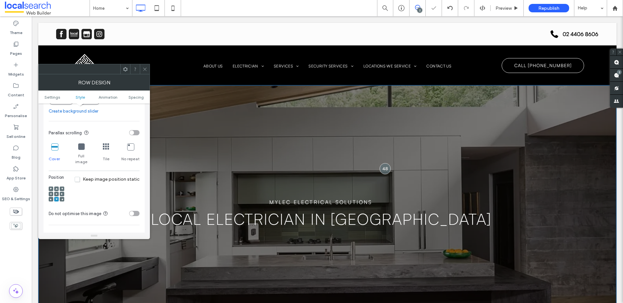
drag, startPoint x: 146, startPoint y: 66, endPoint x: 140, endPoint y: 64, distance: 6.6
click at [146, 66] on span at bounding box center [144, 69] width 5 height 10
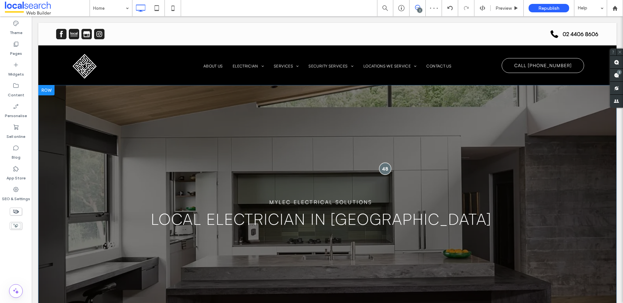
click at [380, 168] on div at bounding box center [385, 169] width 12 height 12
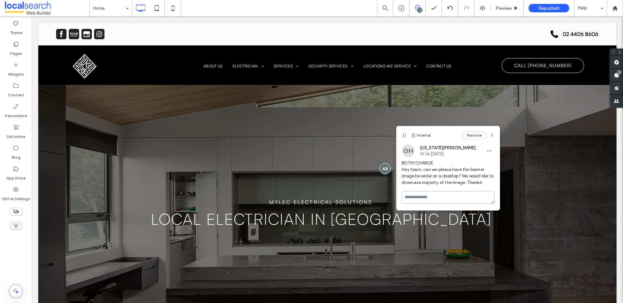
click at [460, 196] on textarea at bounding box center [447, 197] width 93 height 13
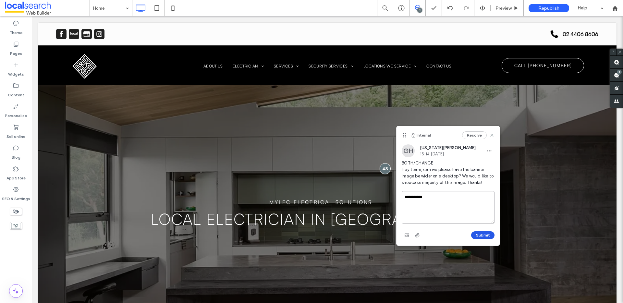
type textarea "**********"
click at [487, 235] on button "Submit" at bounding box center [482, 235] width 23 height 8
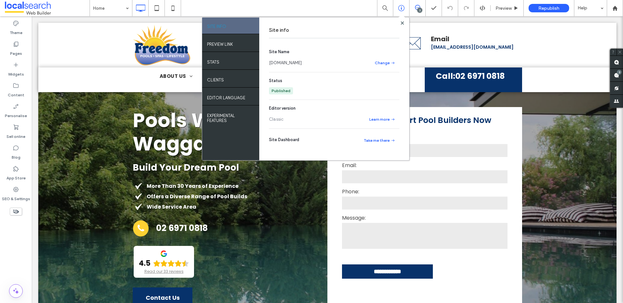
click at [286, 63] on link "[DOMAIN_NAME]" at bounding box center [285, 63] width 33 height 6
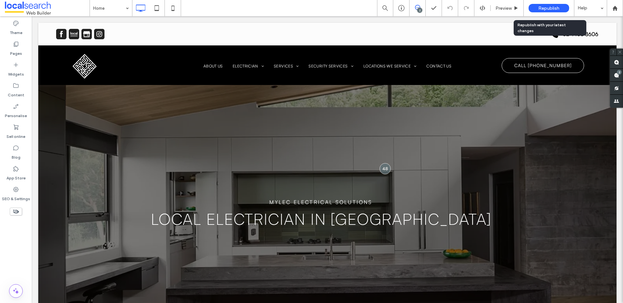
click at [545, 7] on span "Republish" at bounding box center [548, 9] width 21 height 6
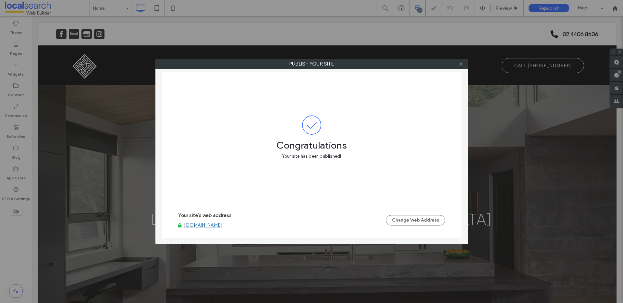
click at [461, 65] on icon at bounding box center [460, 64] width 5 height 5
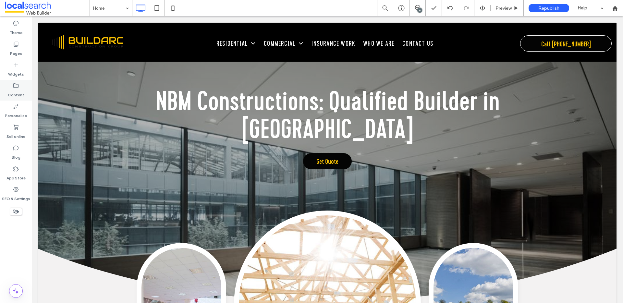
click at [19, 89] on label "Content" at bounding box center [16, 93] width 17 height 9
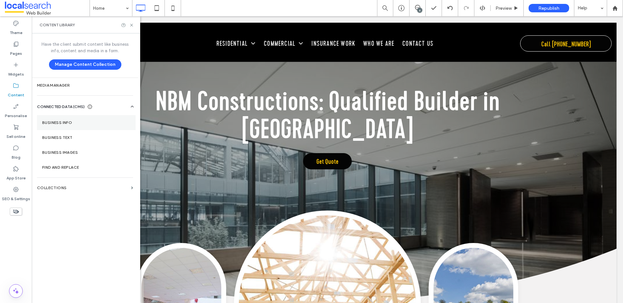
click at [77, 122] on label "Business info" at bounding box center [86, 122] width 88 height 5
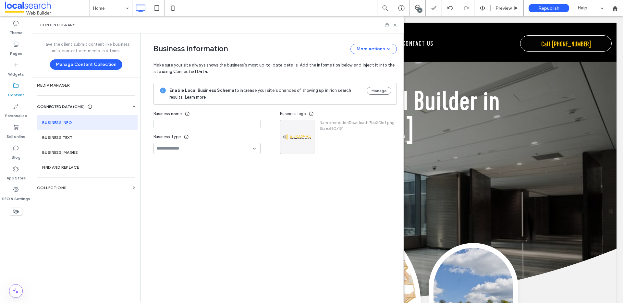
type input "**********"
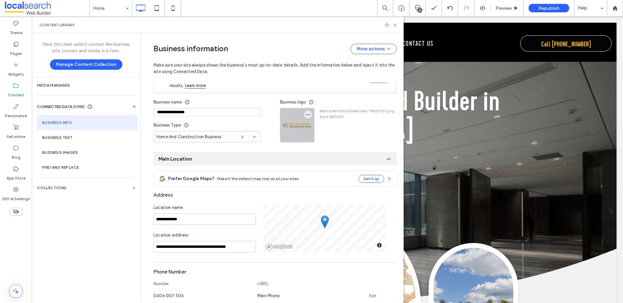
scroll to position [9, 0]
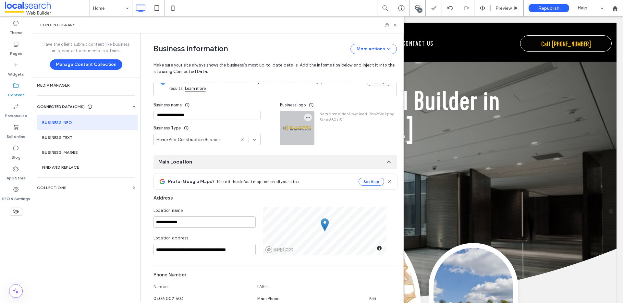
click at [297, 131] on div at bounding box center [297, 128] width 34 height 34
click at [305, 116] on icon "button" at bounding box center [307, 117] width 5 height 5
click at [329, 136] on span "Replace image" at bounding box center [329, 133] width 30 height 6
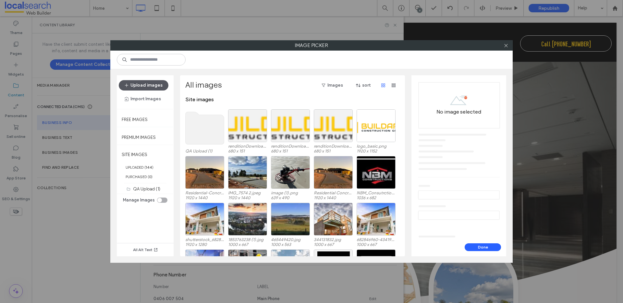
click at [150, 86] on button "Upload images" at bounding box center [144, 85] width 50 height 10
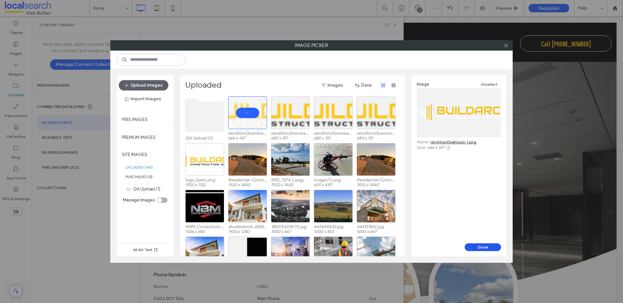
click at [488, 245] on button "Done" at bounding box center [482, 247] width 36 height 8
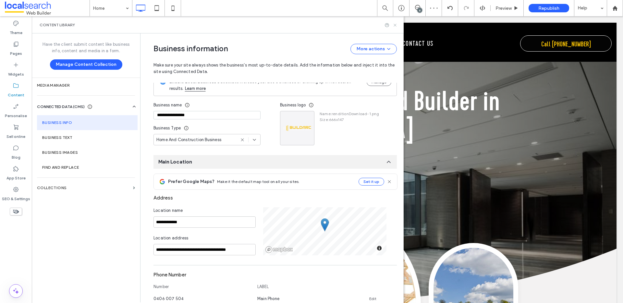
click at [397, 26] on icon at bounding box center [394, 25] width 5 height 5
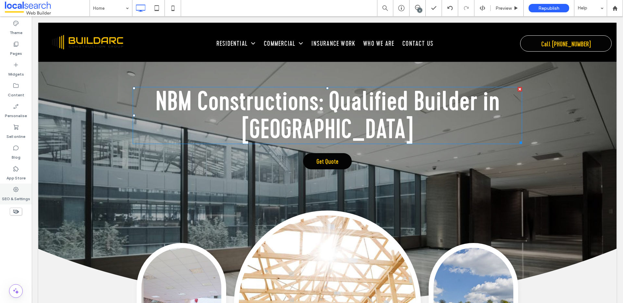
click at [18, 189] on use at bounding box center [15, 189] width 5 height 5
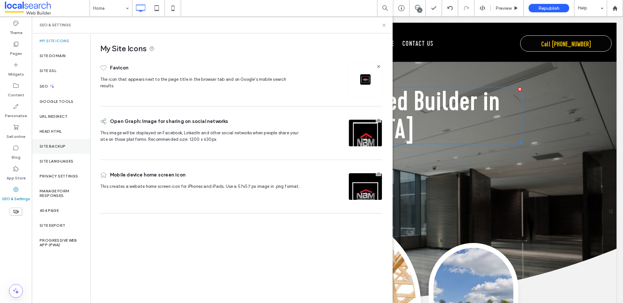
click at [61, 147] on label "Site backup" at bounding box center [53, 146] width 26 height 5
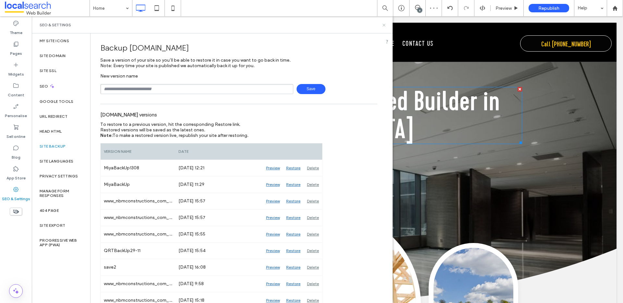
click at [384, 24] on icon at bounding box center [383, 25] width 5 height 5
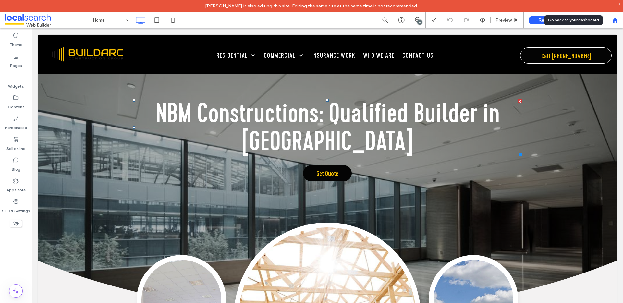
click at [614, 20] on use at bounding box center [614, 20] width 5 height 5
